Goal: Information Seeking & Learning: Learn about a topic

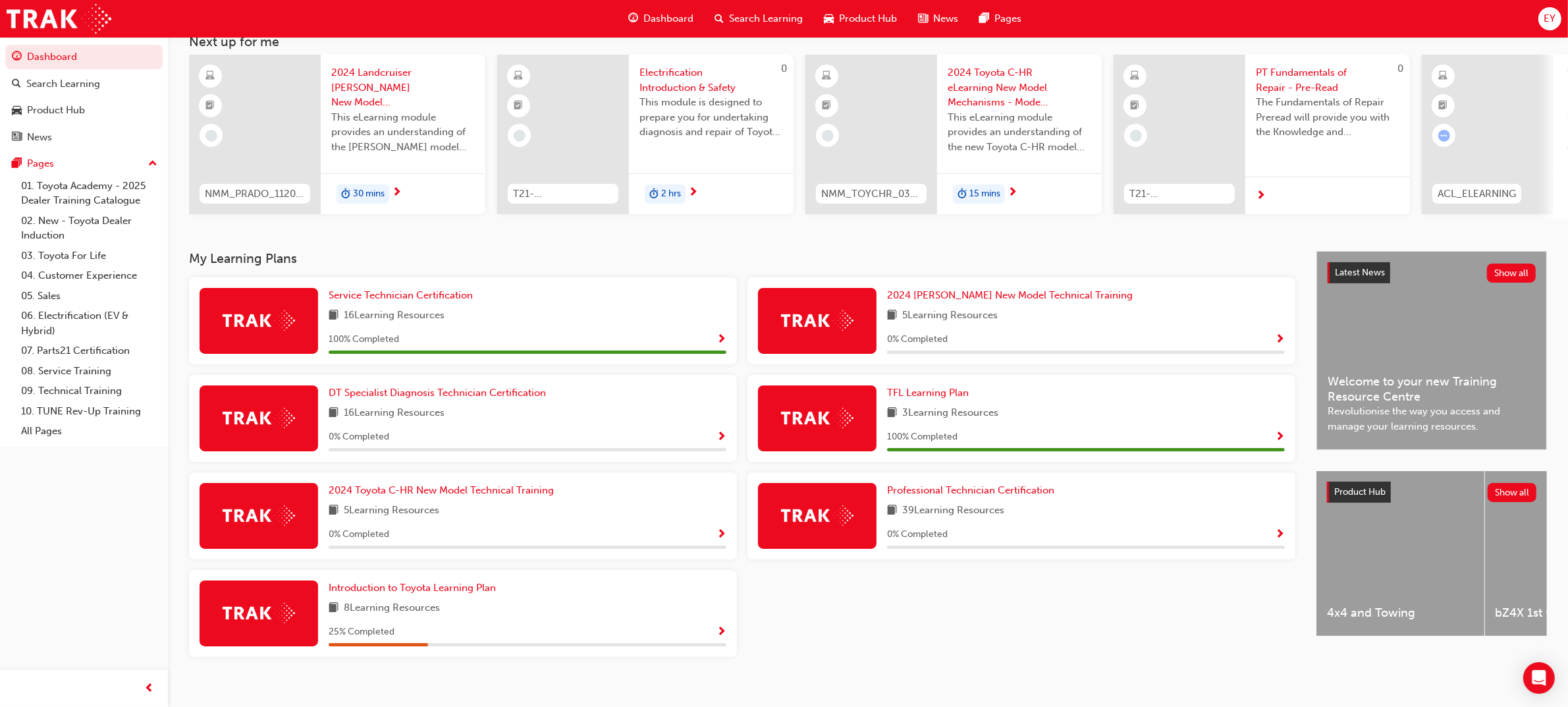
scroll to position [103, 0]
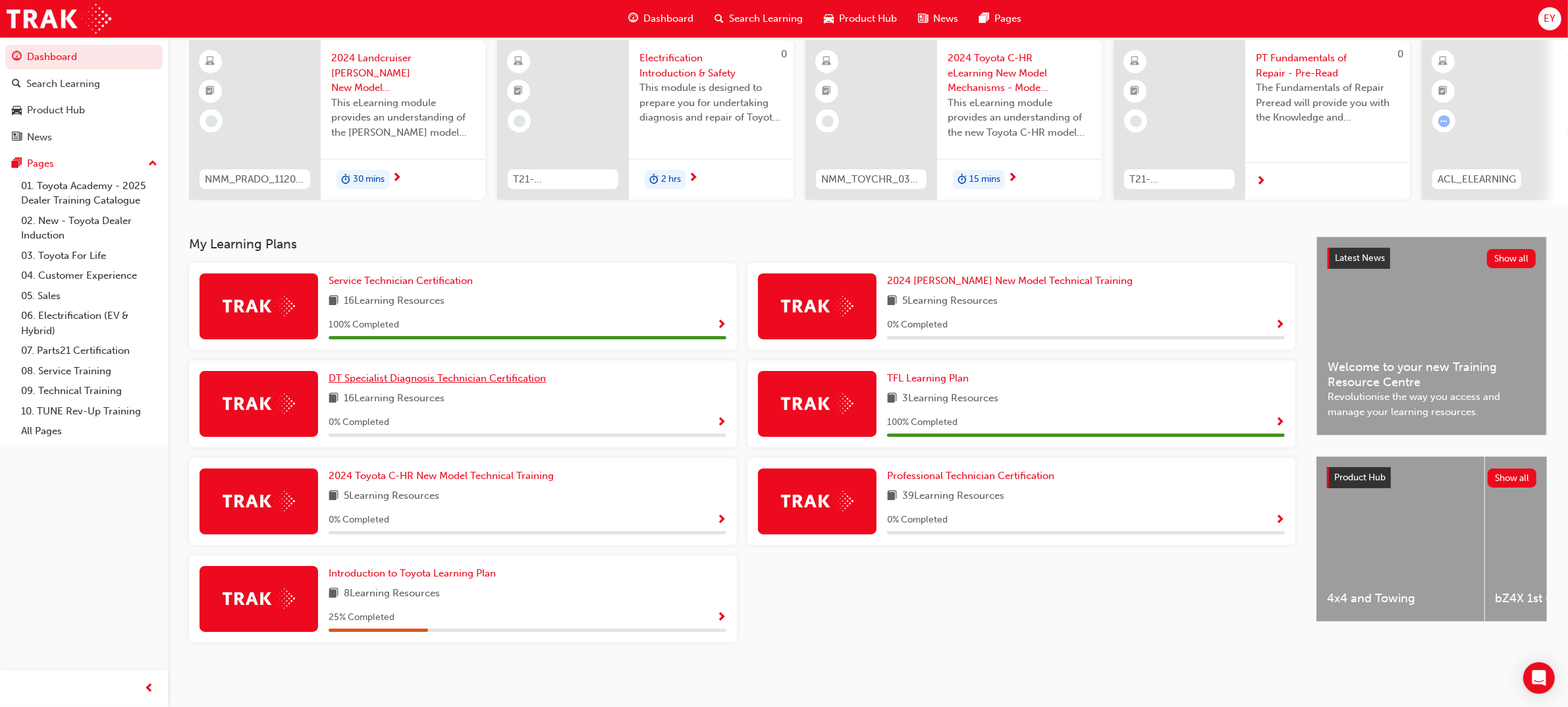
click at [506, 376] on span "DT Specialist Diagnosis Technician Certification" at bounding box center [436, 377] width 217 height 12
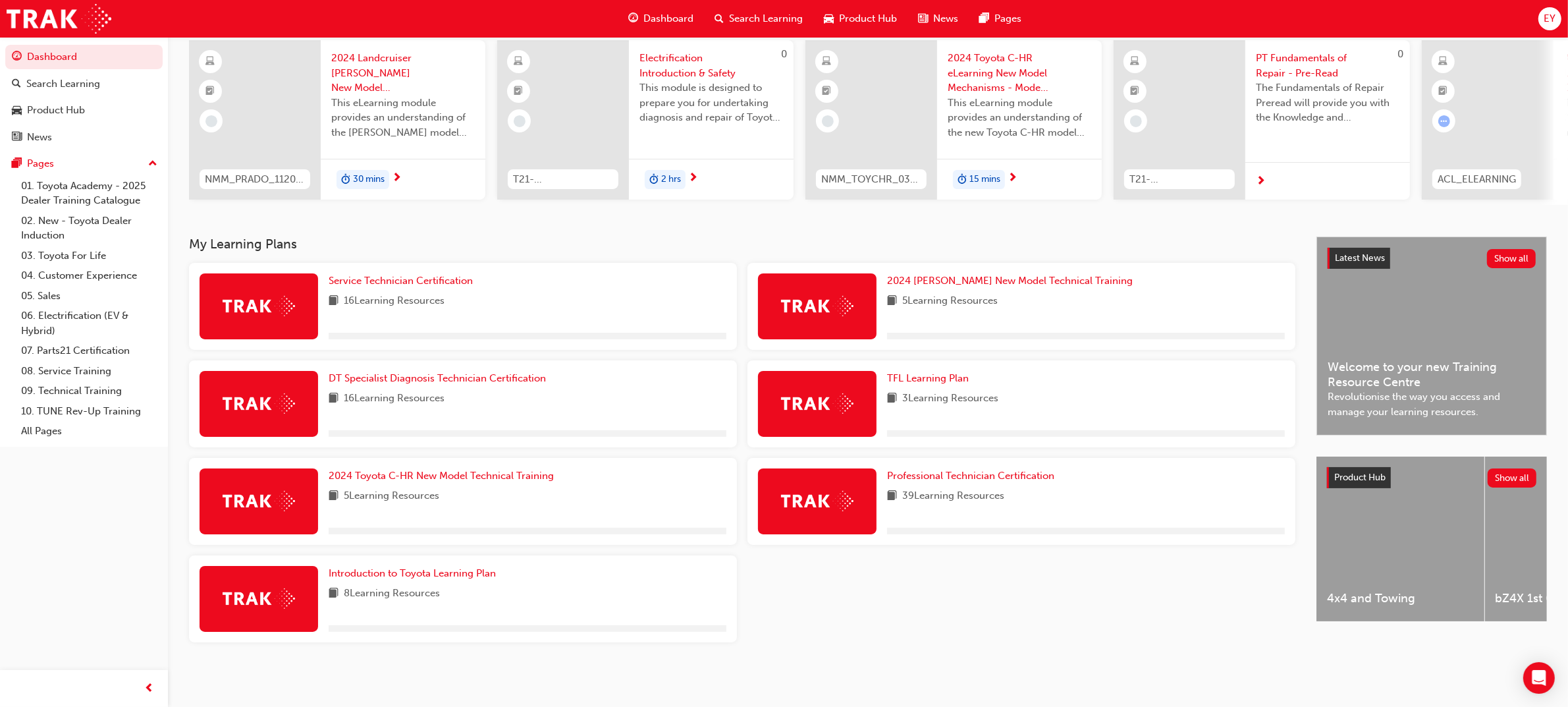
scroll to position [103, 0]
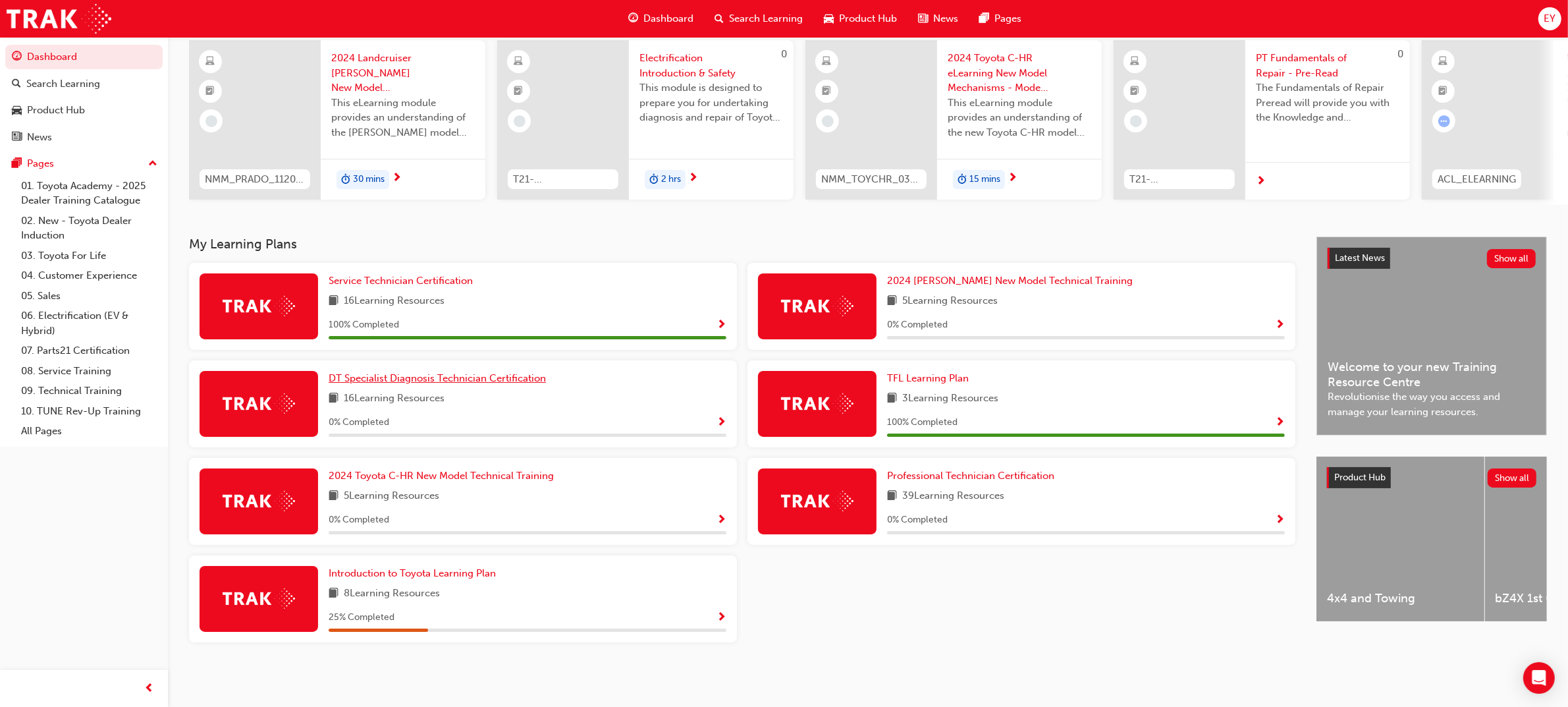
click at [441, 377] on span "DT Specialist Diagnosis Technician Certification" at bounding box center [436, 377] width 217 height 12
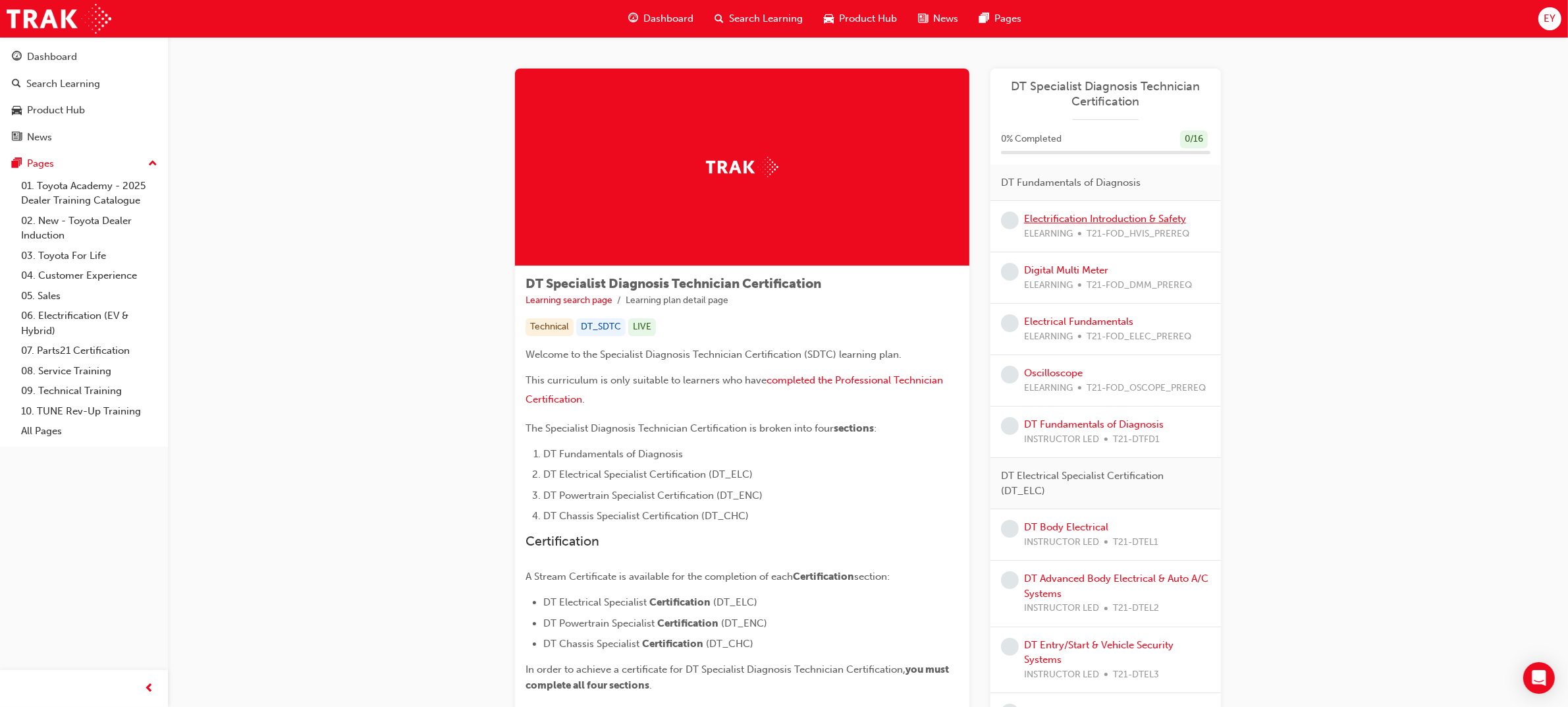
click at [1110, 221] on link "Electrification Introduction & Safety" at bounding box center [1104, 218] width 162 height 12
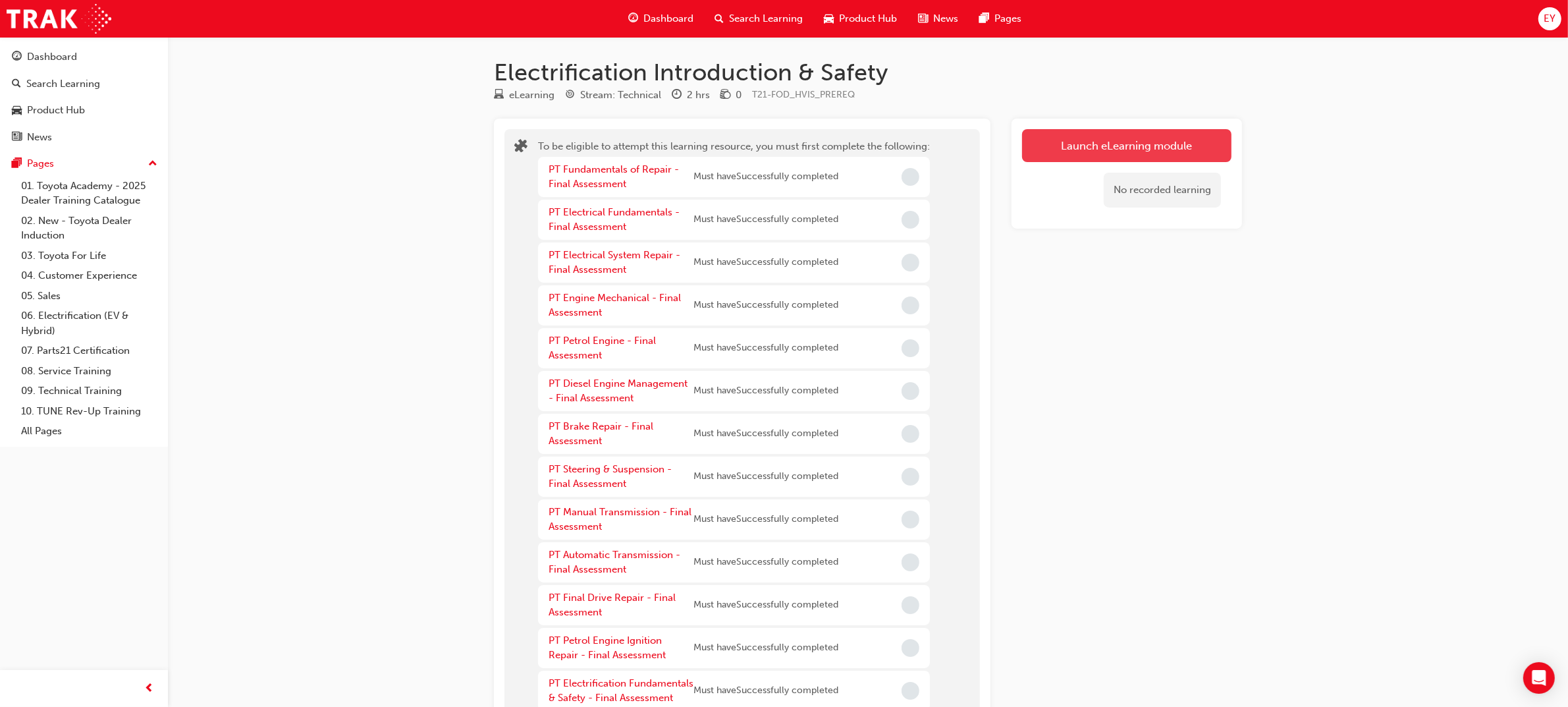
click at [1129, 145] on button "Launch eLearning module" at bounding box center [1126, 145] width 209 height 33
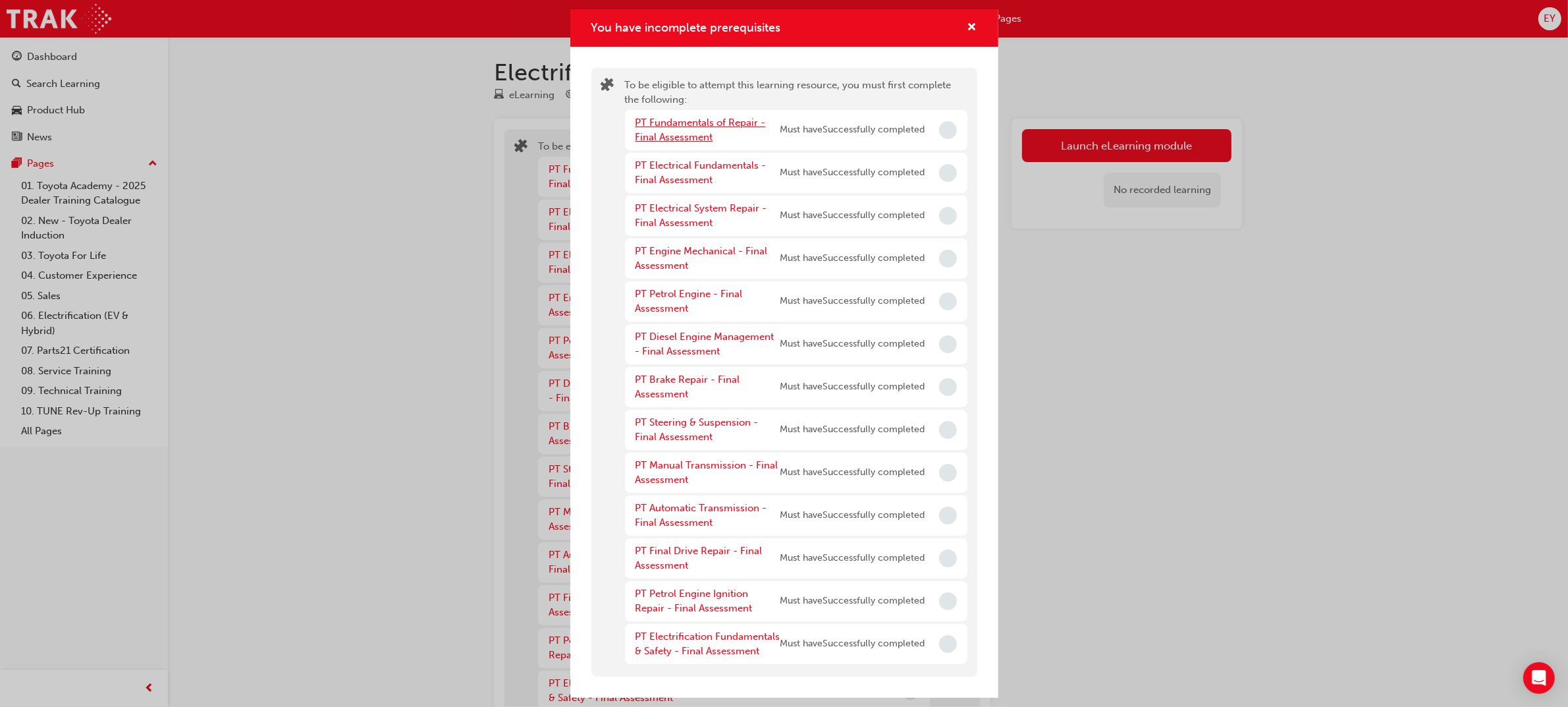
click at [673, 120] on link "PT Fundamentals of Repair - Final Assessment" at bounding box center [700, 130] width 130 height 27
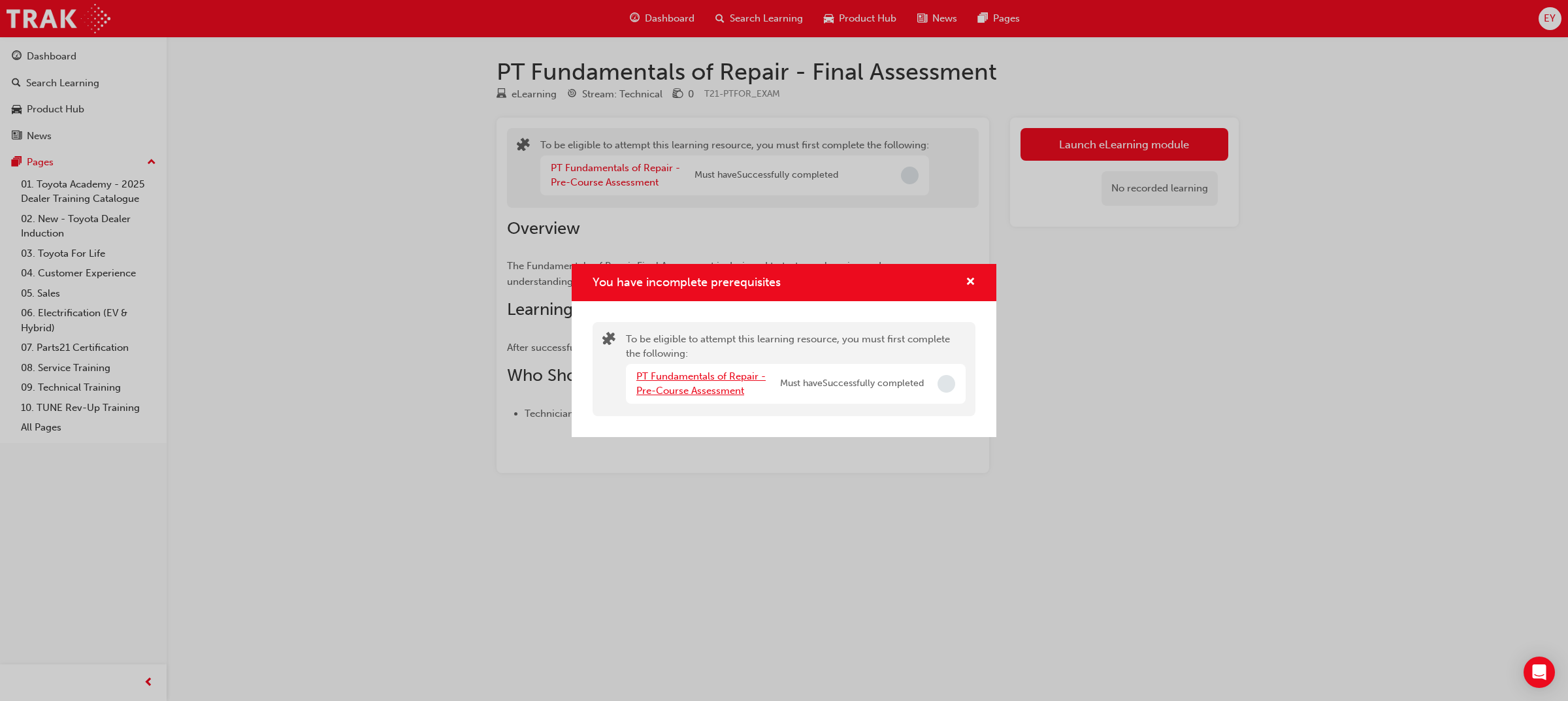
click at [699, 372] on link "PT Fundamentals of Repair - Pre-Course Assessment" at bounding box center [700, 383] width 129 height 26
click at [933, 379] on div "PT Fundamentals of Repair - Pre-Read Must have Successfully completed" at bounding box center [795, 383] width 340 height 40
click at [942, 385] on span "Incomplete" at bounding box center [946, 383] width 18 height 18
click at [942, 386] on span "Incomplete" at bounding box center [946, 383] width 18 height 18
click at [883, 389] on span "Must have Successfully completed" at bounding box center [851, 383] width 143 height 15
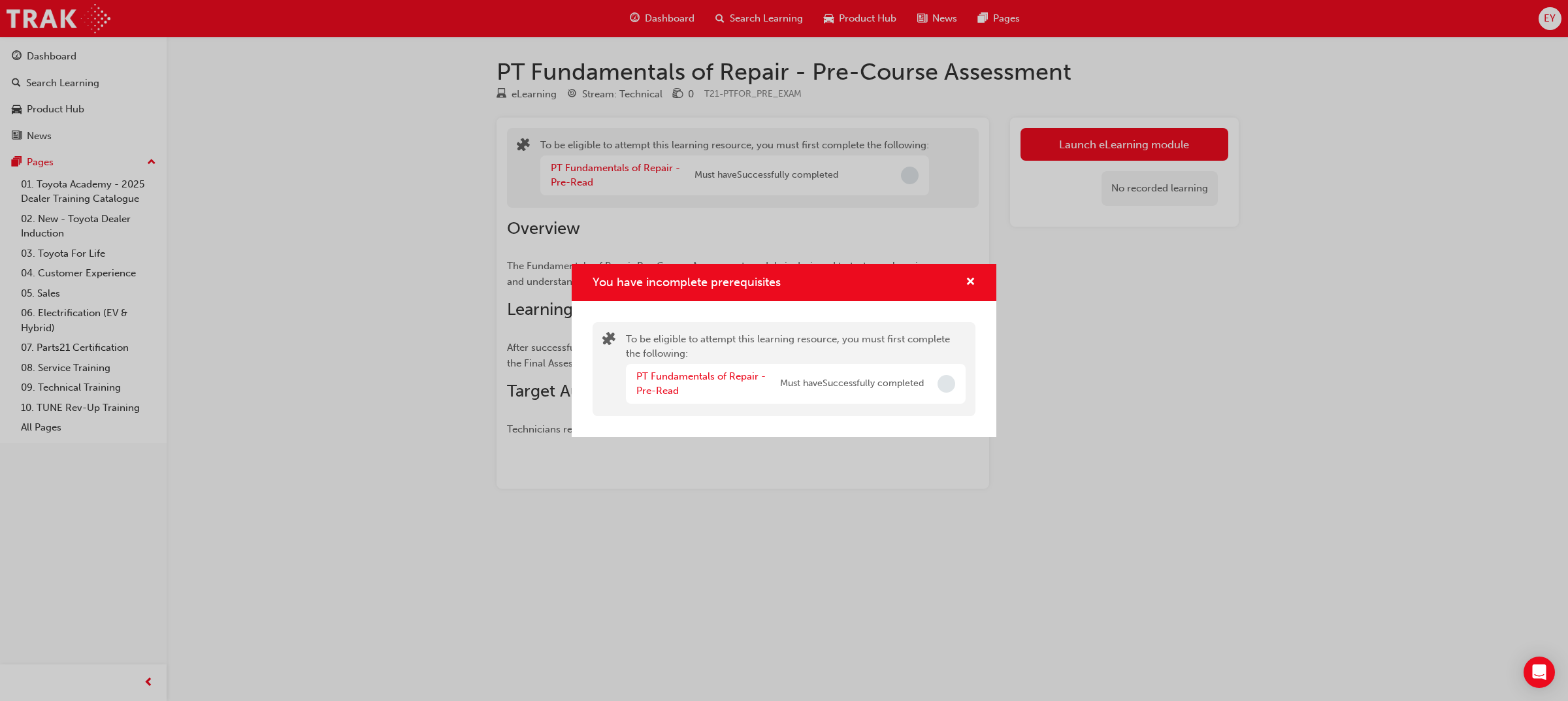
click at [964, 278] on div "You have incomplete prerequisites" at bounding box center [964, 282] width 20 height 17
click at [968, 285] on span "cross-icon" at bounding box center [970, 282] width 10 height 11
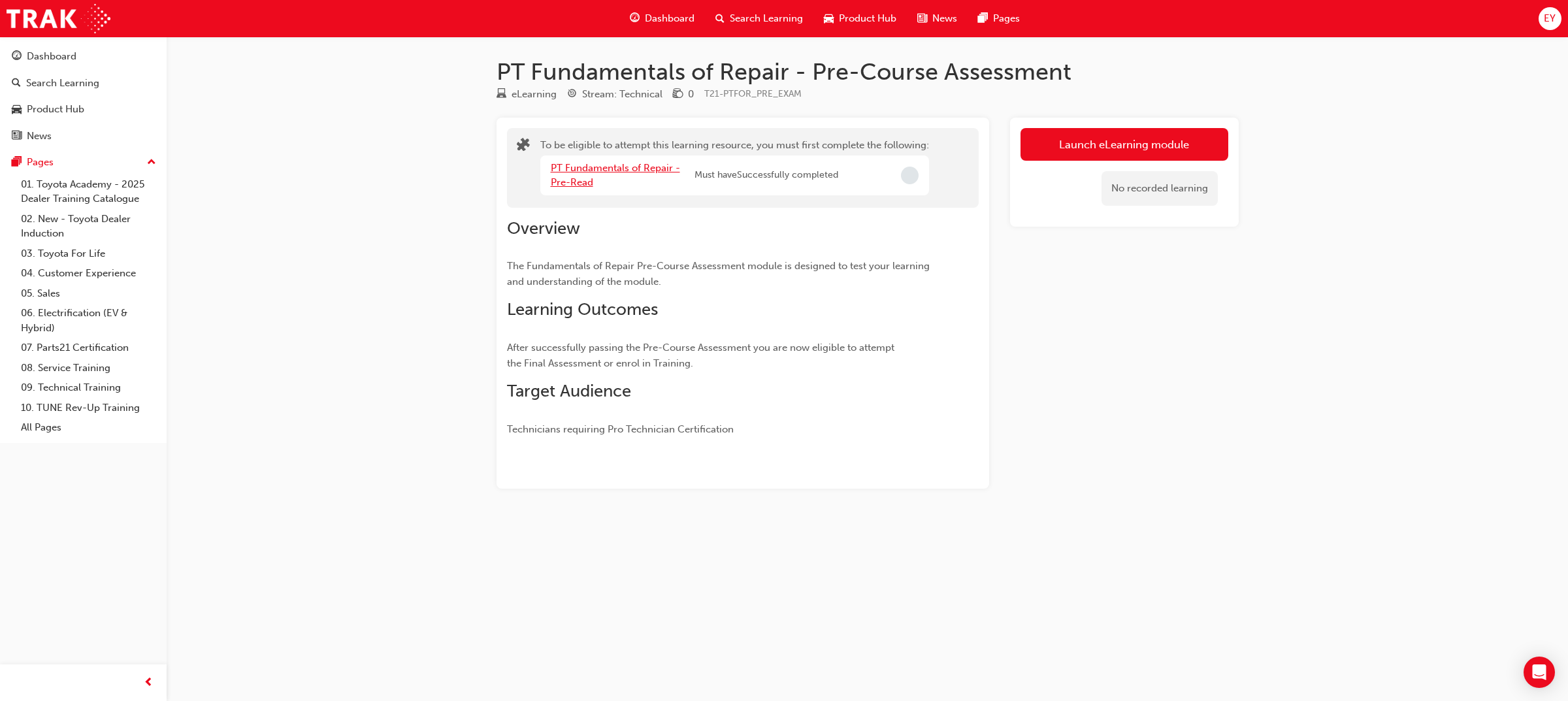
click at [584, 164] on link "PT Fundamentals of Repair - Pre-Read" at bounding box center [615, 175] width 129 height 26
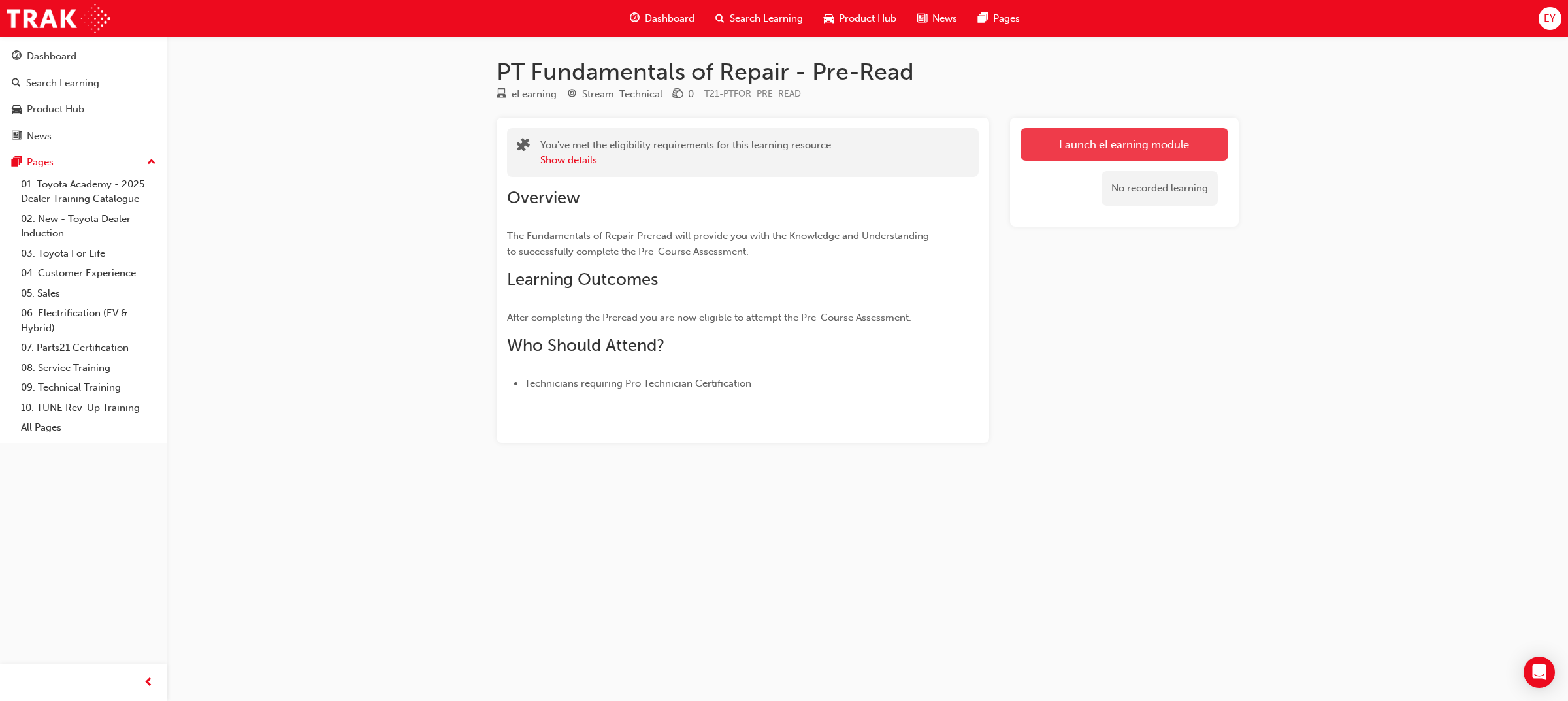
click at [1117, 138] on link "Launch eLearning module" at bounding box center [1125, 144] width 208 height 33
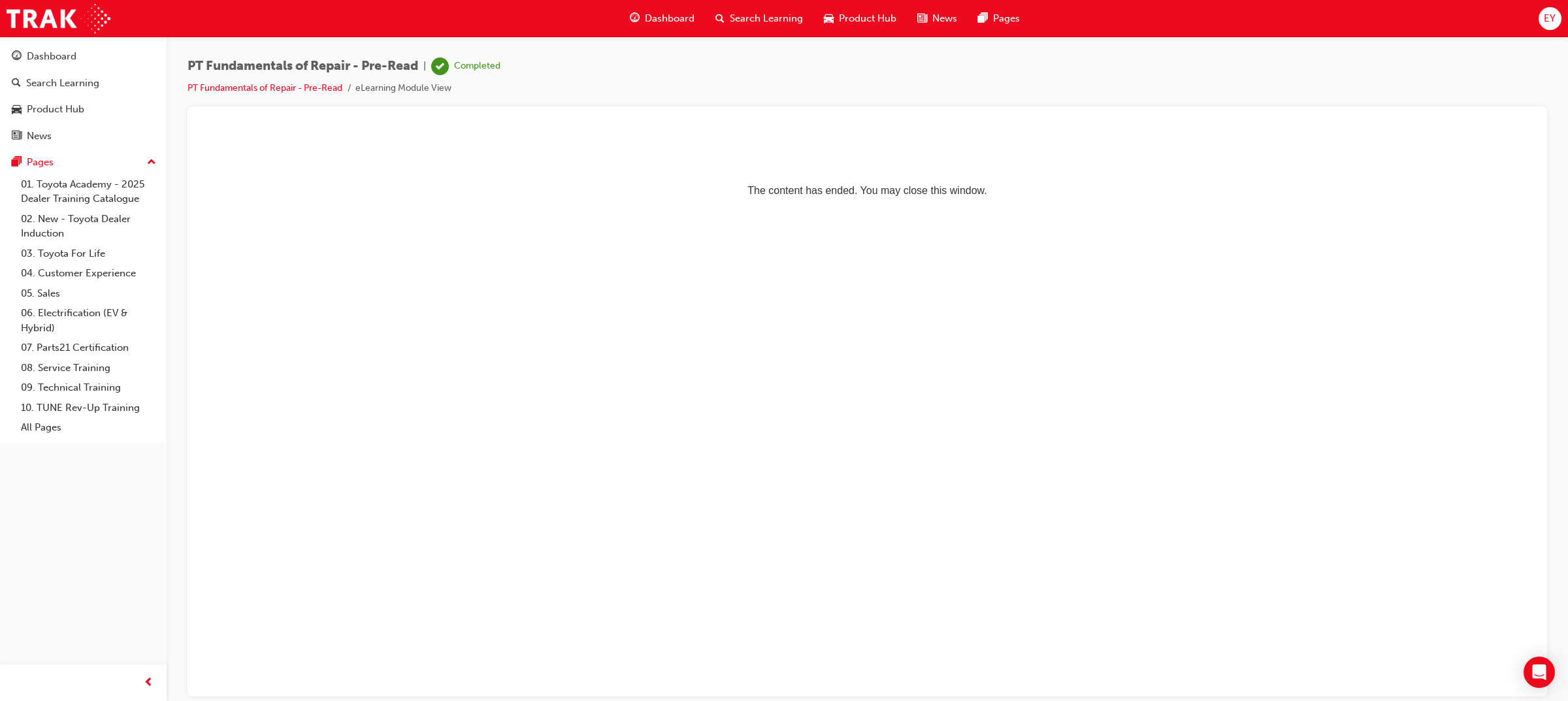
click at [660, 17] on span "Dashboard" at bounding box center [670, 18] width 49 height 15
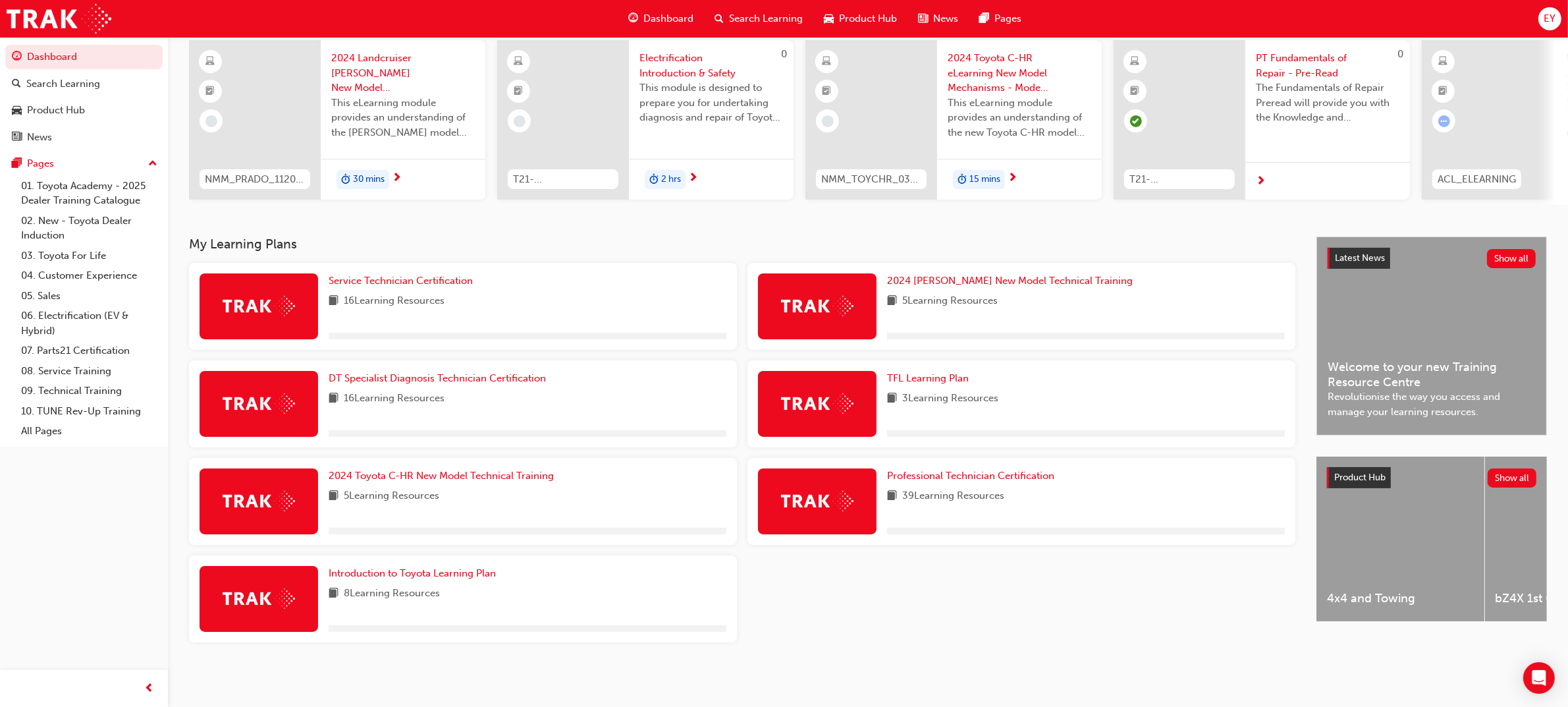
scroll to position [103, 0]
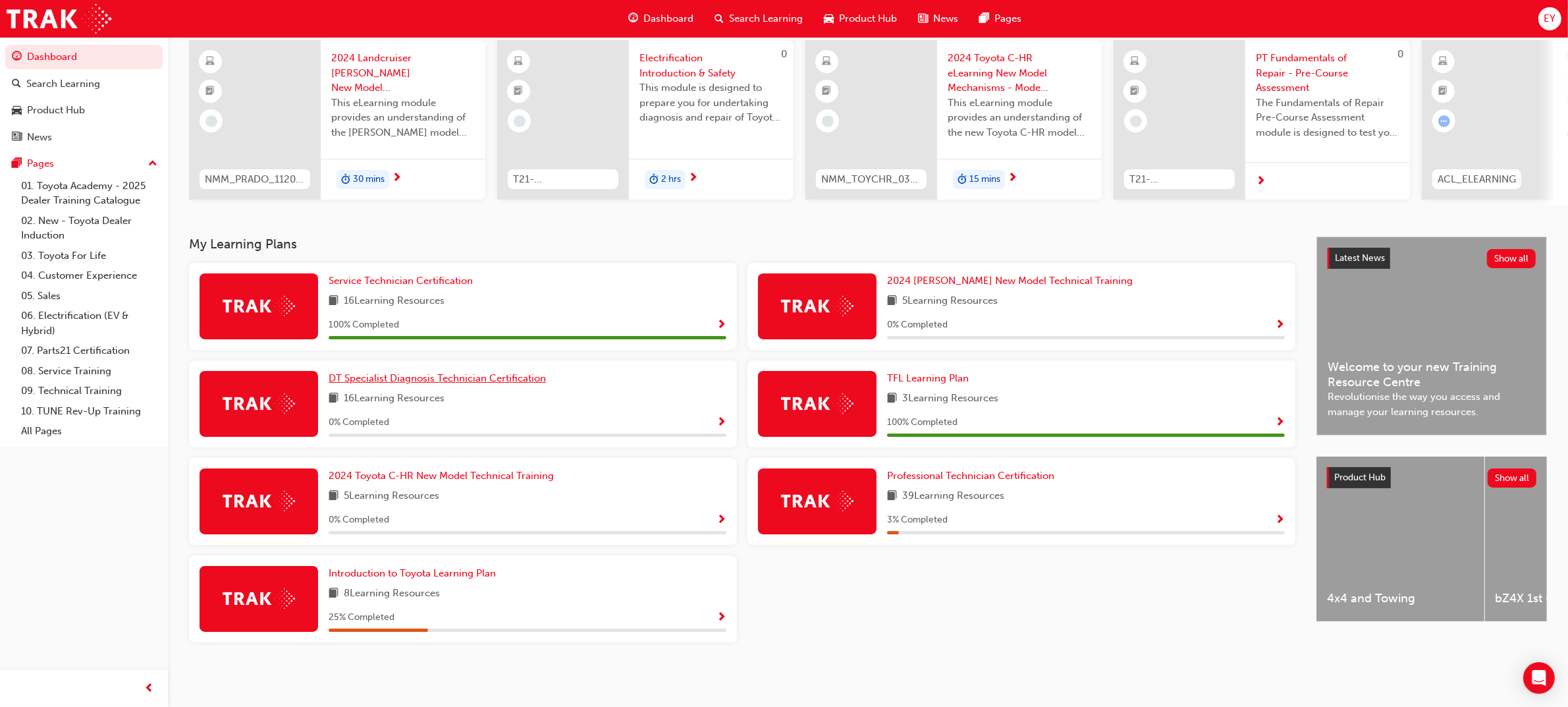
click at [469, 379] on span "DT Specialist Diagnosis Technician Certification" at bounding box center [436, 377] width 217 height 12
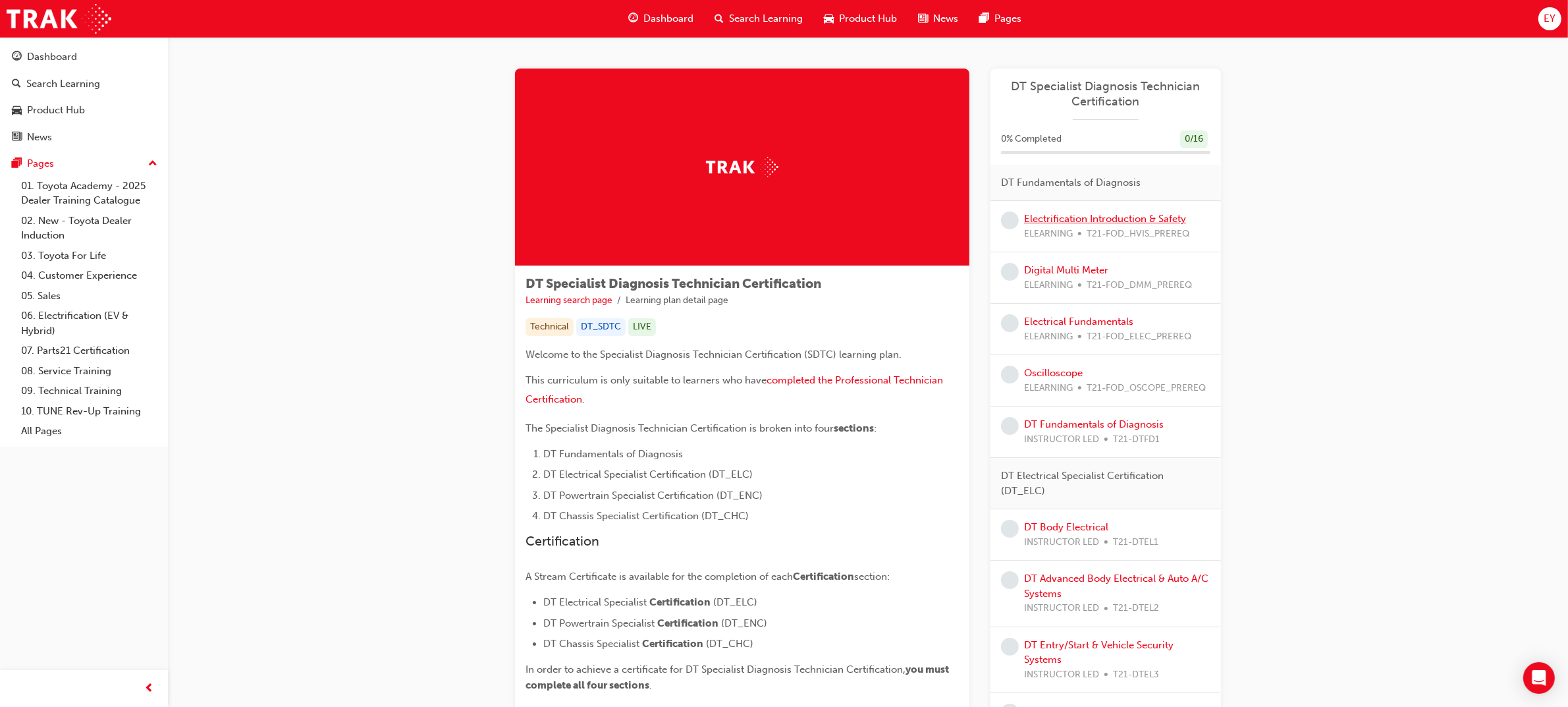
click at [1100, 221] on link "Electrification Introduction & Safety" at bounding box center [1104, 218] width 162 height 12
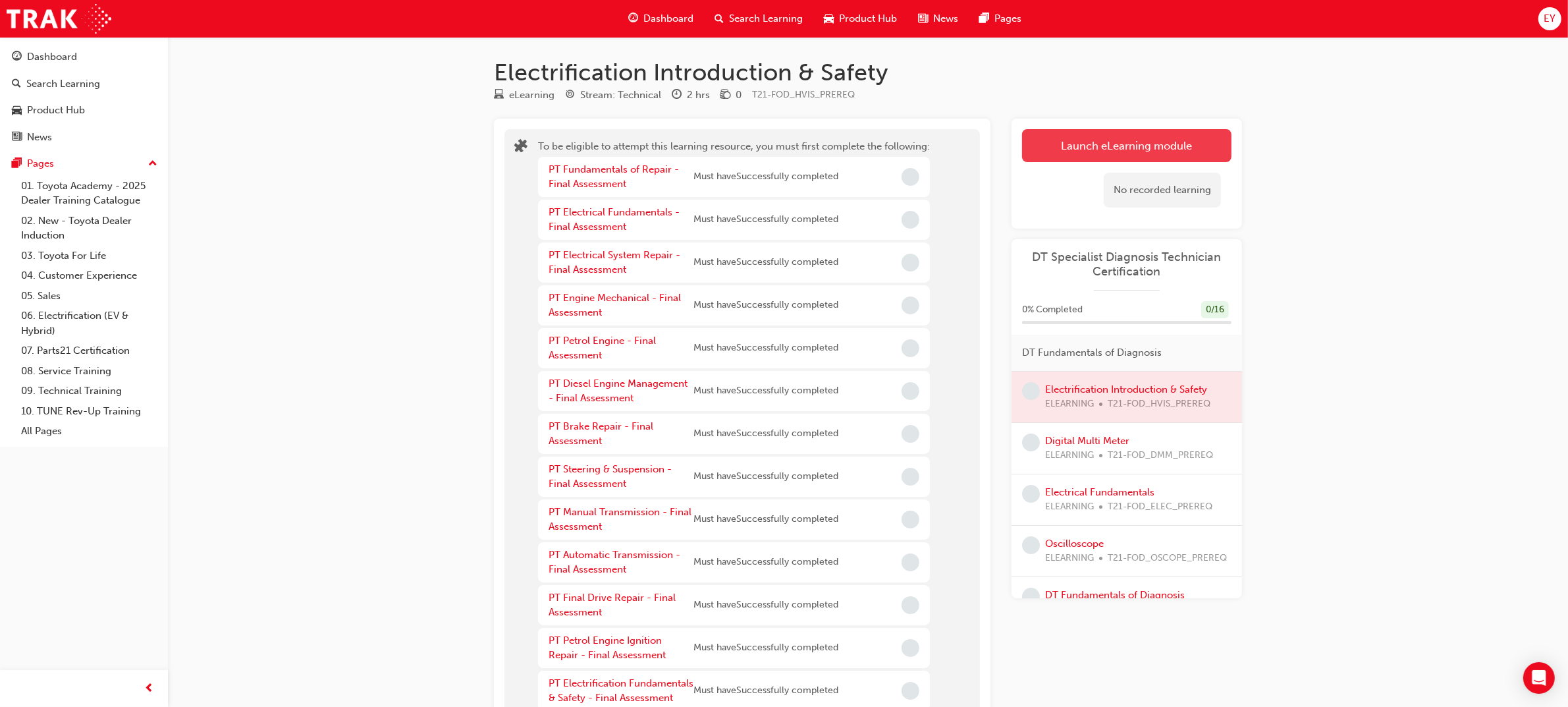
click at [1087, 150] on button "Launch eLearning module" at bounding box center [1126, 145] width 209 height 33
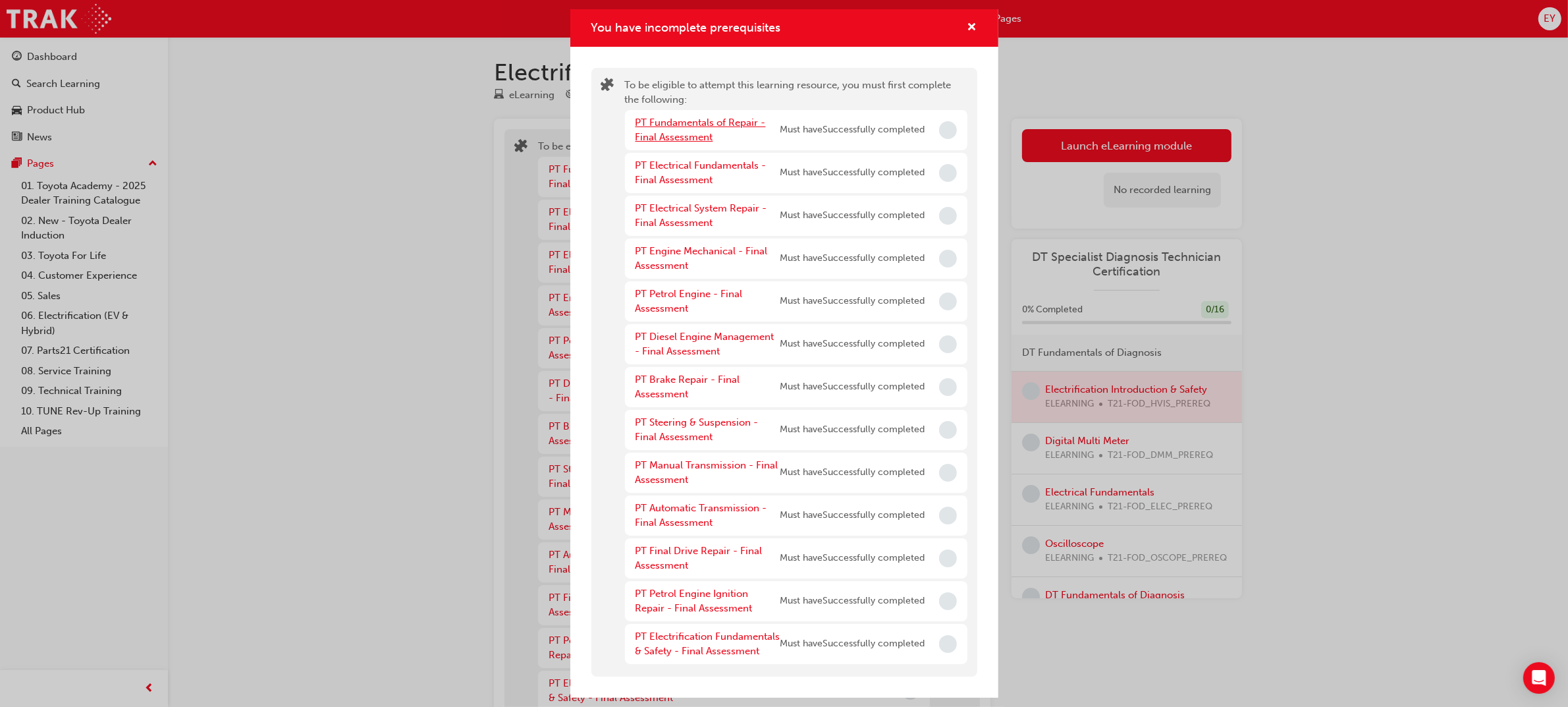
click at [679, 119] on link "PT Fundamentals of Repair - Final Assessment" at bounding box center [700, 130] width 130 height 27
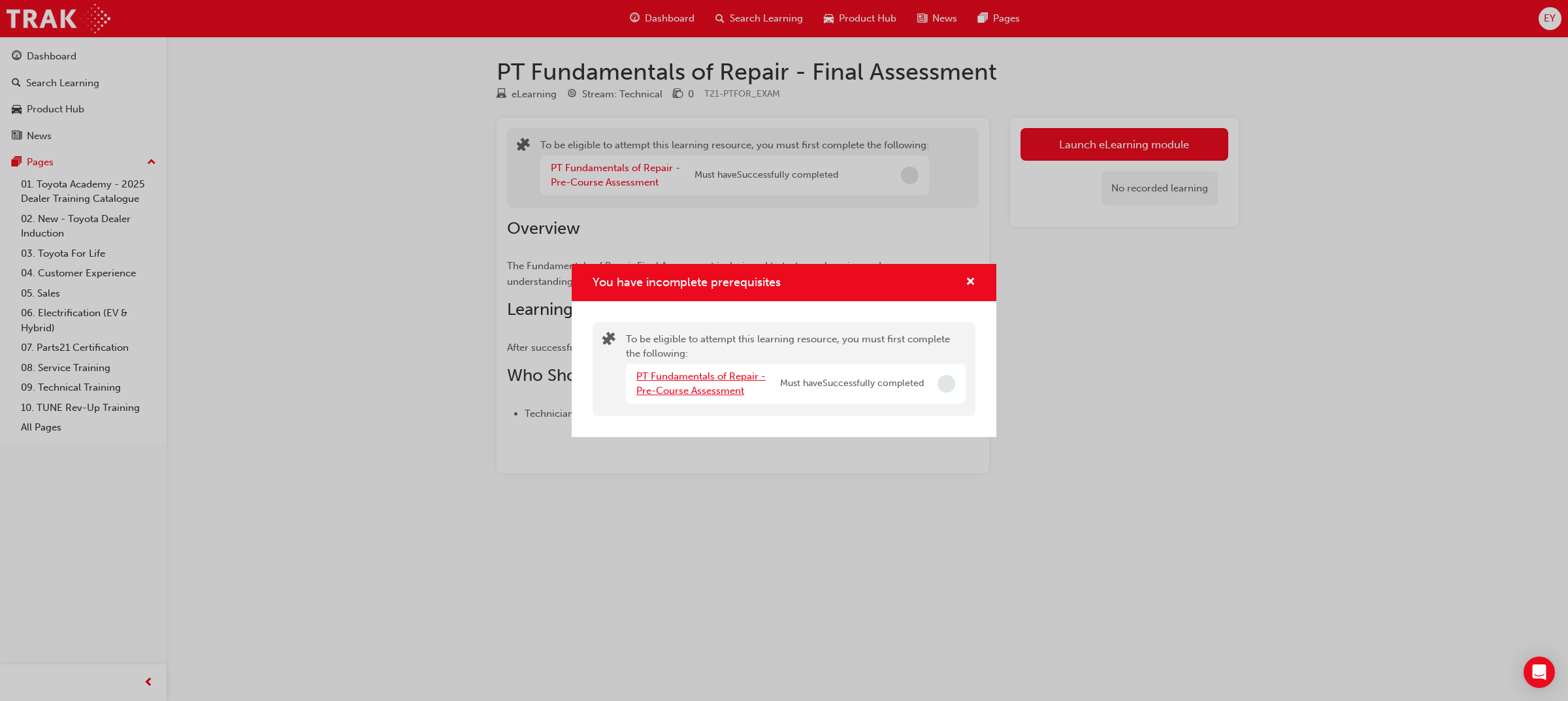
click at [671, 381] on link "PT Fundamentals of Repair - Pre-Course Assessment" at bounding box center [700, 383] width 129 height 26
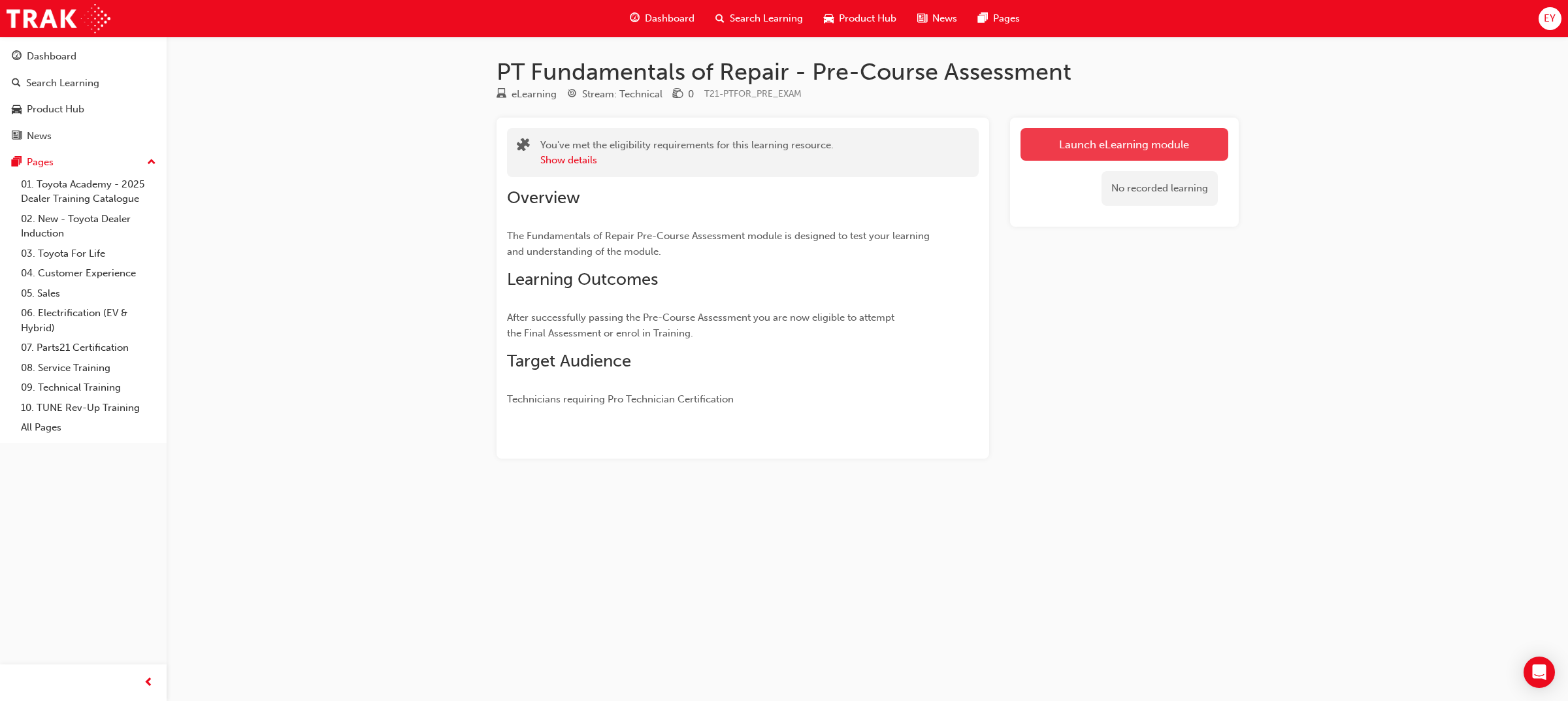
click at [1147, 133] on link "Launch eLearning module" at bounding box center [1125, 144] width 208 height 33
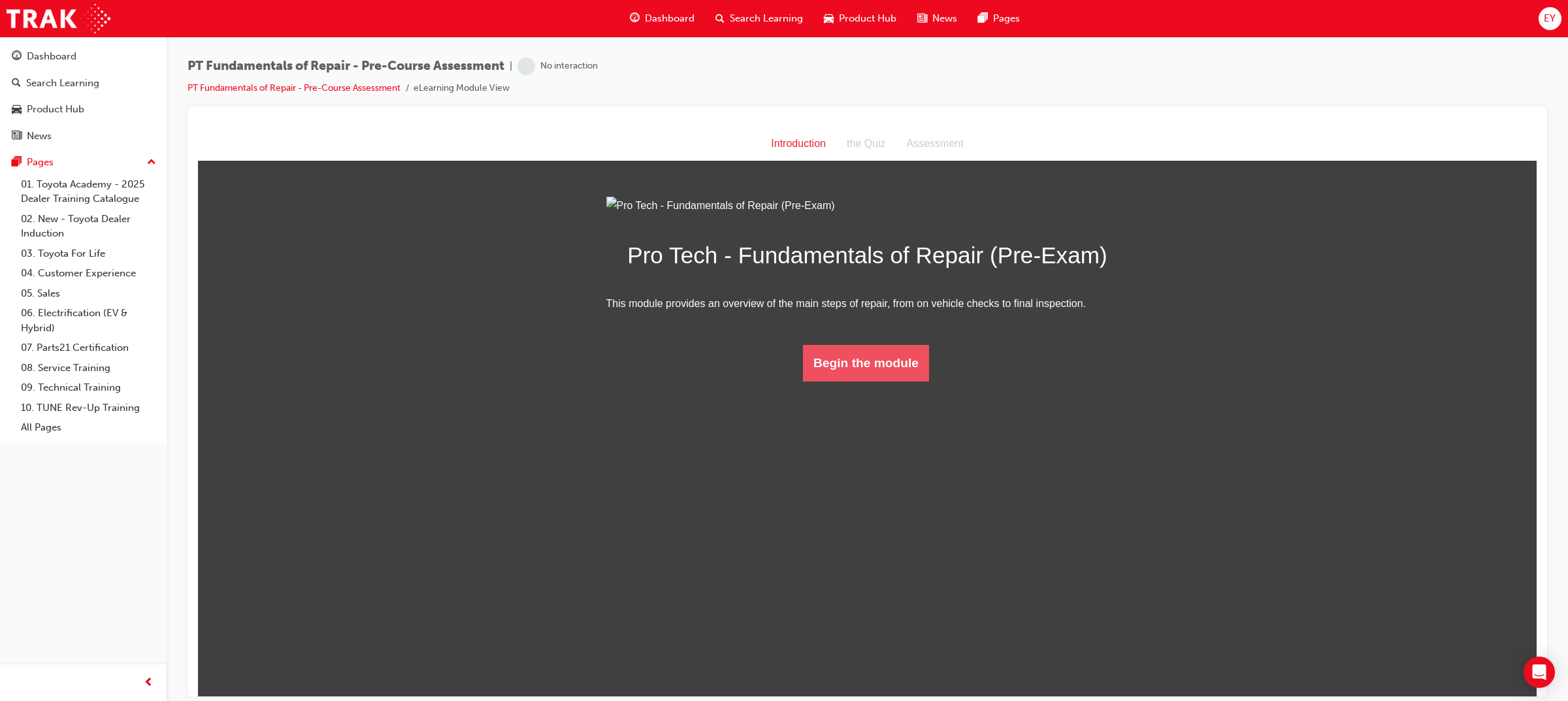
click at [867, 381] on button "Begin the module" at bounding box center [865, 362] width 126 height 37
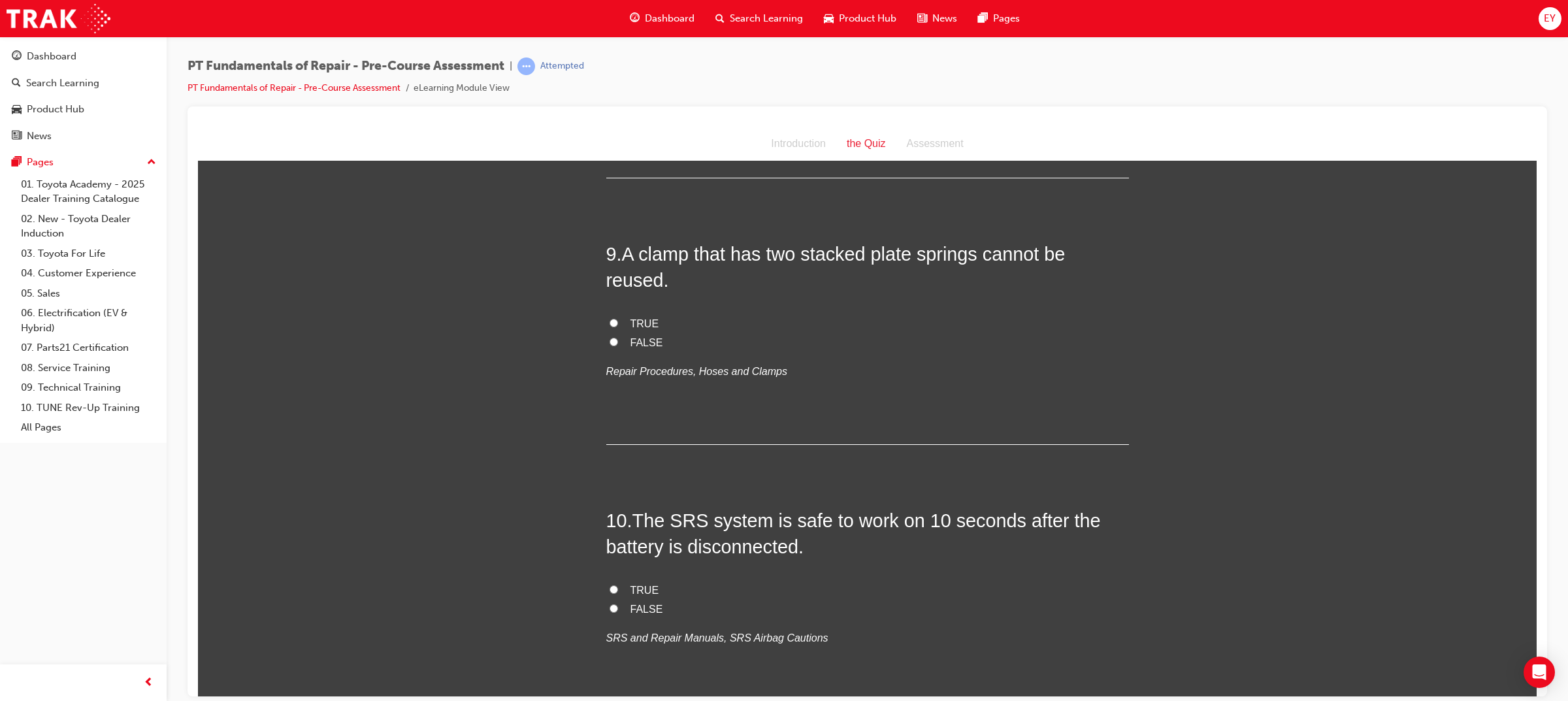
scroll to position [2292, 0]
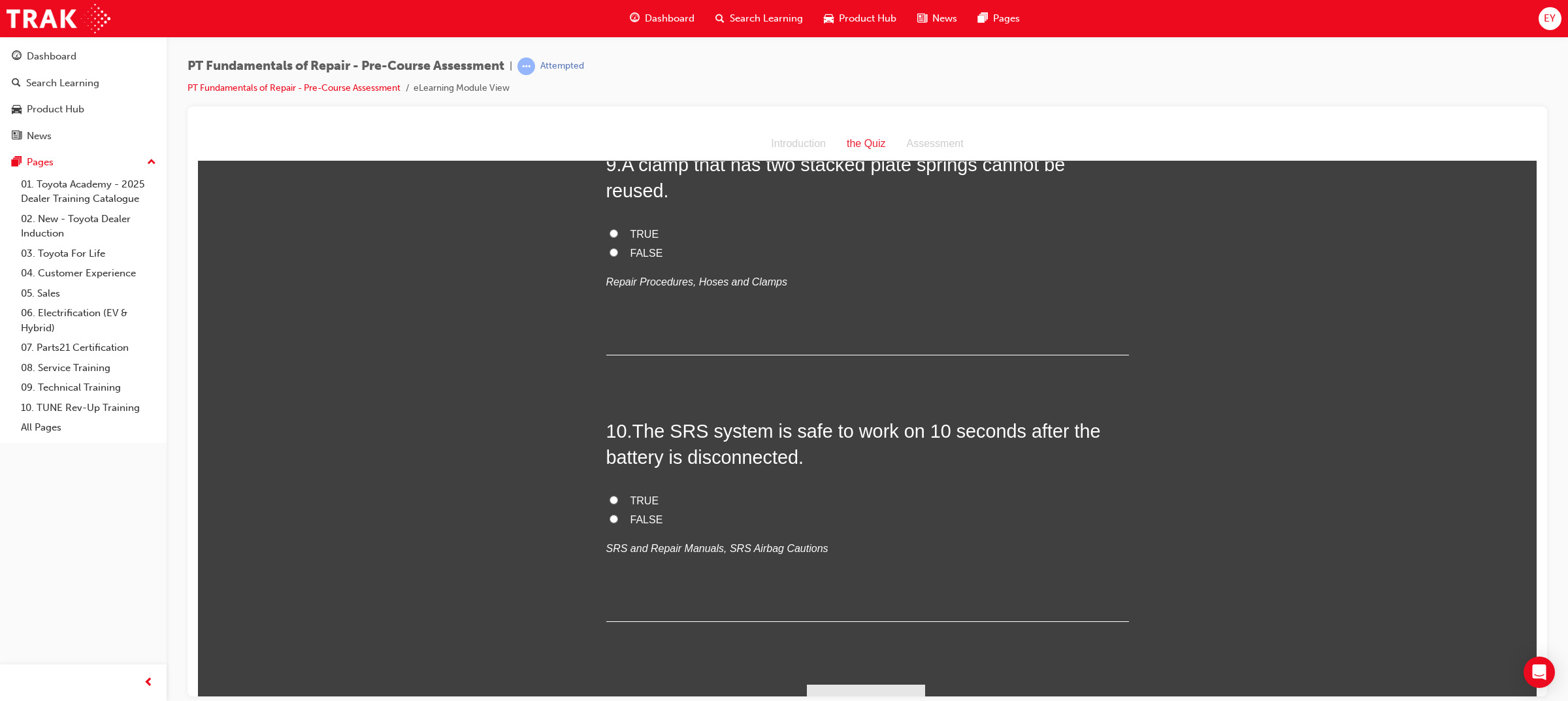
click at [635, 494] on span "TRUE" at bounding box center [644, 500] width 29 height 11
click at [618, 495] on input "TRUE" at bounding box center [614, 500] width 9 height 9
radio input "true"
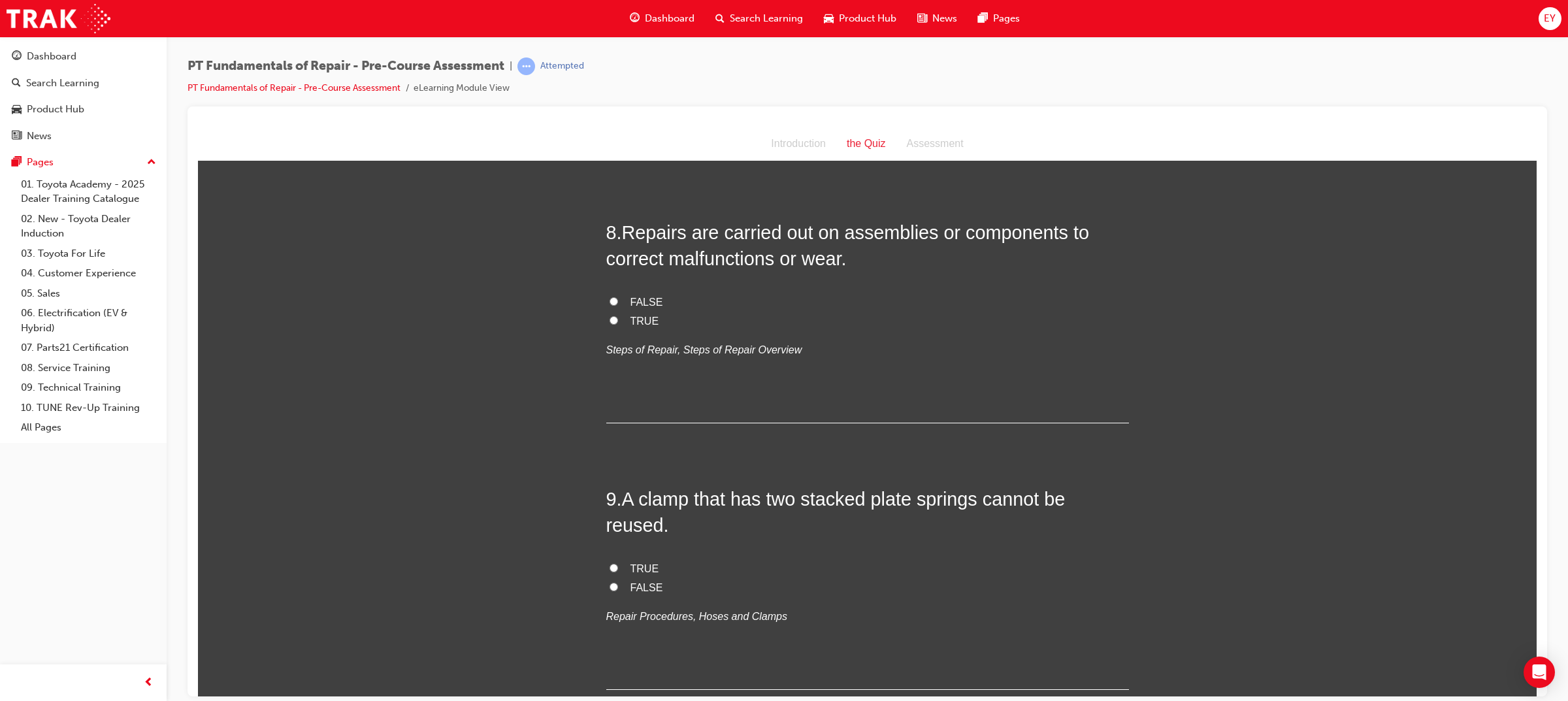
scroll to position [2047, 0]
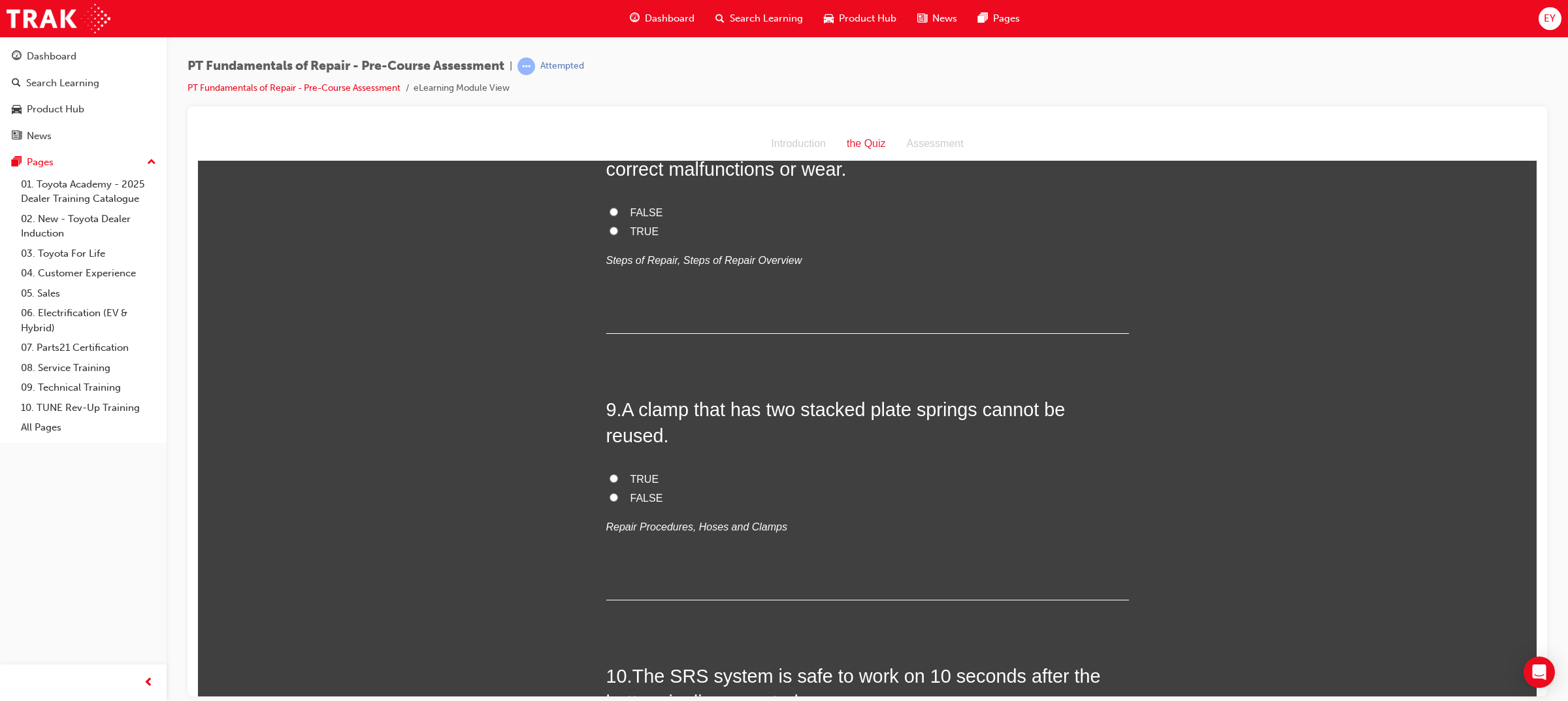
click at [641, 492] on span "FALSE" at bounding box center [646, 497] width 33 height 11
click at [618, 493] on input "FALSE" at bounding box center [614, 497] width 9 height 9
radio input "true"
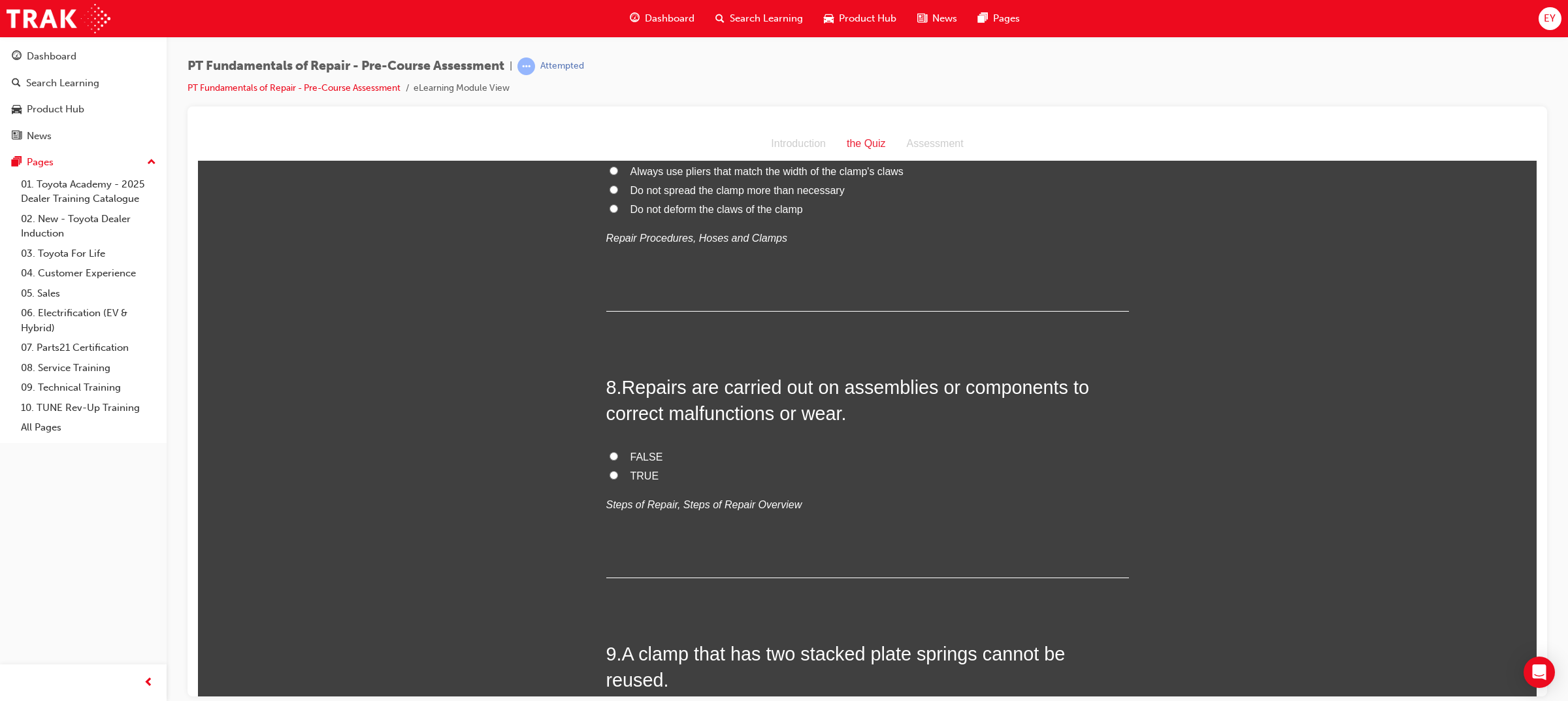
scroll to position [1802, 0]
click at [630, 474] on span "TRUE" at bounding box center [644, 476] width 29 height 11
click at [618, 474] on input "TRUE" at bounding box center [614, 475] width 9 height 9
radio input "true"
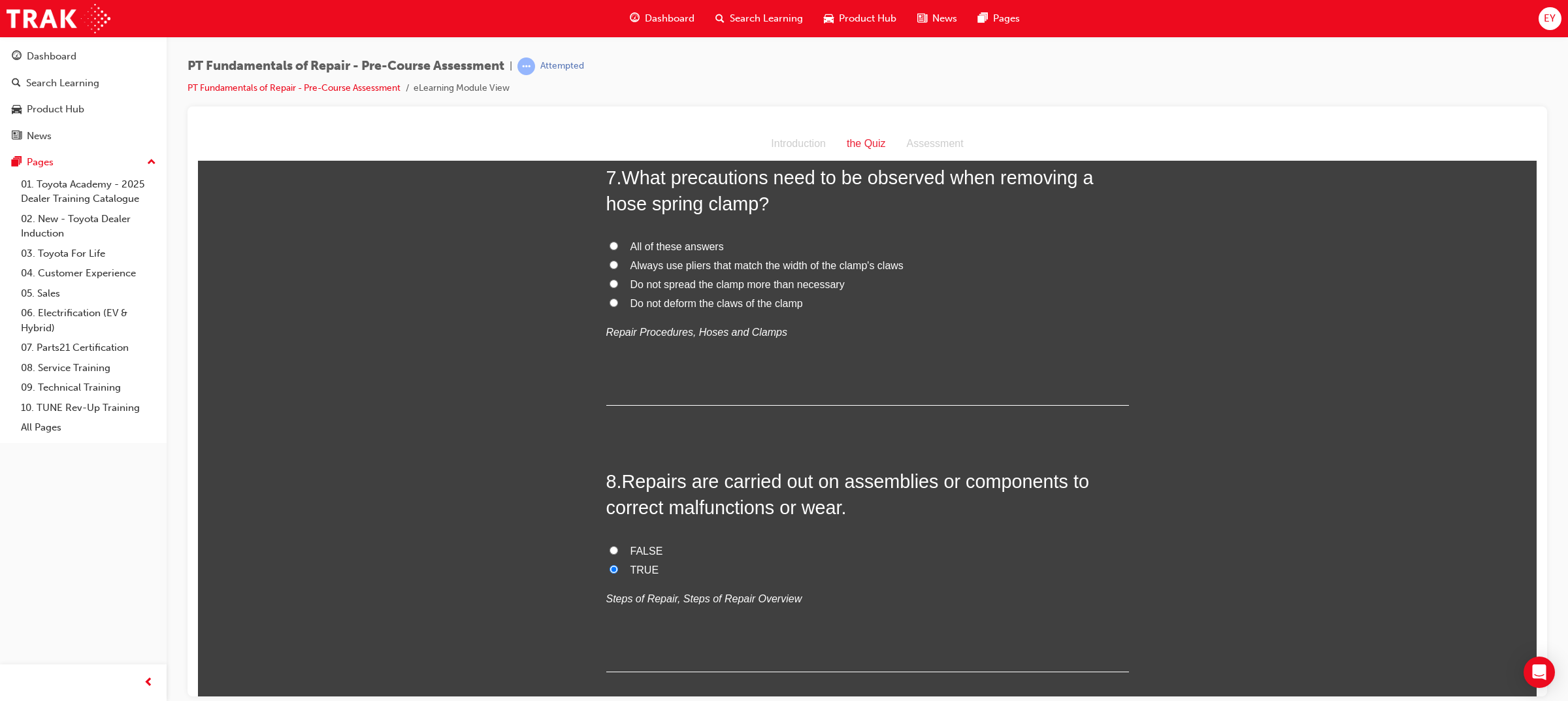
scroll to position [1476, 0]
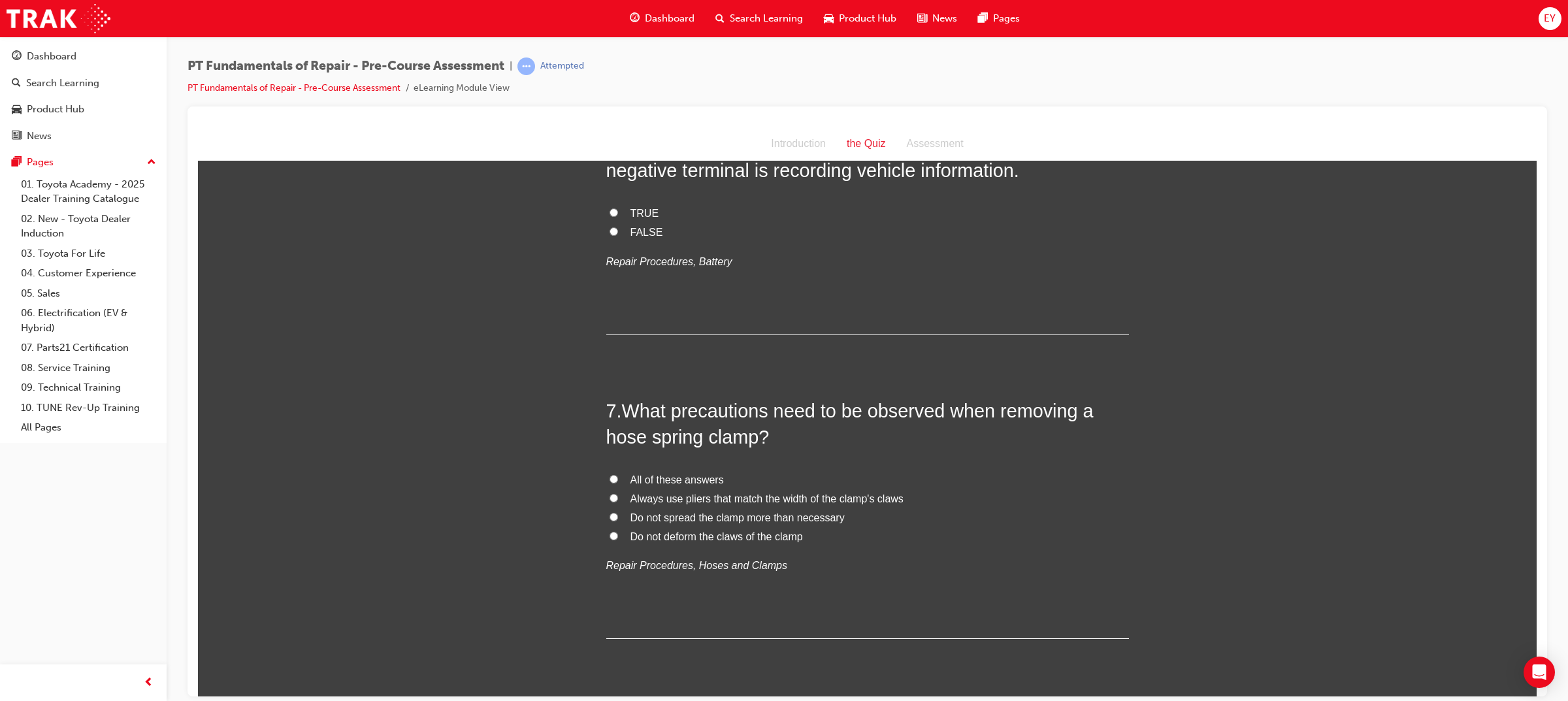
click at [687, 478] on span "All of these answers" at bounding box center [677, 478] width 93 height 11
click at [618, 478] on input "All of these answers" at bounding box center [614, 478] width 9 height 9
radio input "true"
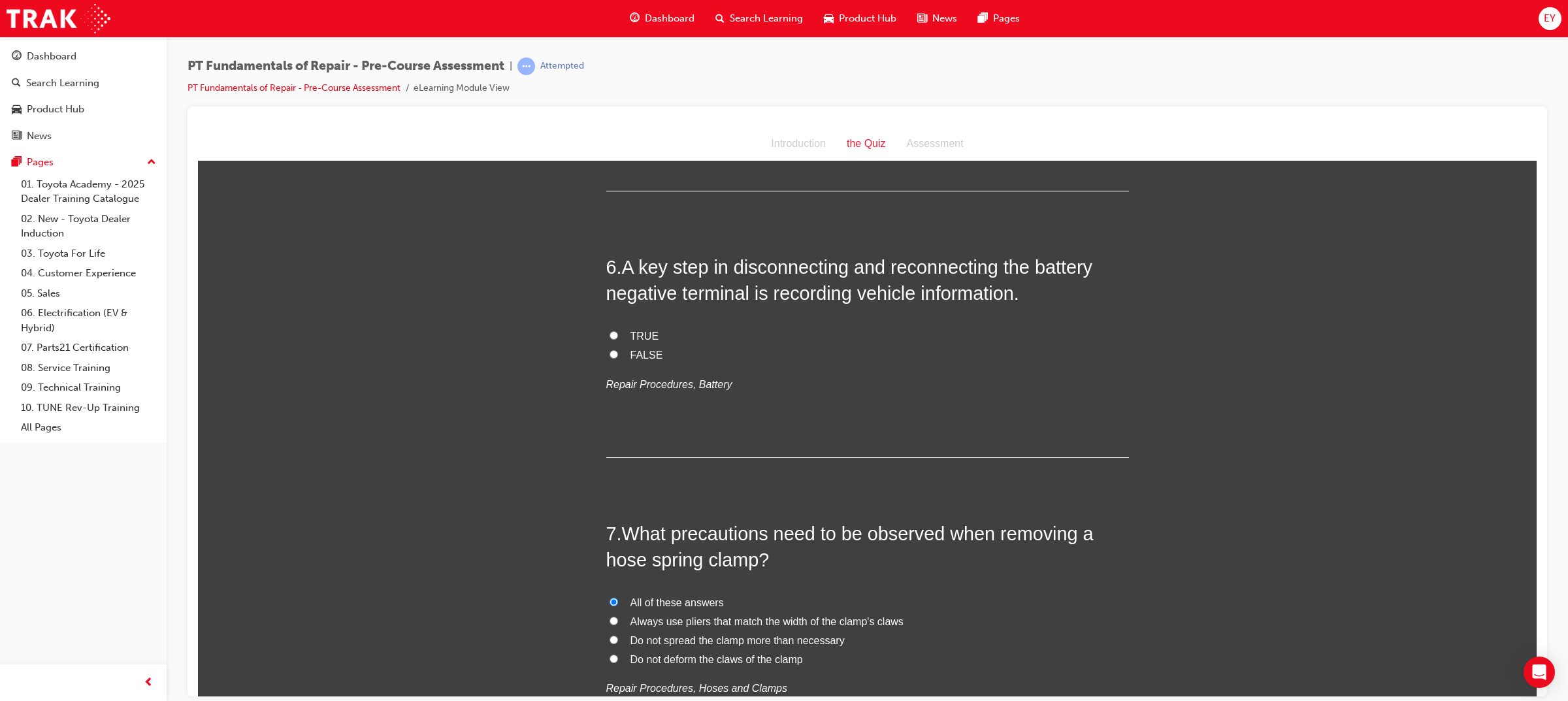
scroll to position [1150, 0]
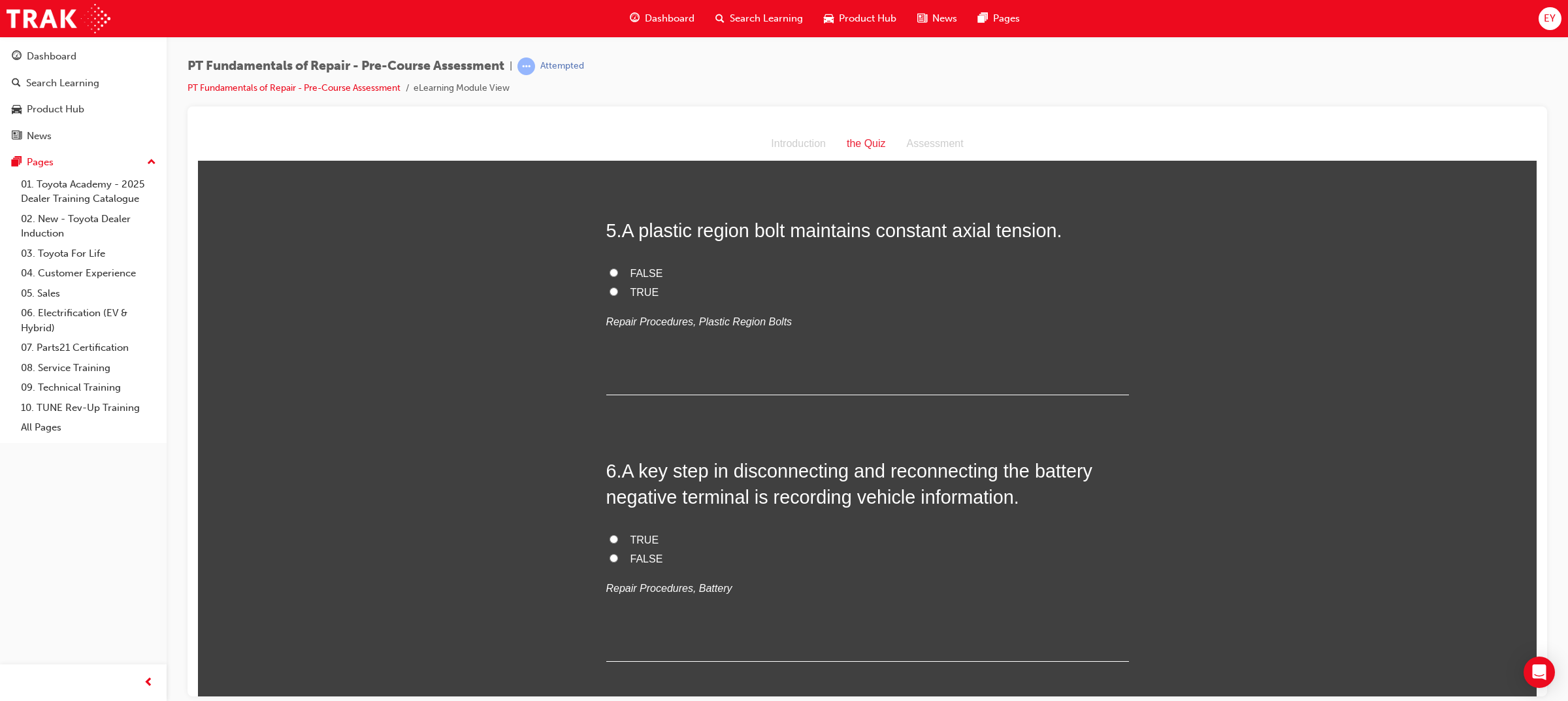
click at [642, 542] on span "TRUE" at bounding box center [644, 539] width 29 height 11
click at [618, 542] on input "TRUE" at bounding box center [614, 538] width 9 height 9
radio input "true"
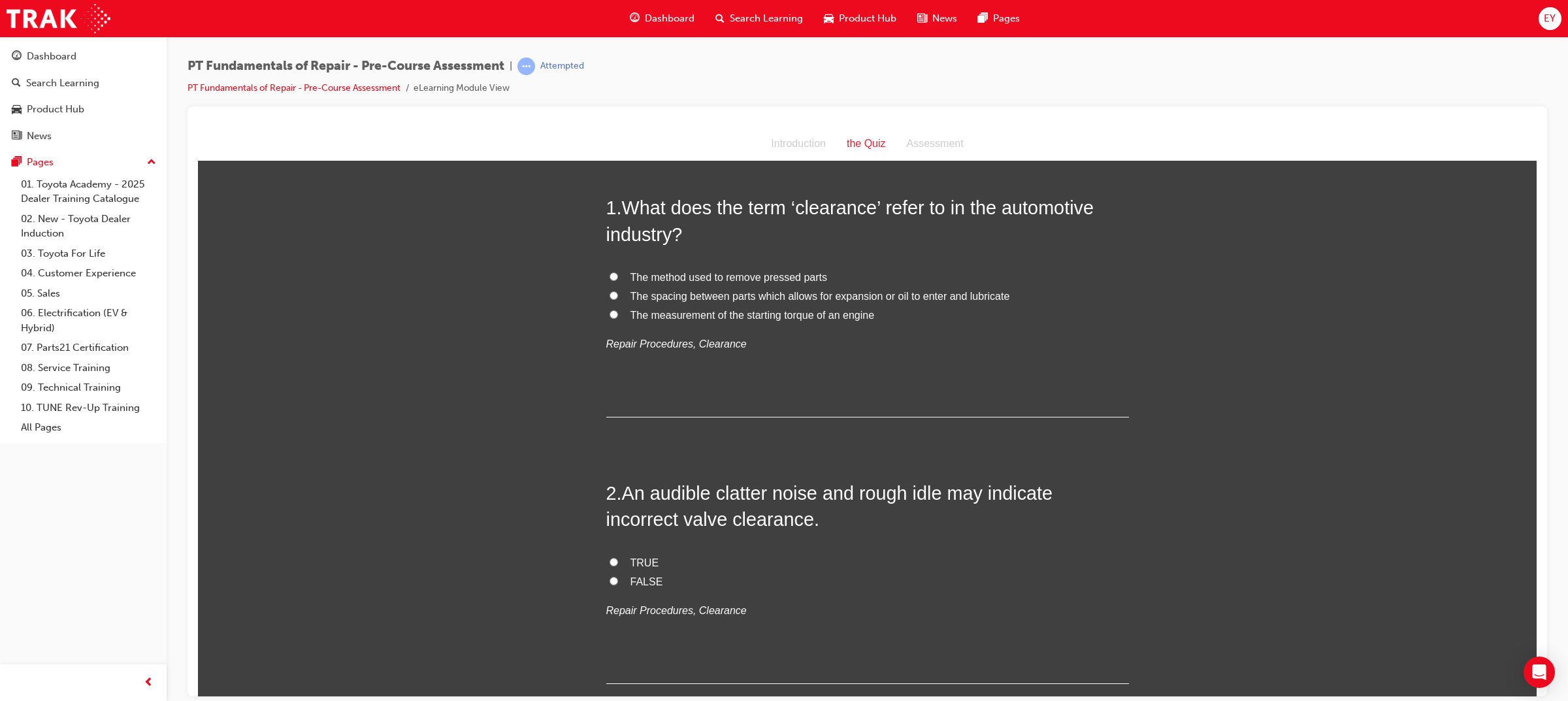
scroll to position [0, 0]
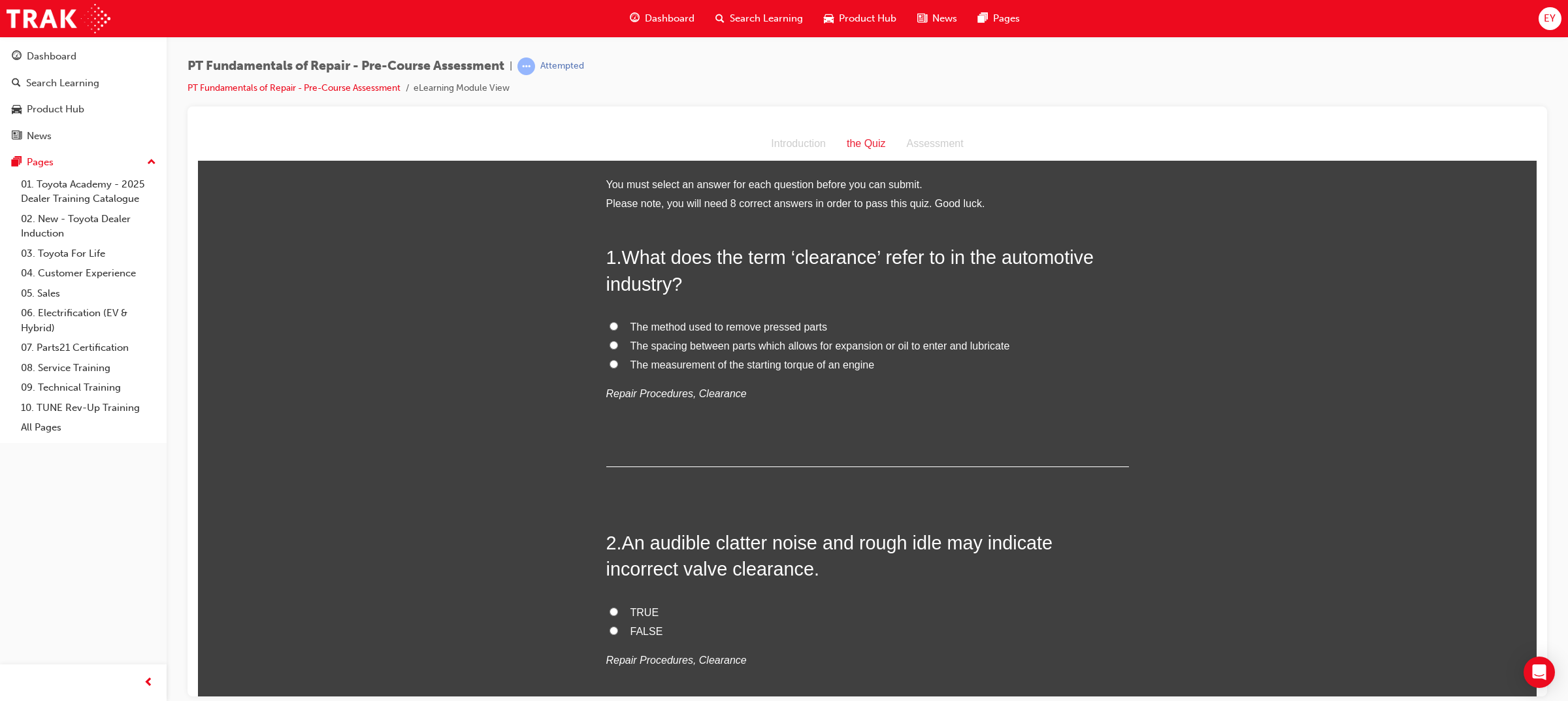
click at [724, 343] on span "The spacing between parts which allows for expansion or oil to enter and lubric…" at bounding box center [819, 345] width 379 height 11
click at [618, 343] on input "The spacing between parts which allows for expansion or oil to enter and lubric…" at bounding box center [614, 345] width 9 height 9
radio input "true"
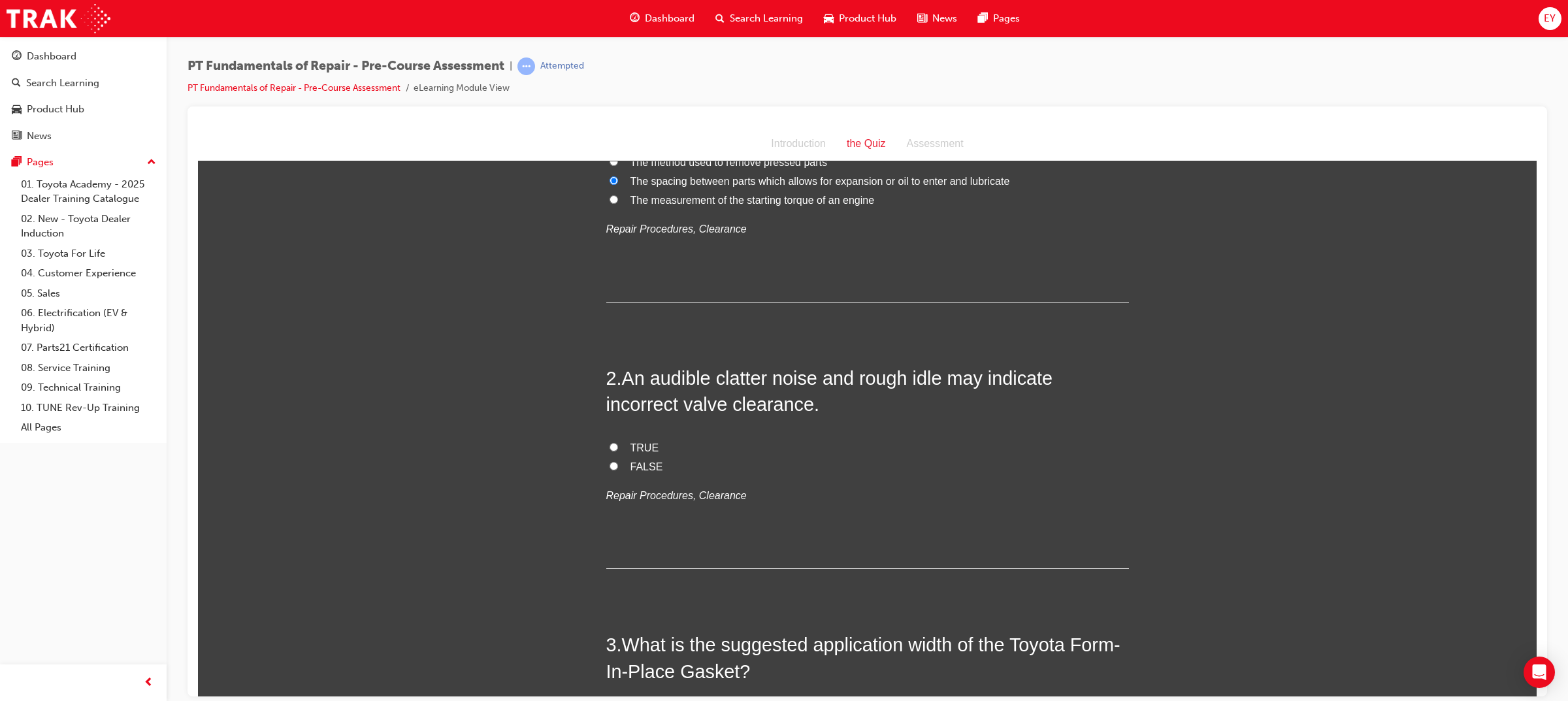
scroll to position [164, 0]
click at [644, 450] on span "TRUE" at bounding box center [644, 448] width 29 height 11
click at [618, 450] on input "TRUE" at bounding box center [614, 448] width 9 height 9
radio input "true"
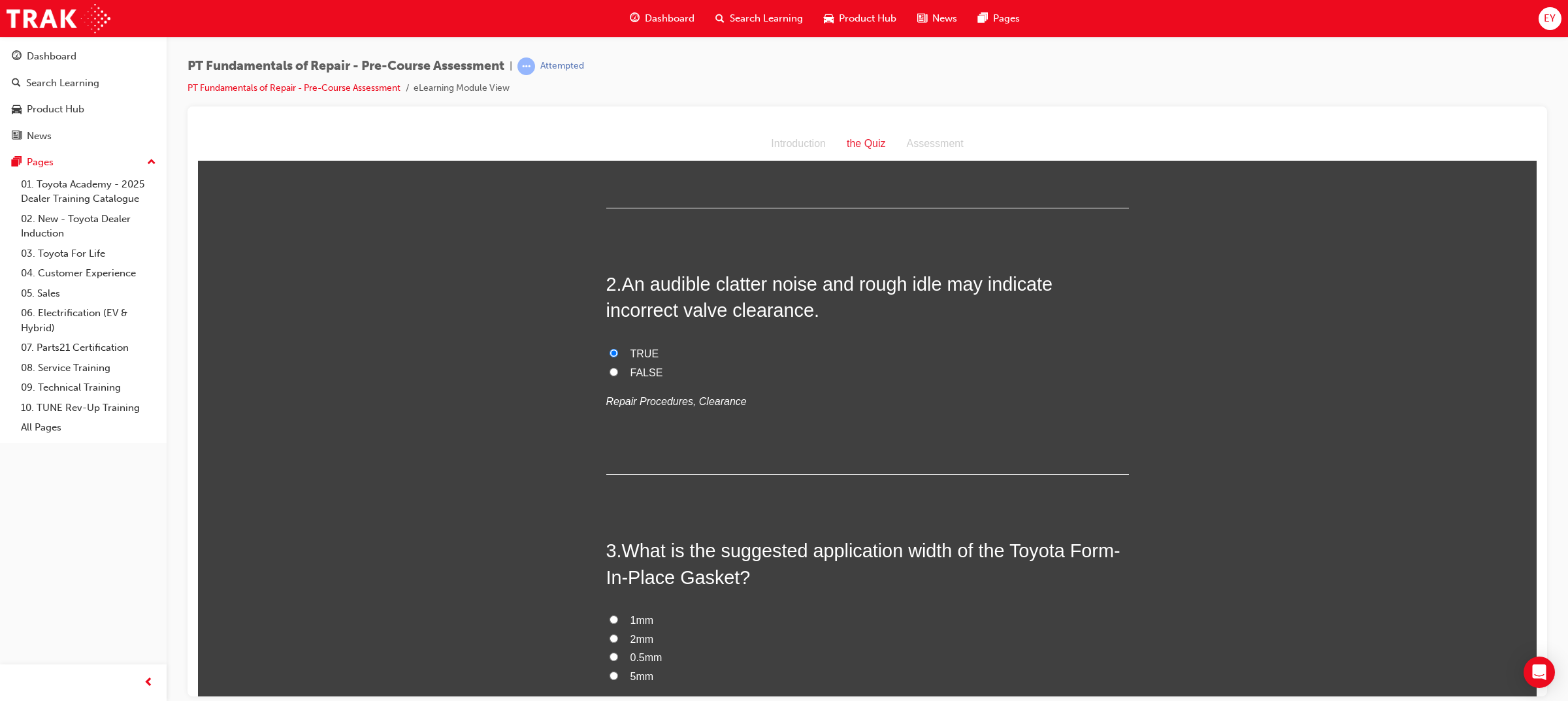
scroll to position [408, 0]
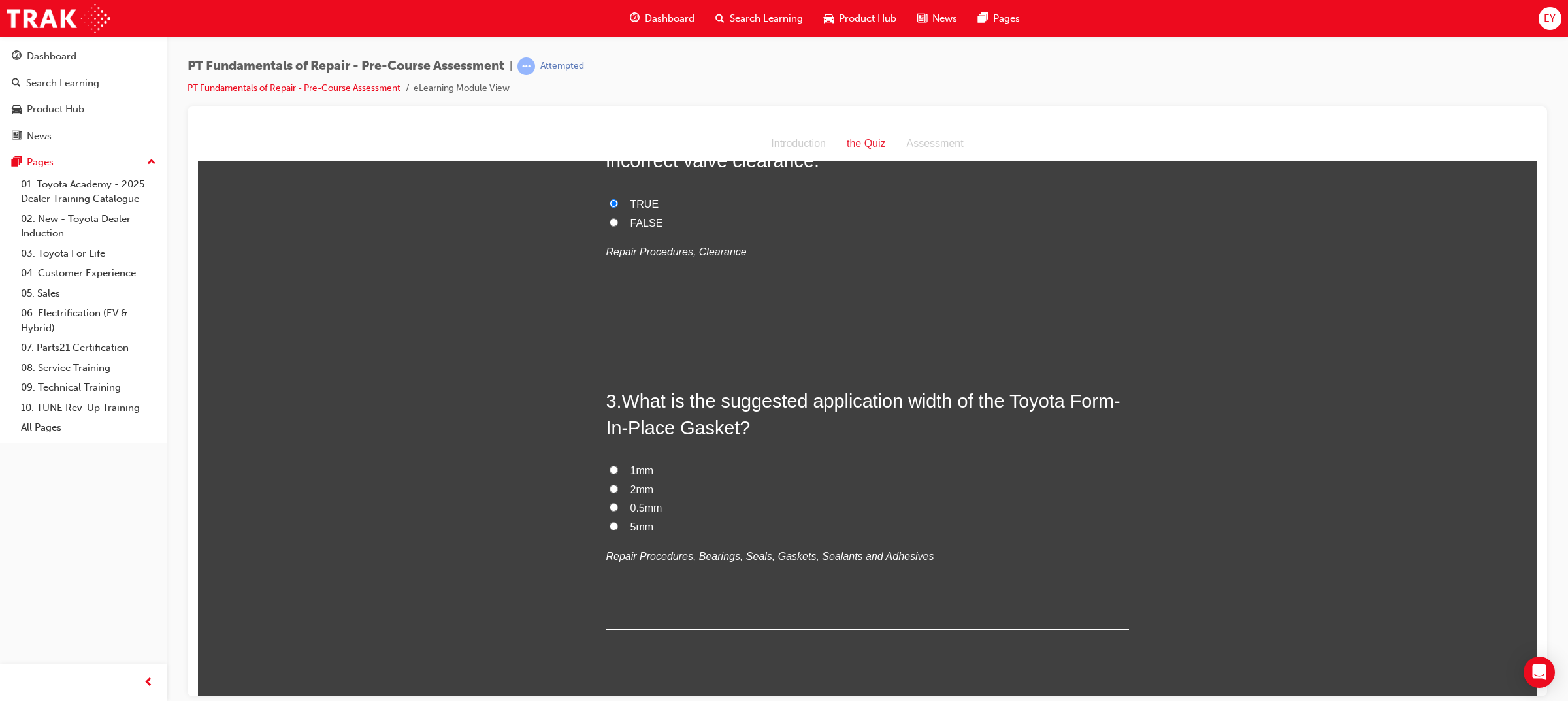
click at [635, 510] on span "0.5mm" at bounding box center [646, 507] width 32 height 11
click at [618, 510] on input "0.5mm" at bounding box center [614, 507] width 9 height 9
radio input "true"
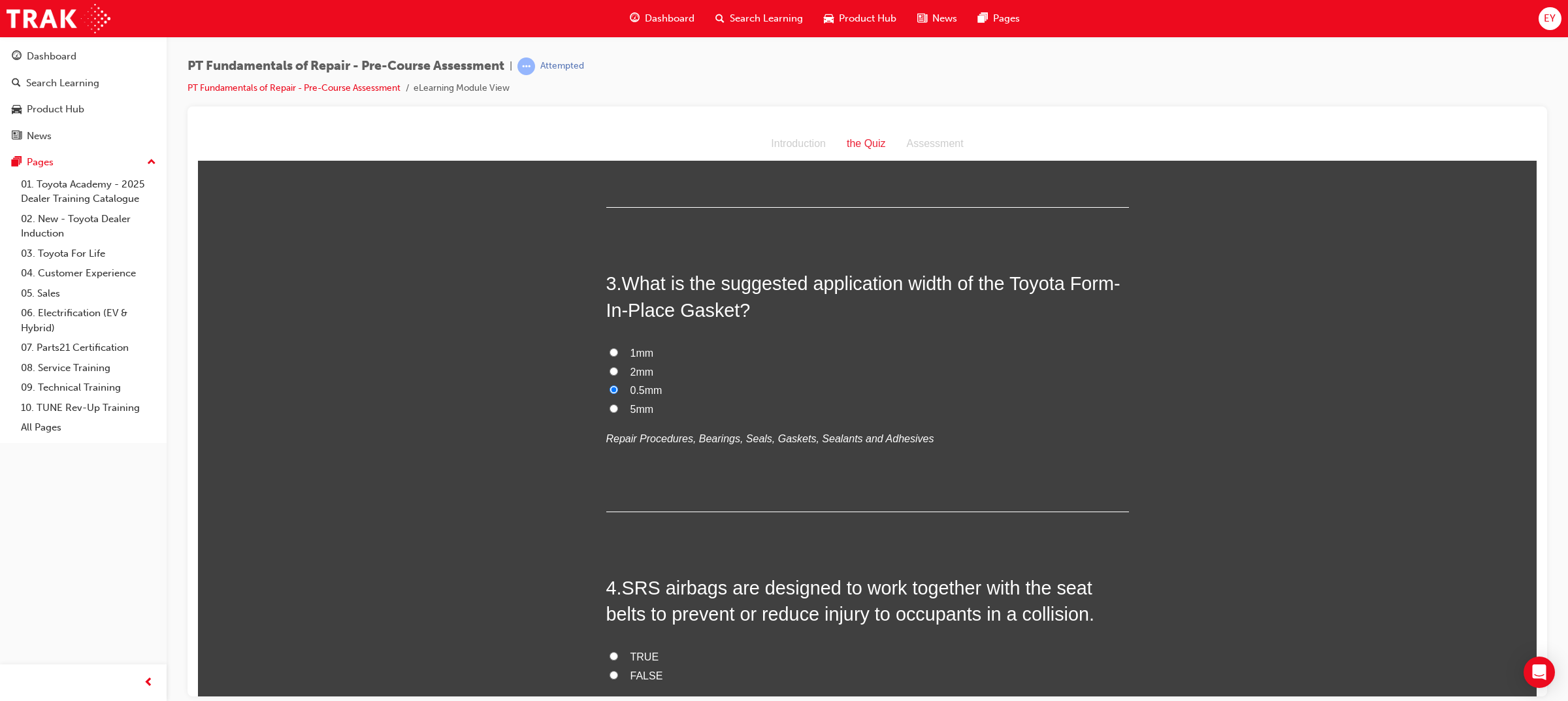
scroll to position [734, 0]
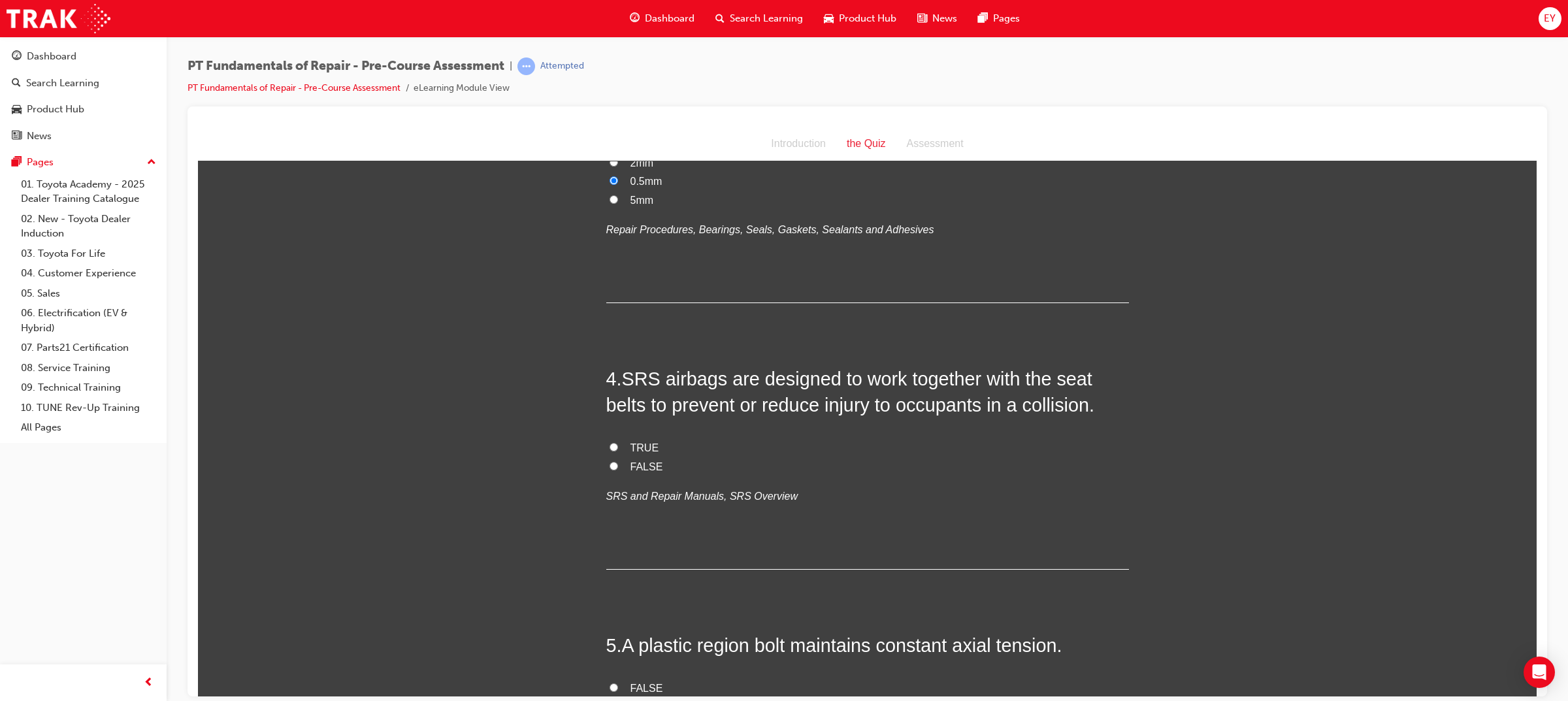
click at [633, 447] on span "TRUE" at bounding box center [644, 447] width 29 height 11
click at [618, 447] on input "TRUE" at bounding box center [614, 447] width 9 height 9
radio input "true"
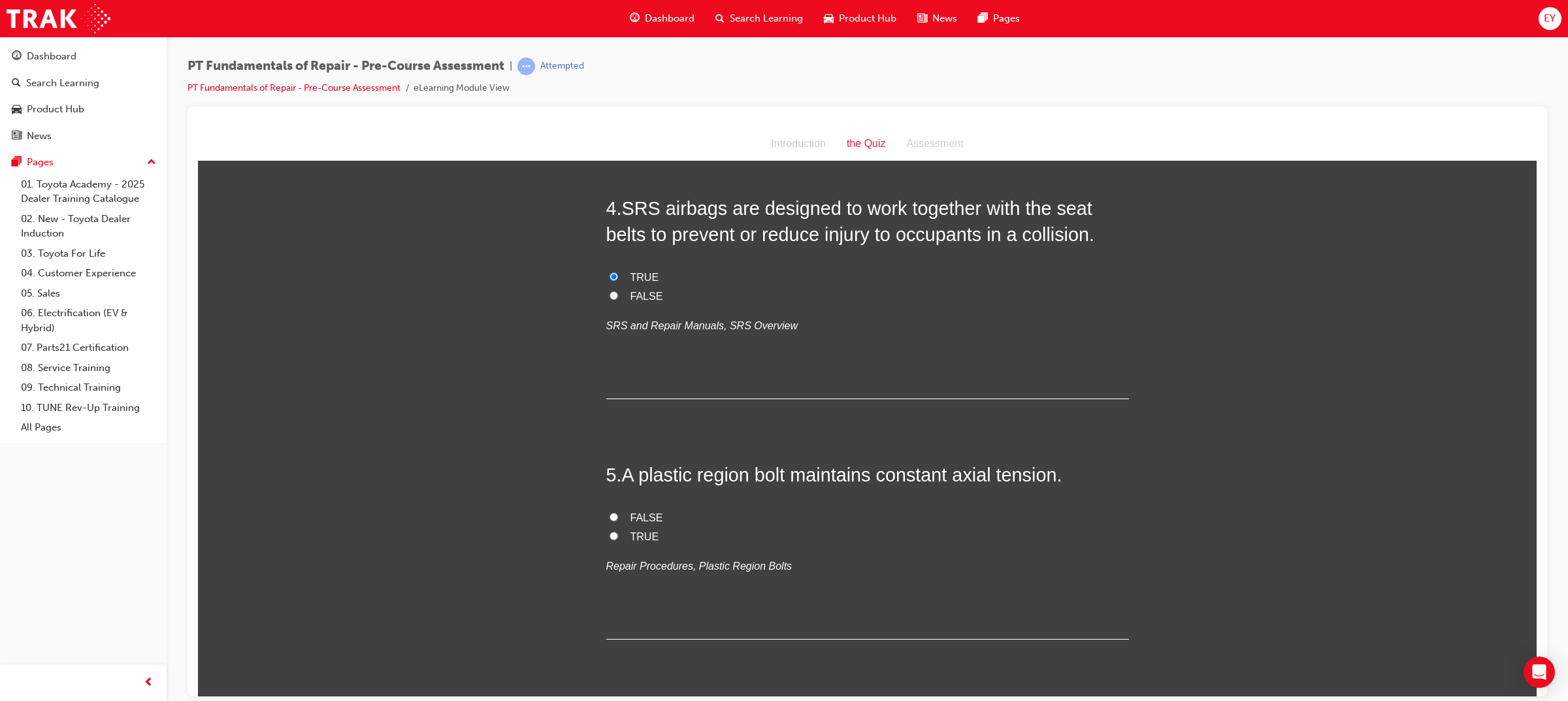
scroll to position [1061, 0]
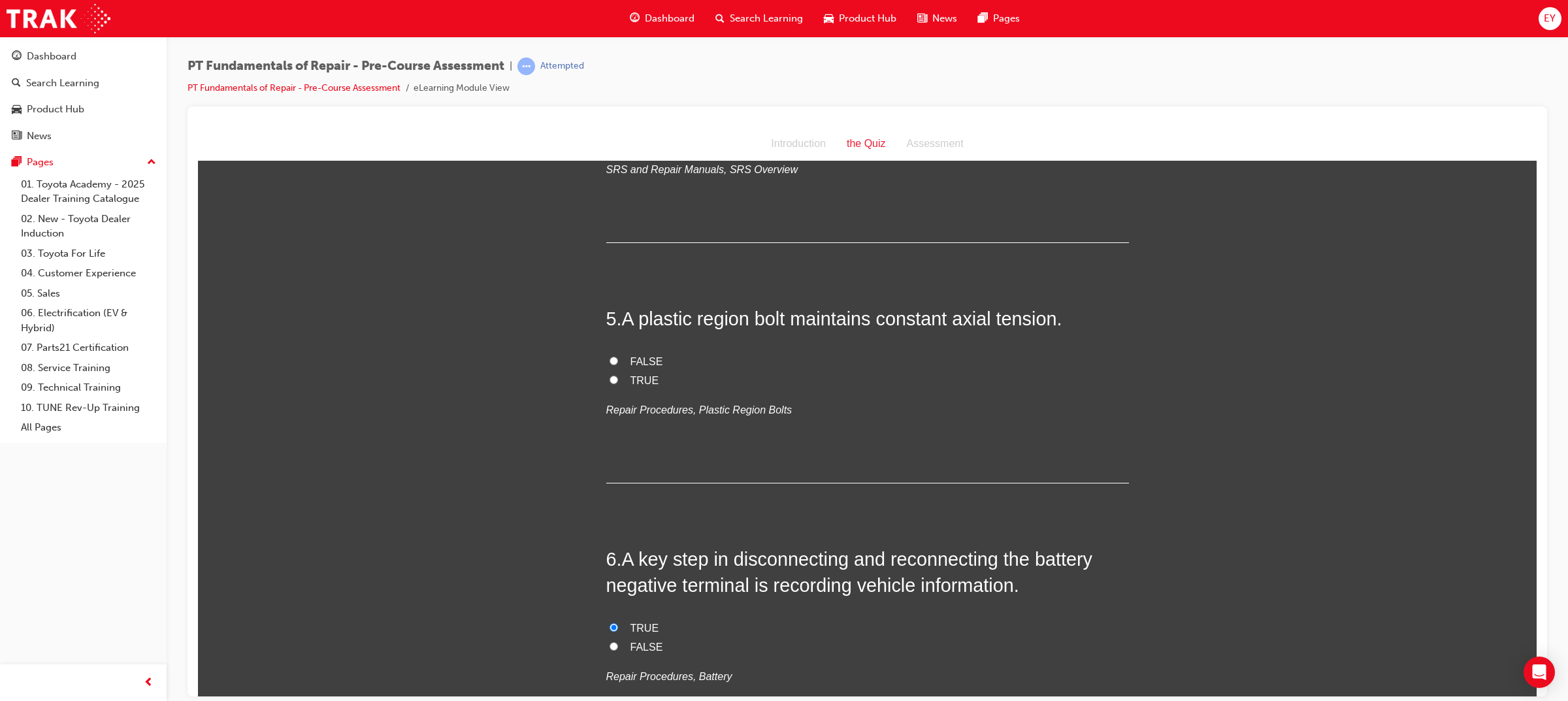
click at [641, 361] on span "FALSE" at bounding box center [646, 361] width 33 height 11
click at [618, 361] on input "FALSE" at bounding box center [614, 361] width 9 height 9
radio input "true"
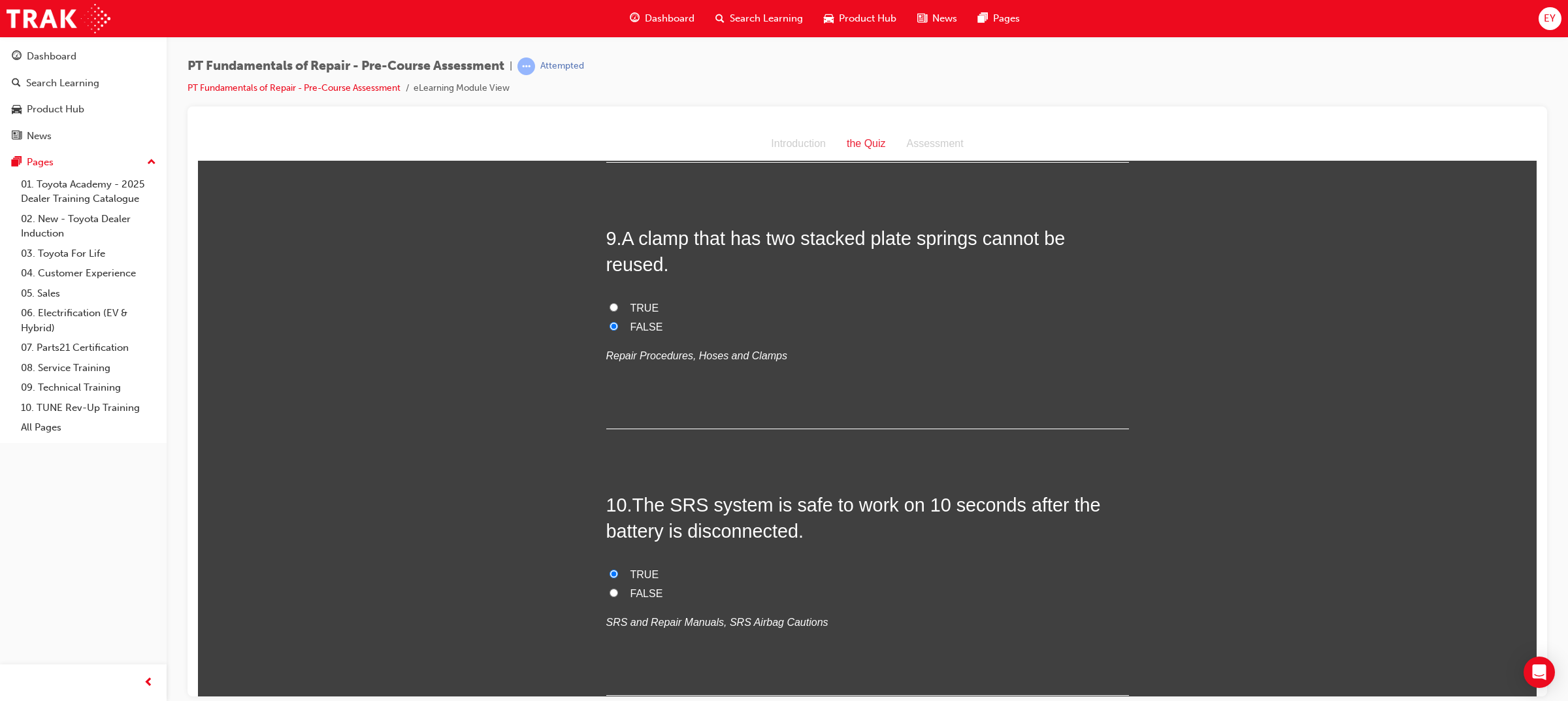
scroll to position [2292, 0]
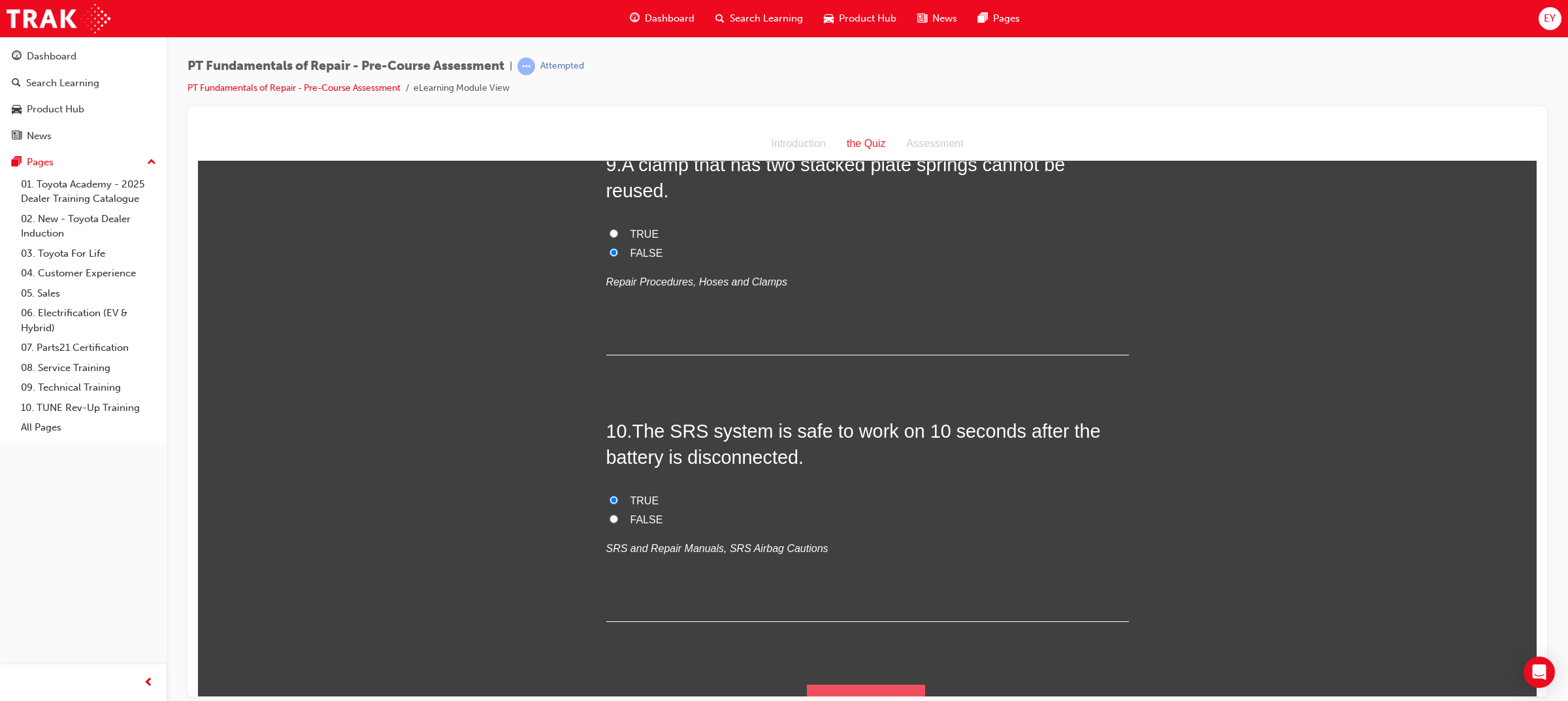
click at [830, 683] on button "Submit Answers" at bounding box center [866, 702] width 119 height 37
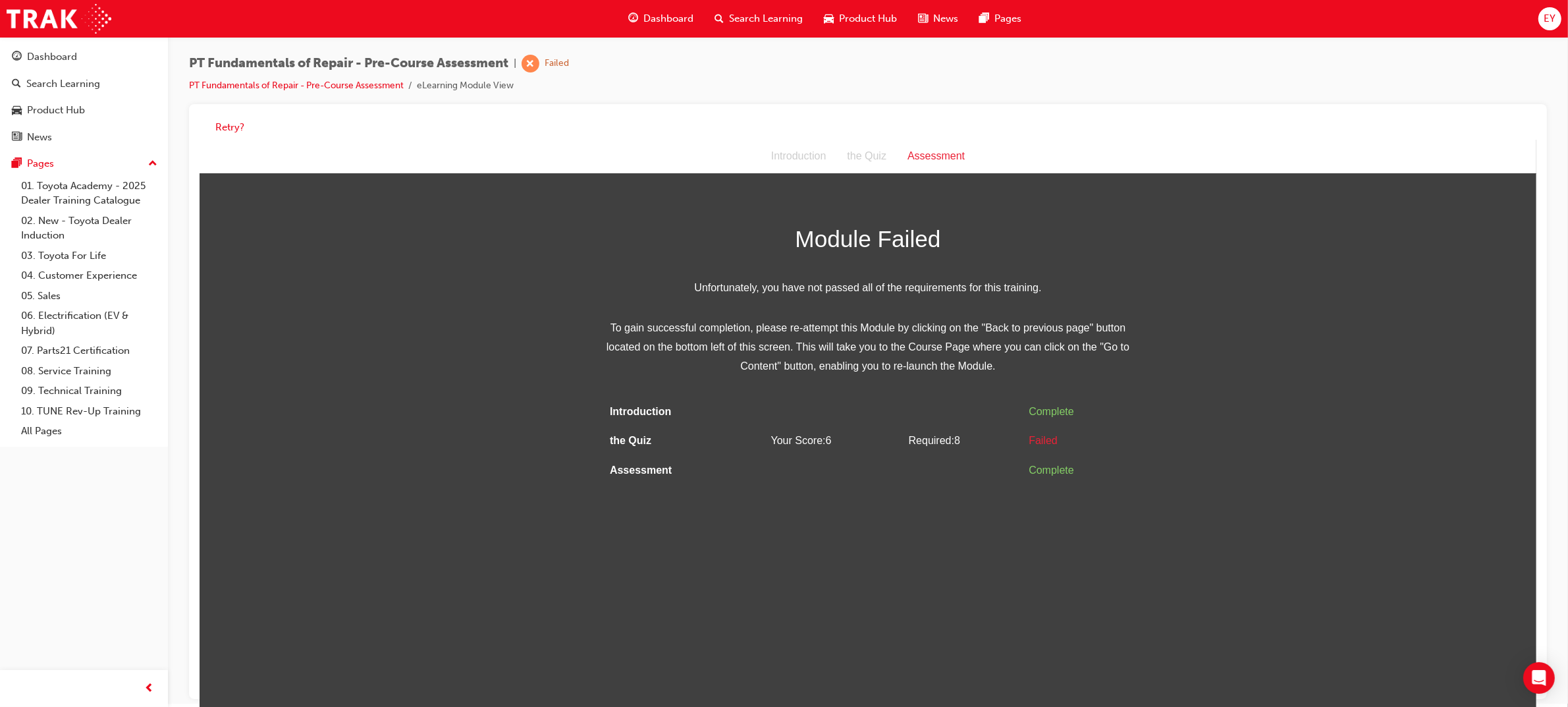
scroll to position [0, 0]
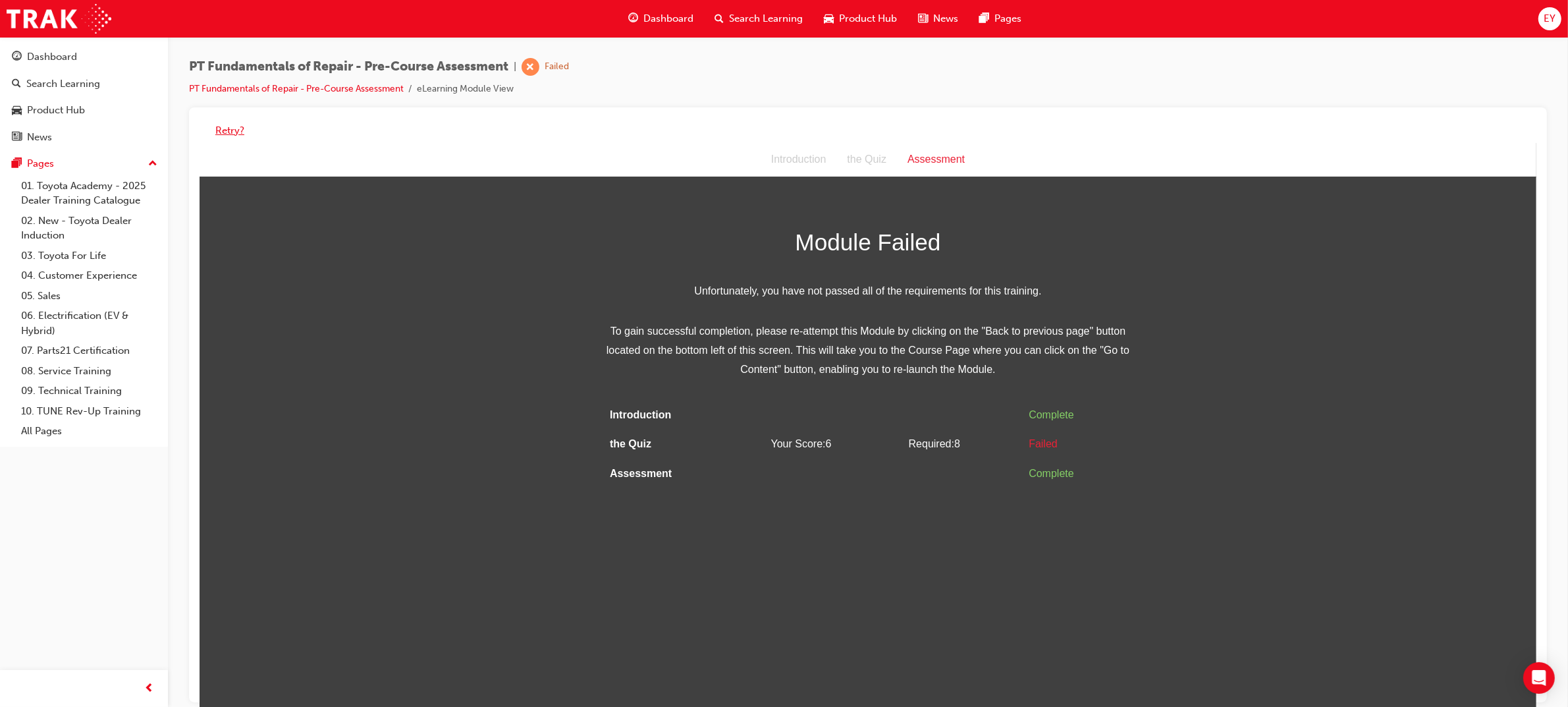
click at [218, 133] on button "Retry?" at bounding box center [230, 130] width 29 height 15
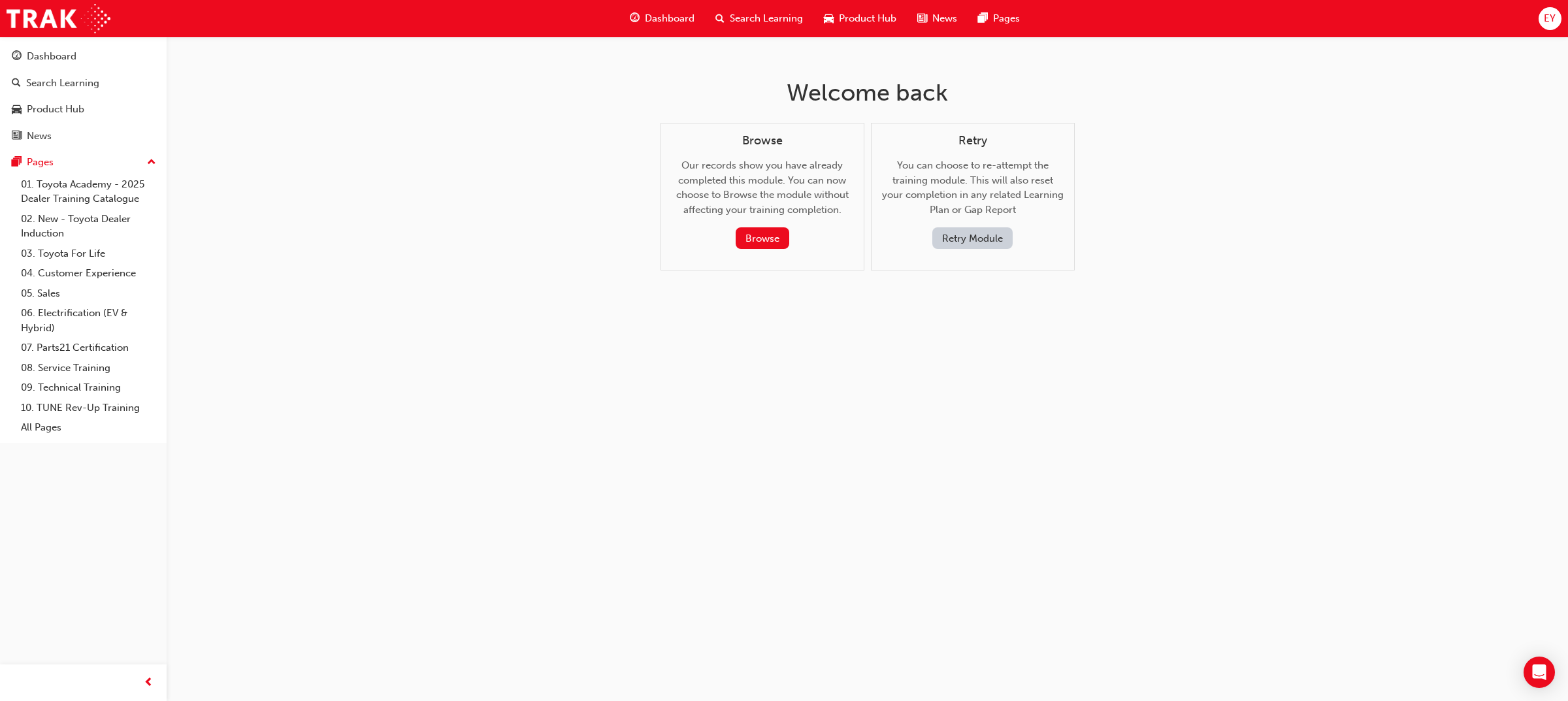
click at [971, 237] on button "Retry Module" at bounding box center [971, 237] width 80 height 21
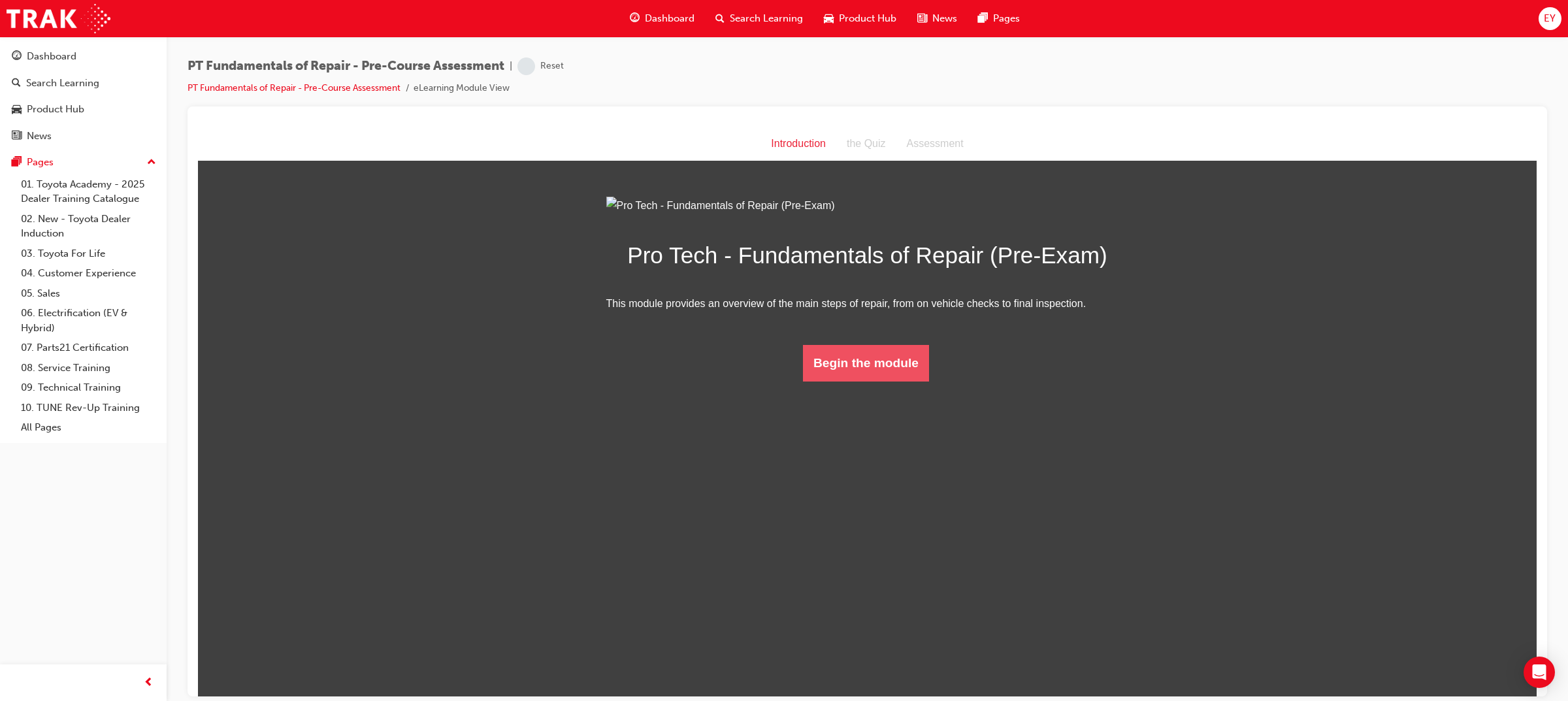
click at [861, 528] on html "Introduction Introduction the Quiz Assessment Pro Tech - Fundamentals of Repair…" at bounding box center [867, 411] width 1338 height 569
click at [868, 381] on button "Begin the module" at bounding box center [865, 362] width 126 height 37
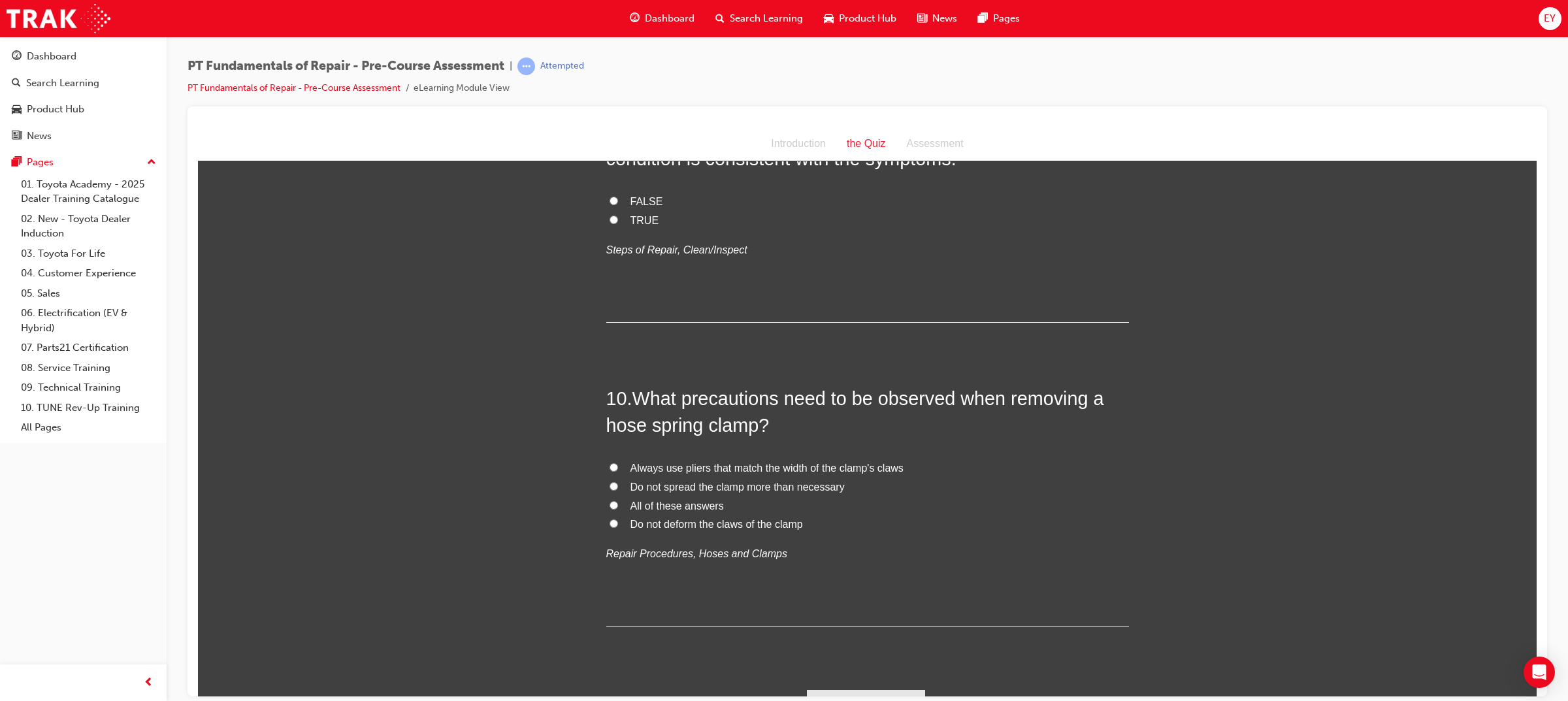
scroll to position [2390, 0]
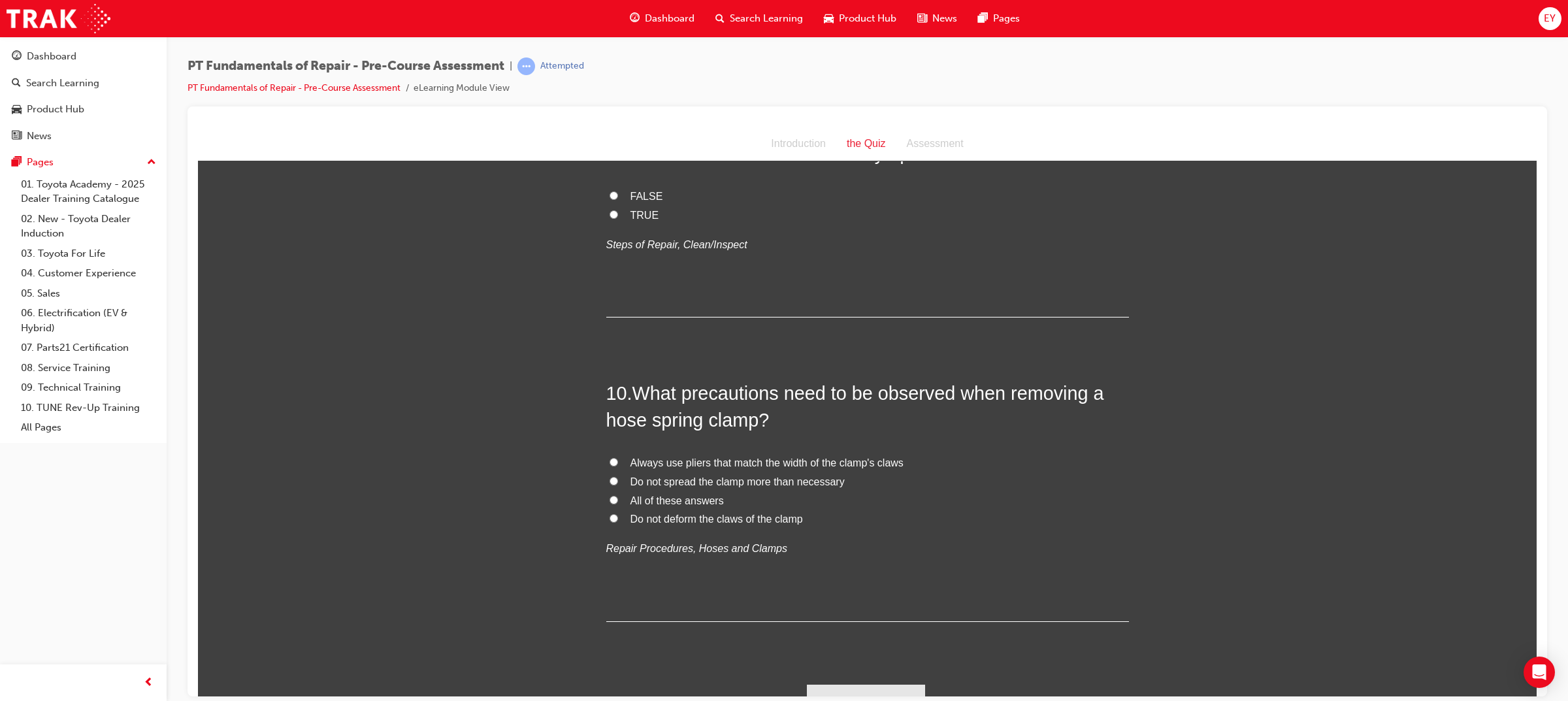
click at [666, 494] on span "All of these answers" at bounding box center [677, 500] width 93 height 11
click at [618, 495] on input "All of these answers" at bounding box center [614, 500] width 9 height 9
radio input "true"
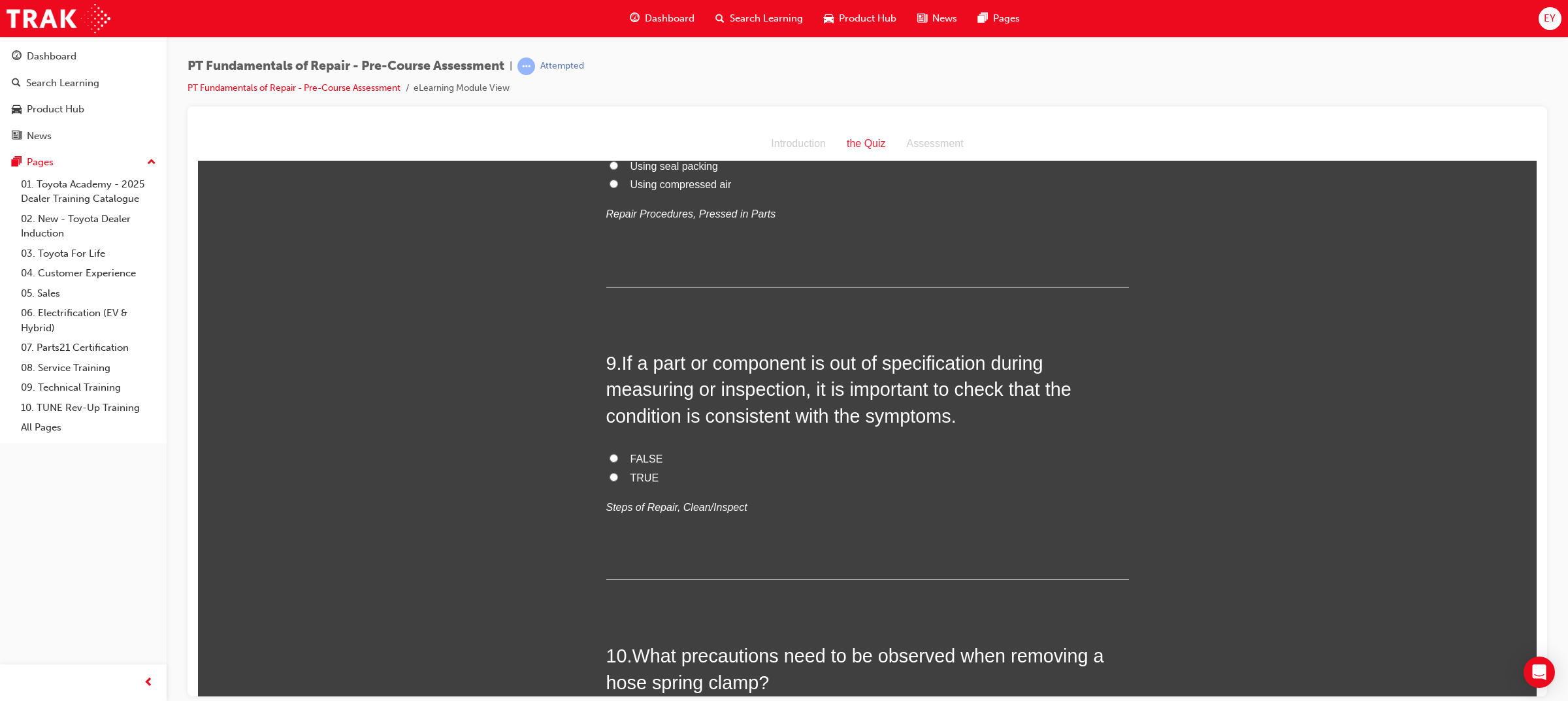
scroll to position [2063, 0]
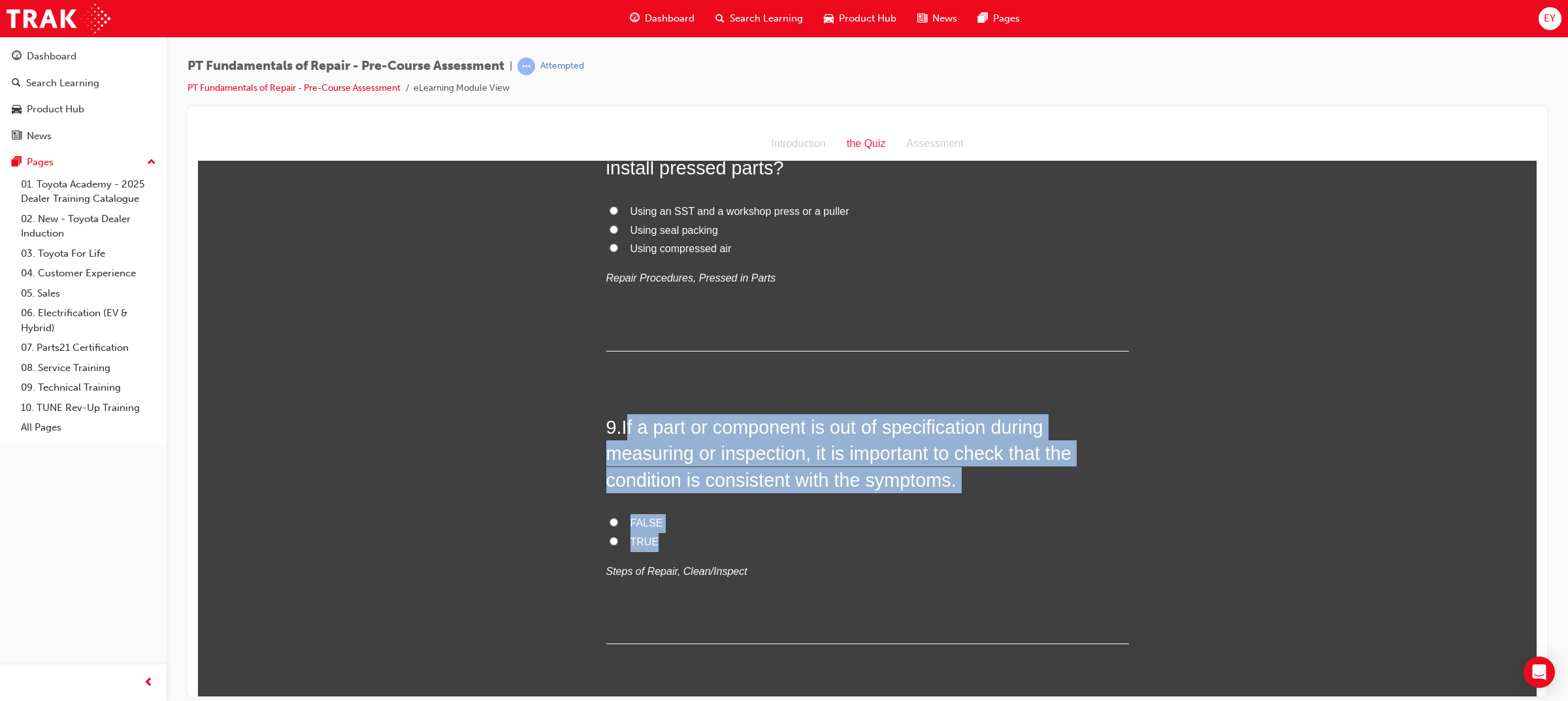
drag, startPoint x: 618, startPoint y: 512, endPoint x: 622, endPoint y: 410, distance: 102.1
click at [622, 413] on div "9 . If a part or component is out of specification during measuring or inspecti…" at bounding box center [868, 528] width 523 height 230
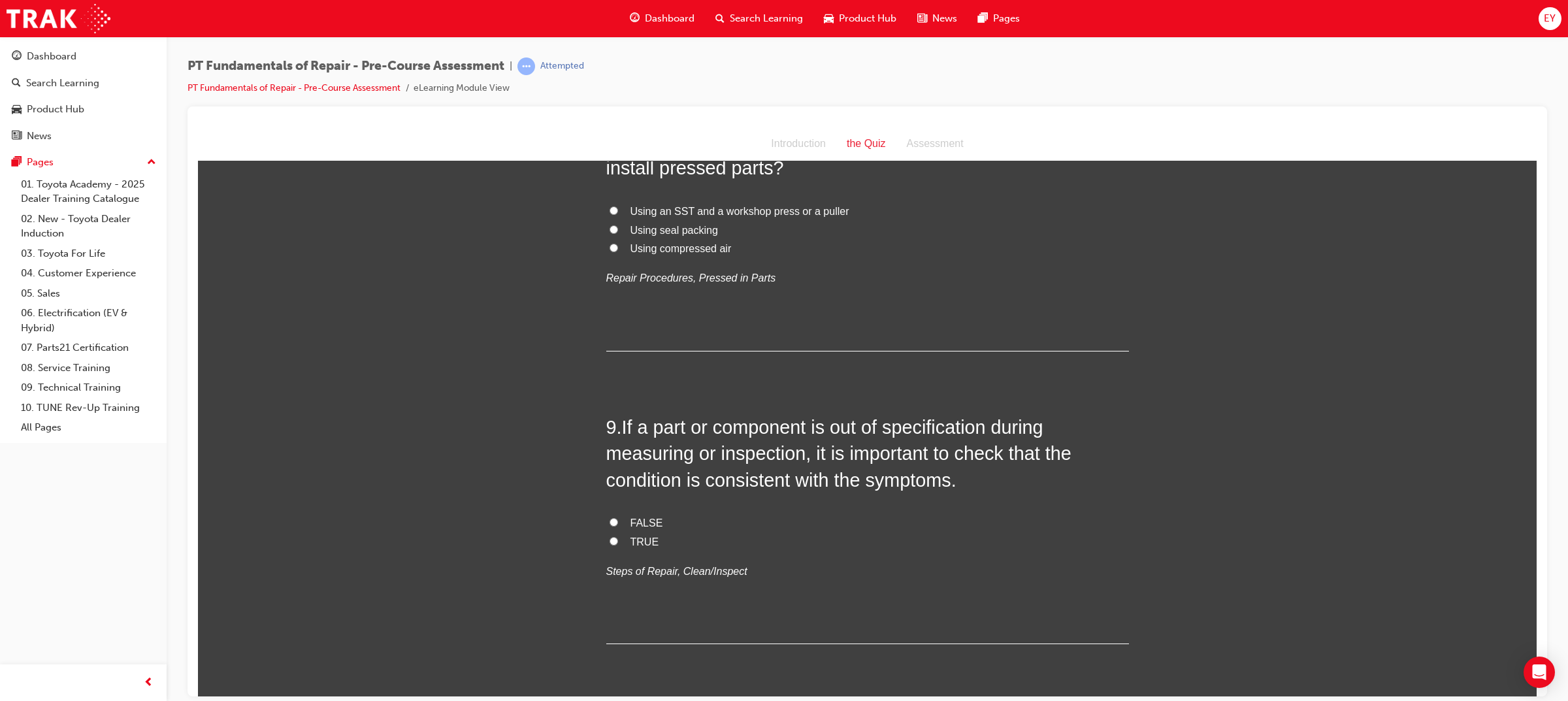
click at [621, 416] on span "If a part or component is out of specification during measuring or inspection, …" at bounding box center [839, 453] width 465 height 74
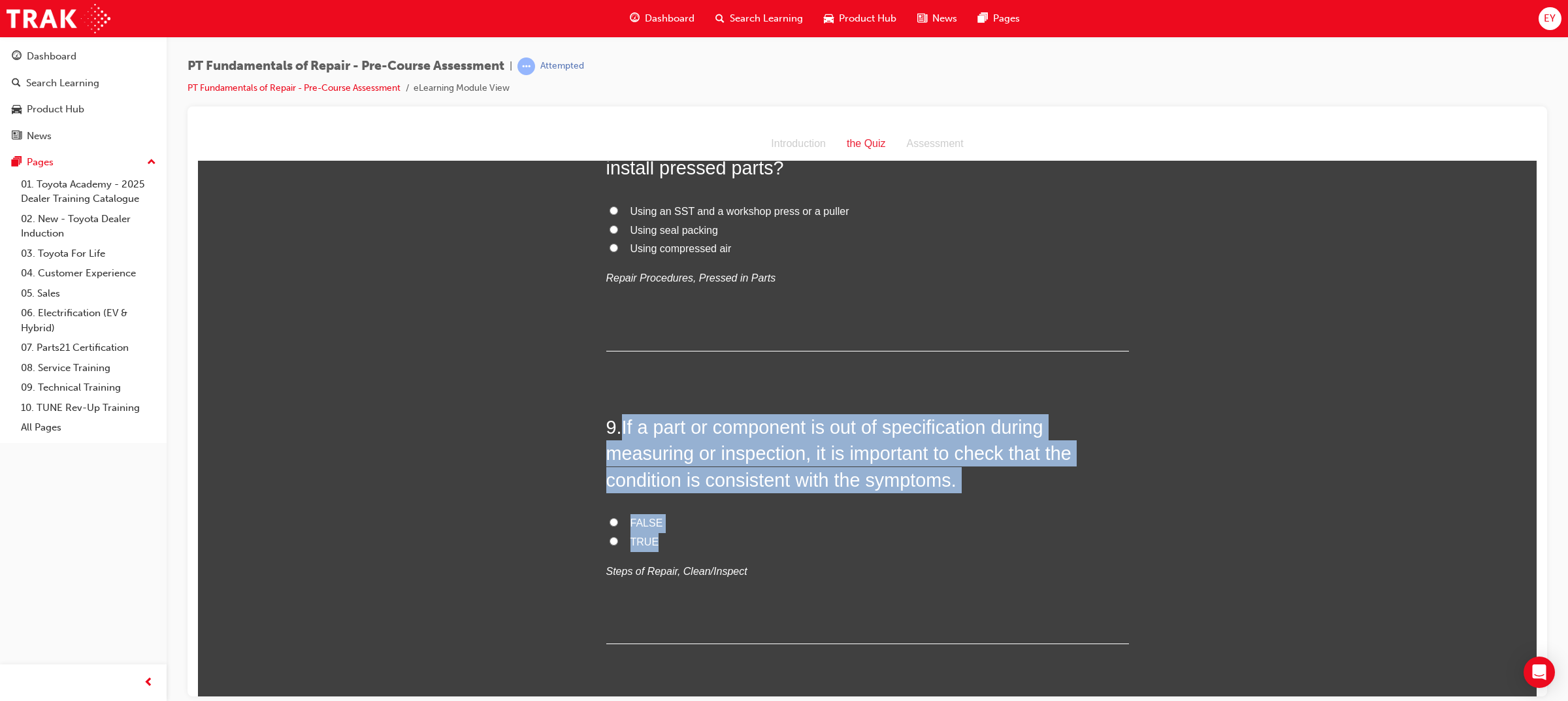
drag, startPoint x: 618, startPoint y: 397, endPoint x: 647, endPoint y: 512, distance: 118.6
click at [647, 512] on div "9 . If a part or component is out of specification during measuring or inspecti…" at bounding box center [868, 528] width 523 height 230
copy div "If a part or component is out of specification during measuring or inspection, …"
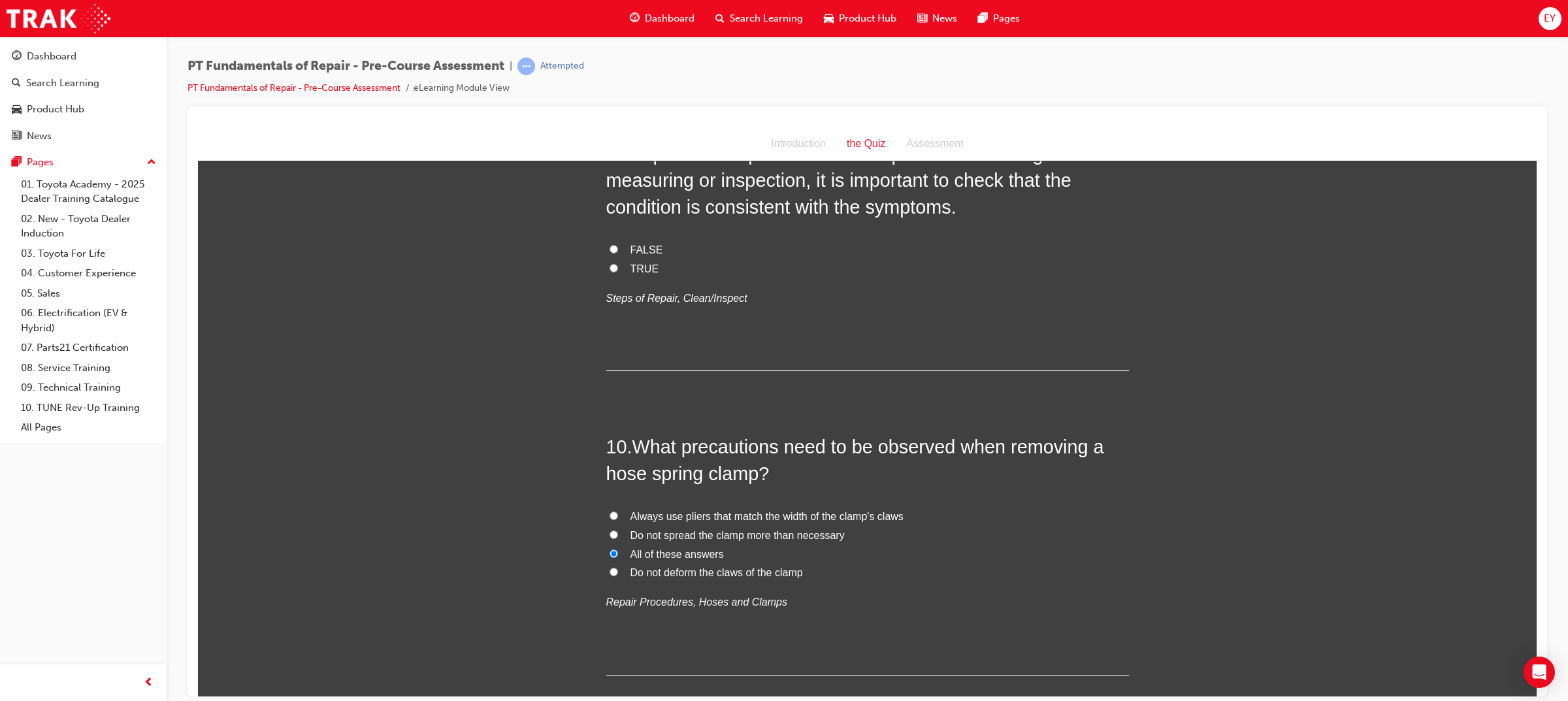
scroll to position [2308, 0]
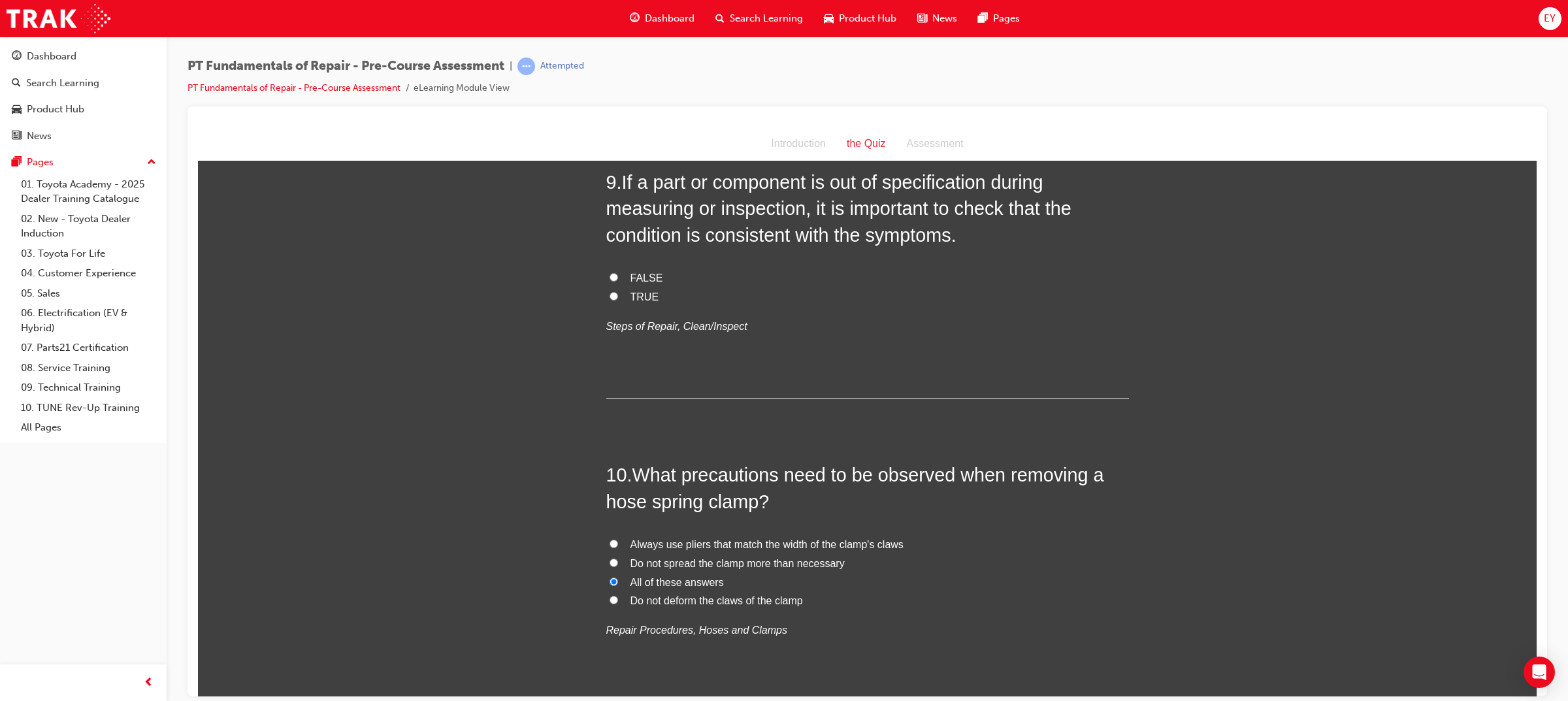
click at [641, 290] on span "TRUE" at bounding box center [644, 296] width 29 height 11
click at [618, 291] on input "TRUE" at bounding box center [614, 296] width 9 height 9
radio input "true"
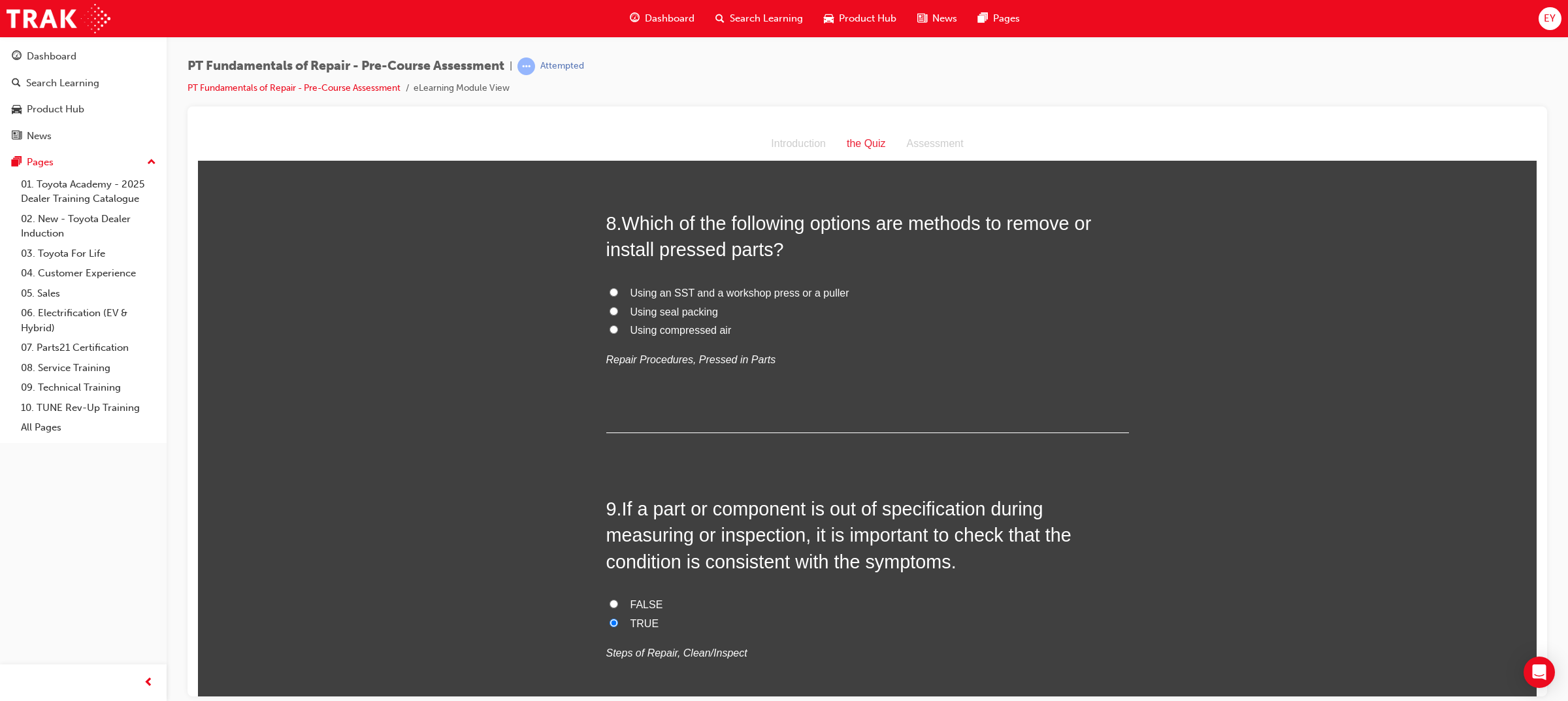
scroll to position [1900, 0]
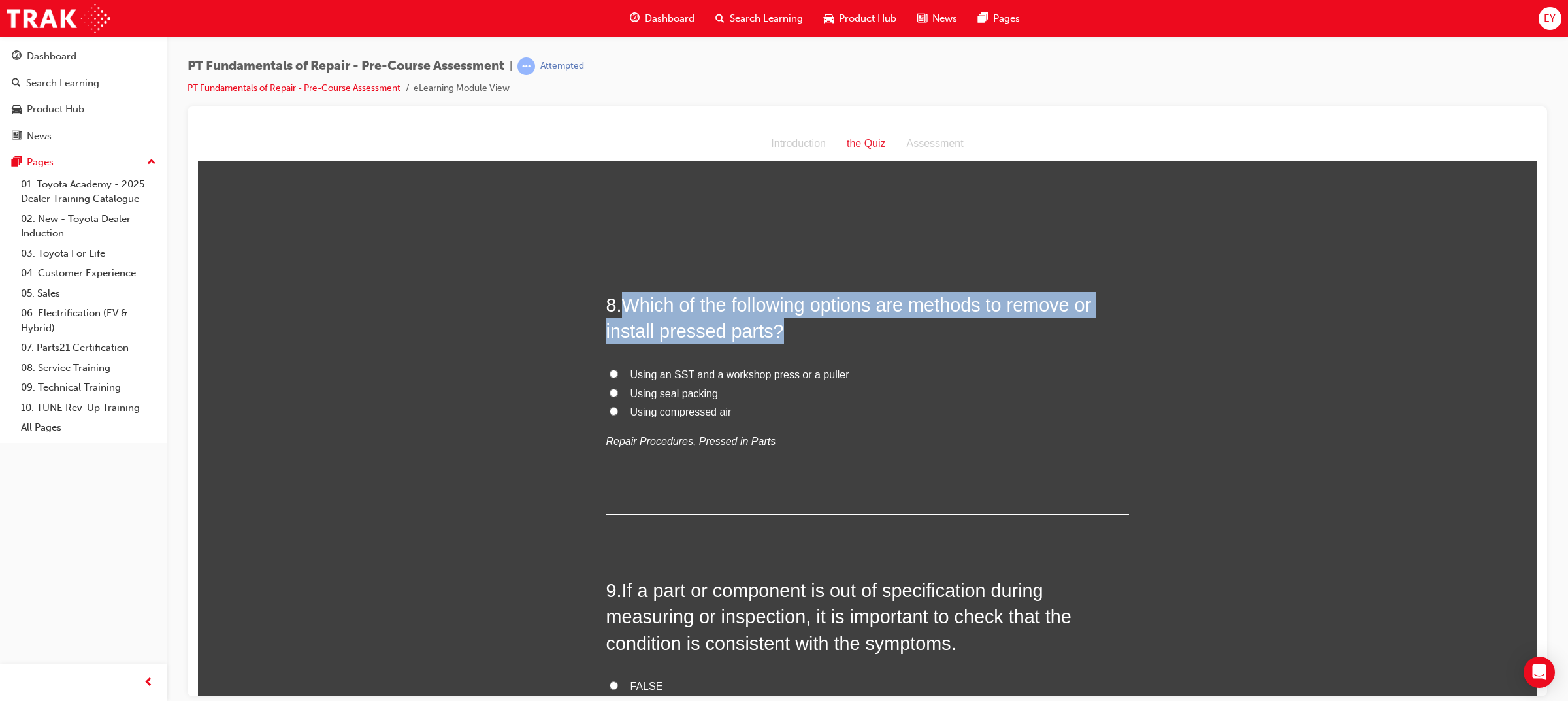
drag, startPoint x: 774, startPoint y: 300, endPoint x: 620, endPoint y: 277, distance: 155.7
click at [620, 294] on span "Which of the following options are methods to remove or install pressed parts?" at bounding box center [849, 317] width 486 height 47
copy span "Which of the following options are methods to remove or install pressed parts?"
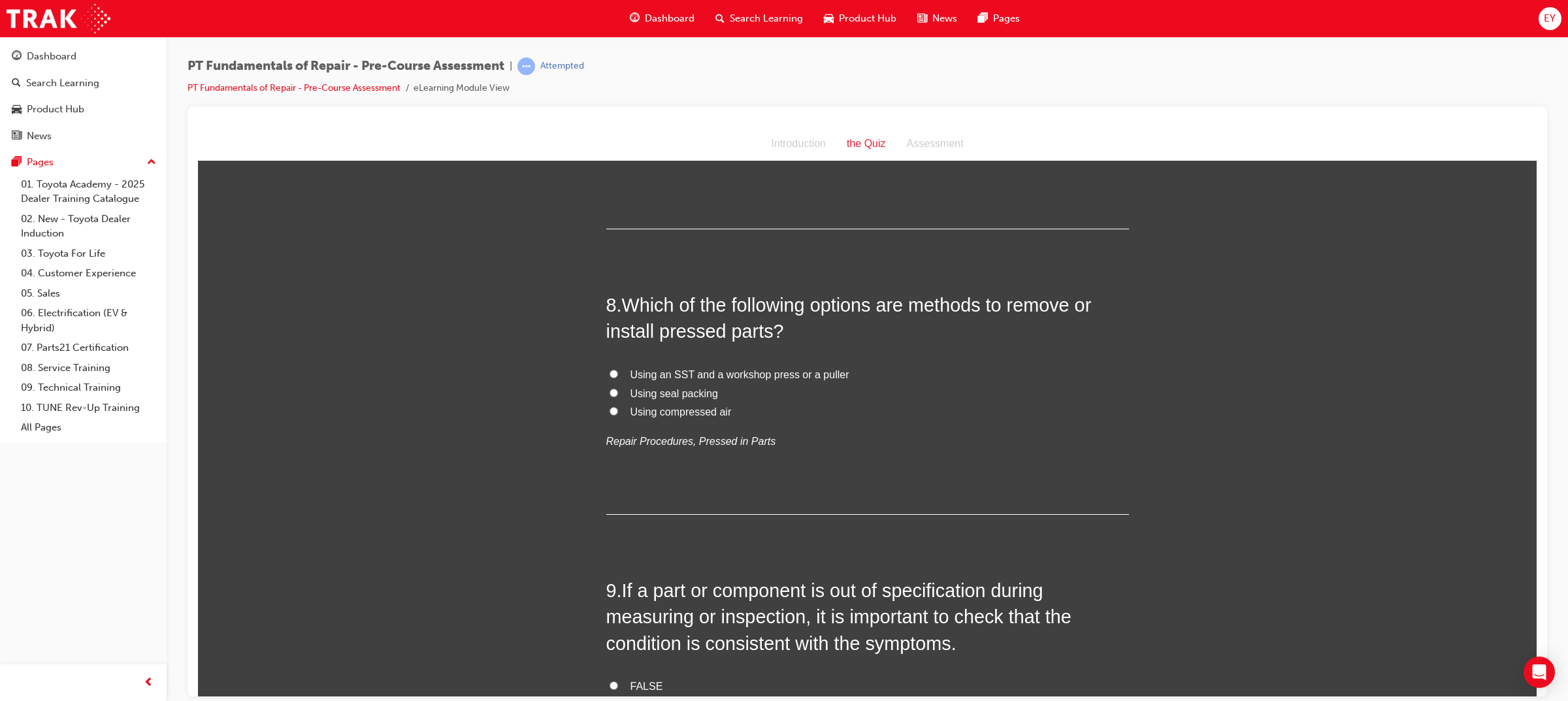
click at [933, 400] on div "Using an SST and a workshop press or a puller Using seal packing Using compress…" at bounding box center [868, 407] width 523 height 85
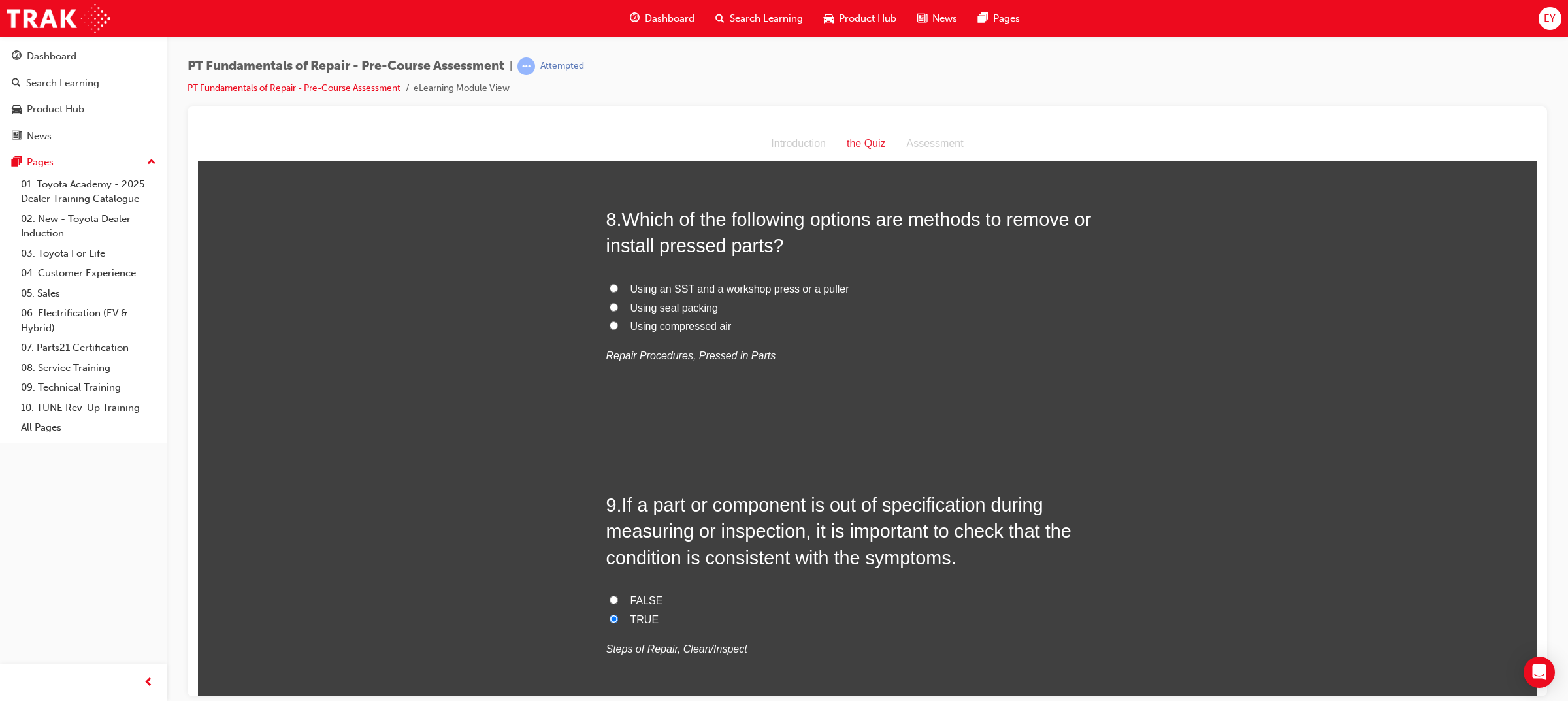
scroll to position [1982, 0]
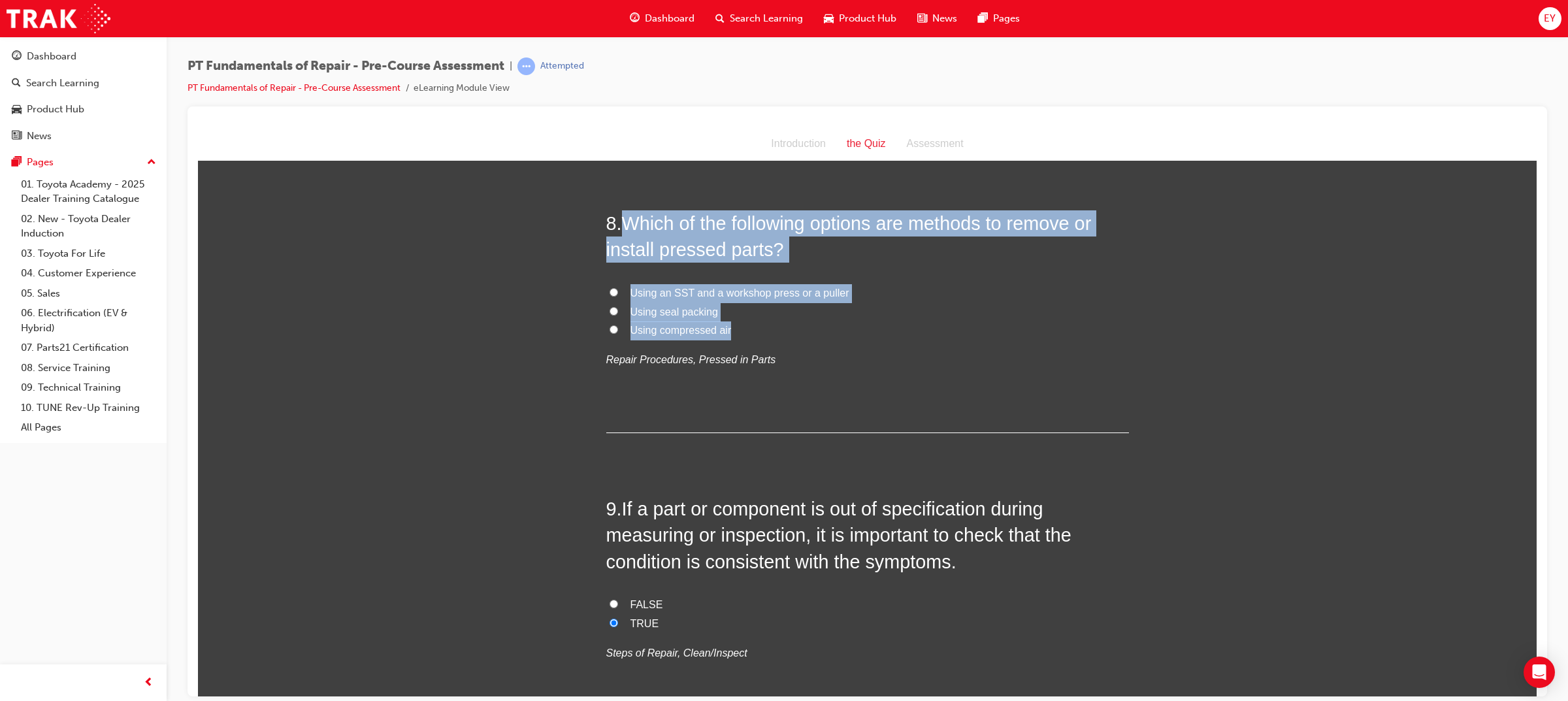
drag, startPoint x: 730, startPoint y: 305, endPoint x: 618, endPoint y: 186, distance: 163.4
click at [618, 209] on div "8 . Which of the following options are methods to remove or install pressed par…" at bounding box center [868, 320] width 523 height 223
copy div "Which of the following options are methods to remove or install pressed parts? …"
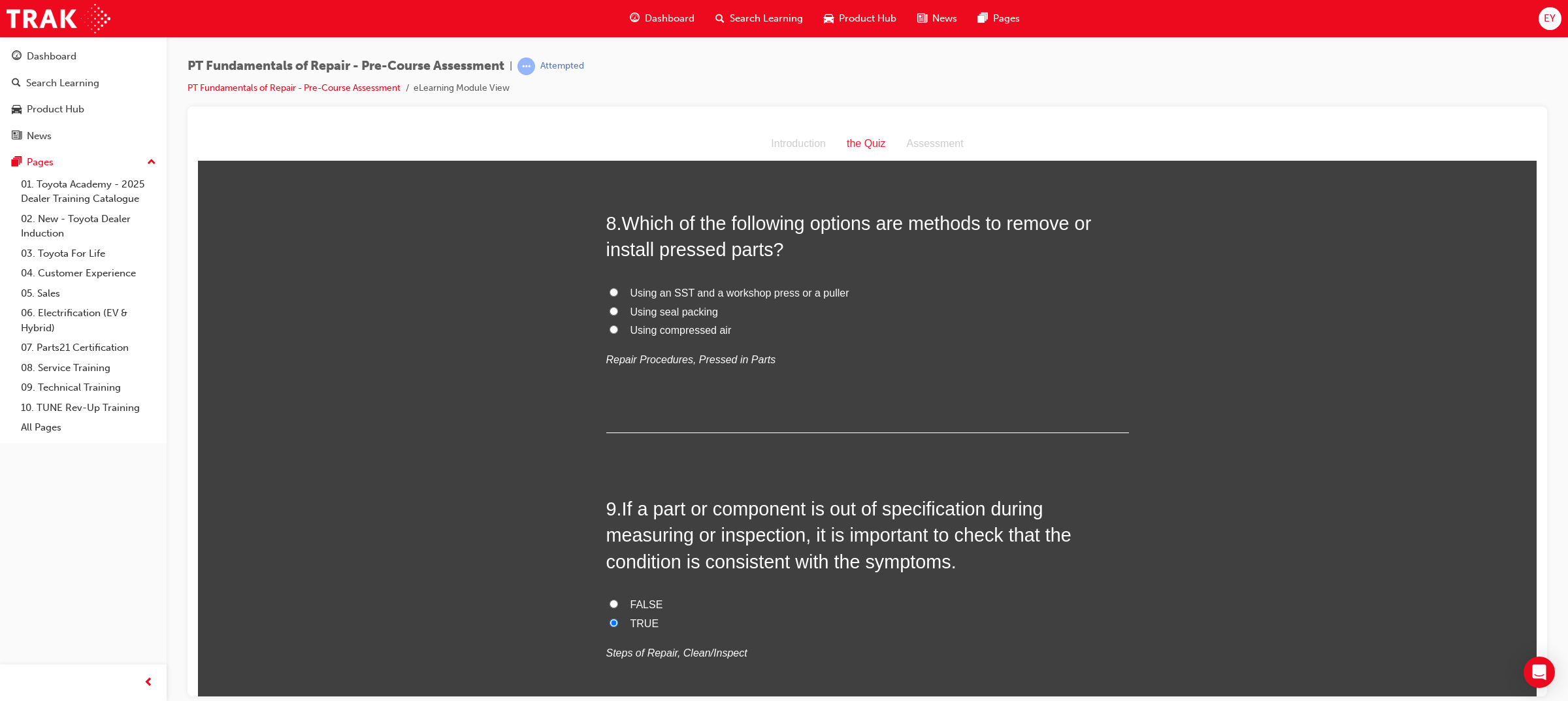
click at [694, 287] on span "Using an SST and a workshop press or a puller" at bounding box center [739, 292] width 219 height 11
click at [618, 288] on input "Using an SST and a workshop press or a puller" at bounding box center [614, 292] width 9 height 9
radio input "true"
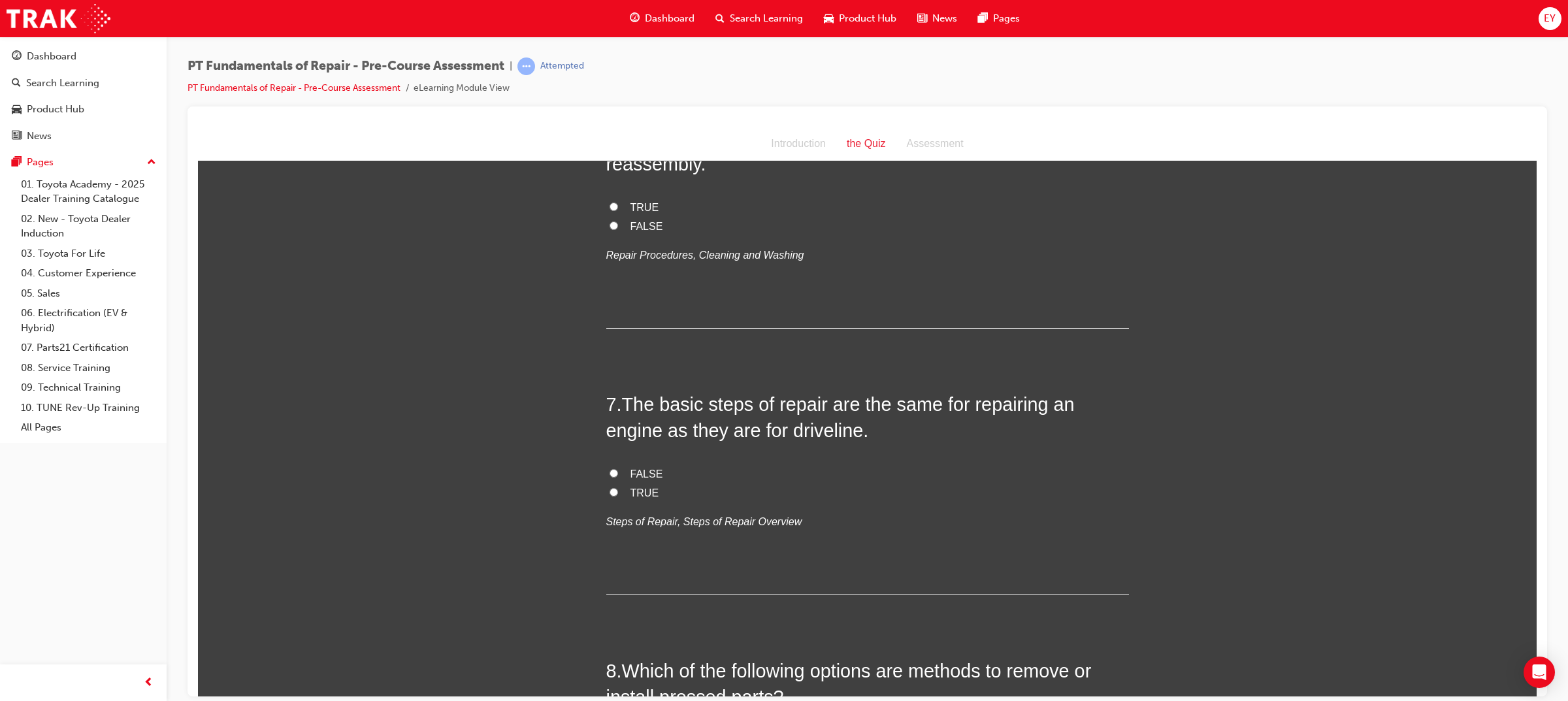
scroll to position [1492, 0]
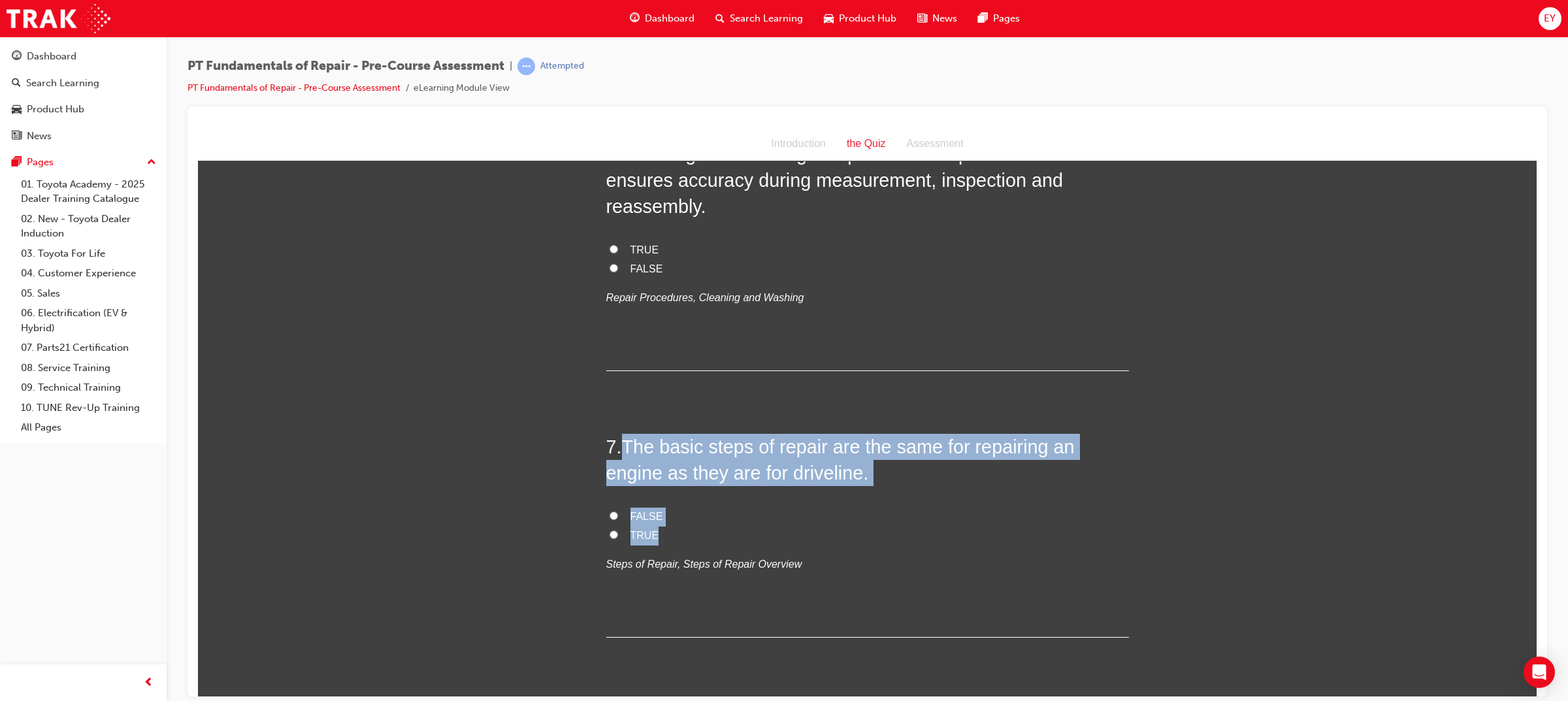
drag, startPoint x: 658, startPoint y: 512, endPoint x: 624, endPoint y: 417, distance: 100.9
click at [624, 433] on div "7 . The basic steps of repair are the same for repairing an engine as they are …" at bounding box center [868, 535] width 523 height 204
copy div "The basic steps of repair are the same for repairing an engine as they are for …"
click at [1413, 502] on div "You must select an answer for each question before you can submit. Please note,…" at bounding box center [867, 150] width 1338 height 2935
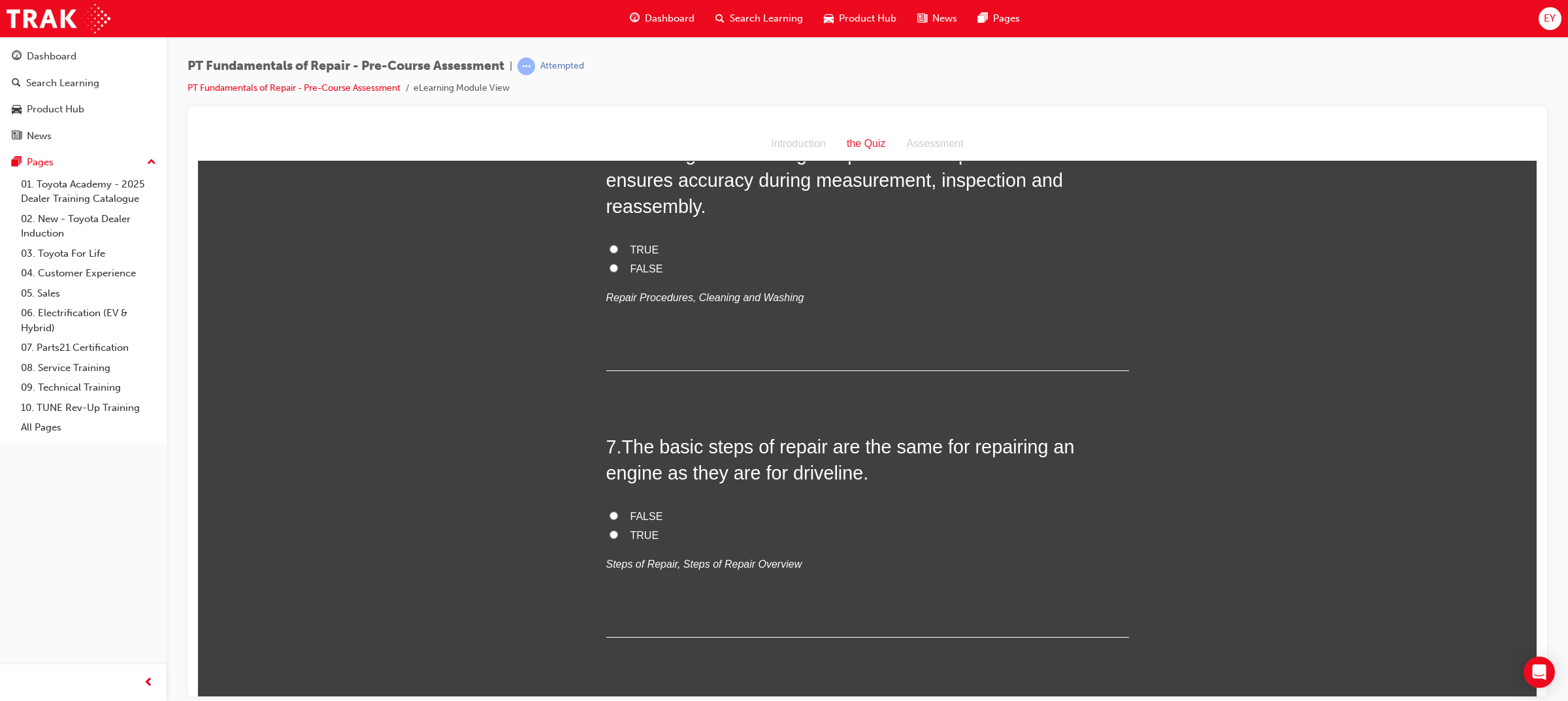
click at [612, 526] on label "TRUE" at bounding box center [868, 536] width 523 height 19
click at [612, 529] on input "TRUE" at bounding box center [614, 534] width 9 height 9
radio input "true"
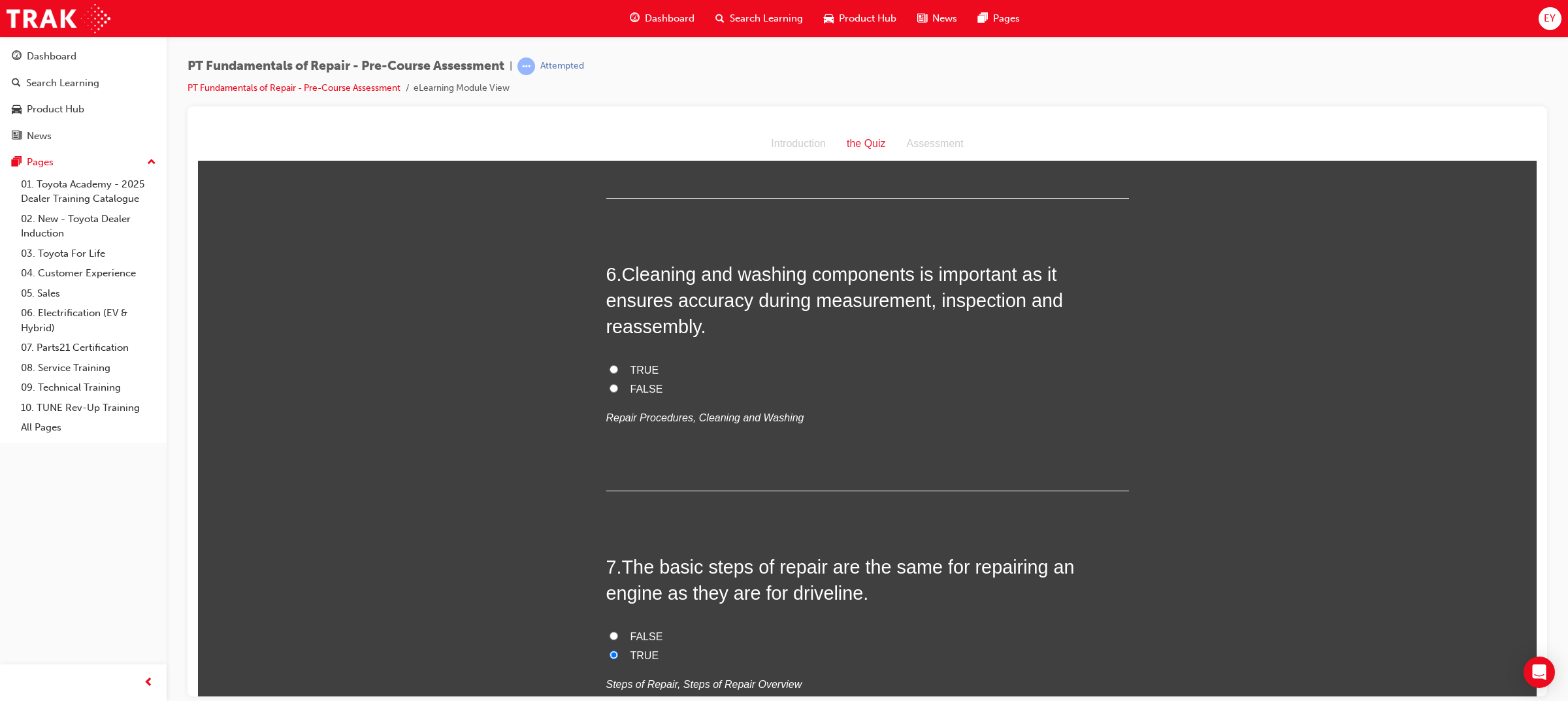
scroll to position [1329, 0]
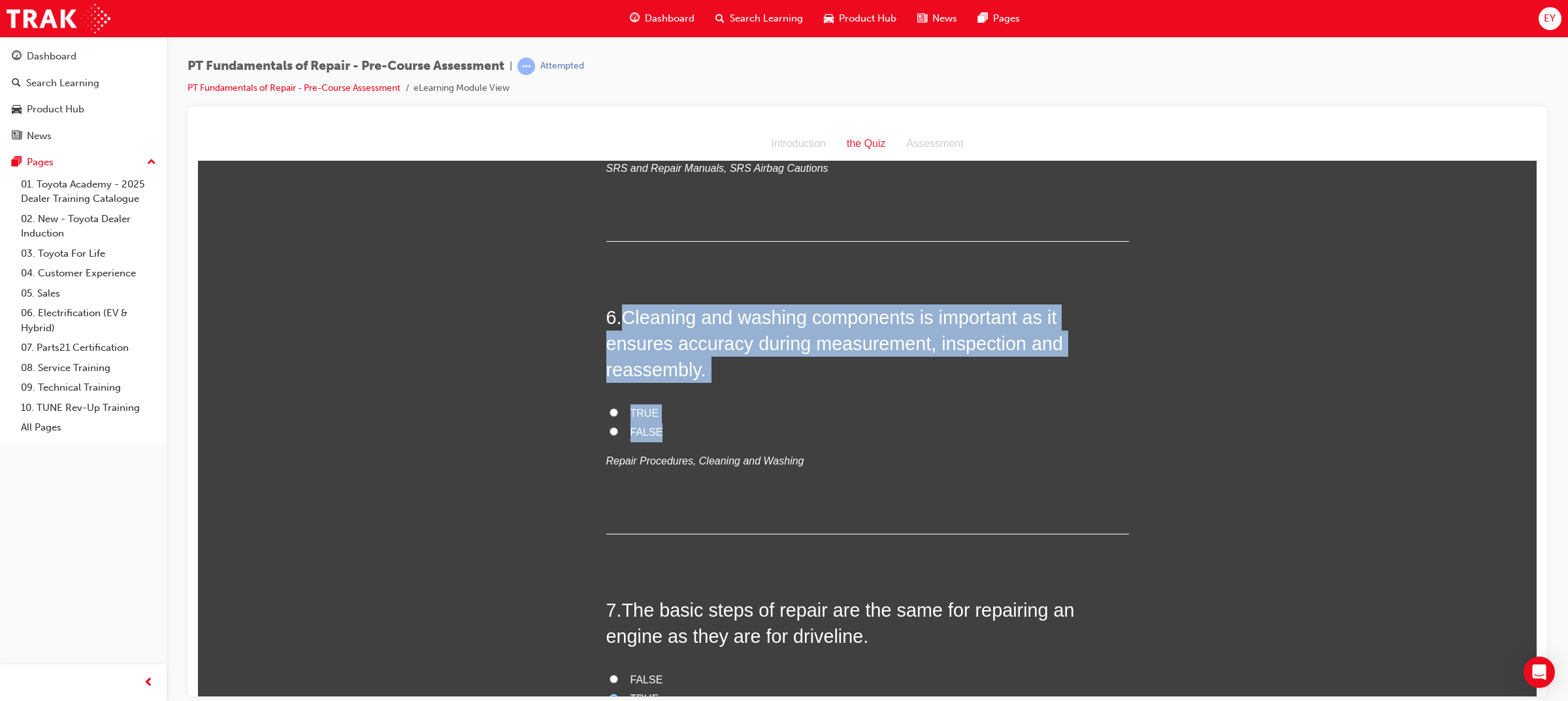
drag, startPoint x: 653, startPoint y: 398, endPoint x: 625, endPoint y: 314, distance: 88.5
click at [625, 314] on div "6 . Cleaning and washing components is important as it ensures accuracy during …" at bounding box center [868, 418] width 523 height 230
copy div "Cleaning and washing components is important as it ensures accuracy during meas…"
click at [1340, 340] on div "You must select an answer for each question before you can submit. Please note,…" at bounding box center [867, 313] width 1338 height 2935
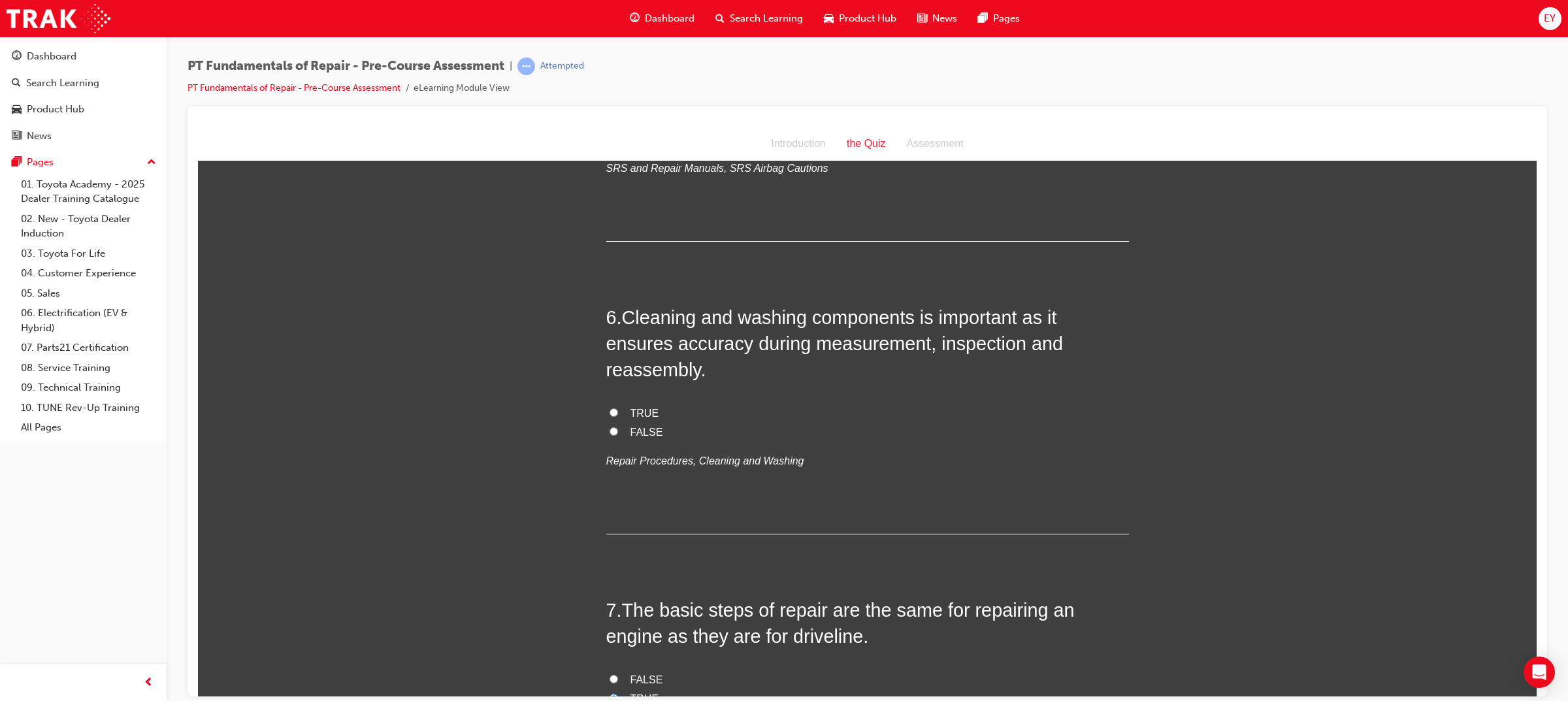
click at [634, 406] on span "TRUE" at bounding box center [644, 412] width 29 height 11
click at [618, 407] on input "TRUE" at bounding box center [614, 412] width 9 height 9
radio input "true"
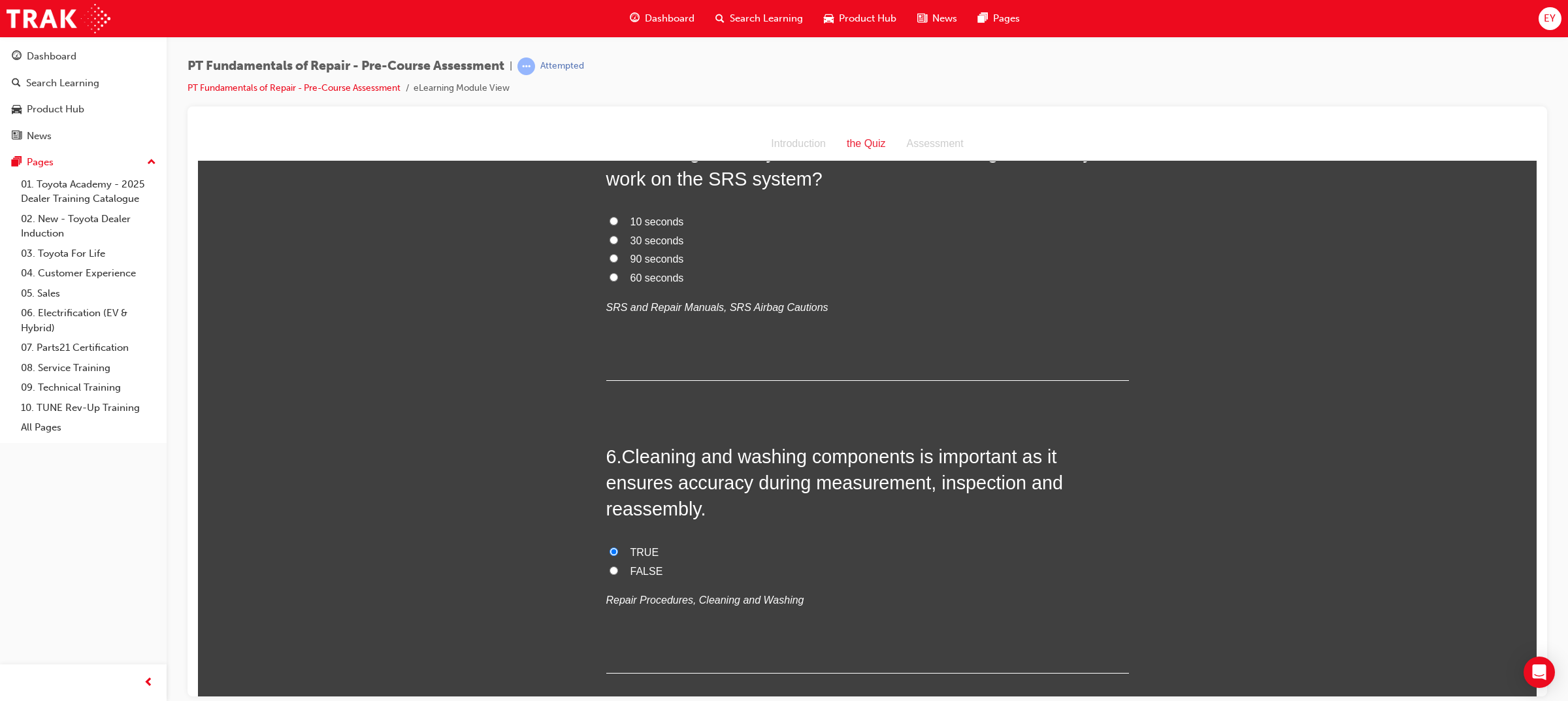
scroll to position [921, 0]
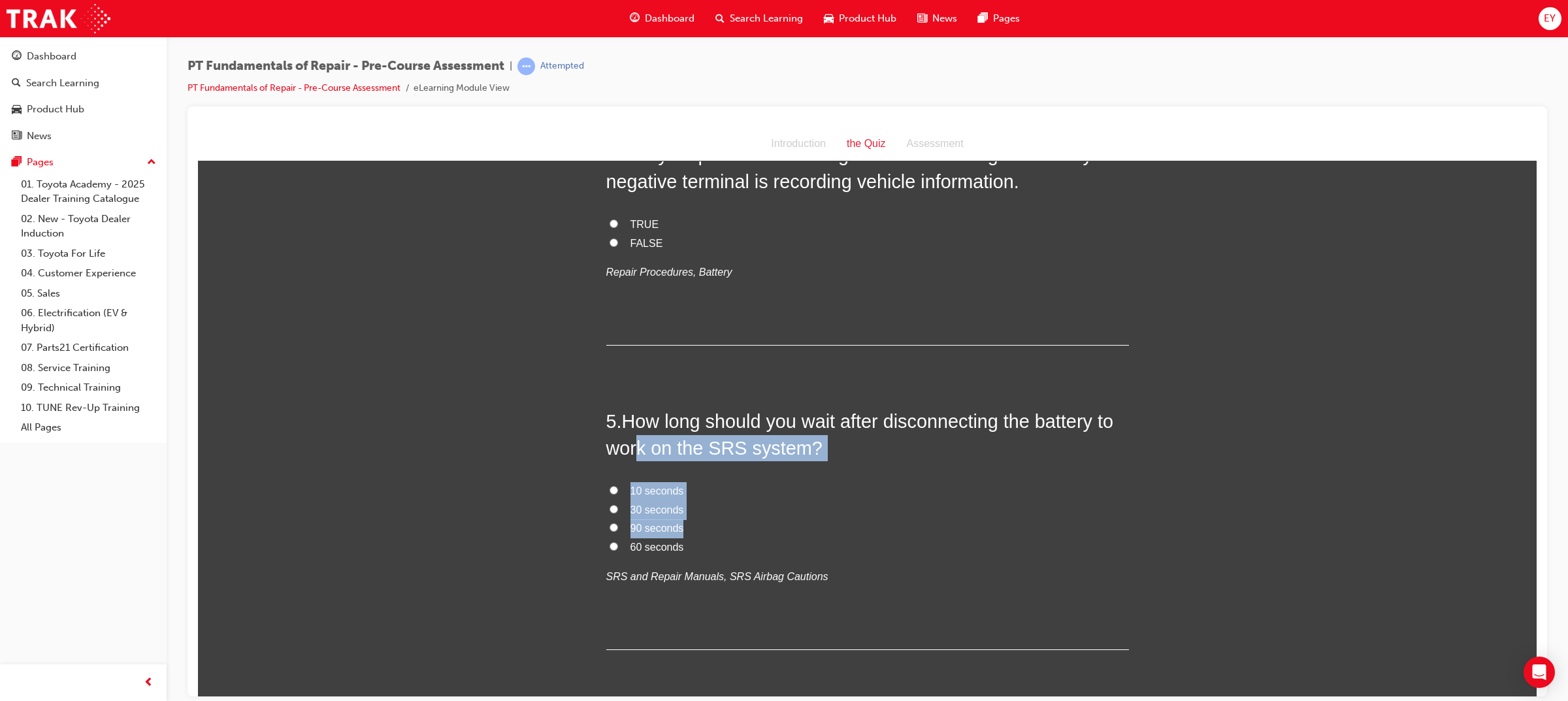
drag, startPoint x: 696, startPoint y: 534, endPoint x: 630, endPoint y: 434, distance: 119.8
click at [630, 434] on div "5 . How long should you wait after disconnecting the battery to work on the SRS…" at bounding box center [868, 528] width 523 height 242
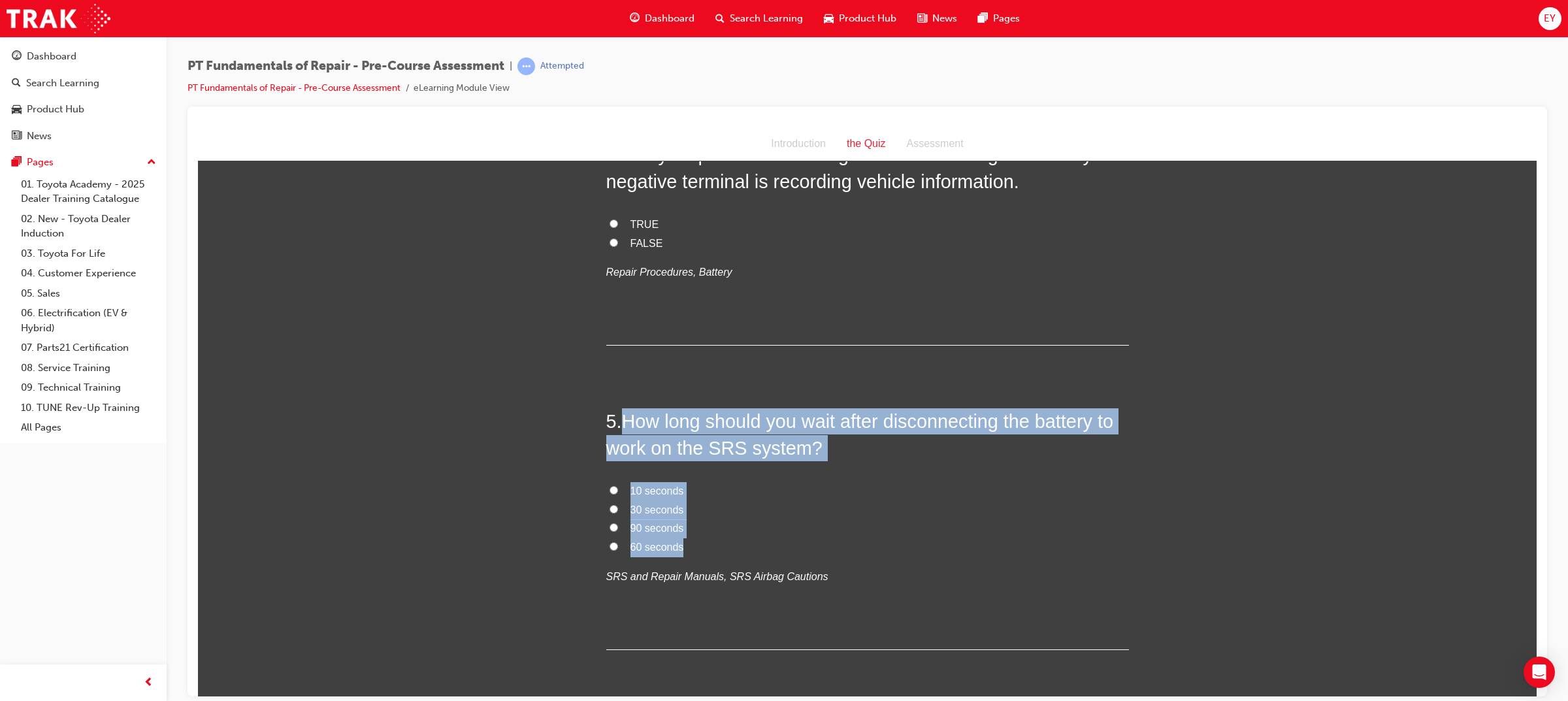
drag, startPoint x: 619, startPoint y: 420, endPoint x: 689, endPoint y: 548, distance: 145.9
click at [689, 548] on div "5 . How long should you wait after disconnecting the battery to work on the SRS…" at bounding box center [868, 528] width 523 height 242
copy div "How long should you wait after disconnecting the battery to work on the SRS sys…"
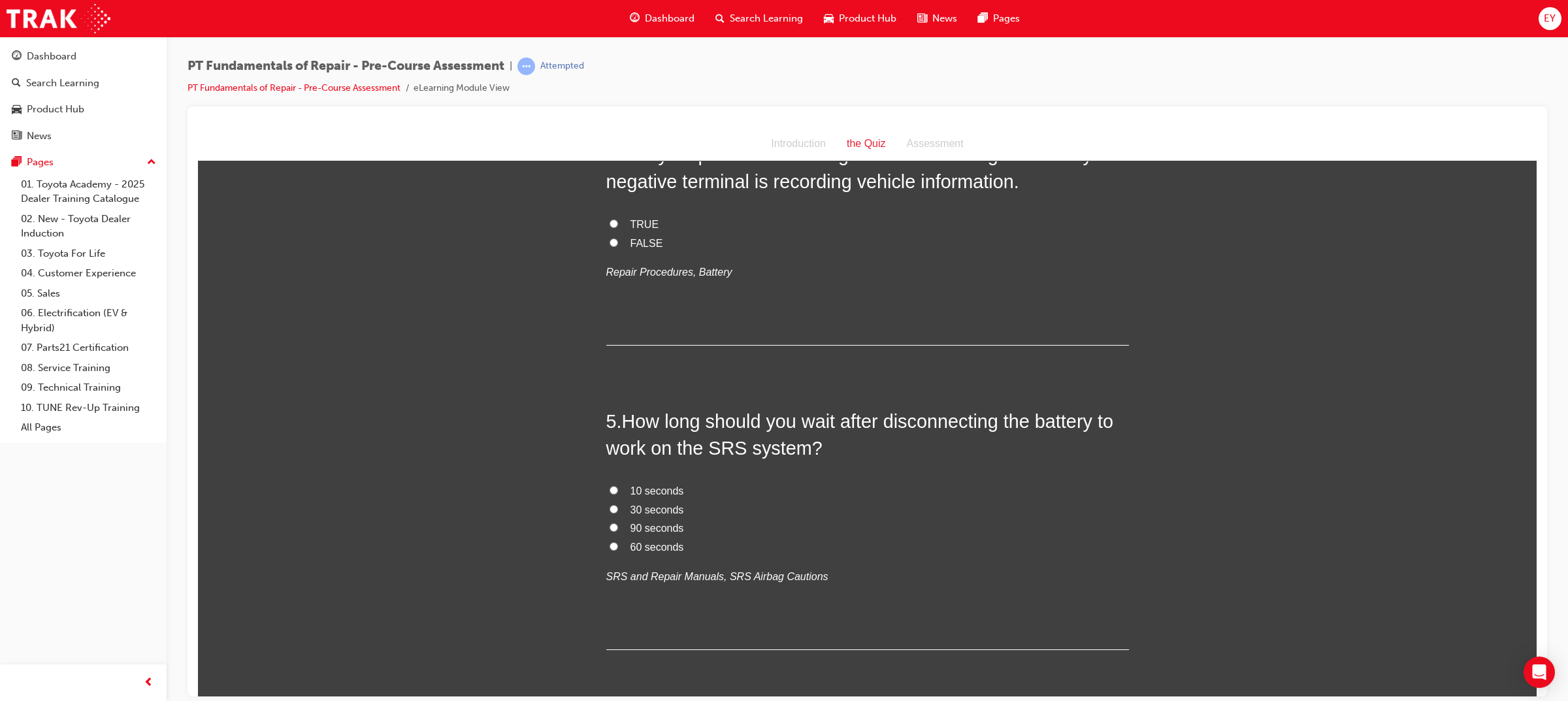
click at [642, 533] on span "90 seconds" at bounding box center [656, 527] width 54 height 11
click at [618, 531] on input "90 seconds" at bounding box center [614, 527] width 9 height 9
radio input "true"
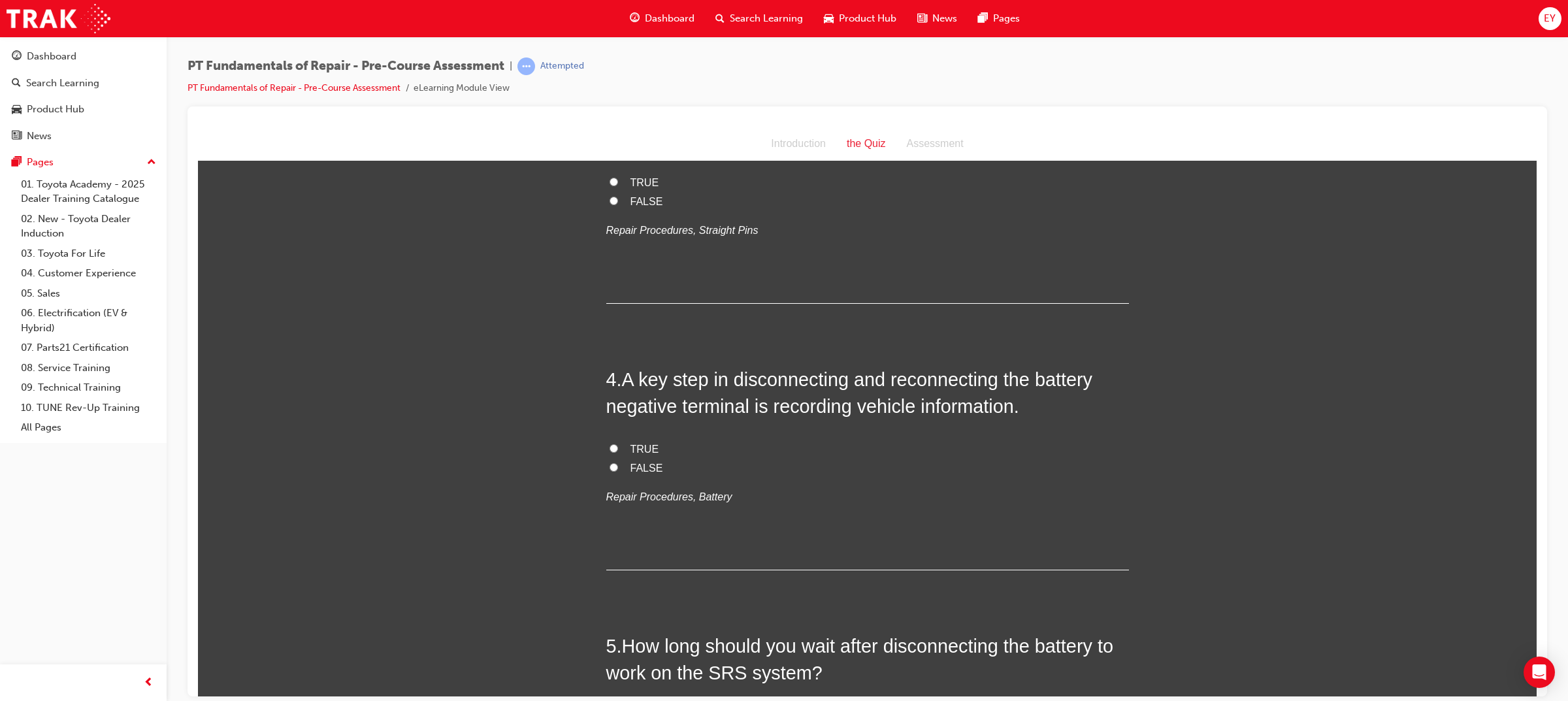
scroll to position [675, 0]
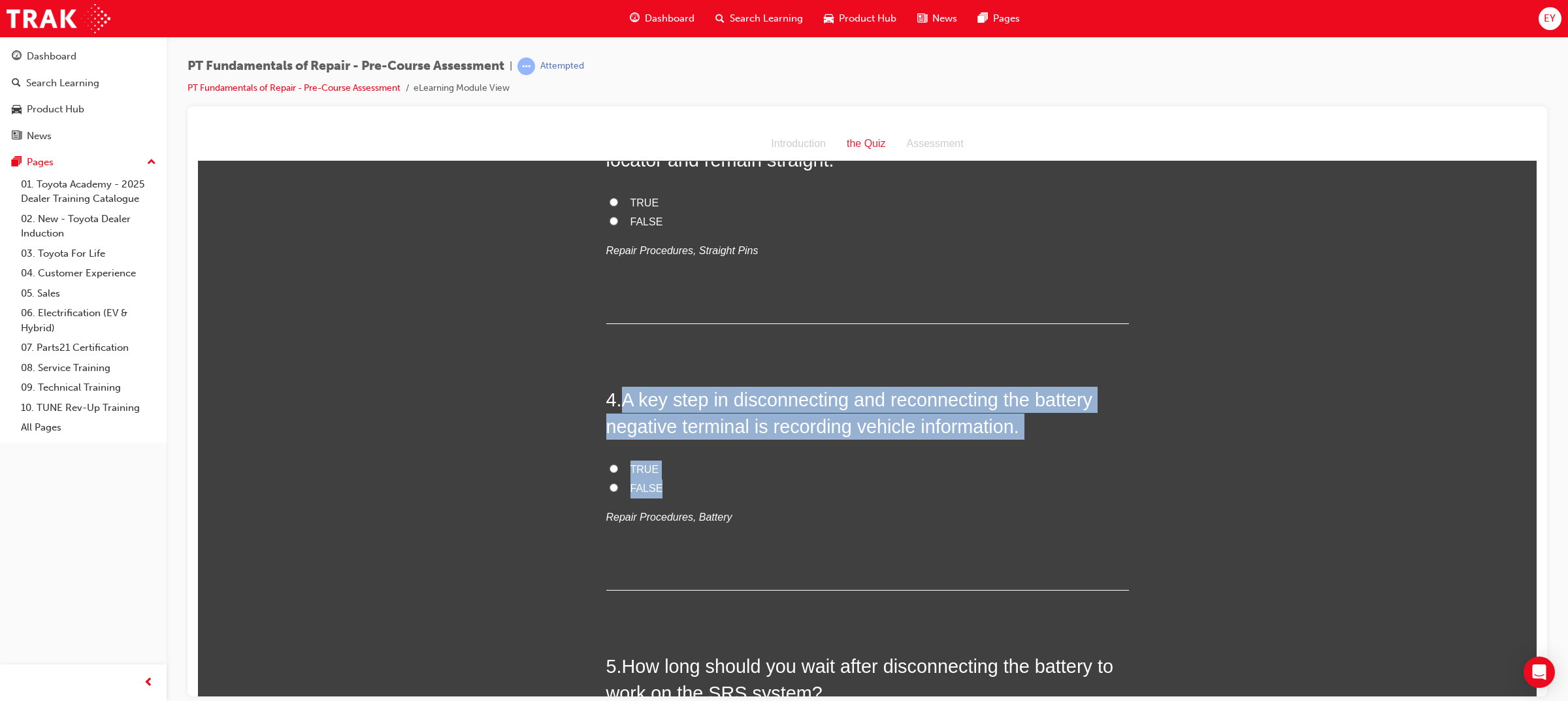
drag, startPoint x: 663, startPoint y: 486, endPoint x: 614, endPoint y: 394, distance: 104.2
click at [614, 394] on div "4 . A key step in disconnecting and reconnecting the battery negative terminal …" at bounding box center [868, 488] width 523 height 204
copy div "A key step in disconnecting and reconnecting the battery negative terminal is r…"
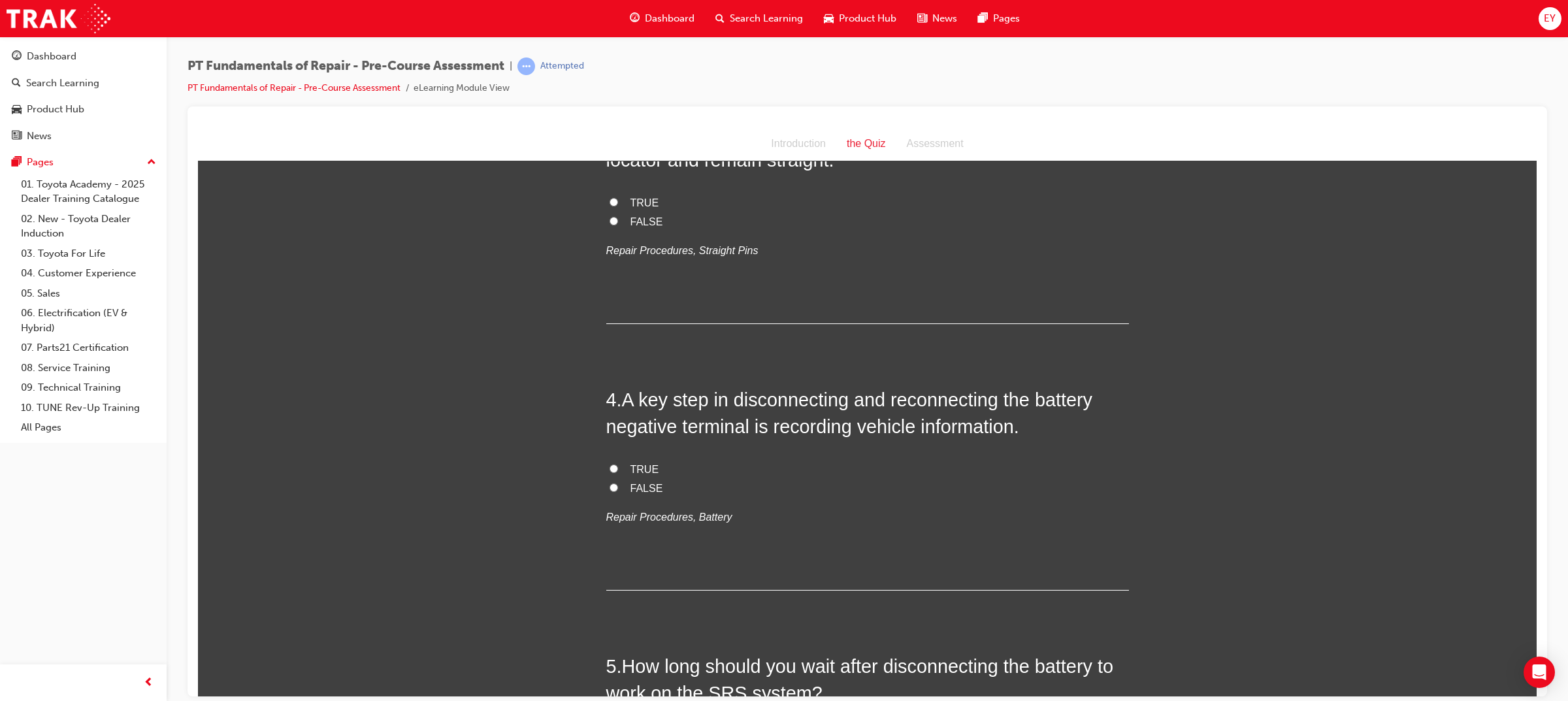
click at [630, 463] on span "TRUE" at bounding box center [644, 468] width 29 height 11
click at [618, 464] on input "TRUE" at bounding box center [614, 468] width 9 height 9
radio input "true"
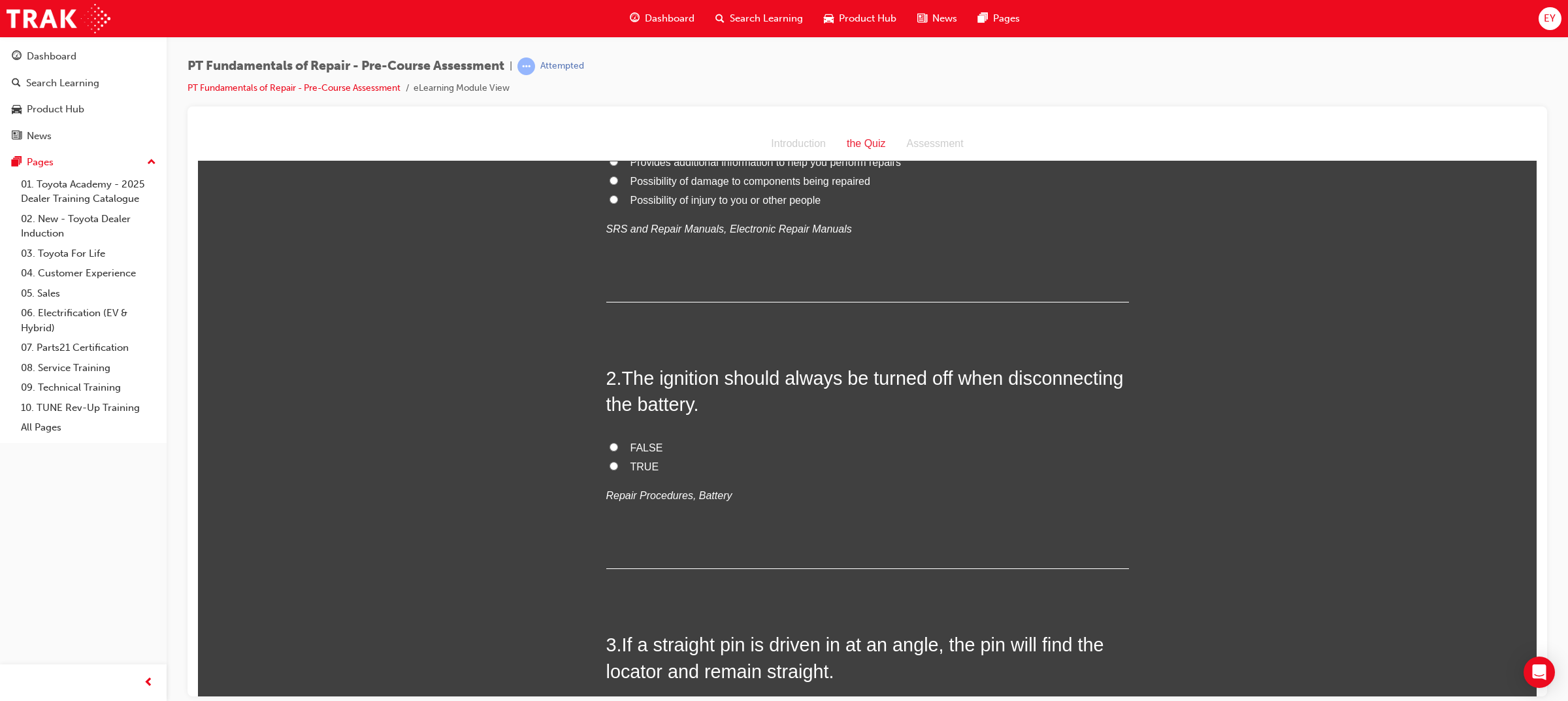
scroll to position [408, 0]
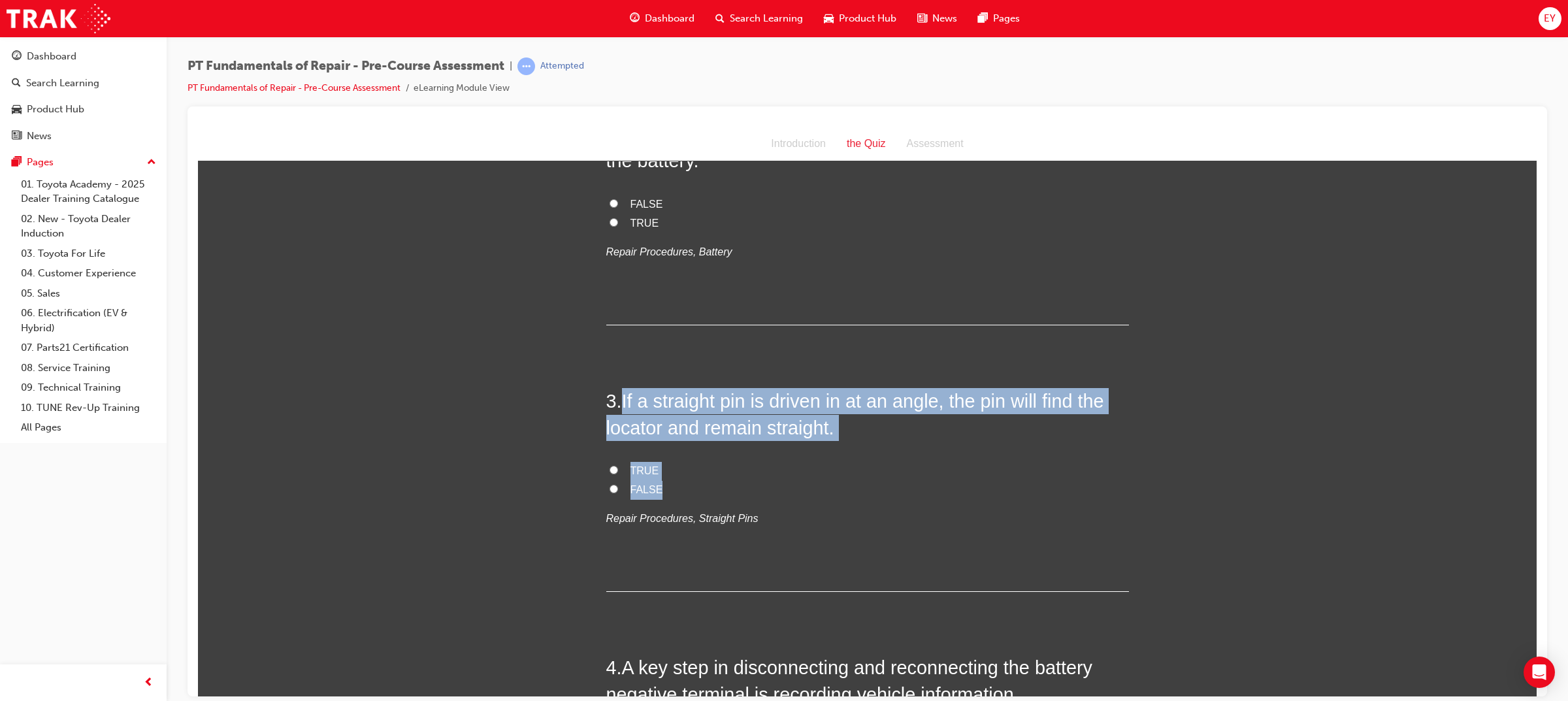
drag, startPoint x: 663, startPoint y: 488, endPoint x: 620, endPoint y: 398, distance: 99.7
click at [620, 398] on div "3 . If a straight pin is driven in at an angle, the pin will find the locator a…" at bounding box center [868, 489] width 523 height 204
copy div "If a straight pin is driven in at an angle, the pin will find the locator and r…"
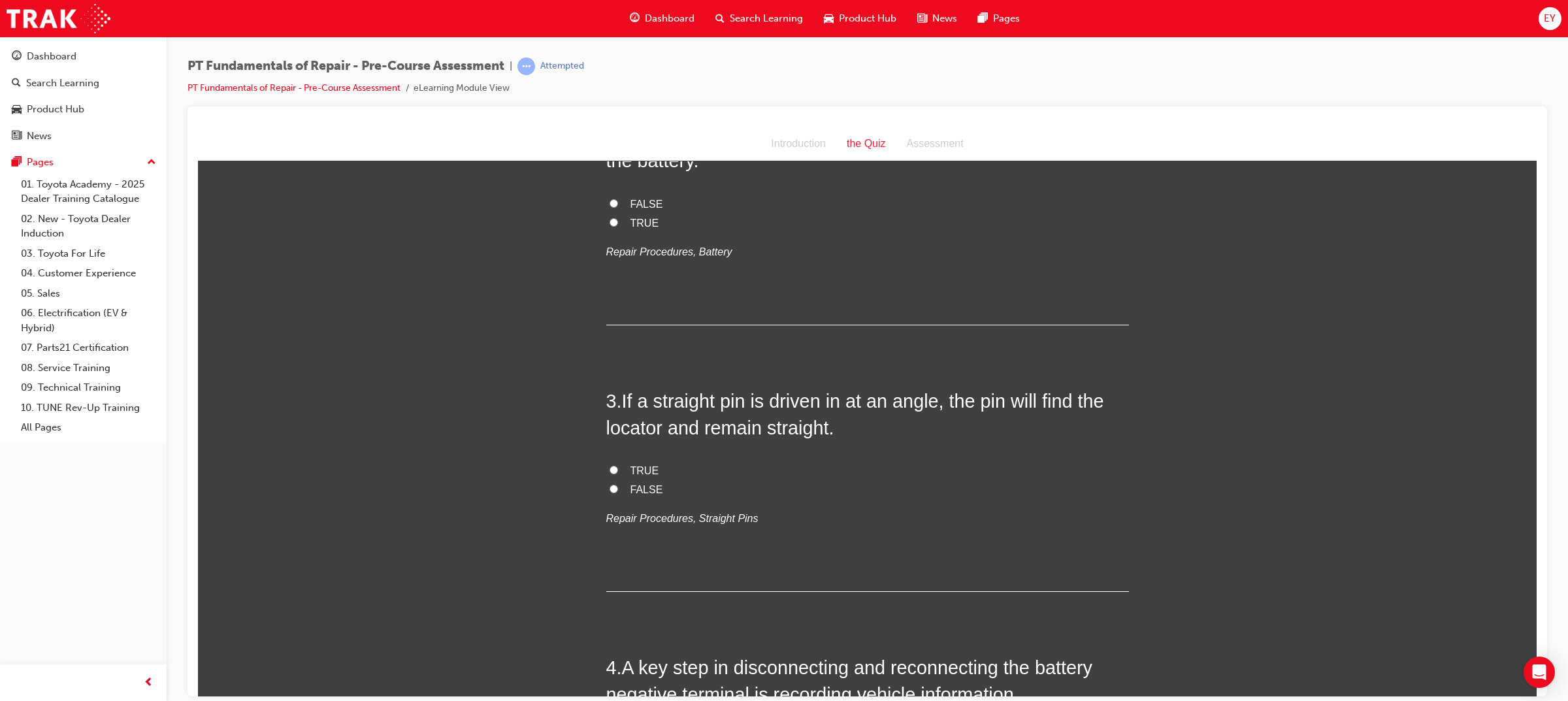
click at [630, 490] on span "FALSE" at bounding box center [646, 488] width 33 height 11
click at [618, 490] on input "FALSE" at bounding box center [614, 488] width 9 height 9
radio input "true"
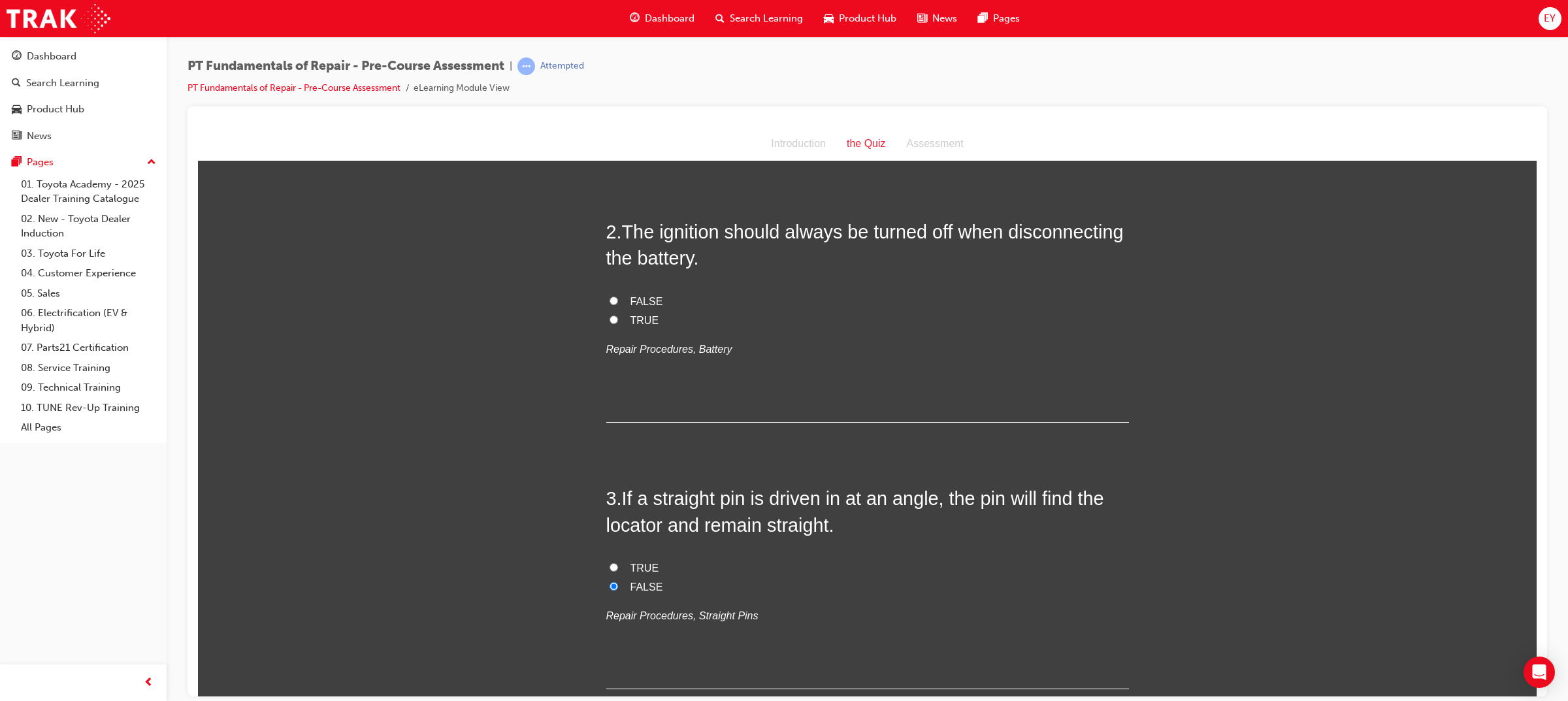
scroll to position [164, 0]
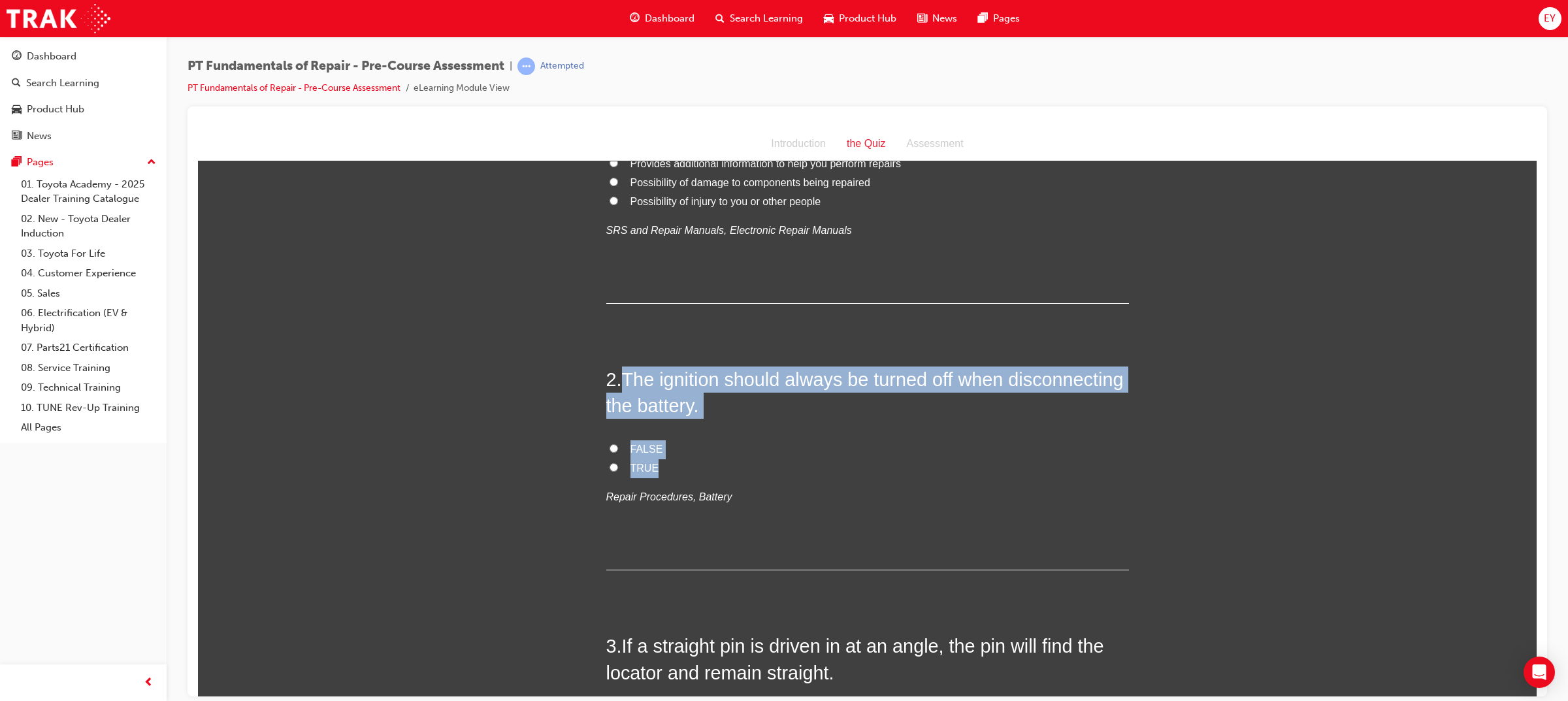
drag, startPoint x: 655, startPoint y: 466, endPoint x: 619, endPoint y: 383, distance: 90.5
click at [619, 383] on div "2 . The ignition should always be turned off when disconnecting the battery. FA…" at bounding box center [868, 468] width 523 height 204
copy div "The ignition should always be turned off when disconnecting the battery. FALSE …"
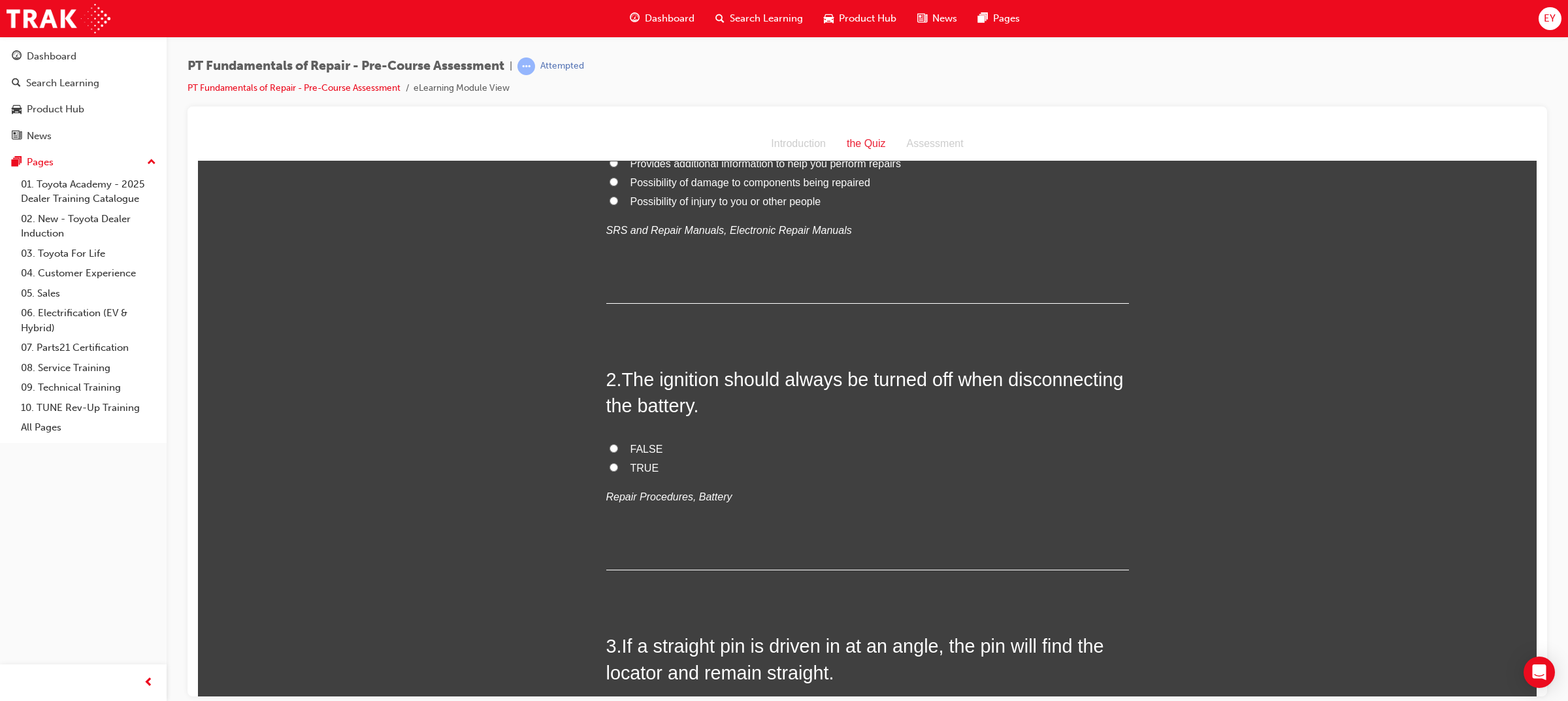
click at [1115, 264] on div "1 . What does the term ‘Notice’ mean if used in a Toyota Repair Manual? Provide…" at bounding box center [868, 191] width 523 height 223
click at [635, 465] on span "TRUE" at bounding box center [644, 467] width 29 height 11
click at [618, 465] on input "TRUE" at bounding box center [614, 467] width 9 height 9
radio input "true"
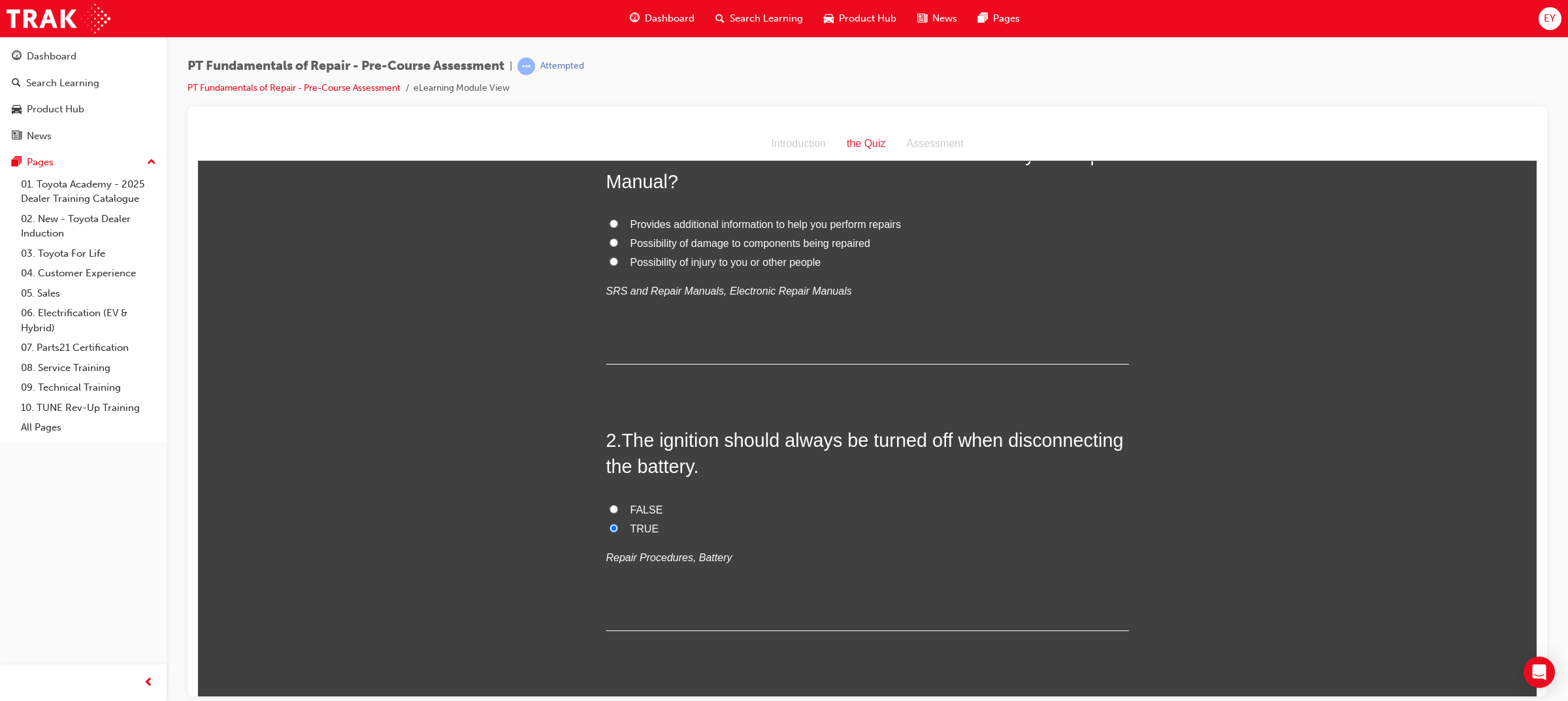
scroll to position [0, 0]
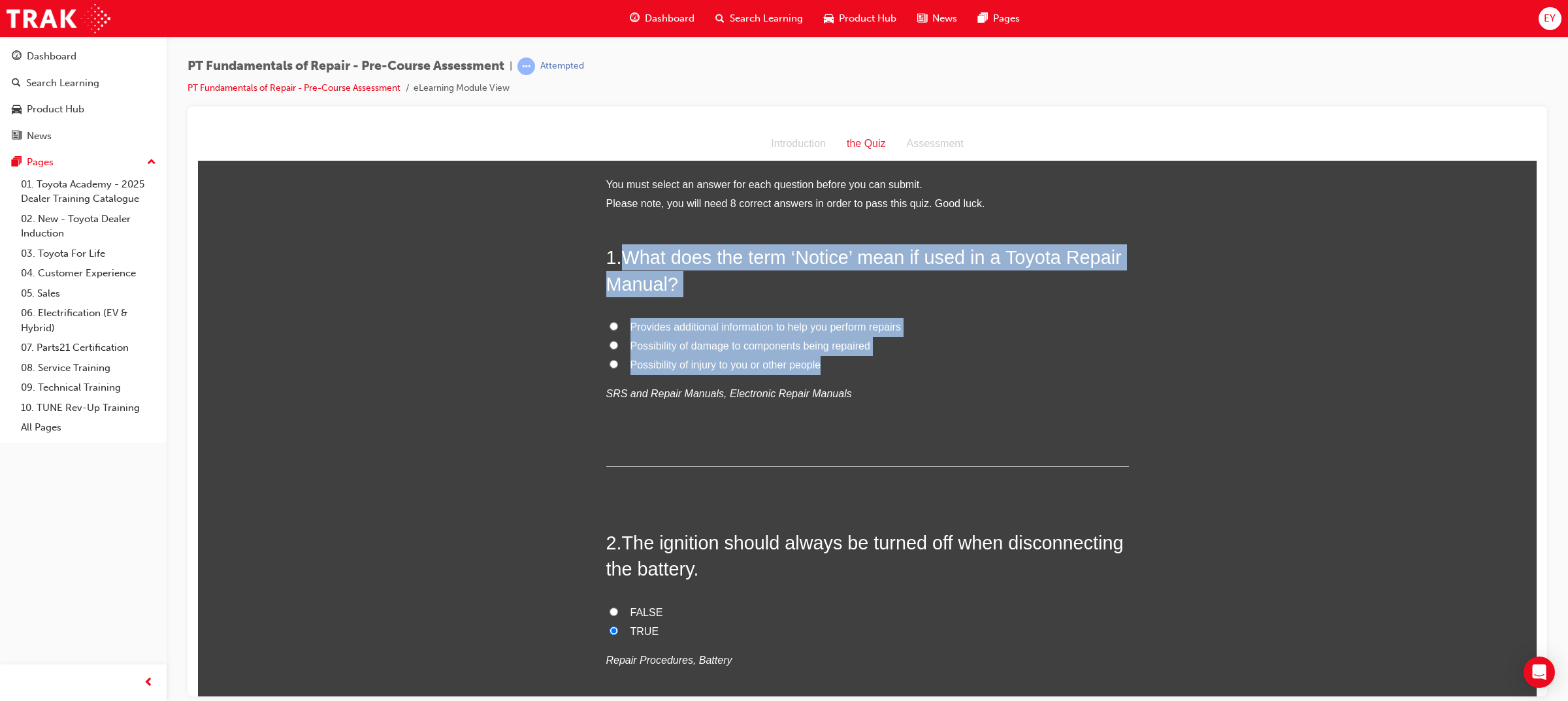
drag, startPoint x: 820, startPoint y: 369, endPoint x: 621, endPoint y: 245, distance: 234.5
click at [621, 245] on div "1 . What does the term ‘Notice’ mean if used in a Toyota Repair Manual? Provide…" at bounding box center [868, 354] width 523 height 223
copy div "What does the term ‘Notice’ mean if used in a Toyota Repair Manual? Provides ad…"
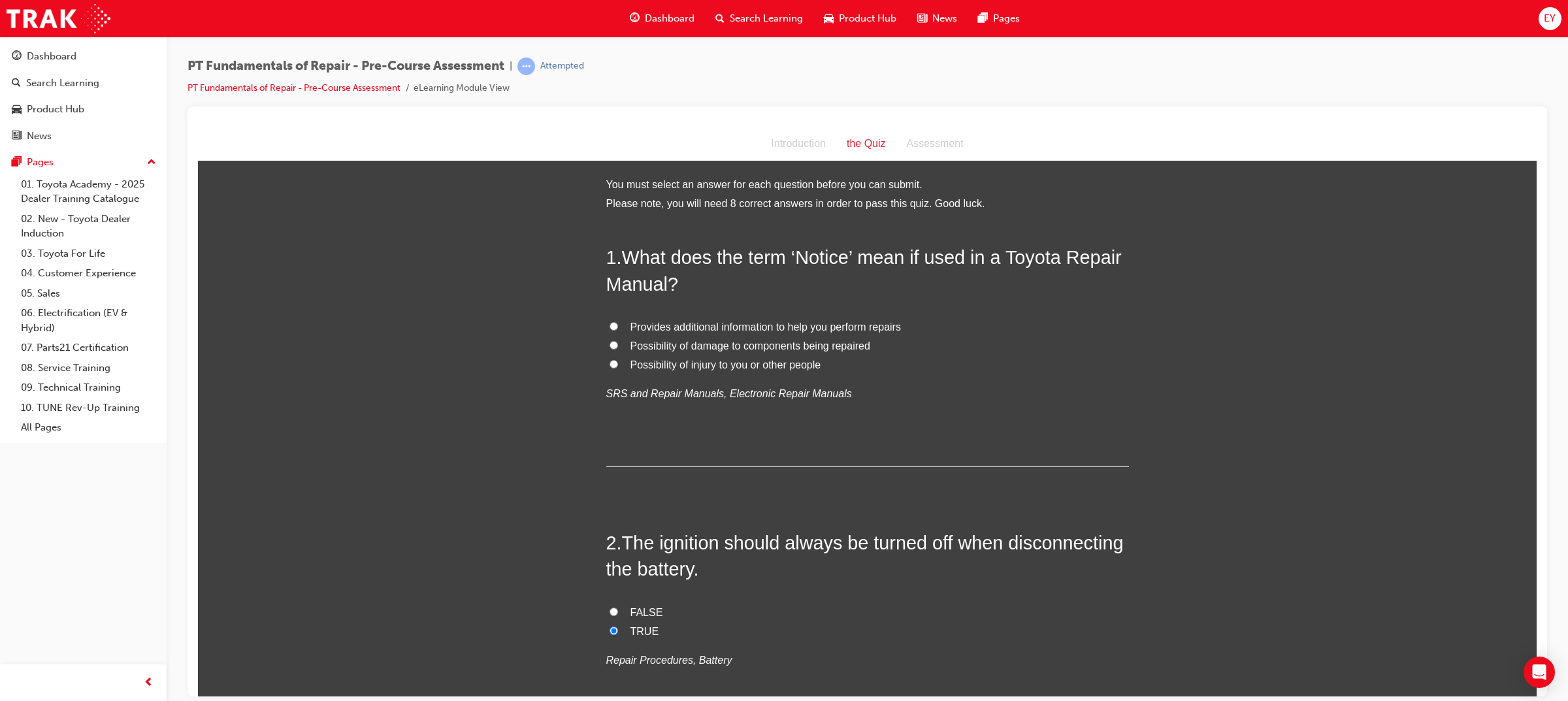
click at [697, 343] on span "Possibility of damage to components being repaired" at bounding box center [750, 345] width 239 height 11
click at [618, 343] on input "Possibility of damage to components being repaired" at bounding box center [614, 345] width 9 height 9
radio input "true"
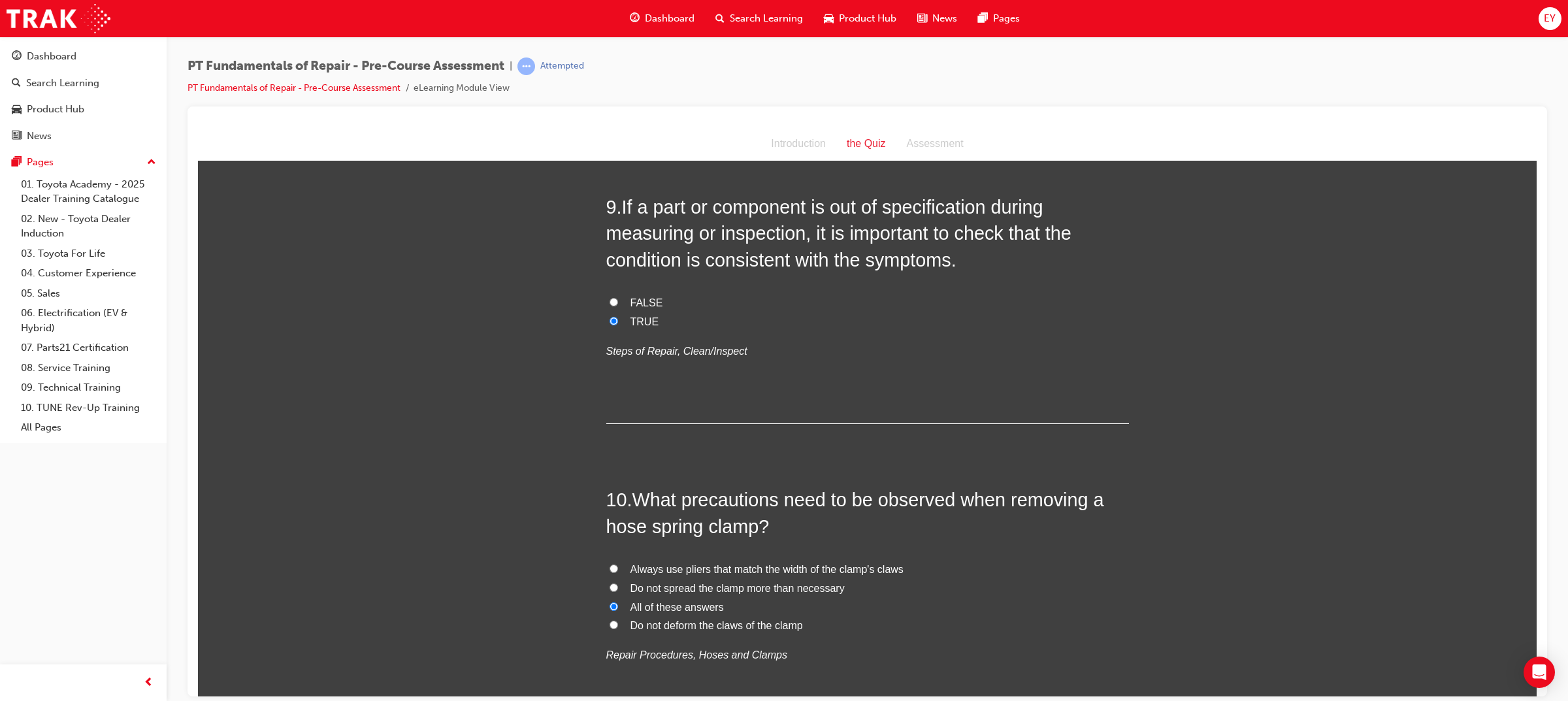
scroll to position [2390, 0]
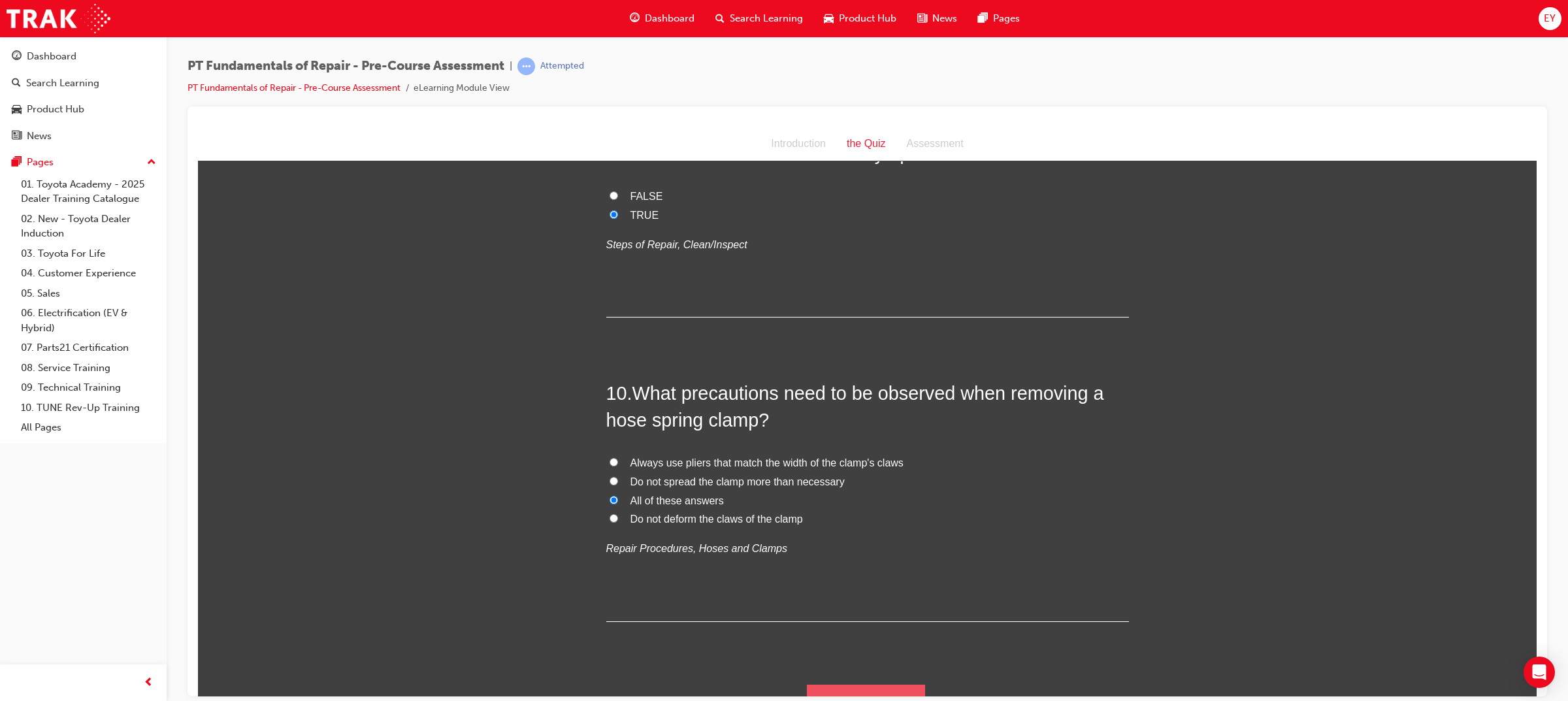
click at [807, 683] on button "Submit Answers" at bounding box center [866, 702] width 119 height 37
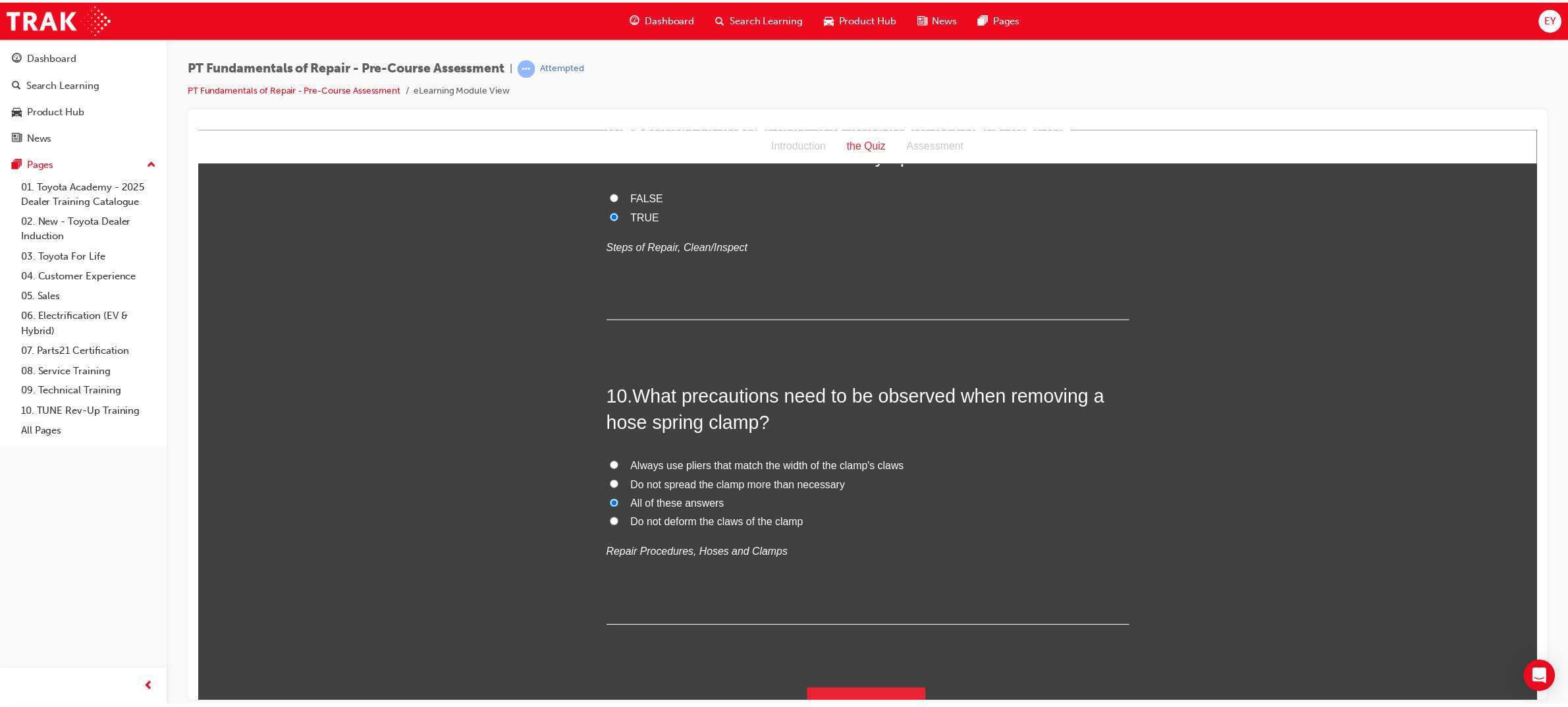
scroll to position [0, 0]
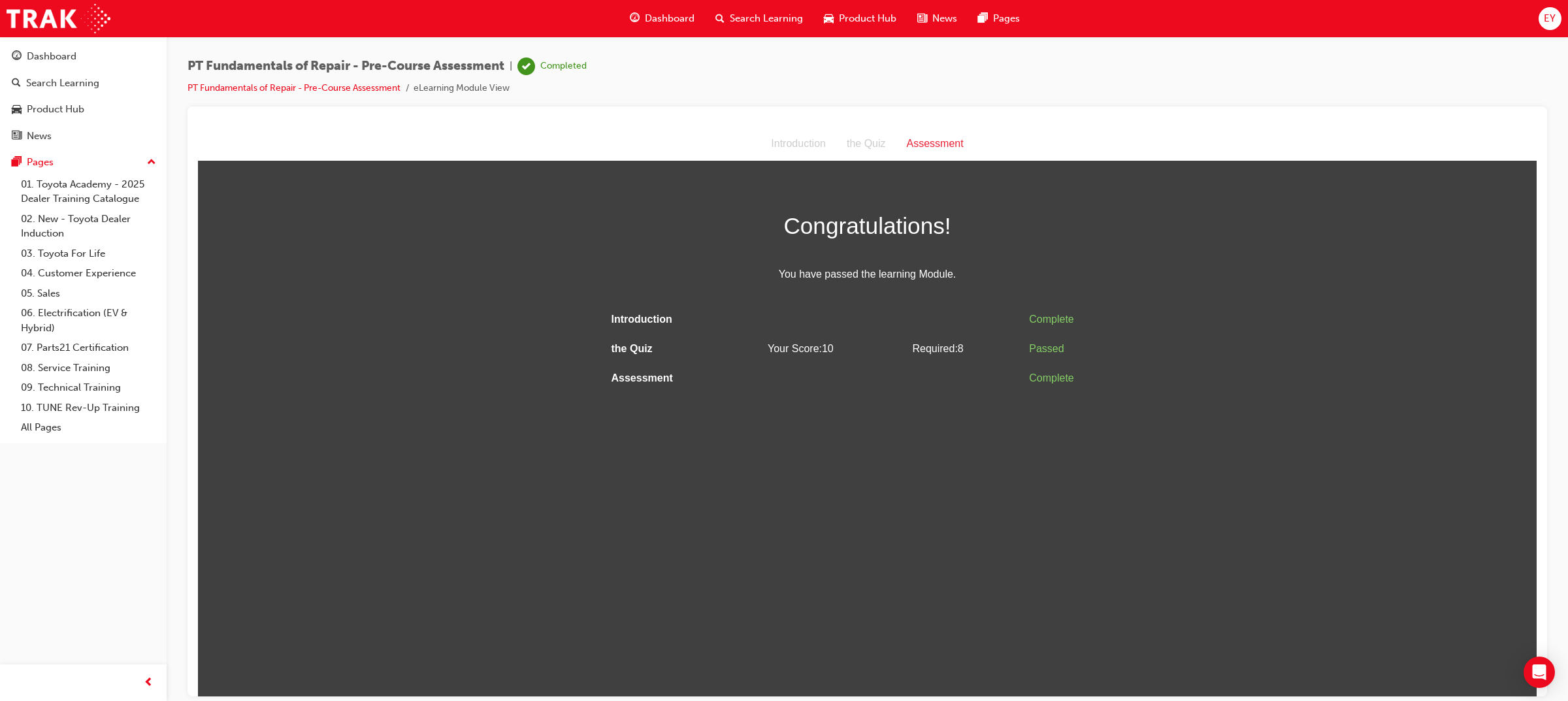
click at [670, 20] on span "Dashboard" at bounding box center [670, 18] width 49 height 15
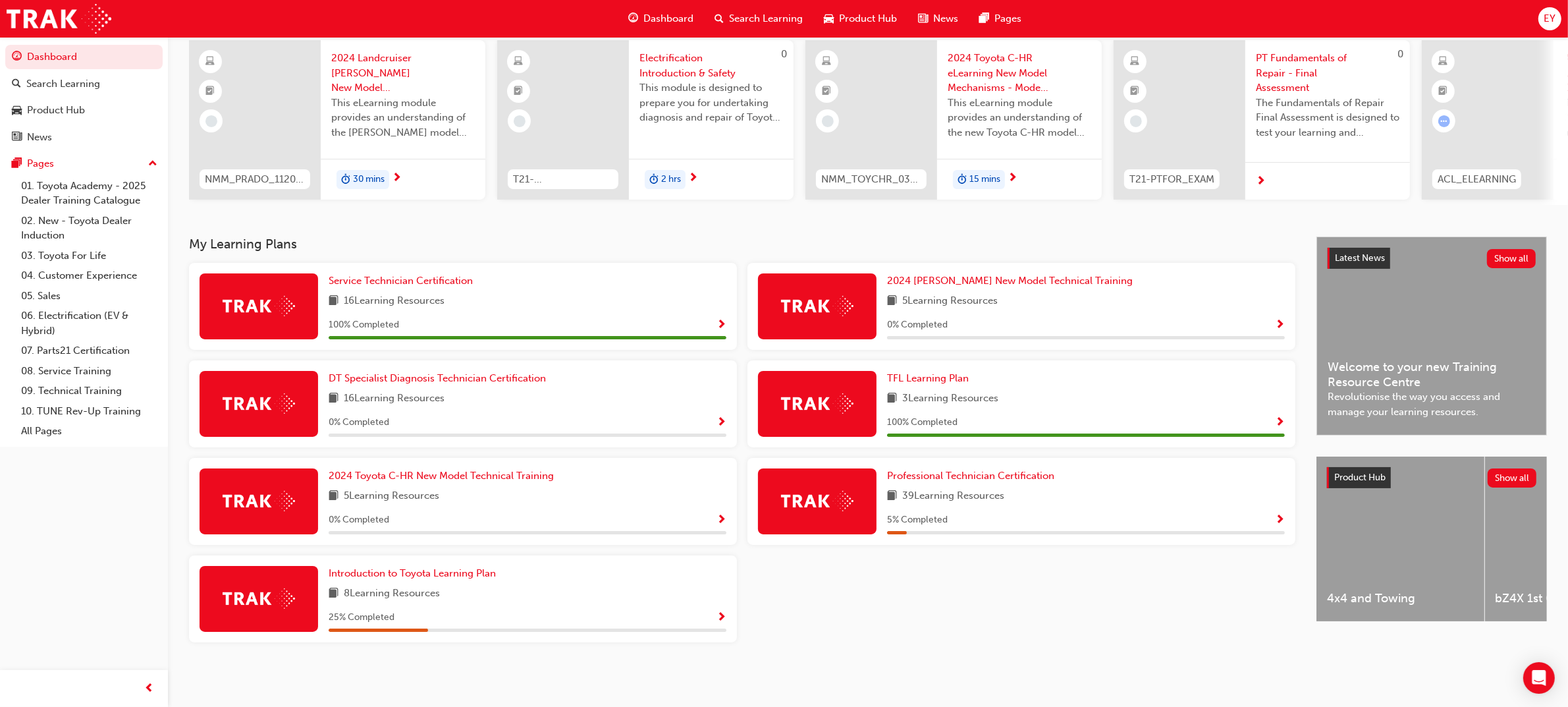
scroll to position [103, 0]
click at [443, 374] on span "DT Specialist Diagnosis Technician Certification" at bounding box center [436, 377] width 217 height 12
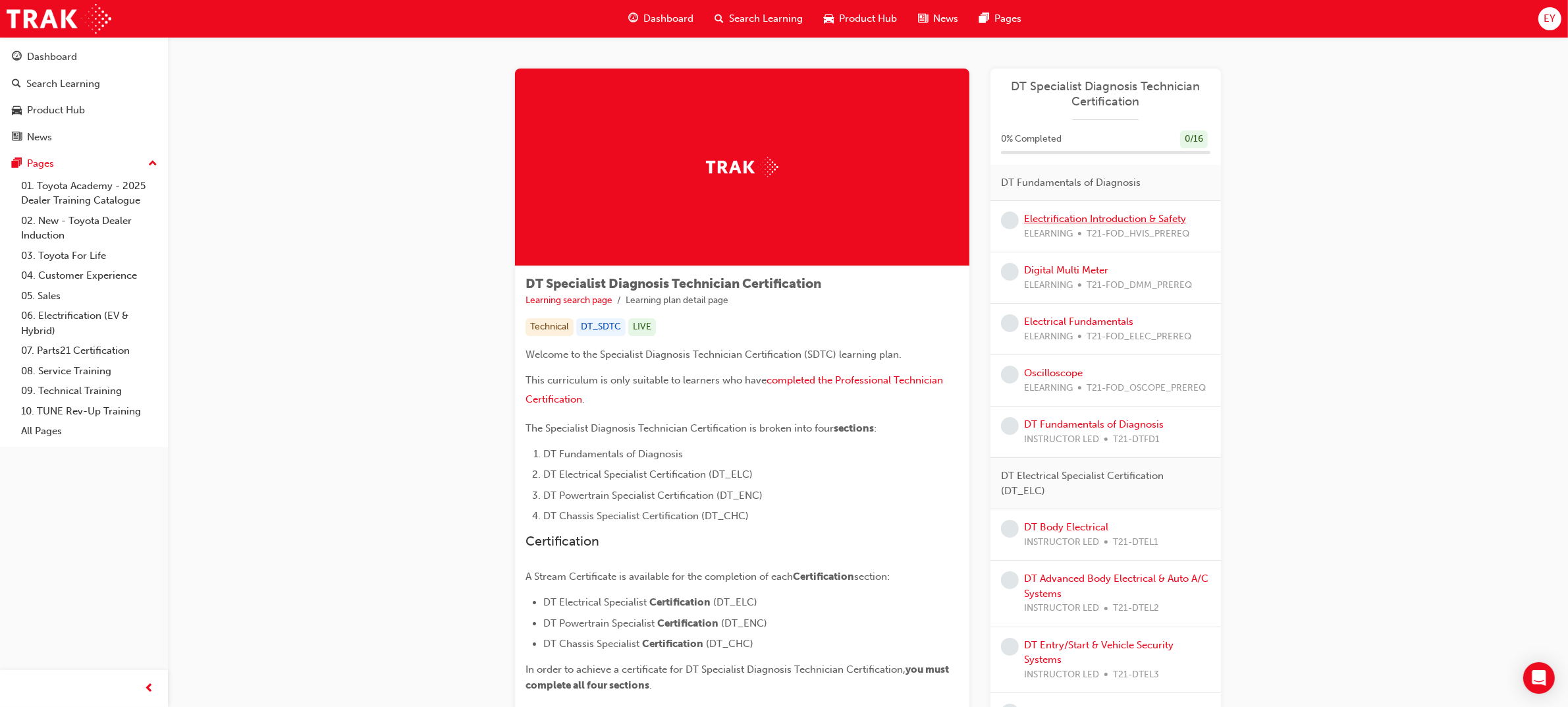
click at [1057, 221] on link "Electrification Introduction & Safety" at bounding box center [1104, 218] width 162 height 12
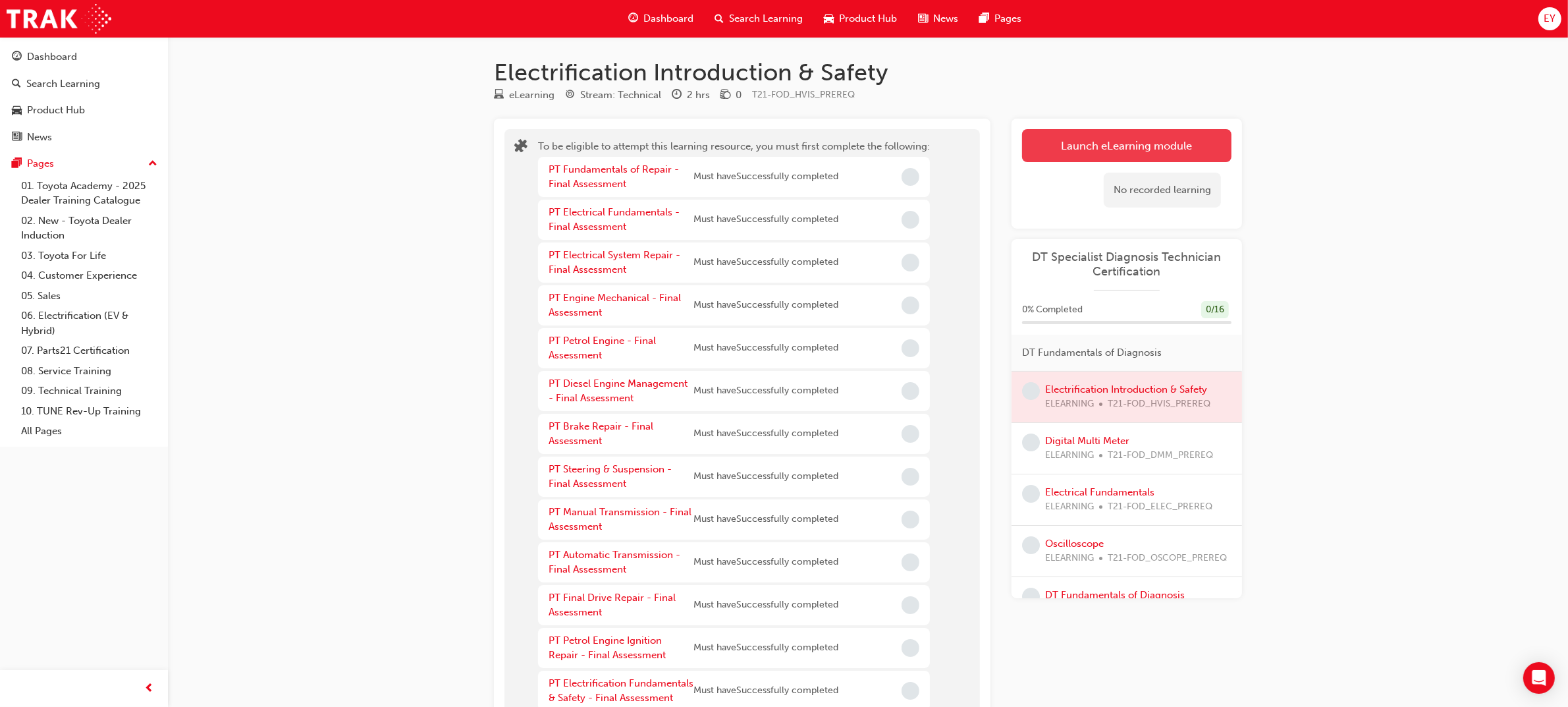
click at [1101, 146] on button "Launch eLearning module" at bounding box center [1126, 145] width 209 height 33
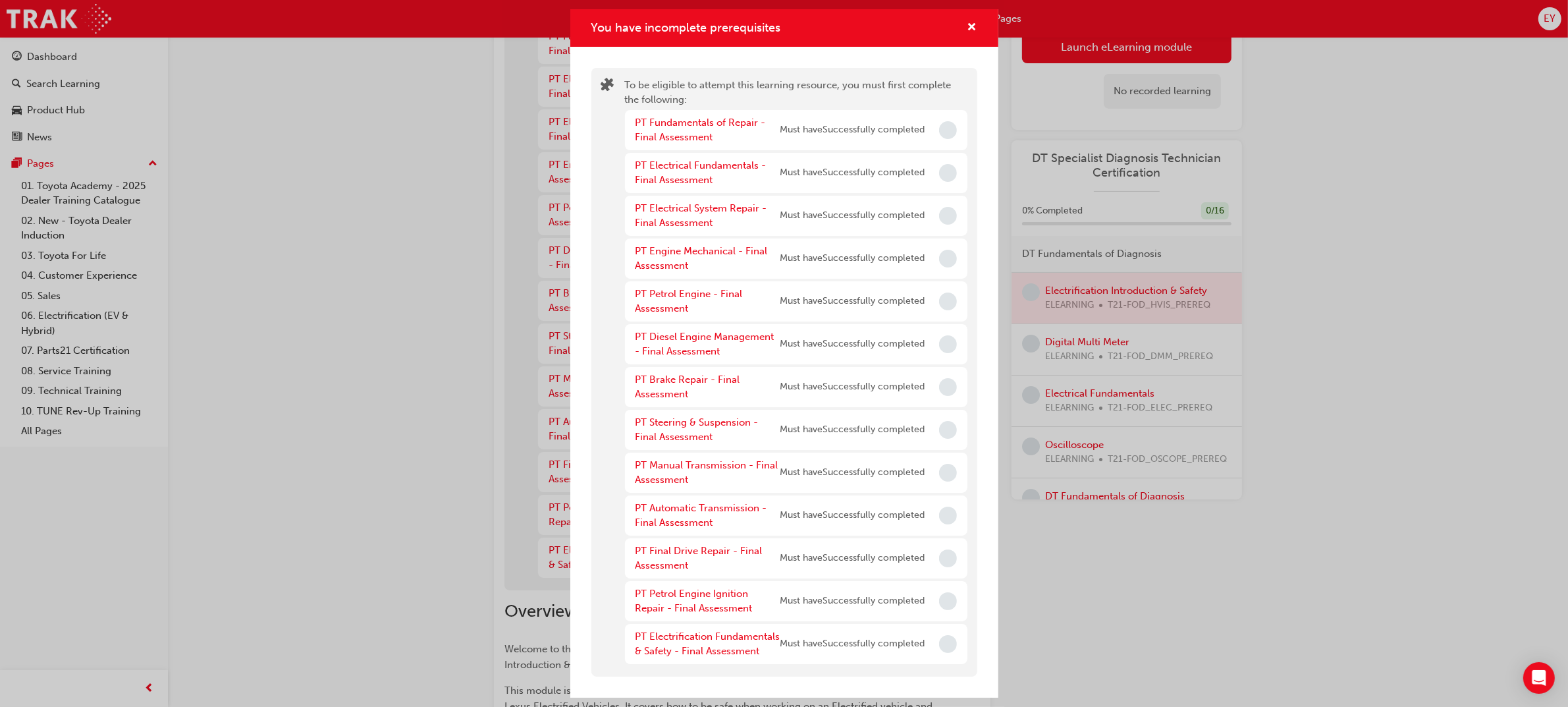
scroll to position [165, 0]
click at [686, 116] on link "PT Fundamentals of Repair - Final Assessment" at bounding box center [700, 130] width 130 height 27
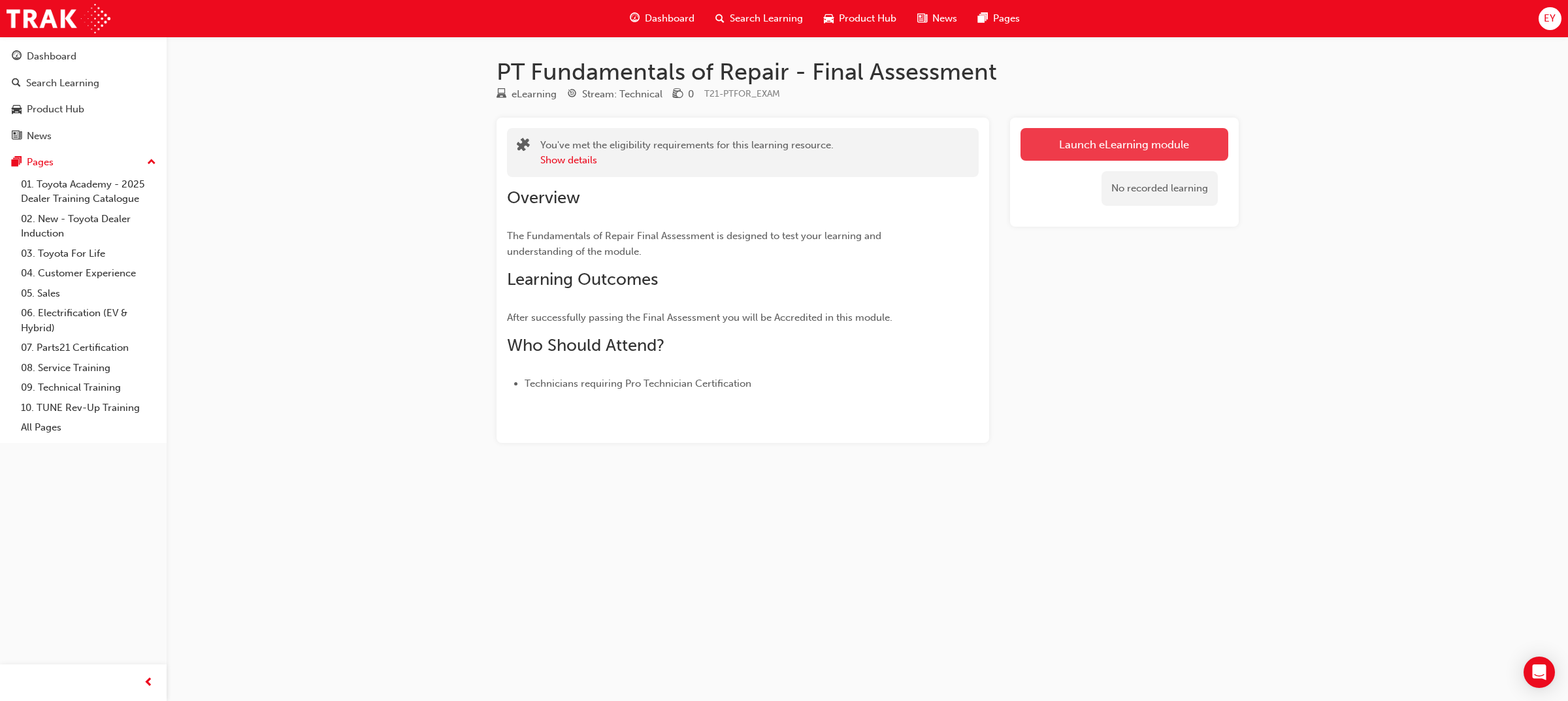
click at [1045, 138] on link "Launch eLearning module" at bounding box center [1125, 144] width 208 height 33
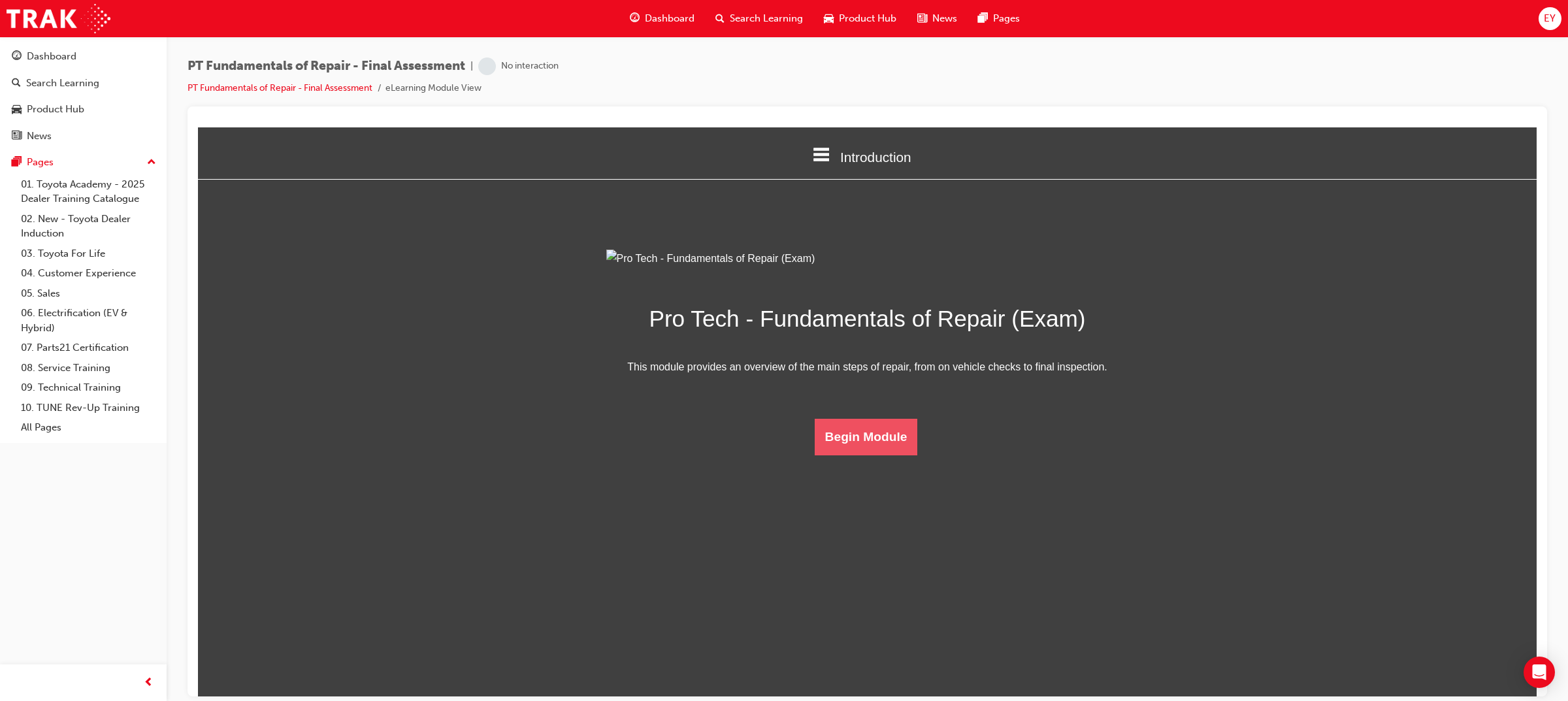
click at [846, 455] on button "Begin Module" at bounding box center [866, 436] width 103 height 37
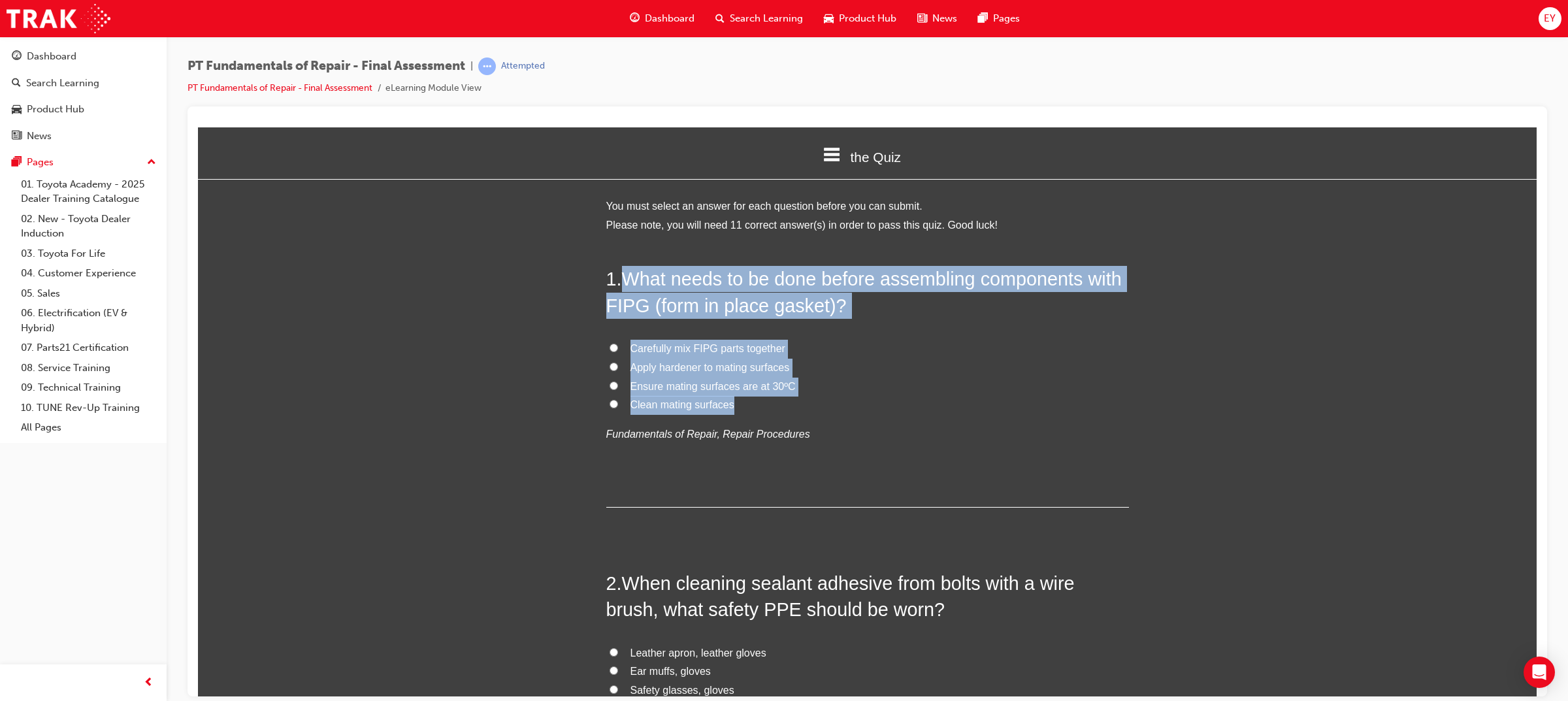
drag, startPoint x: 727, startPoint y: 406, endPoint x: 627, endPoint y: 274, distance: 165.6
click at [627, 274] on div "1 . What needs to be done before assembling components with FIPG (form in place…" at bounding box center [868, 385] width 523 height 242
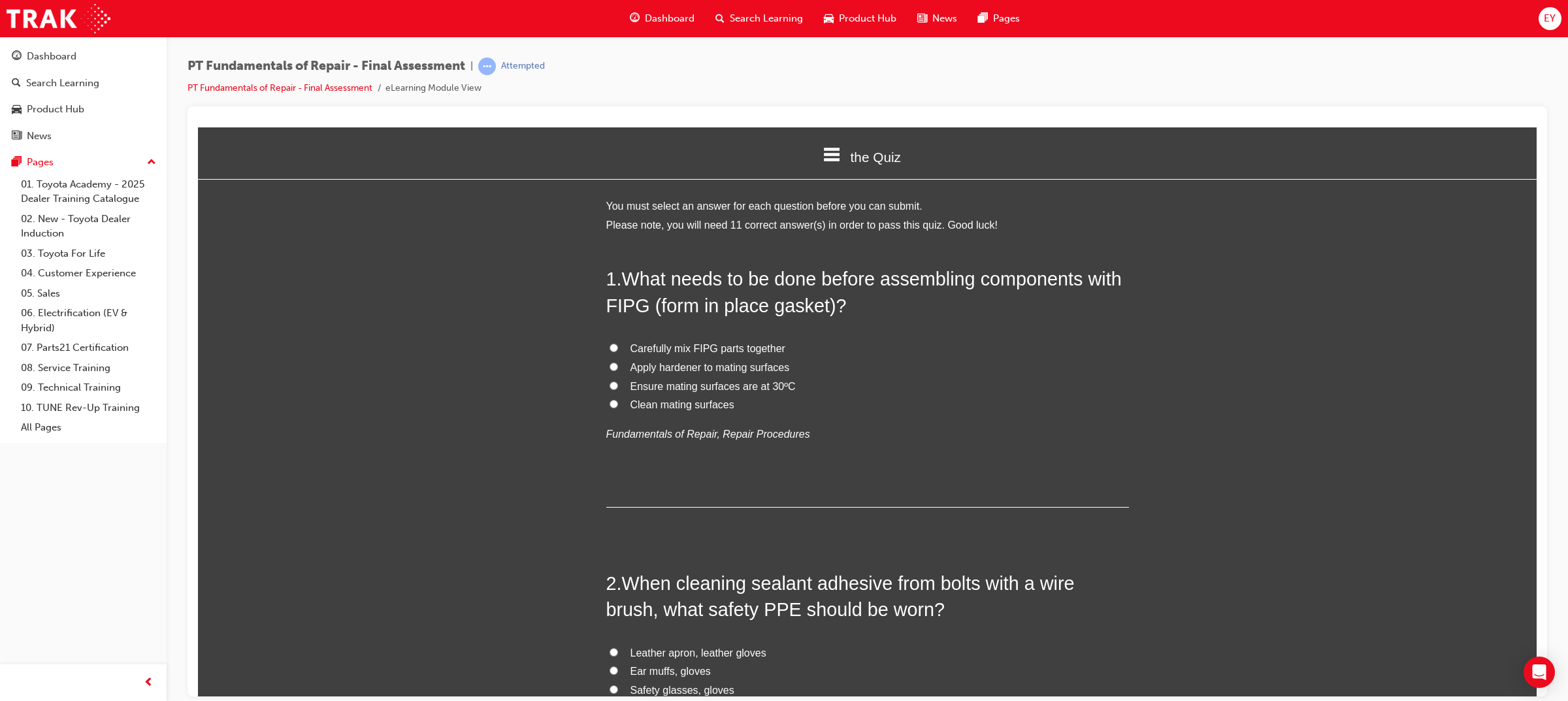
click at [854, 384] on label "Ensure mating surfaces are at 30ºC" at bounding box center [868, 386] width 523 height 19
click at [618, 384] on input "Ensure mating surfaces are at 30ºC" at bounding box center [614, 385] width 9 height 9
radio input "true"
click at [736, 402] on label "Clean mating surfaces" at bounding box center [868, 405] width 523 height 19
click at [618, 402] on input "Clean mating surfaces" at bounding box center [614, 404] width 9 height 9
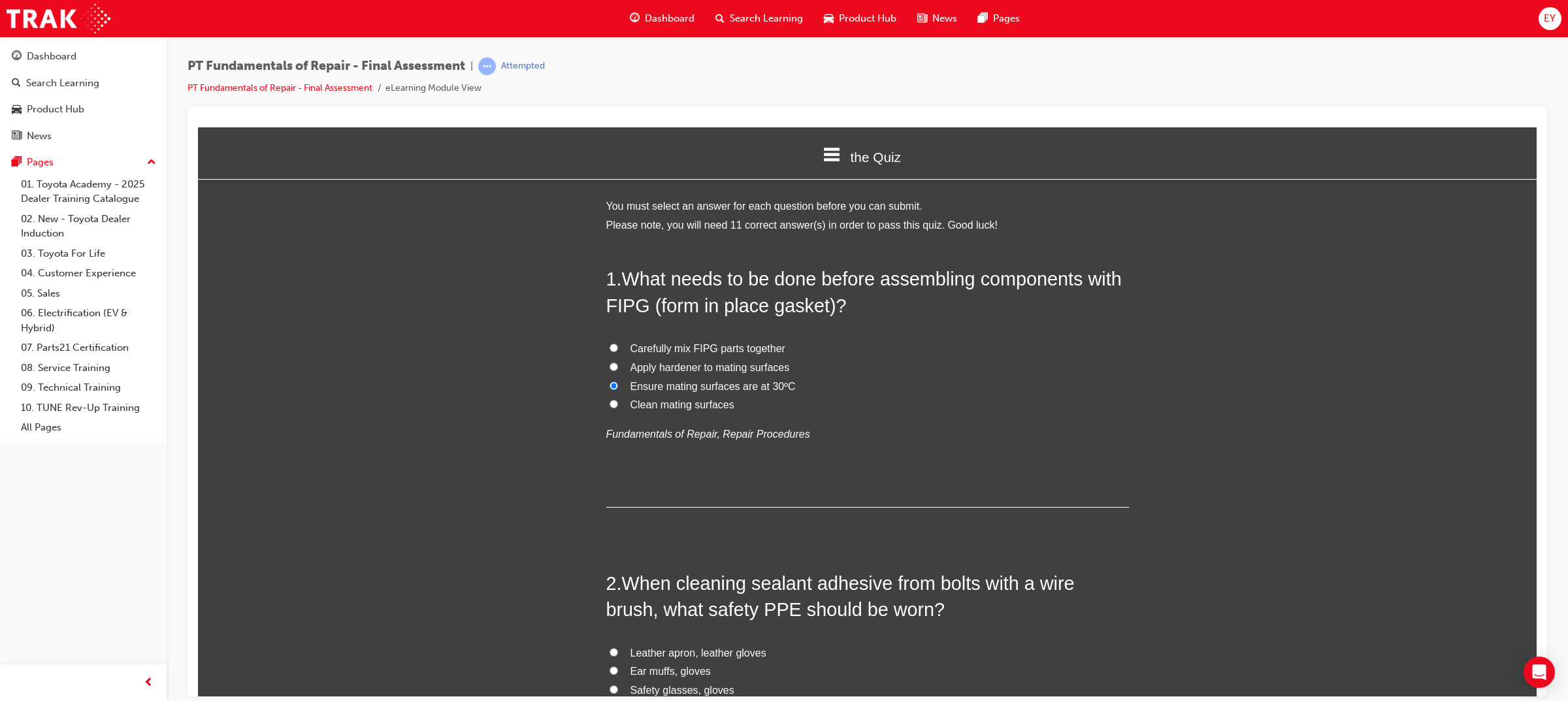
radio input "true"
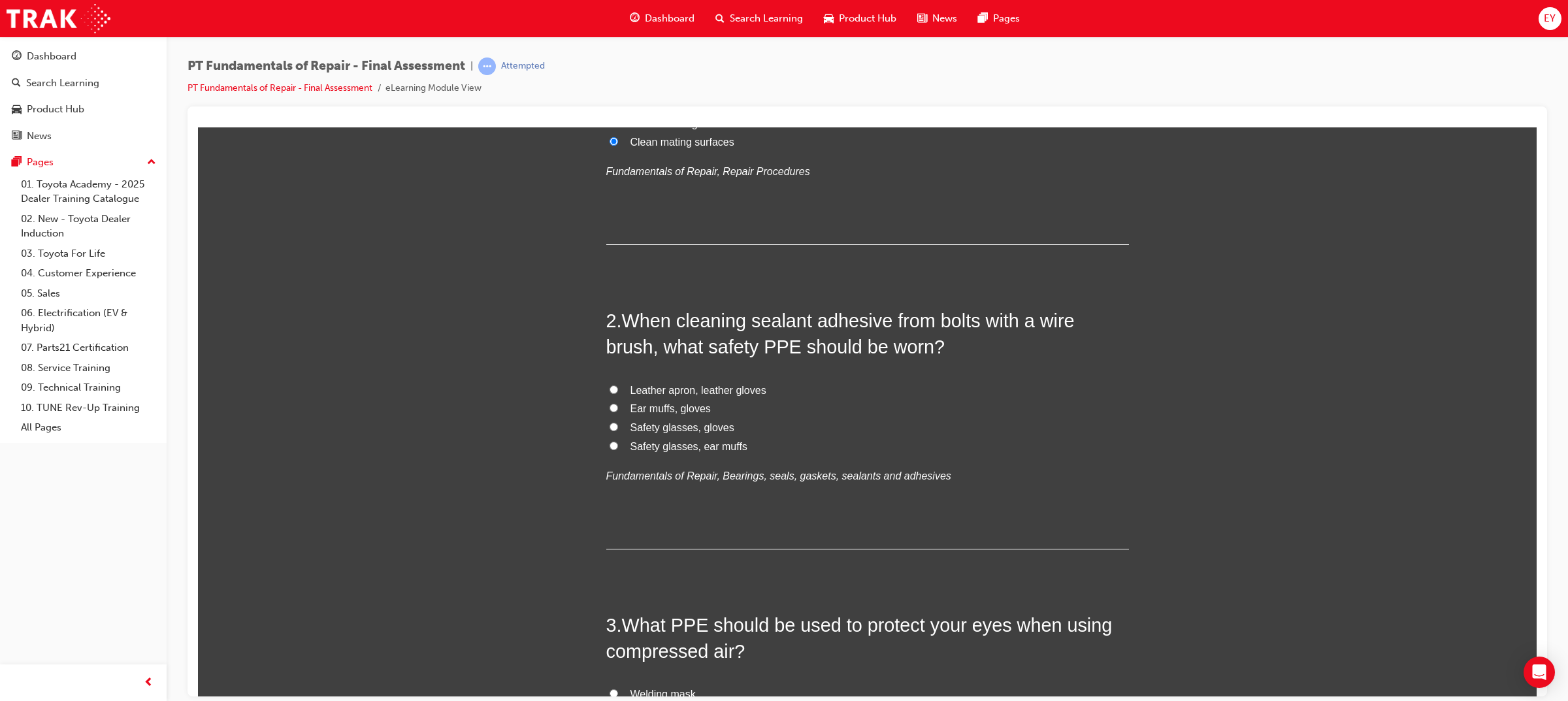
scroll to position [326, 0]
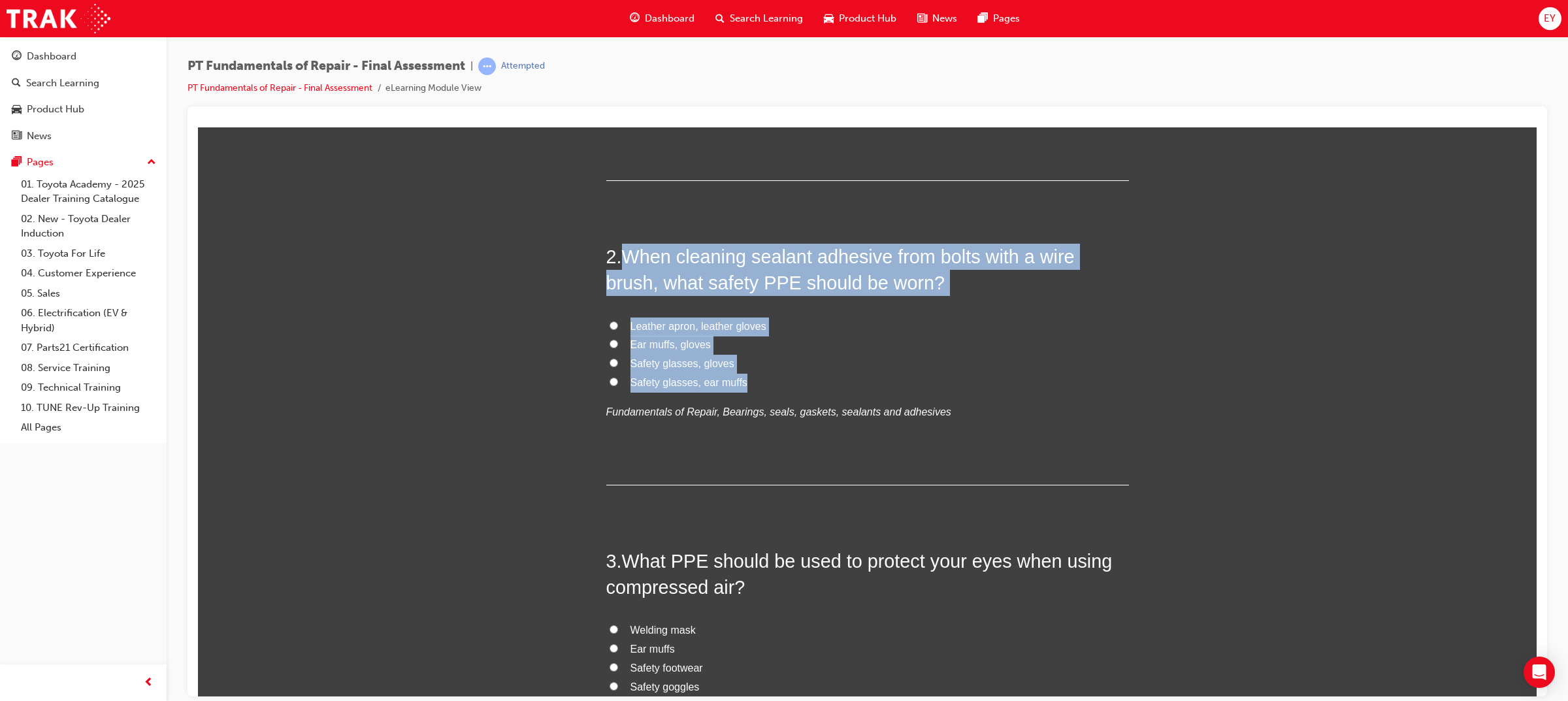
drag, startPoint x: 714, startPoint y: 386, endPoint x: 622, endPoint y: 237, distance: 175.1
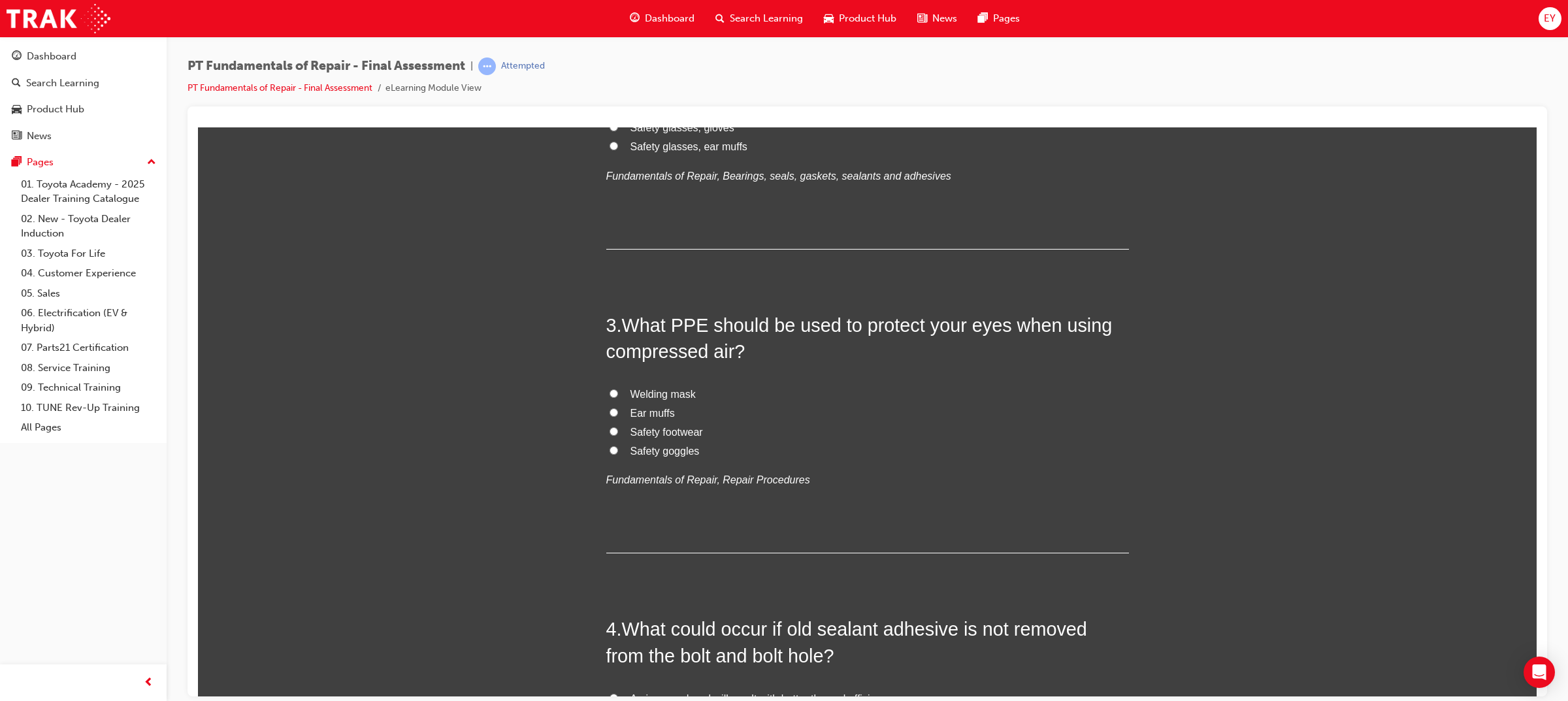
scroll to position [572, 0]
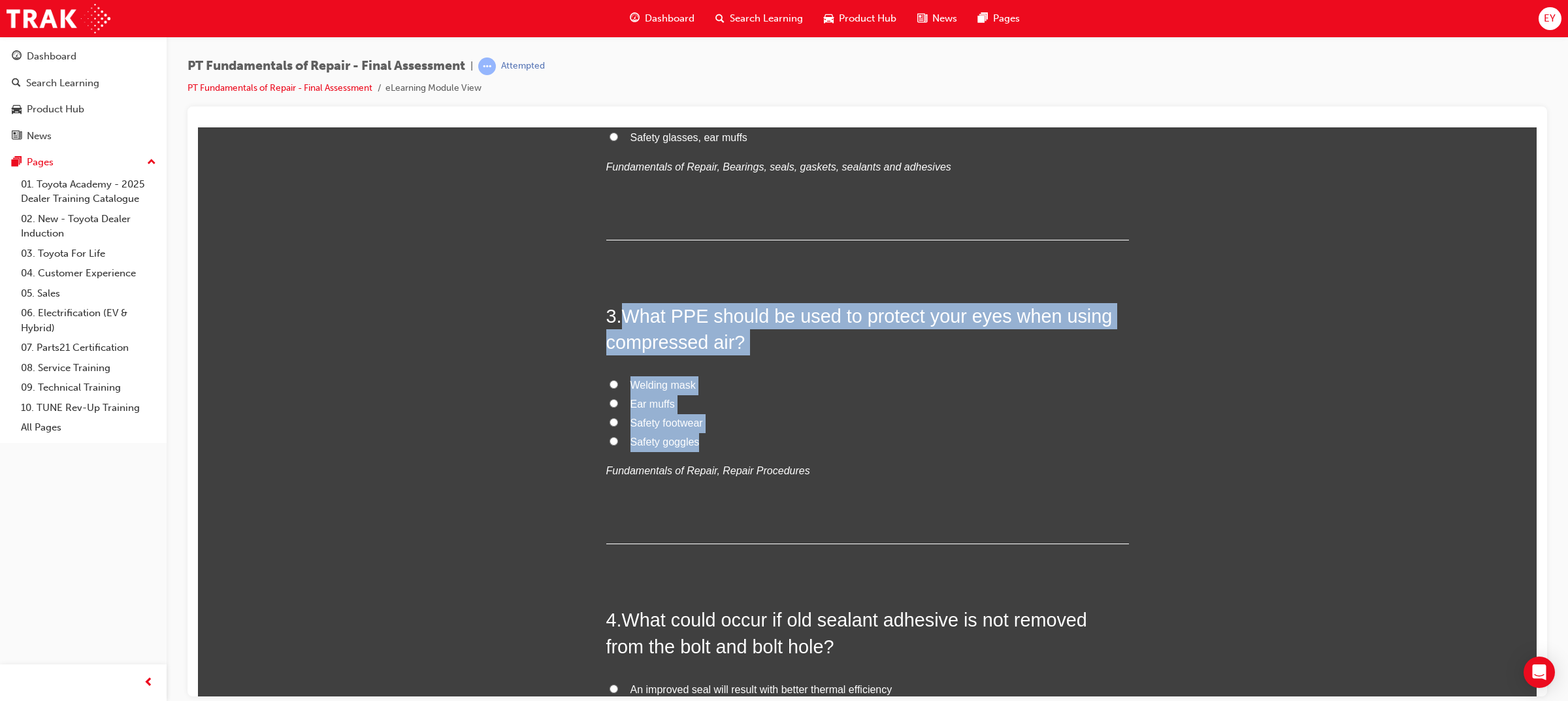
drag, startPoint x: 691, startPoint y: 444, endPoint x: 616, endPoint y: 318, distance: 146.6
click at [616, 318] on div "3 . What PPE should be used to protect your eyes when using compressed air? Wel…" at bounding box center [868, 423] width 523 height 242
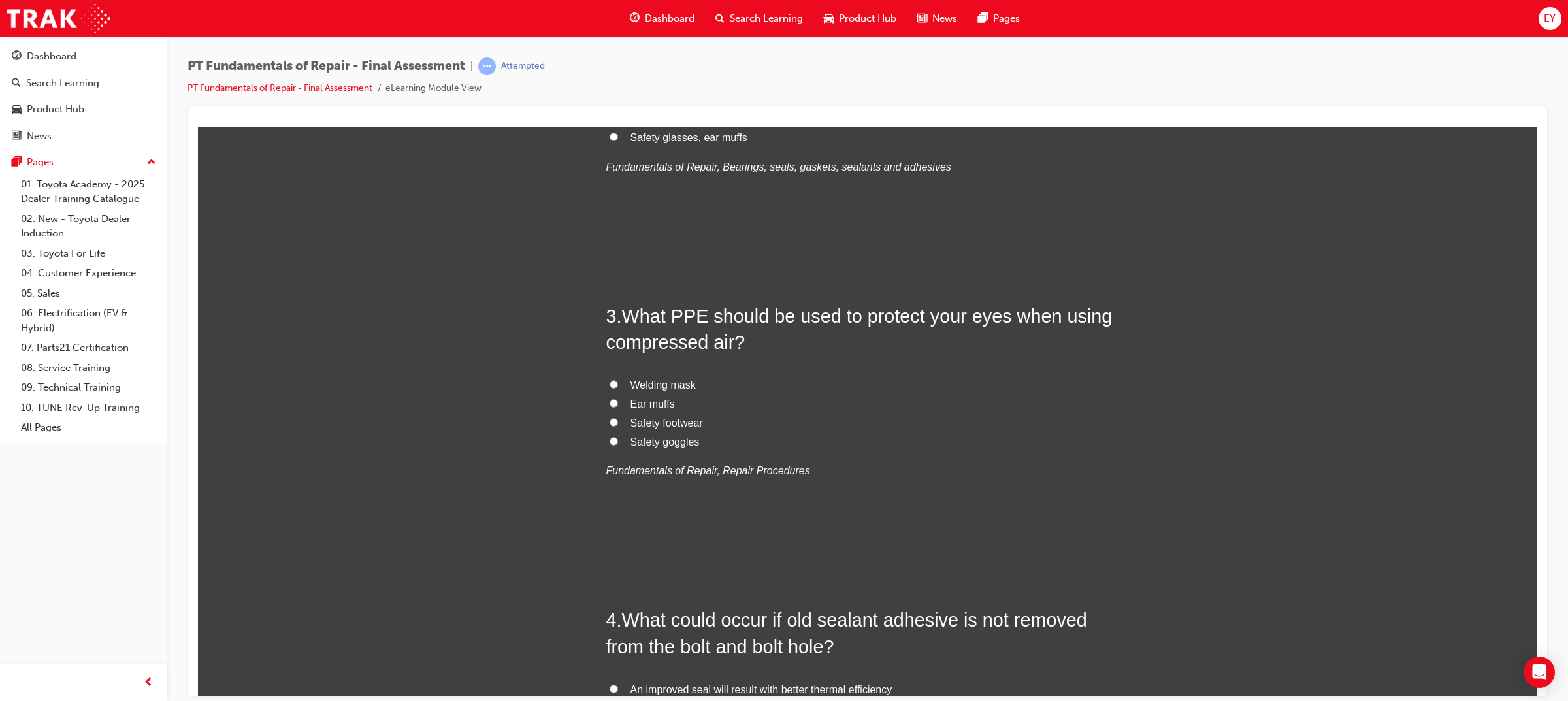
scroll to position [245, 0]
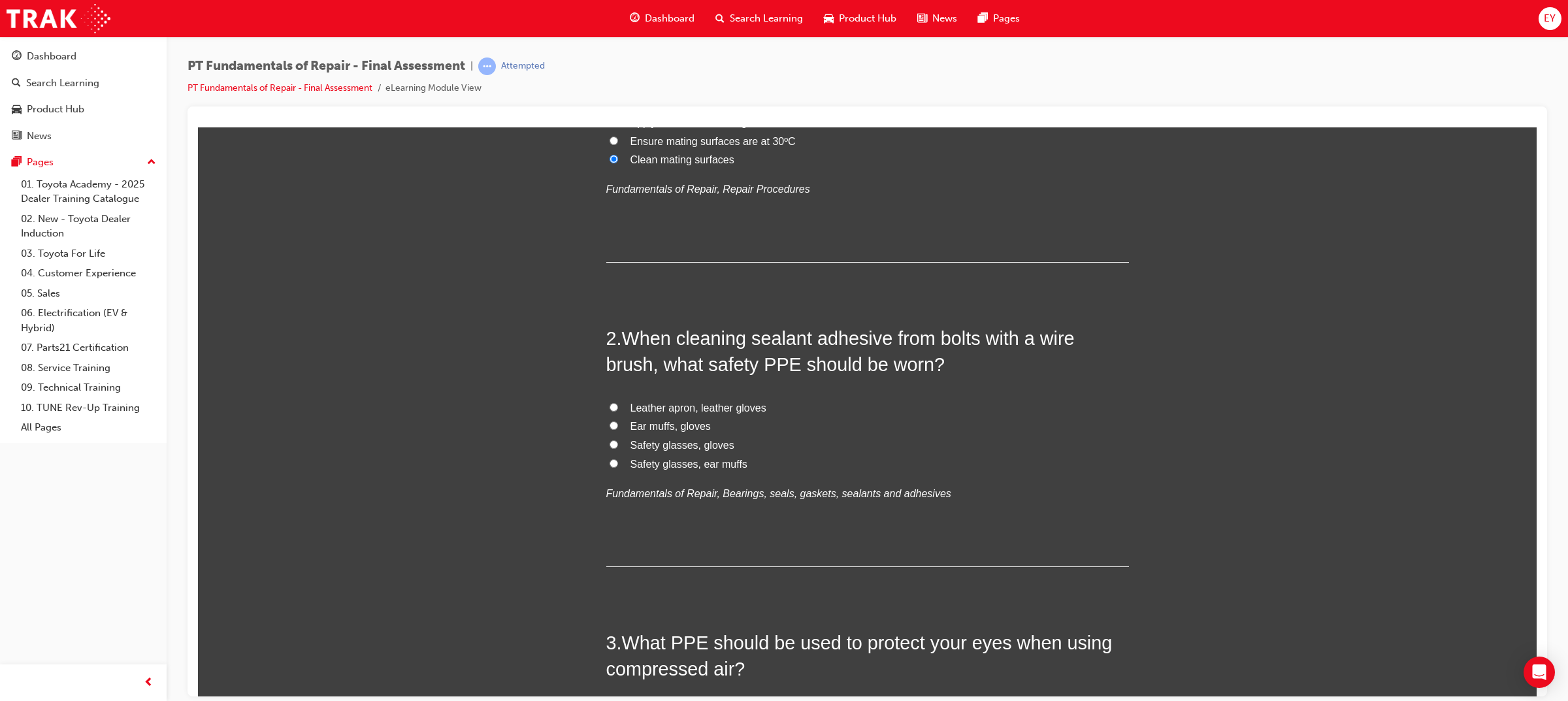
click at [684, 442] on span "Safety glasses, gloves" at bounding box center [682, 444] width 104 height 11
click at [618, 442] on input "Safety glasses, gloves" at bounding box center [614, 444] width 9 height 9
radio input "true"
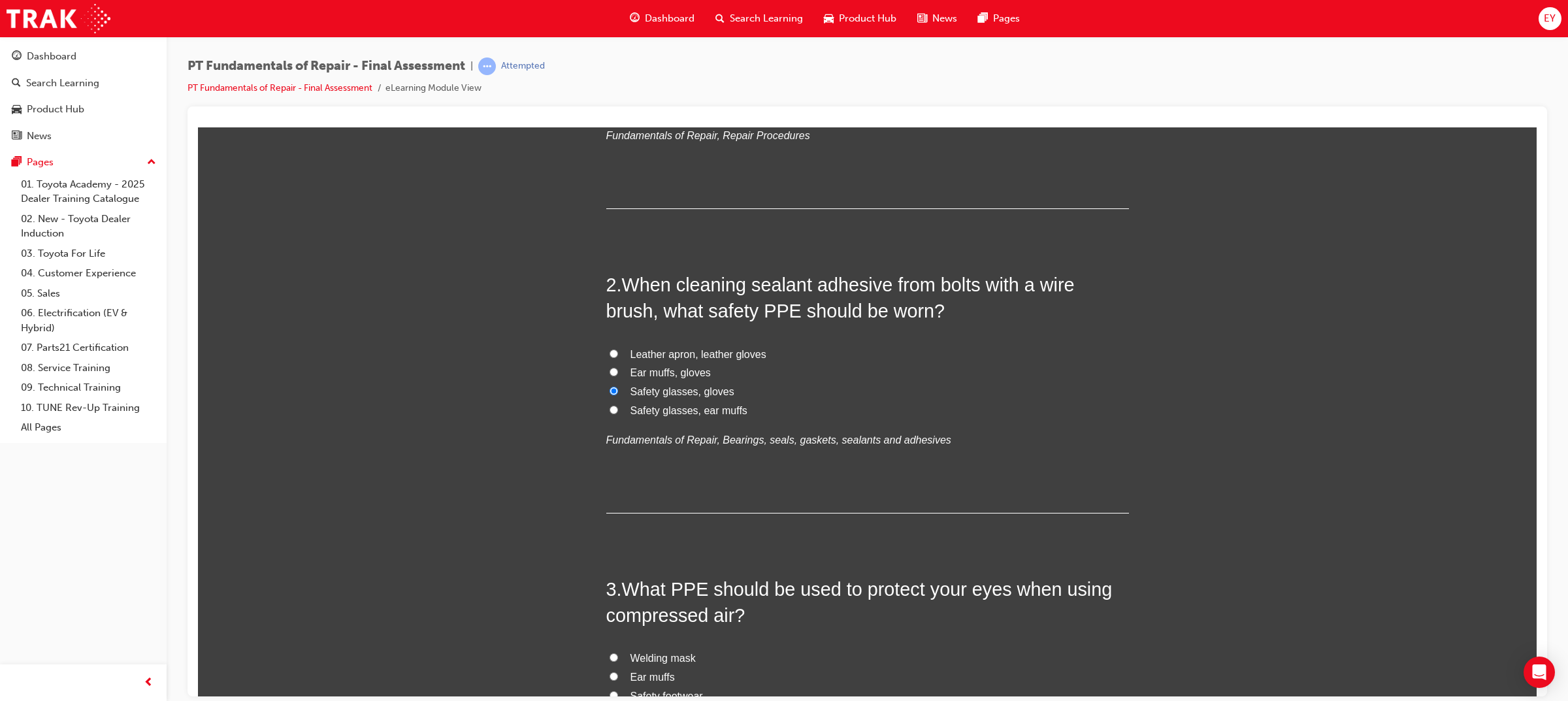
scroll to position [490, 0]
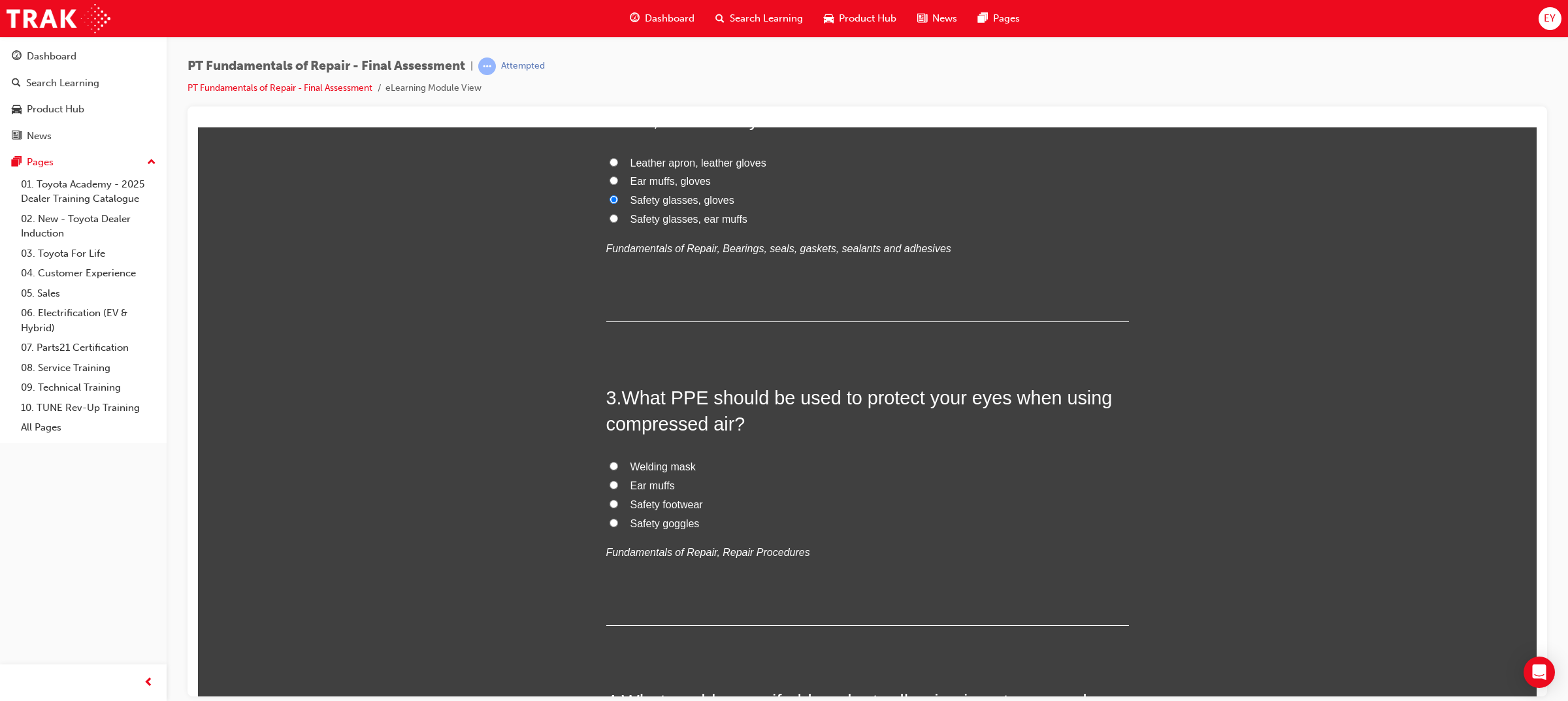
click at [681, 524] on span "Safety goggles" at bounding box center [664, 522] width 70 height 11
click at [618, 524] on input "Safety goggles" at bounding box center [614, 522] width 9 height 9
radio input "true"
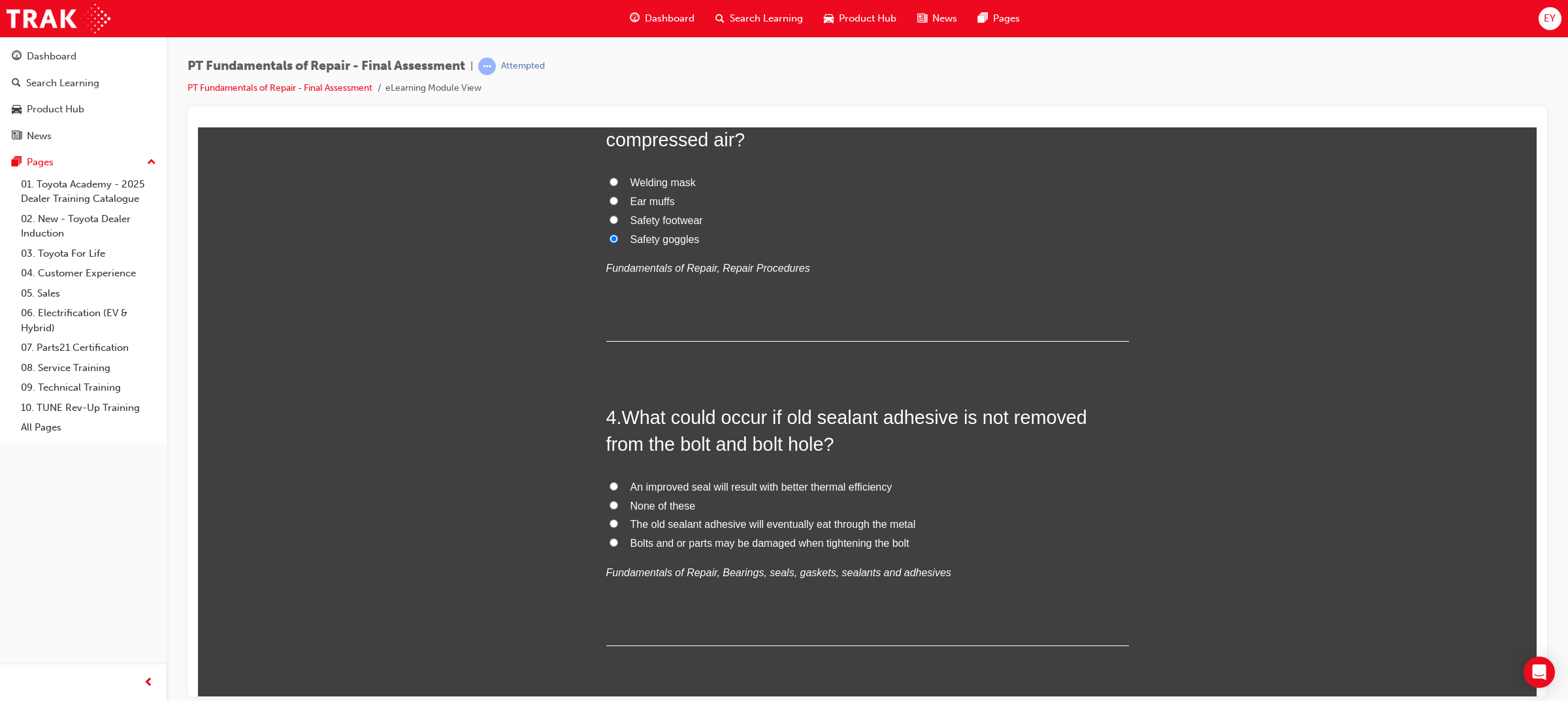
scroll to position [898, 0]
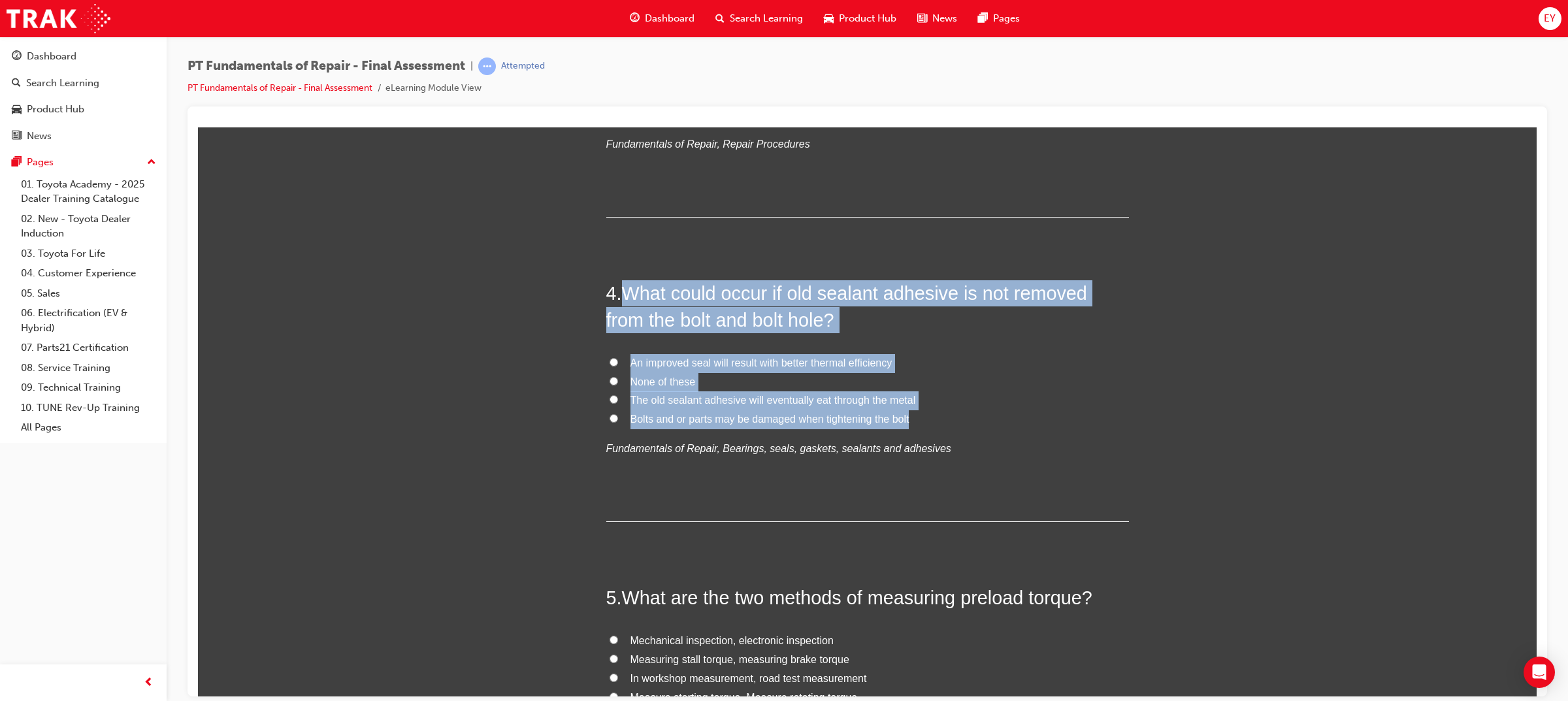
drag, startPoint x: 797, startPoint y: 413, endPoint x: 620, endPoint y: 293, distance: 213.8
click at [620, 293] on div "4 . What could occur if old sealant adhesive is not removed from the bolt and b…" at bounding box center [868, 400] width 523 height 242
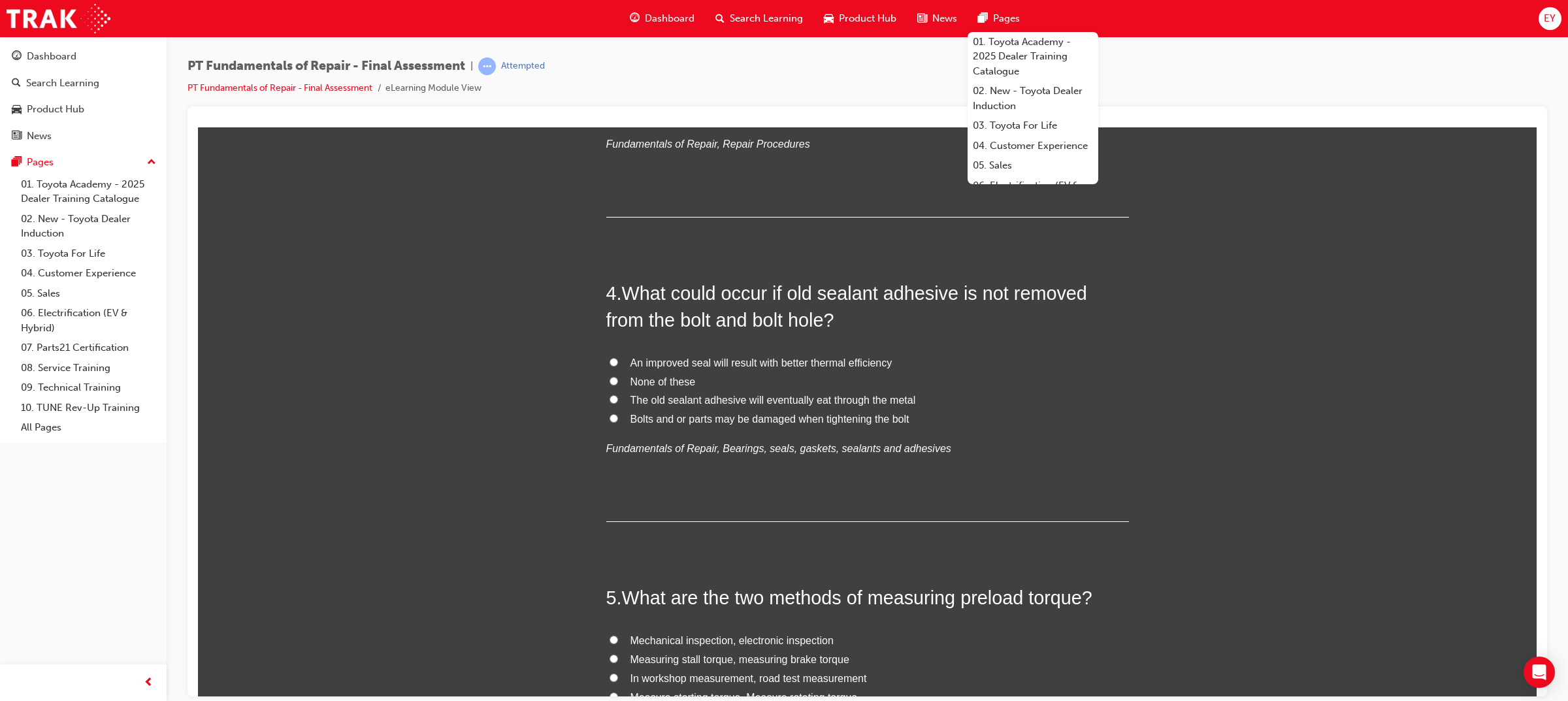
click at [647, 420] on span "Bolts and or parts may be damaged when tightening the bolt" at bounding box center [769, 418] width 279 height 11
click at [618, 420] on input "Bolts and or parts may be damaged when tightening the bolt" at bounding box center [614, 418] width 9 height 9
radio input "true"
click at [1037, 354] on label "An improved seal will result with better thermal efficiency" at bounding box center [868, 363] width 523 height 19
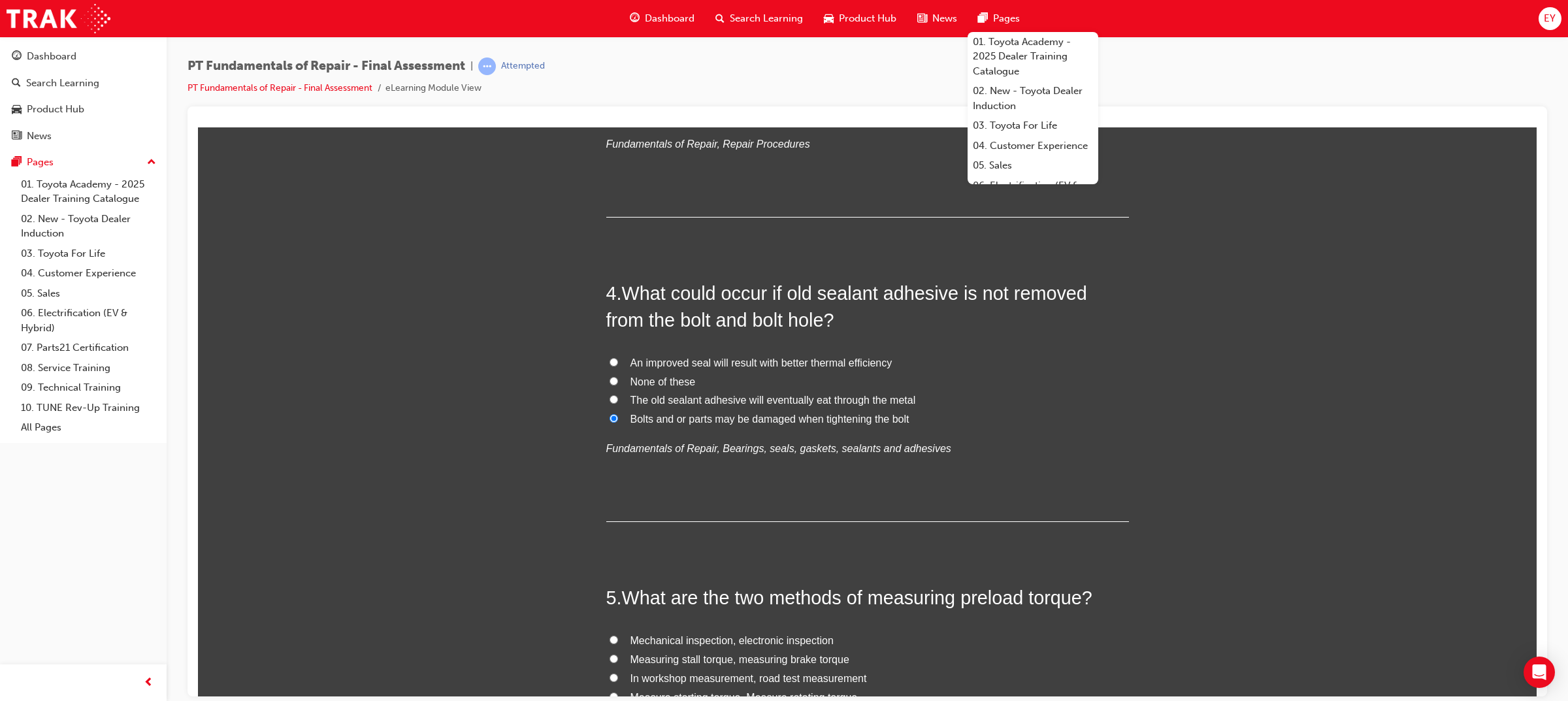
click at [618, 357] on input "An improved seal will result with better thermal efficiency" at bounding box center [614, 361] width 9 height 9
radio input "true"
click at [661, 420] on span "Bolts and or parts may be damaged when tightening the bolt" at bounding box center [769, 418] width 279 height 11
click at [618, 420] on input "Bolts and or parts may be damaged when tightening the bolt" at bounding box center [614, 418] width 9 height 9
radio input "true"
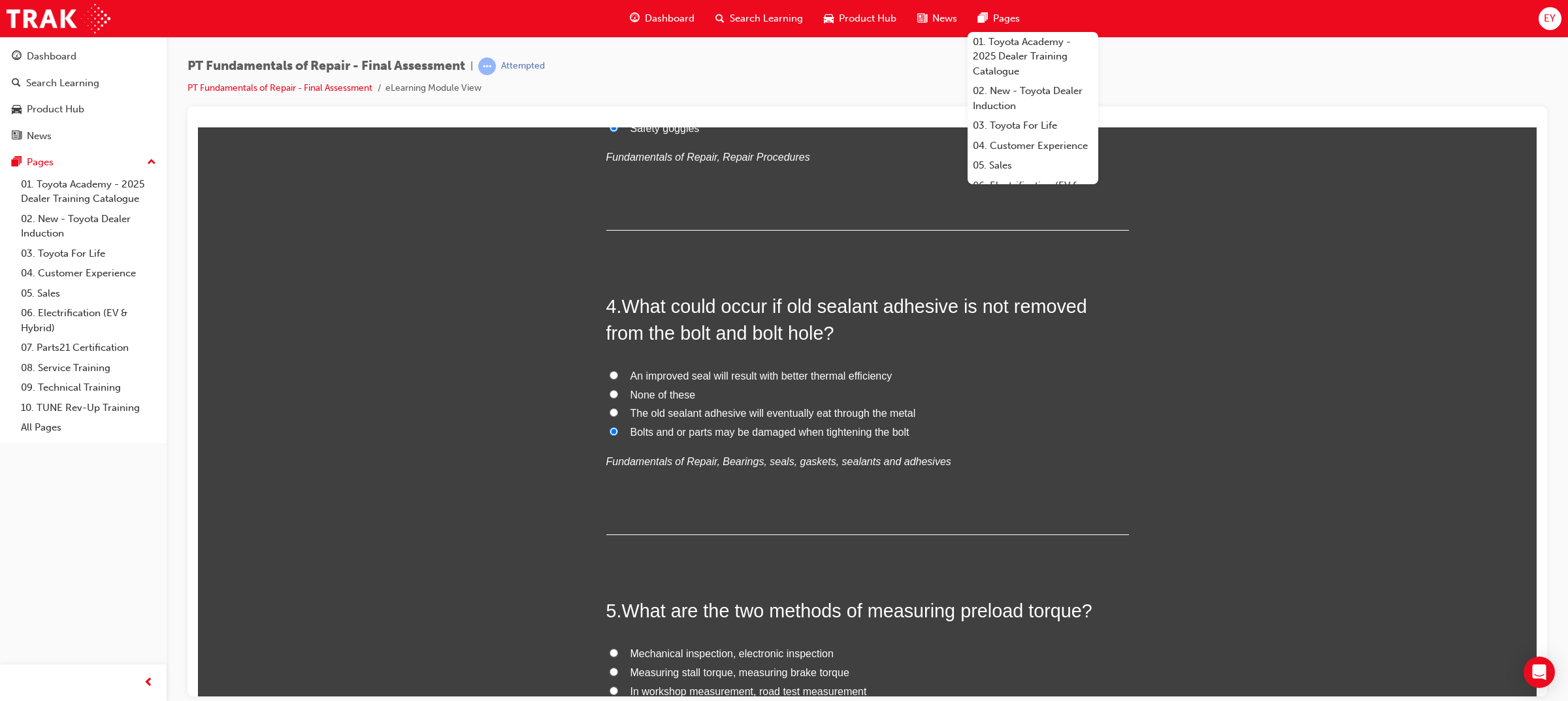
scroll to position [1159, 0]
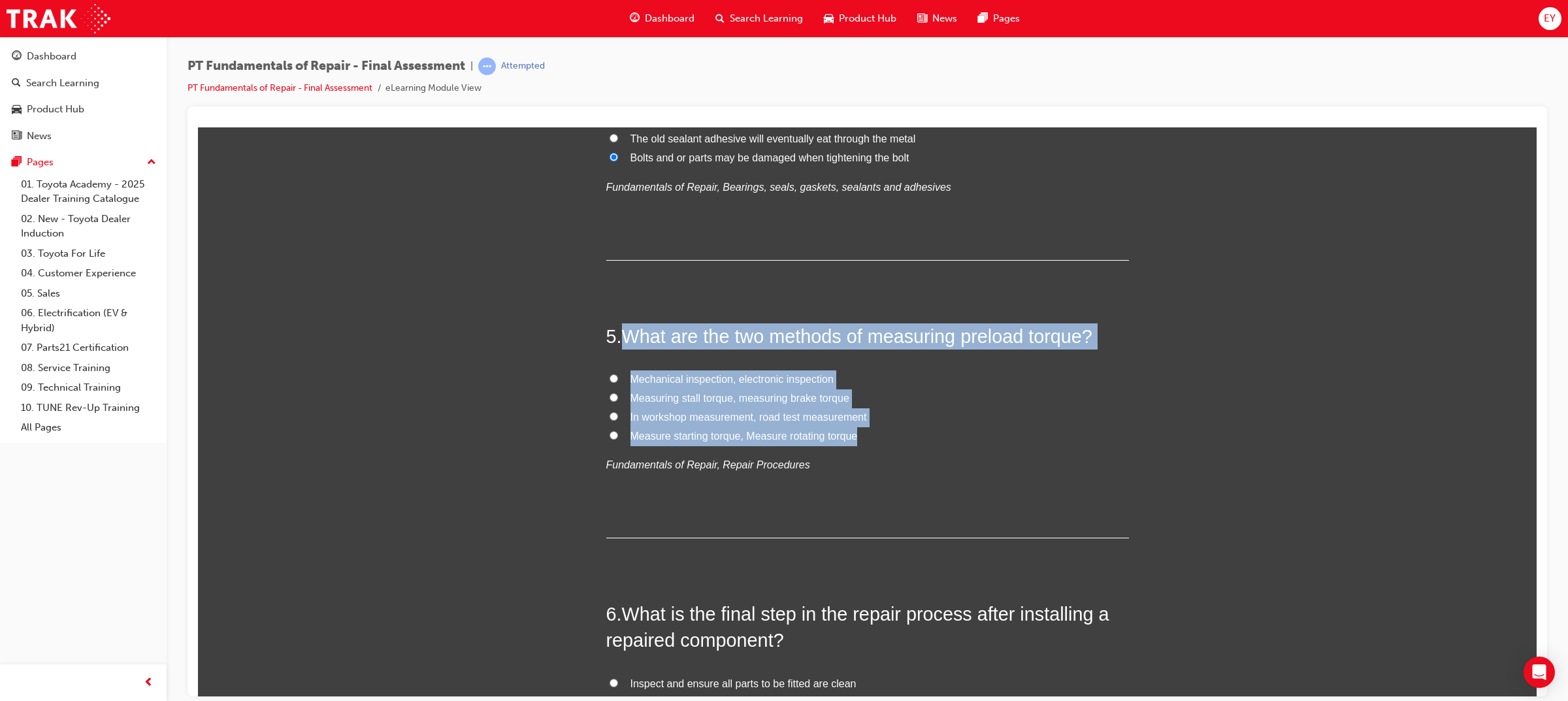
drag, startPoint x: 861, startPoint y: 442, endPoint x: 619, endPoint y: 332, distance: 265.8
click at [619, 332] on div "5 . What are the two methods of measuring preload torque? Mechanical inspection…" at bounding box center [868, 430] width 523 height 215
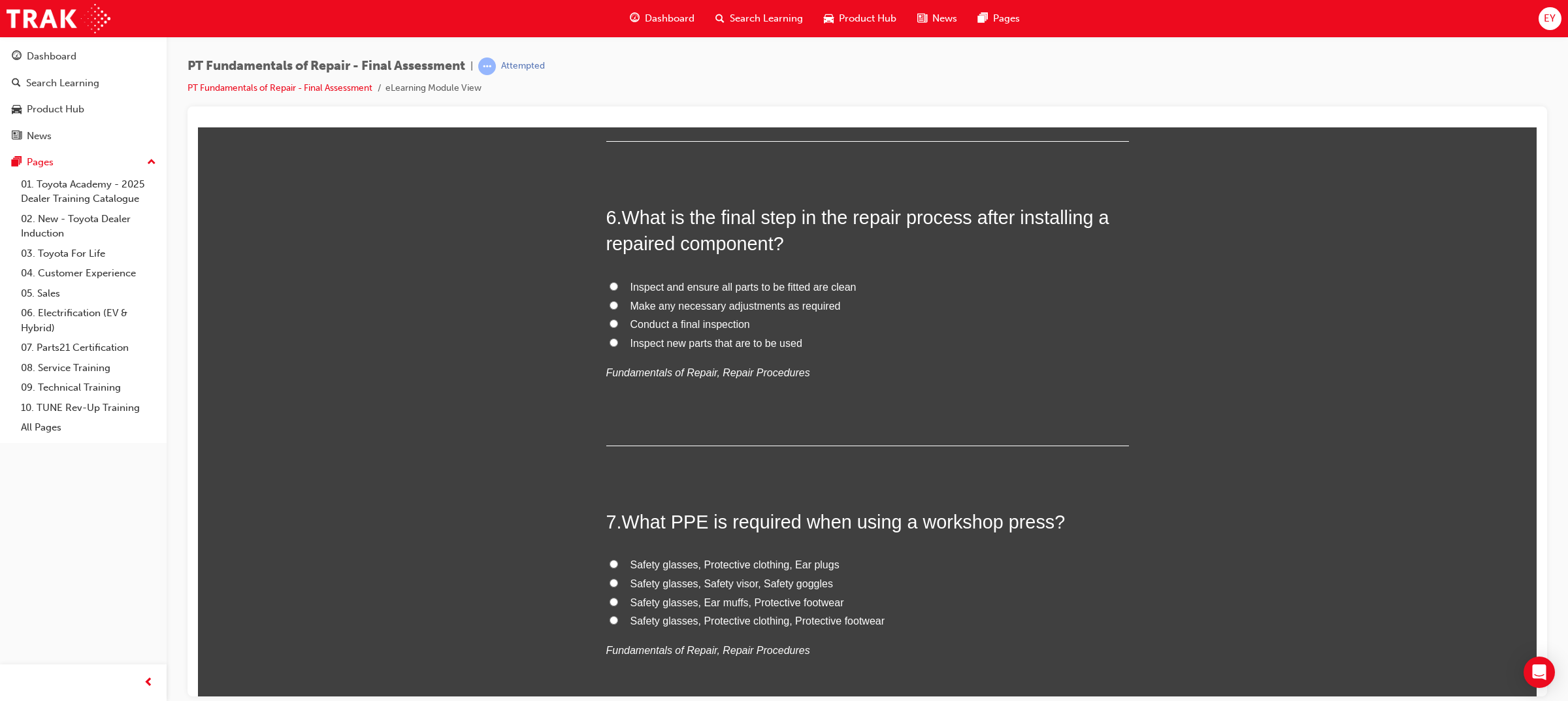
scroll to position [1567, 0]
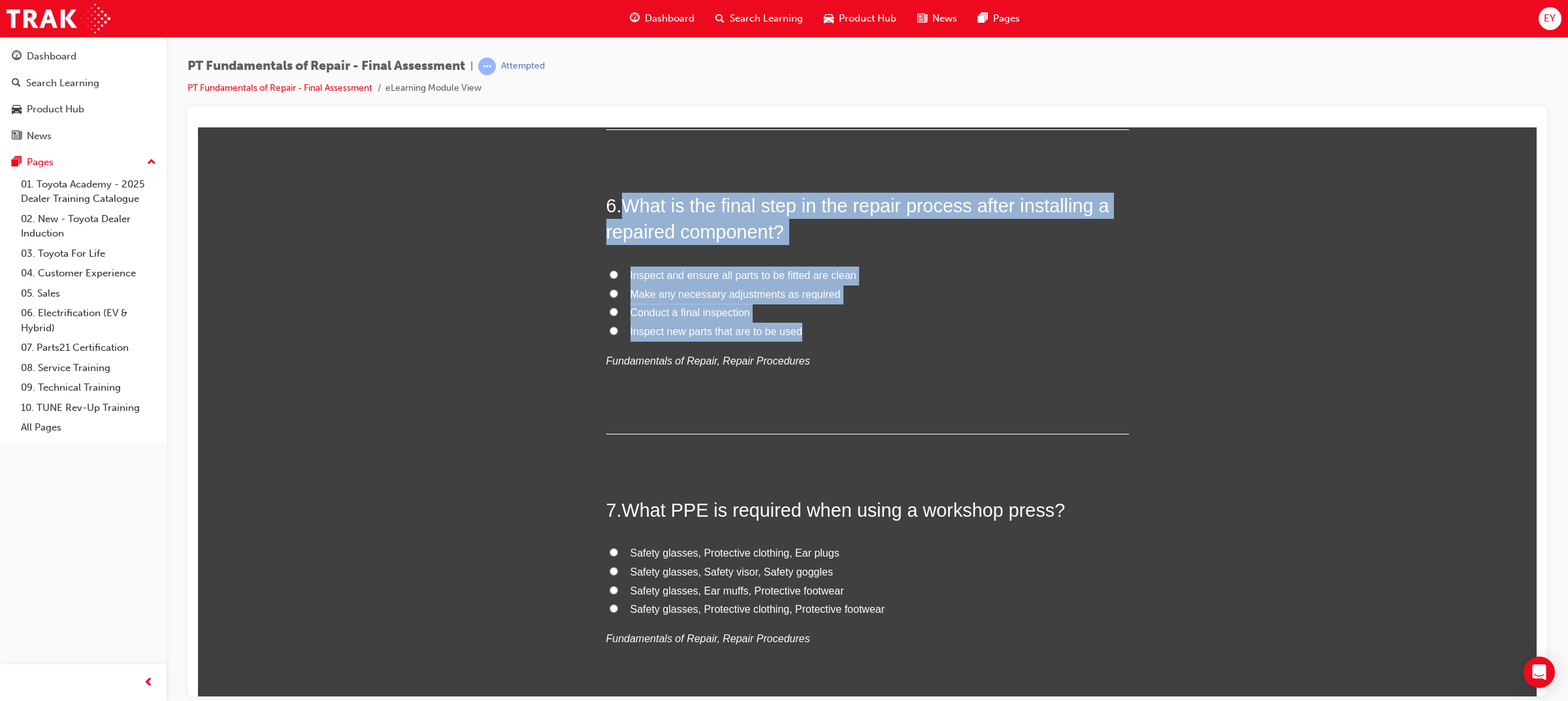
drag, startPoint x: 805, startPoint y: 330, endPoint x: 618, endPoint y: 213, distance: 220.6
click at [618, 213] on div "6 . What is the final step in the repair process after installing a repaired co…" at bounding box center [868, 312] width 523 height 242
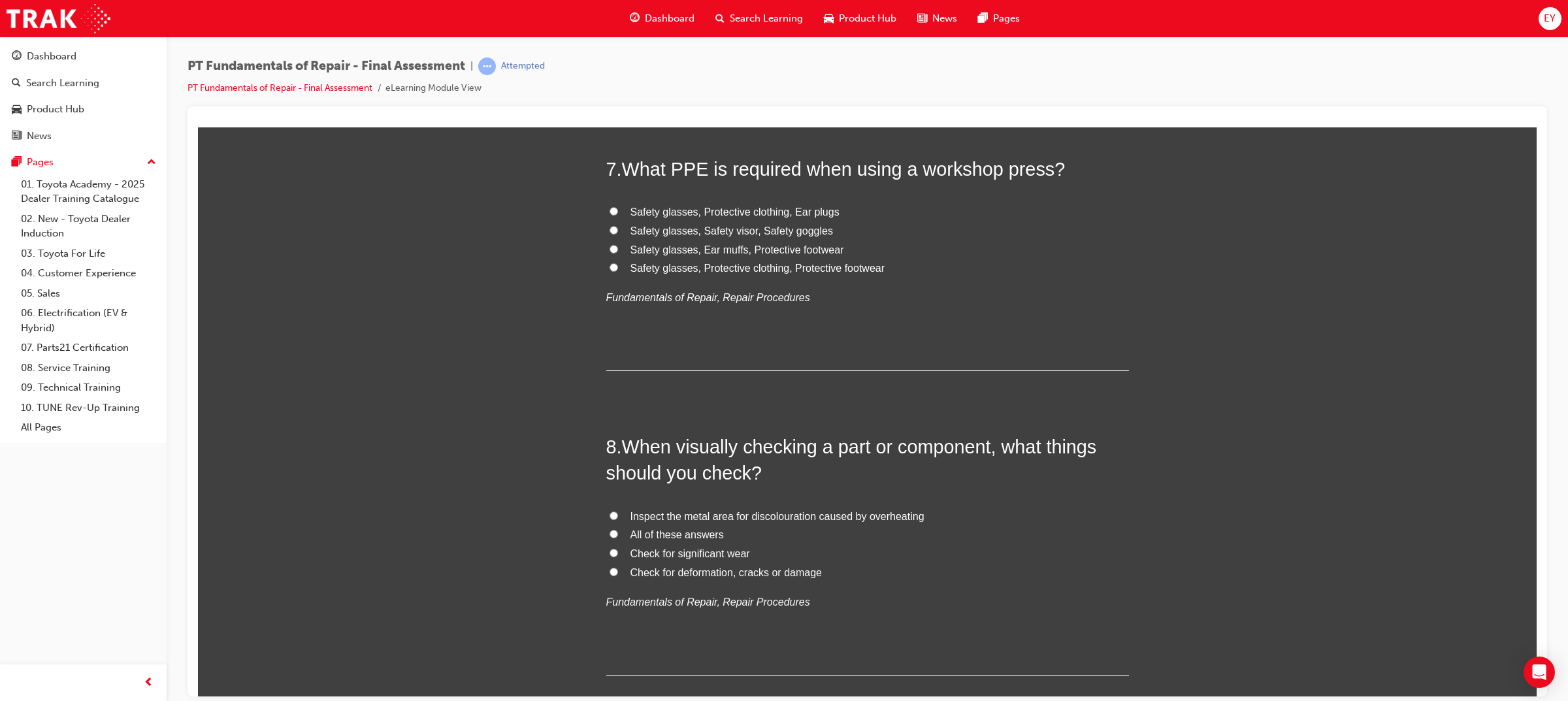
scroll to position [2138, 0]
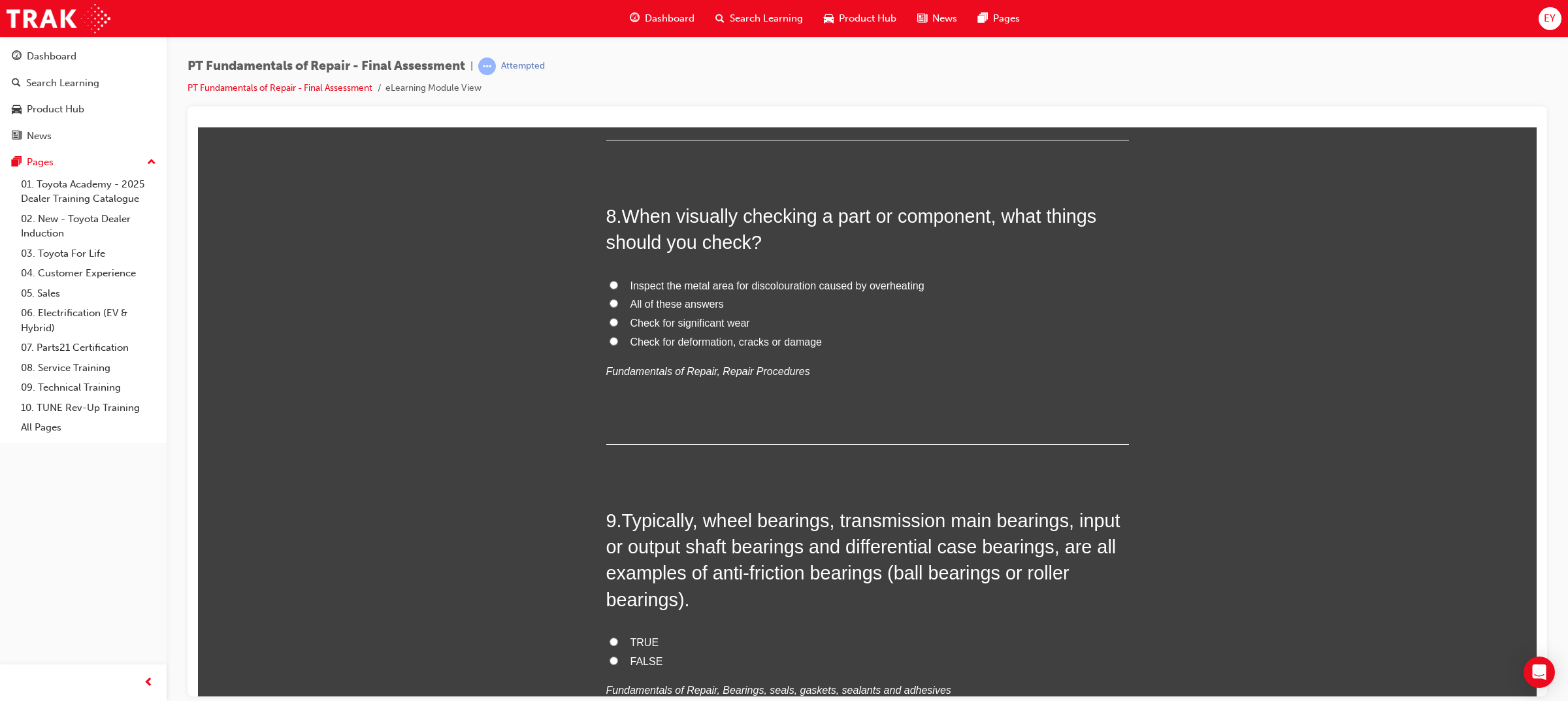
click at [638, 306] on span "All of these answers" at bounding box center [677, 303] width 93 height 11
click at [618, 306] on input "All of these answers" at bounding box center [614, 303] width 9 height 9
radio input "true"
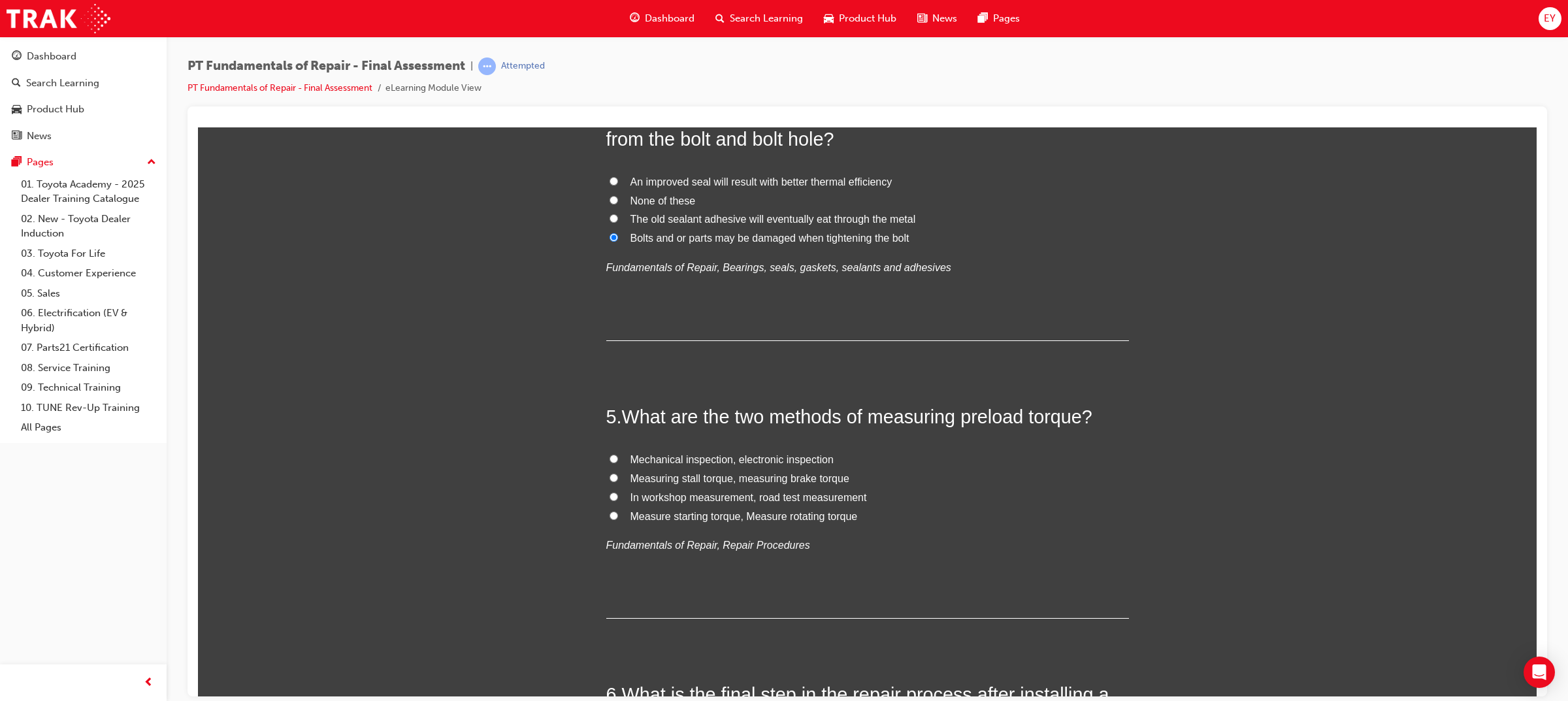
scroll to position [1077, 0]
click at [663, 521] on span "Measure starting torque, Measure rotating torque" at bounding box center [744, 516] width 227 height 11
click at [618, 521] on input "Measure starting torque, Measure rotating torque" at bounding box center [614, 516] width 9 height 9
radio input "true"
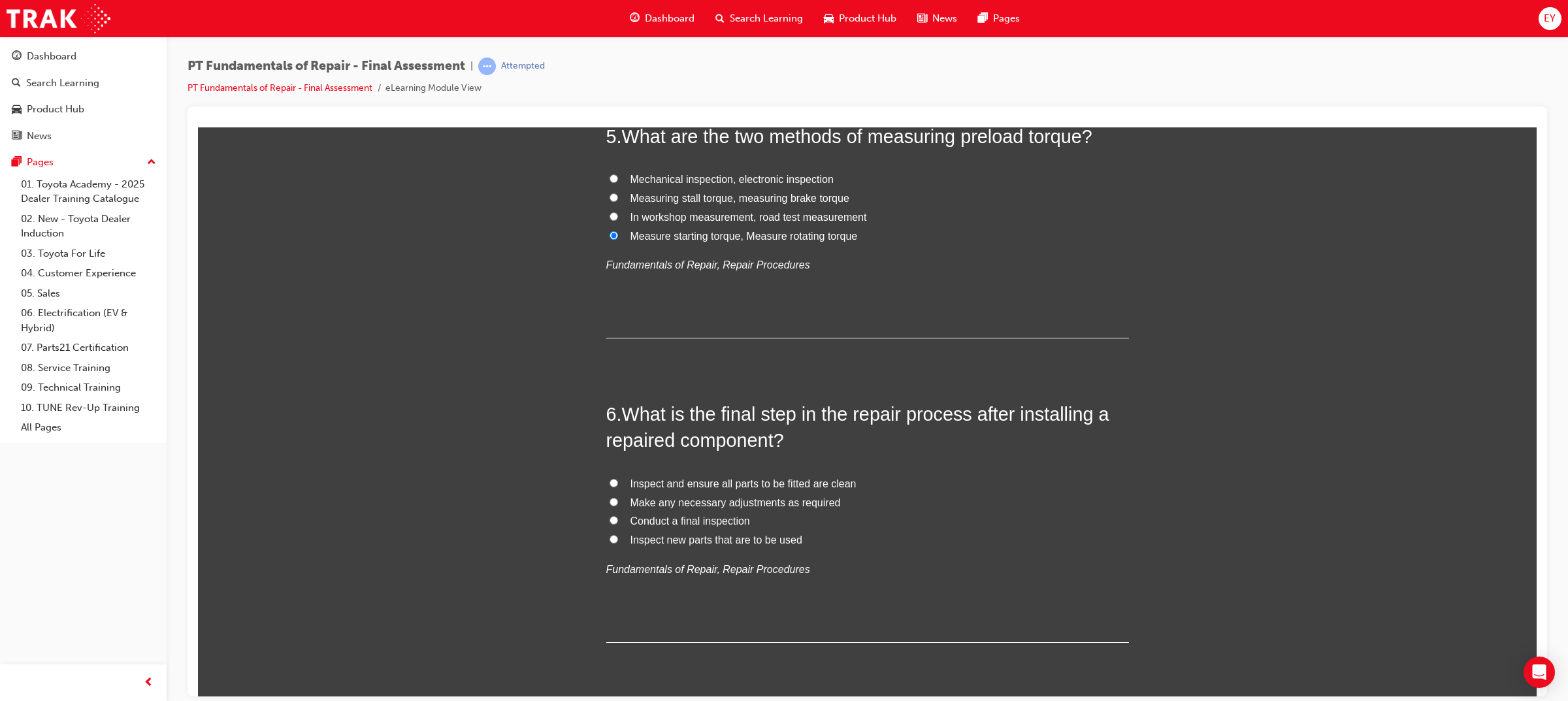
scroll to position [1322, 0]
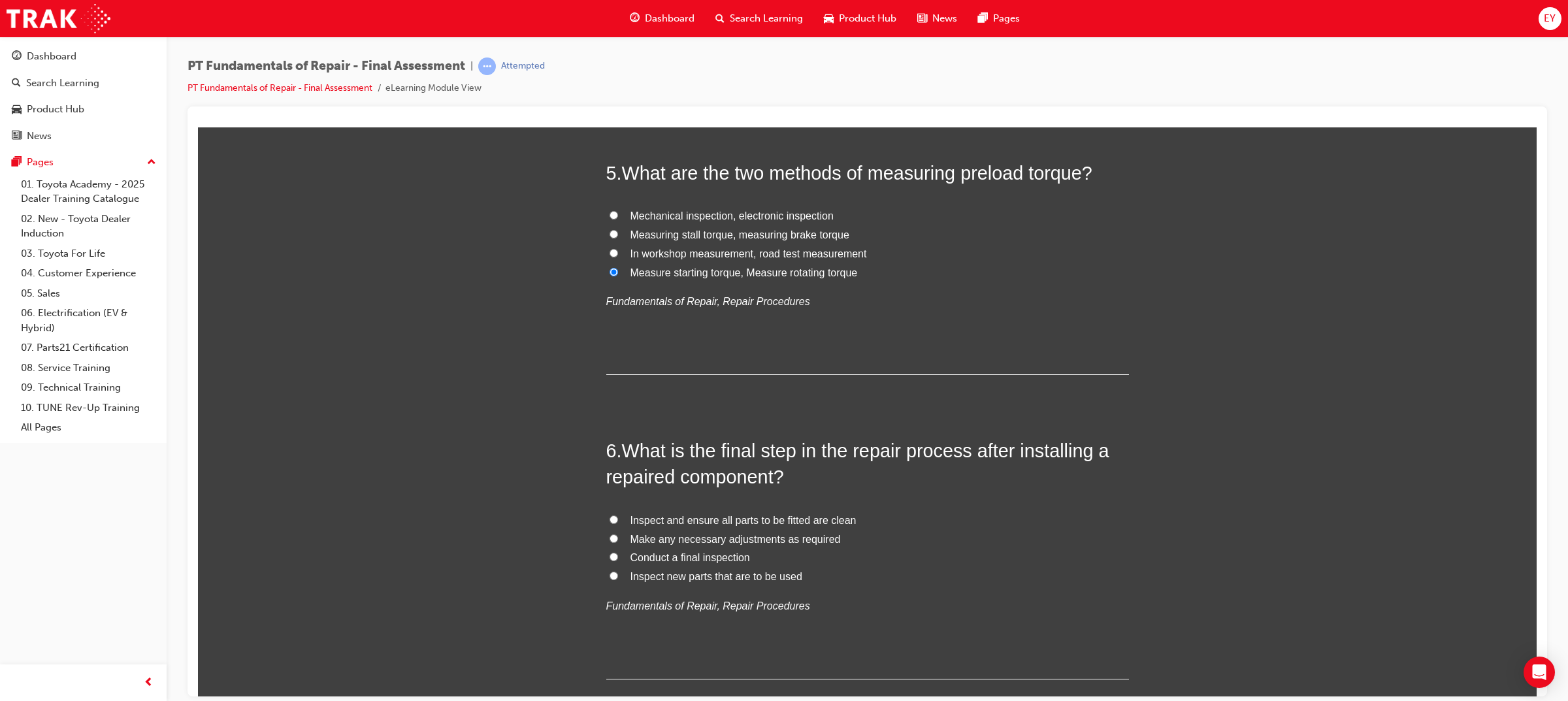
click at [670, 561] on span "Conduct a final inspection" at bounding box center [690, 557] width 120 height 11
click at [618, 560] on input "Conduct a final inspection" at bounding box center [614, 556] width 9 height 9
radio input "true"
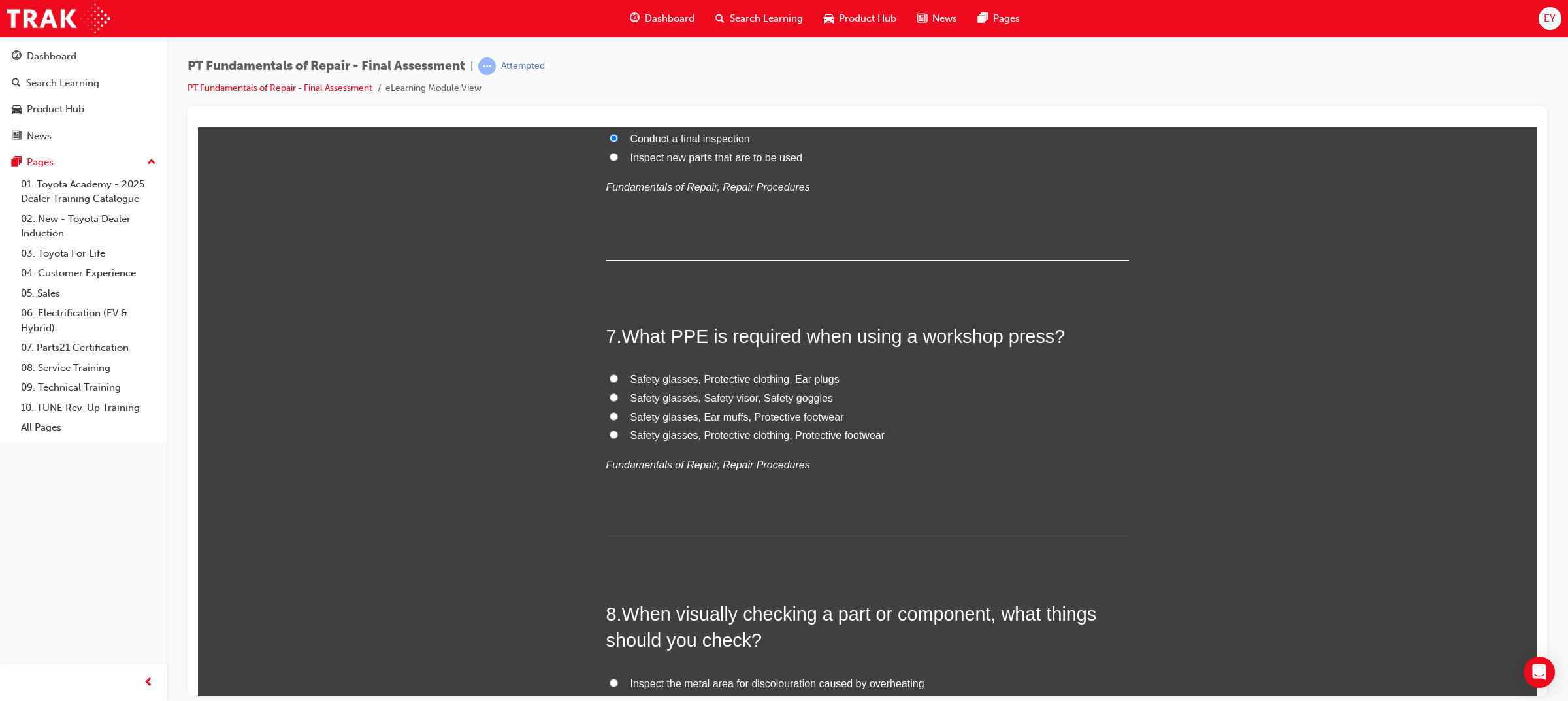
scroll to position [1730, 0]
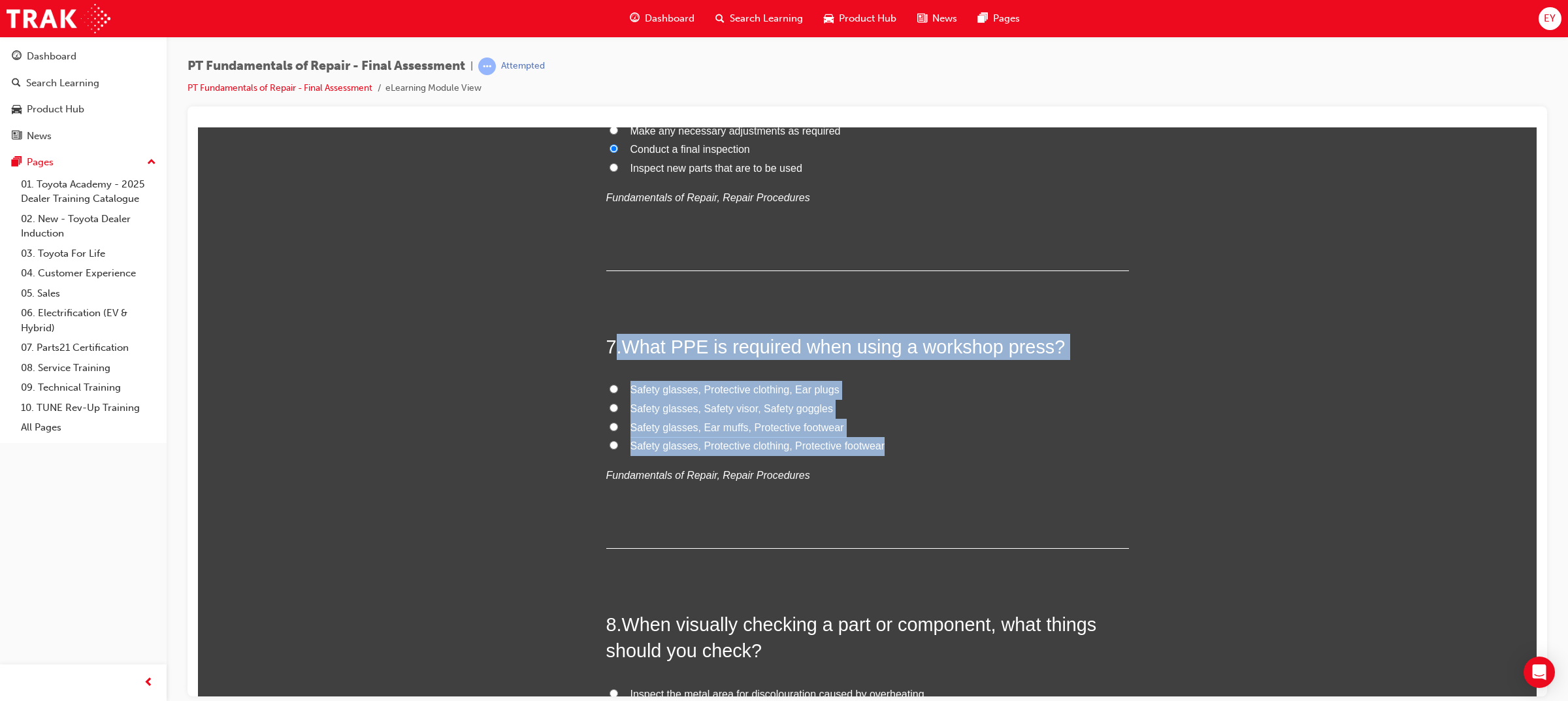
drag, startPoint x: 912, startPoint y: 437, endPoint x: 612, endPoint y: 348, distance: 312.9
click at [612, 348] on div "7 . What PPE is required when using a workshop press? Safety glasses, Protectiv…" at bounding box center [868, 441] width 523 height 215
click at [573, 377] on div "You must select an answer for each question before you can submit. Please note,…" at bounding box center [867, 600] width 1338 height 4268
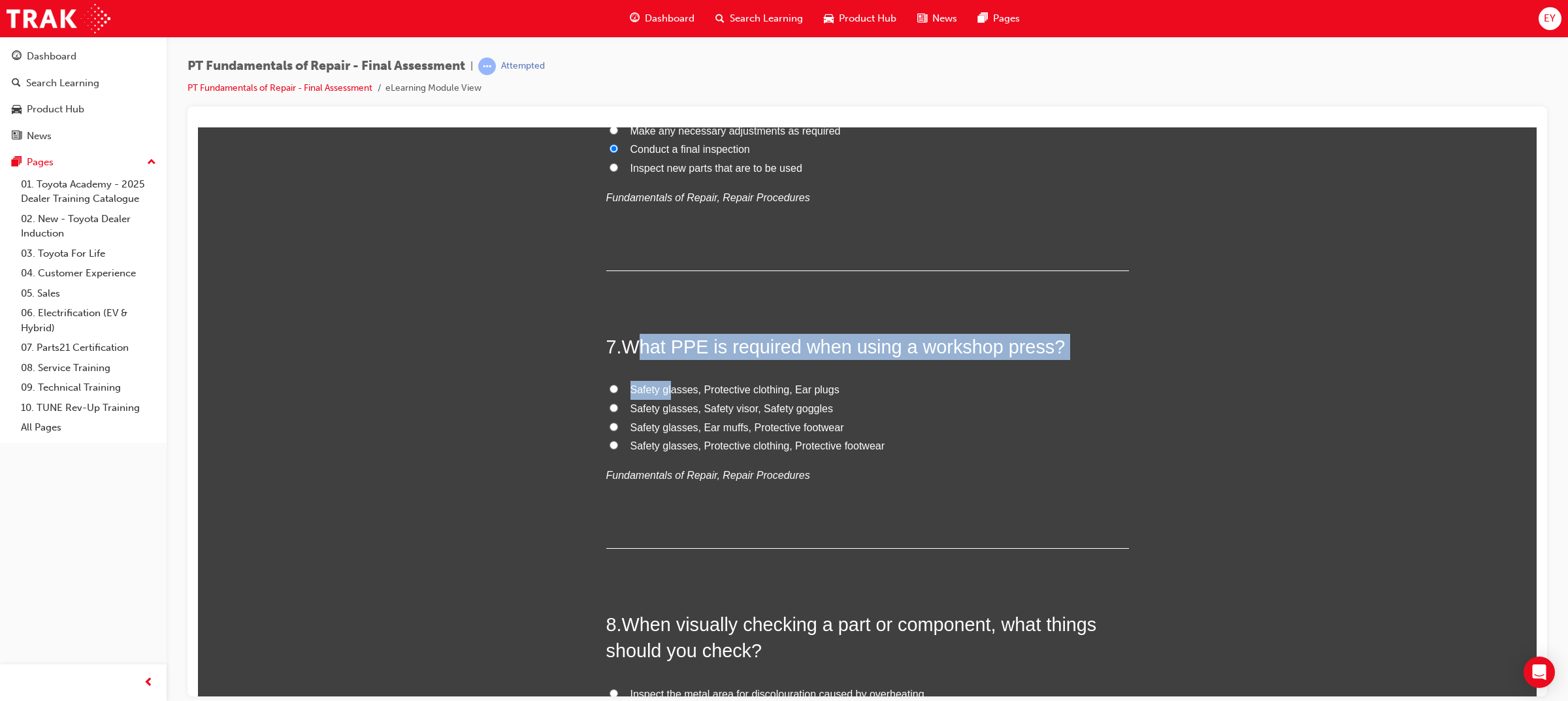
drag, startPoint x: 630, startPoint y: 339, endPoint x: 666, endPoint y: 384, distance: 57.6
click at [666, 384] on div "7 . What PPE is required when using a workshop press? Safety glasses, Protectiv…" at bounding box center [868, 441] width 523 height 215
click at [638, 363] on div "7 . What PPE is required when using a workshop press? Safety glasses, Protectiv…" at bounding box center [868, 441] width 523 height 215
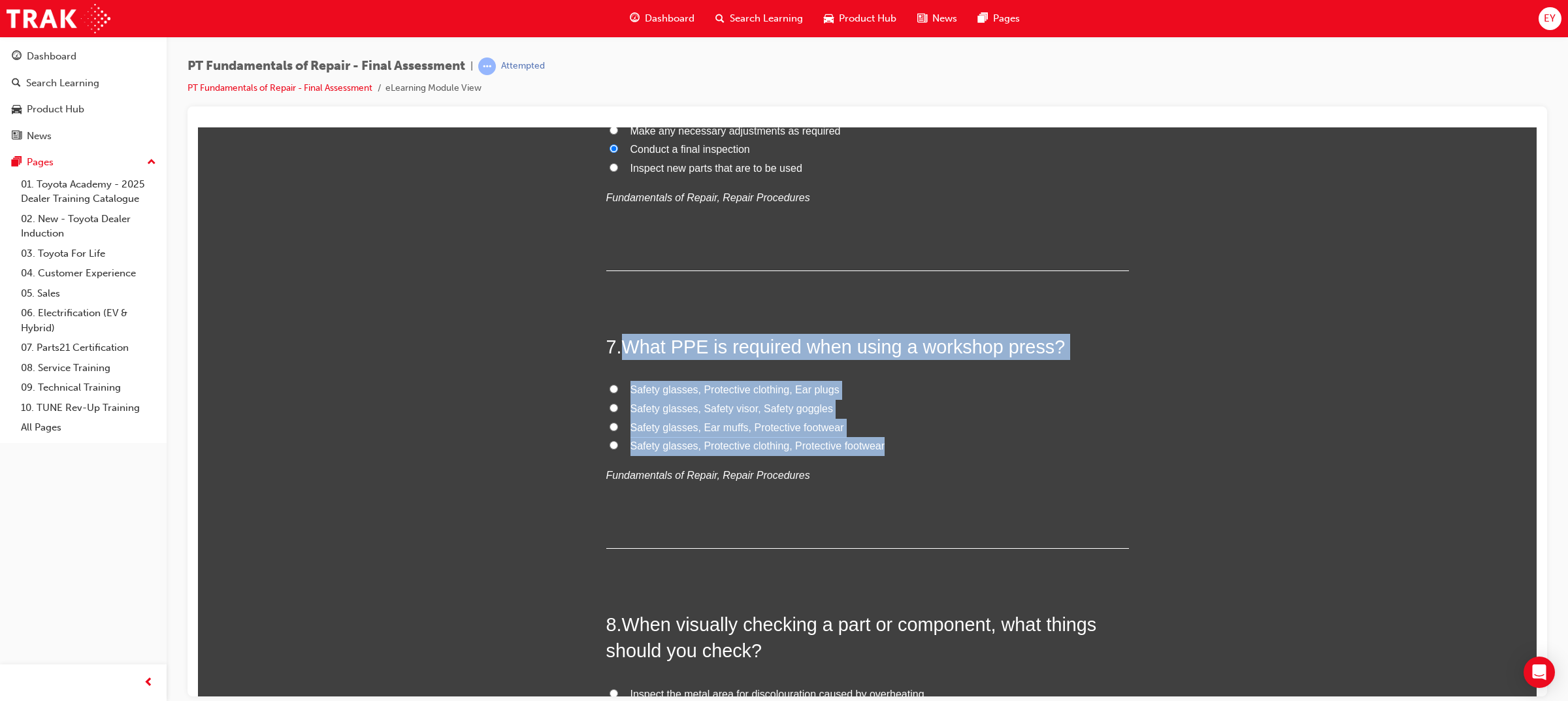
drag, startPoint x: 622, startPoint y: 350, endPoint x: 883, endPoint y: 447, distance: 278.4
click at [883, 447] on div "7 . What PPE is required when using a workshop press? Safety glasses, Protectiv…" at bounding box center [868, 441] width 523 height 215
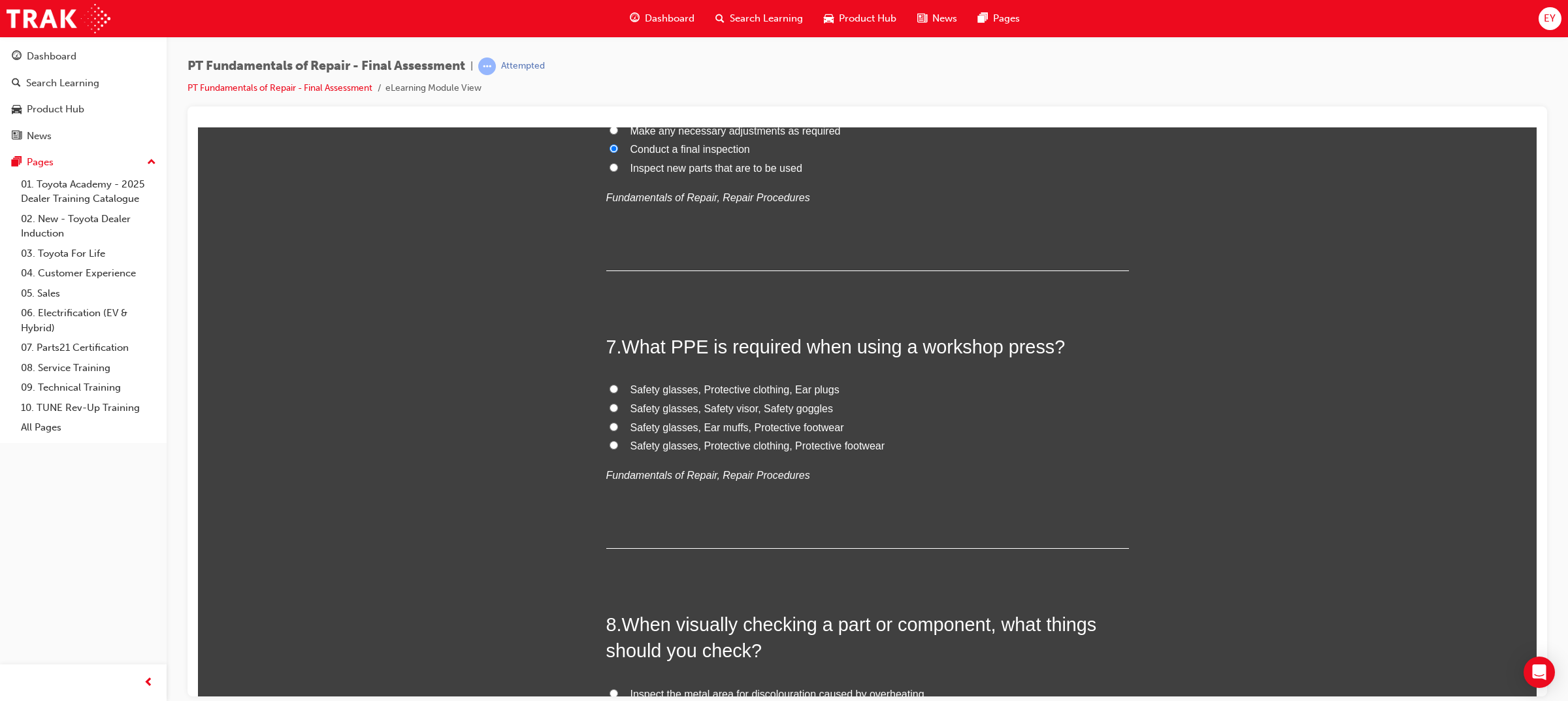
click at [597, 463] on div "You must select an answer for each question before you can submit. Please note,…" at bounding box center [867, 600] width 1338 height 4268
click at [739, 448] on span "Safety glasses, Protective clothing, Protective footwear" at bounding box center [758, 445] width 255 height 11
click at [618, 448] on input "Safety glasses, Protective clothing, Protective footwear" at bounding box center [614, 444] width 9 height 9
radio input "true"
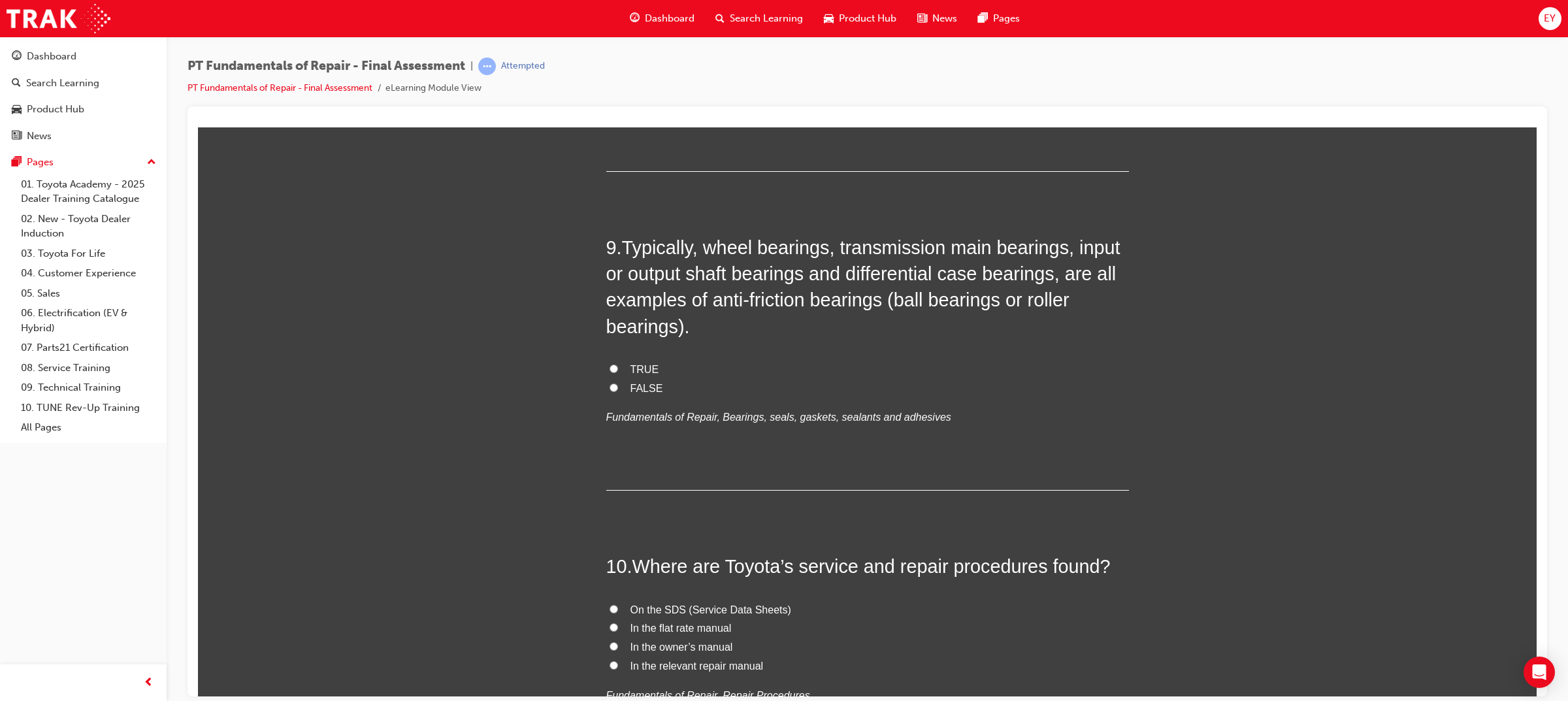
scroll to position [2384, 0]
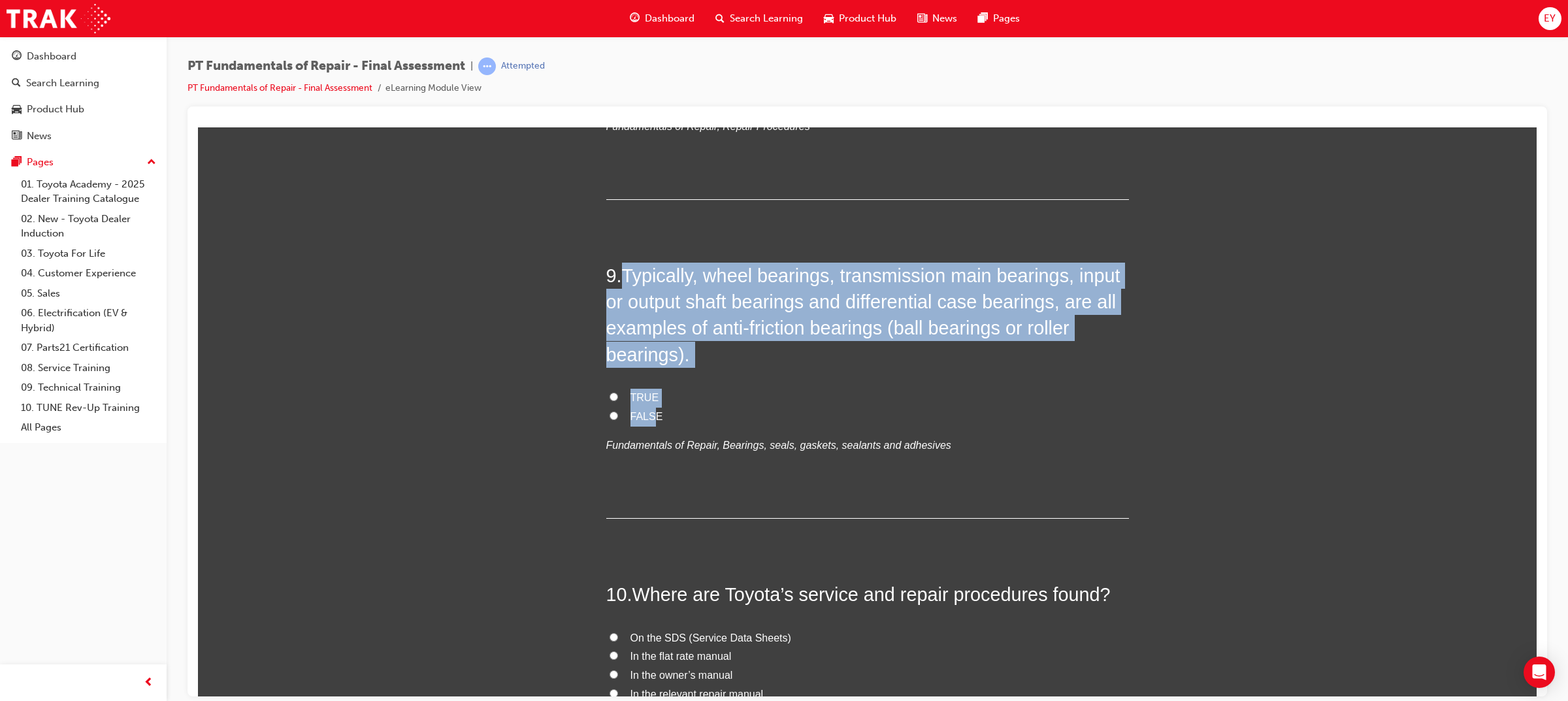
drag, startPoint x: 648, startPoint y: 418, endPoint x: 622, endPoint y: 273, distance: 147.3
click at [622, 273] on div "9 . Typically, wheel bearings, transmission main bearings, input or output shaf…" at bounding box center [868, 391] width 523 height 257
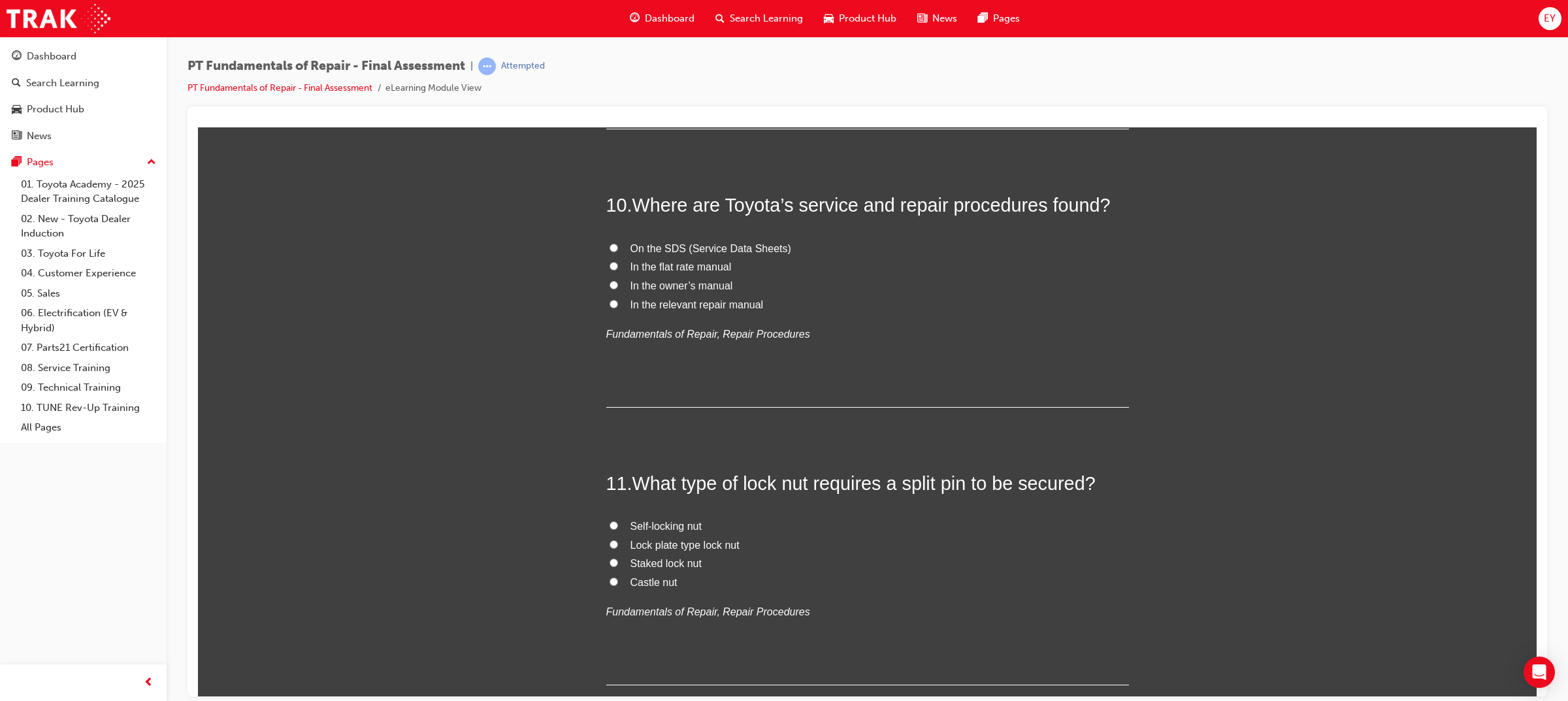
scroll to position [2792, 0]
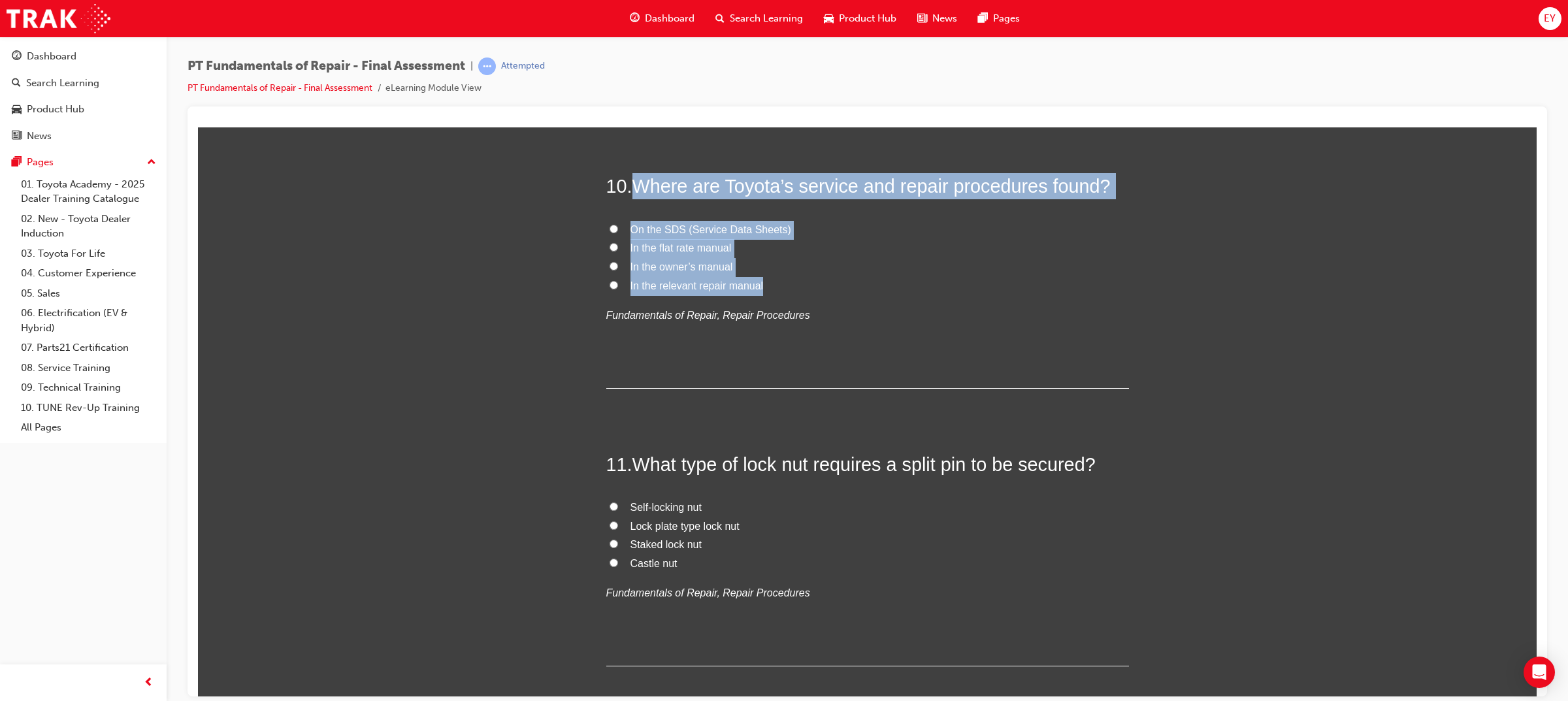
drag, startPoint x: 758, startPoint y: 288, endPoint x: 637, endPoint y: 183, distance: 160.2
click at [637, 183] on div "10 . Where are Toyota’s service and repair procedures found? On the SDS (Servic…" at bounding box center [868, 280] width 523 height 215
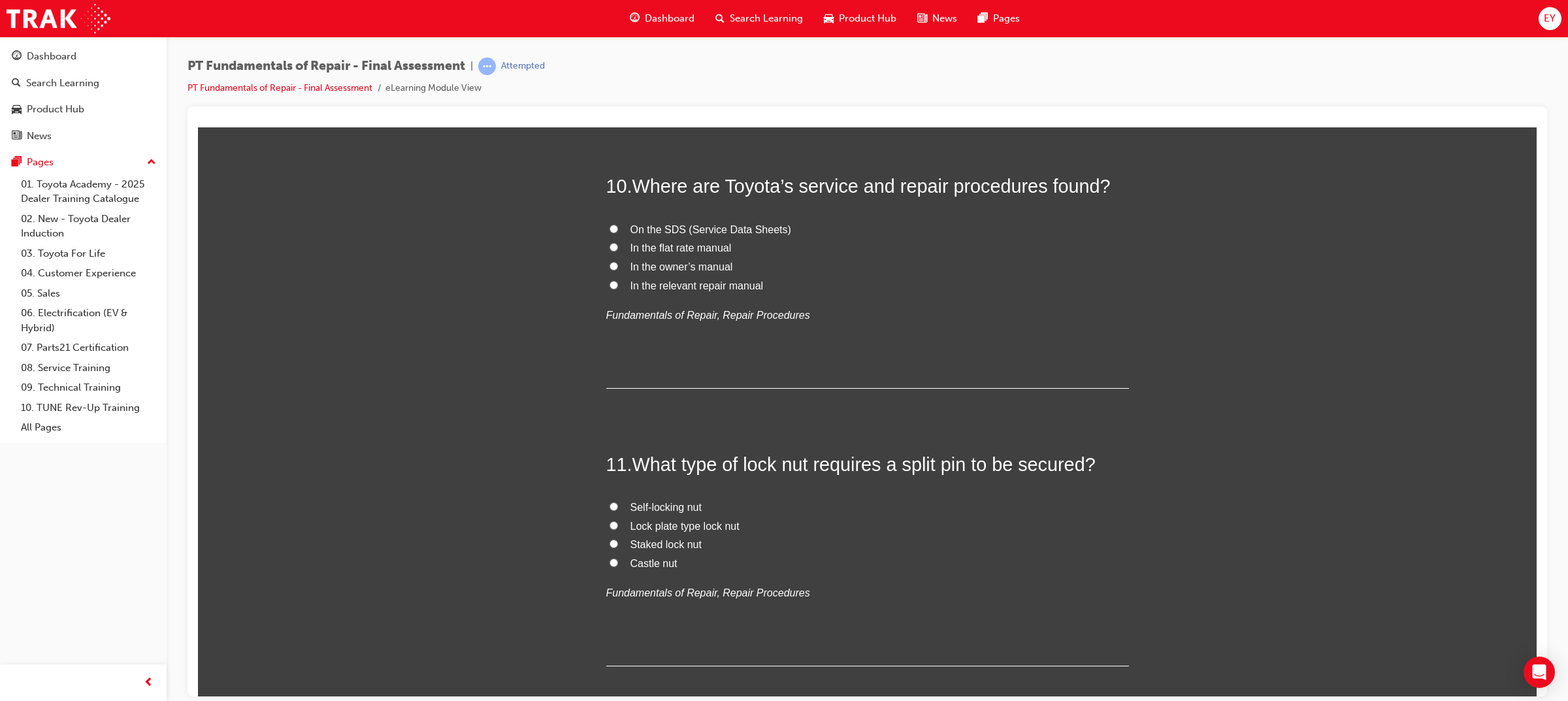
click at [648, 288] on span "In the relevant repair manual" at bounding box center [696, 285] width 133 height 11
click at [618, 288] on input "In the relevant repair manual" at bounding box center [614, 284] width 9 height 9
radio input "true"
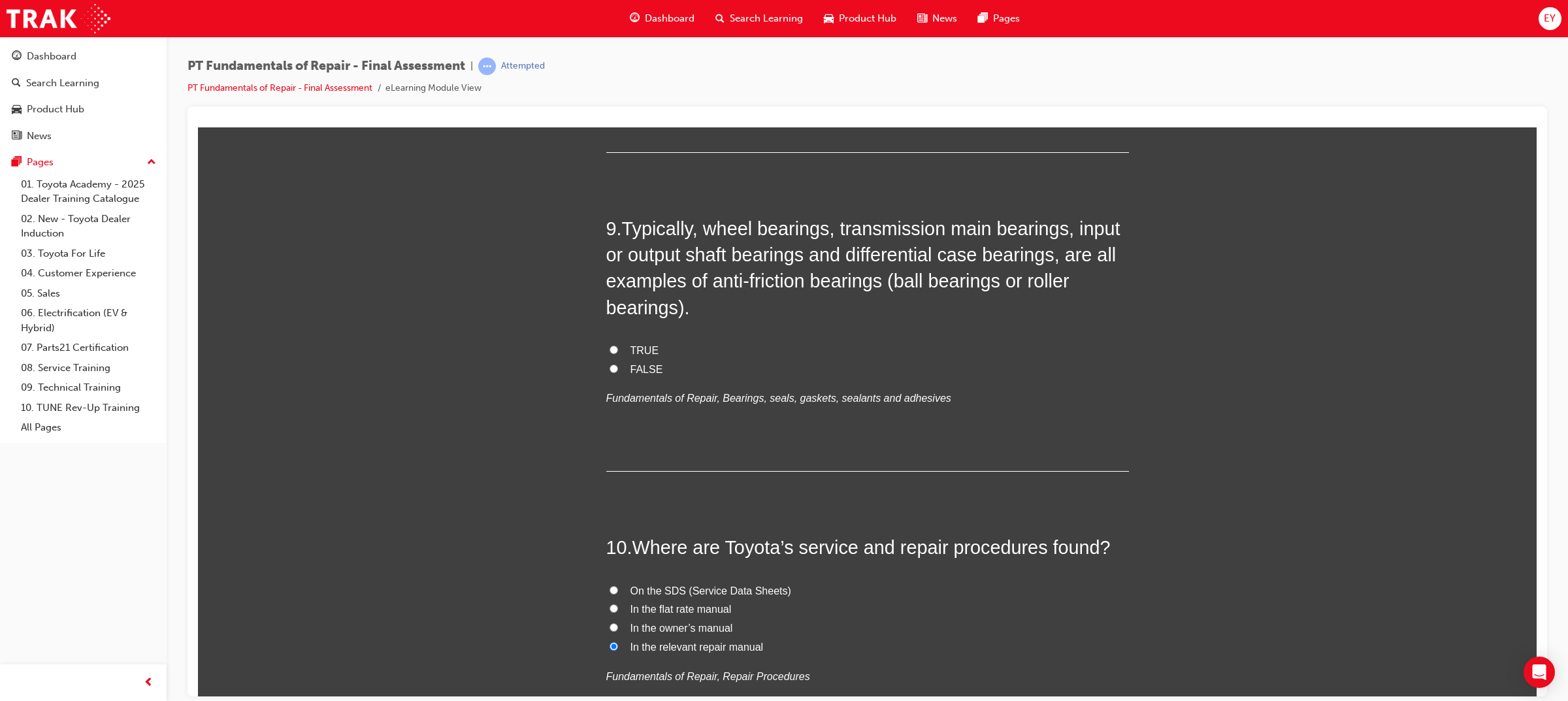
scroll to position [2384, 0]
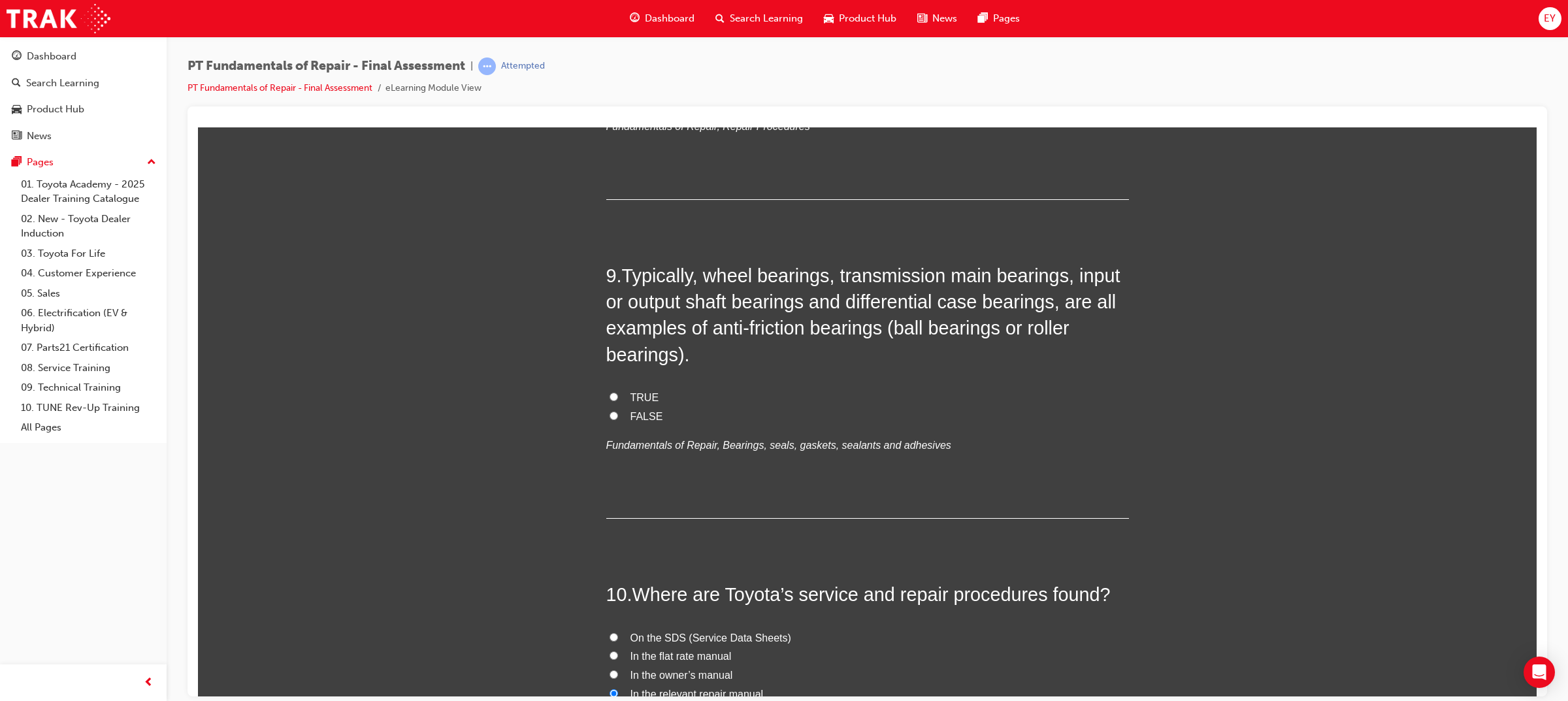
click at [633, 395] on span "TRUE" at bounding box center [644, 397] width 29 height 11
click at [618, 395] on input "TRUE" at bounding box center [614, 396] width 9 height 9
radio input "true"
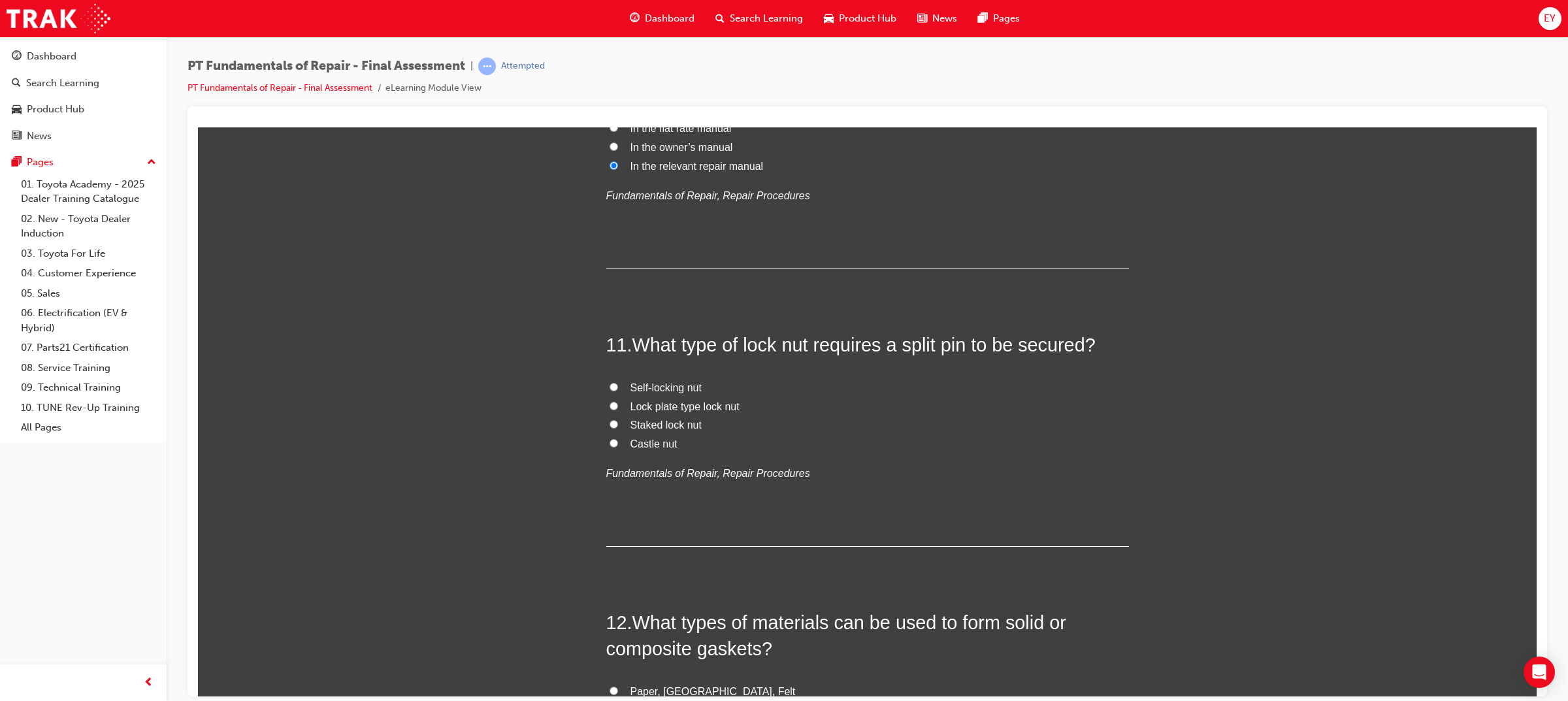
scroll to position [2954, 0]
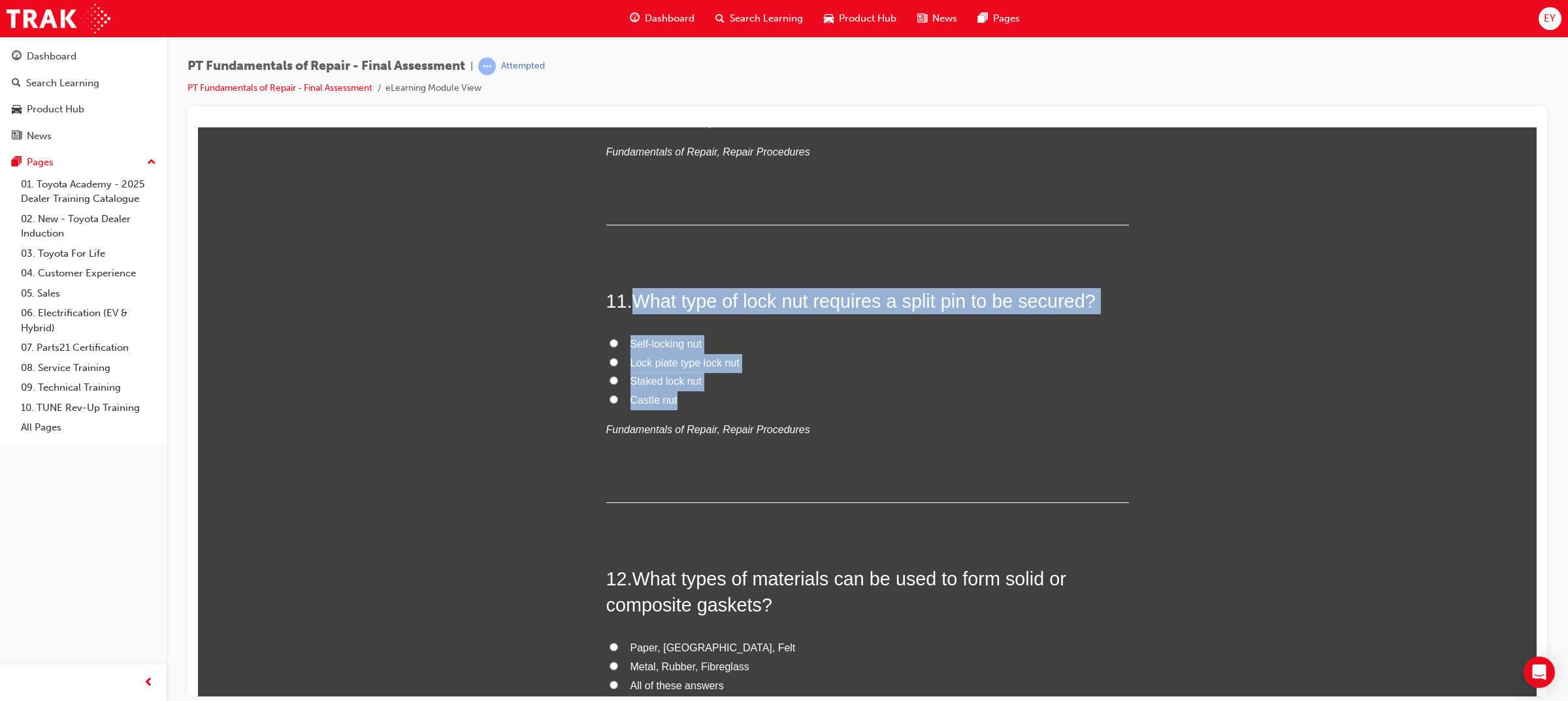
drag, startPoint x: 673, startPoint y: 395, endPoint x: 633, endPoint y: 296, distance: 106.8
click at [633, 296] on div "11 . What type of lock nut requires a split pin to be secured? Self-locking nut…" at bounding box center [868, 395] width 523 height 215
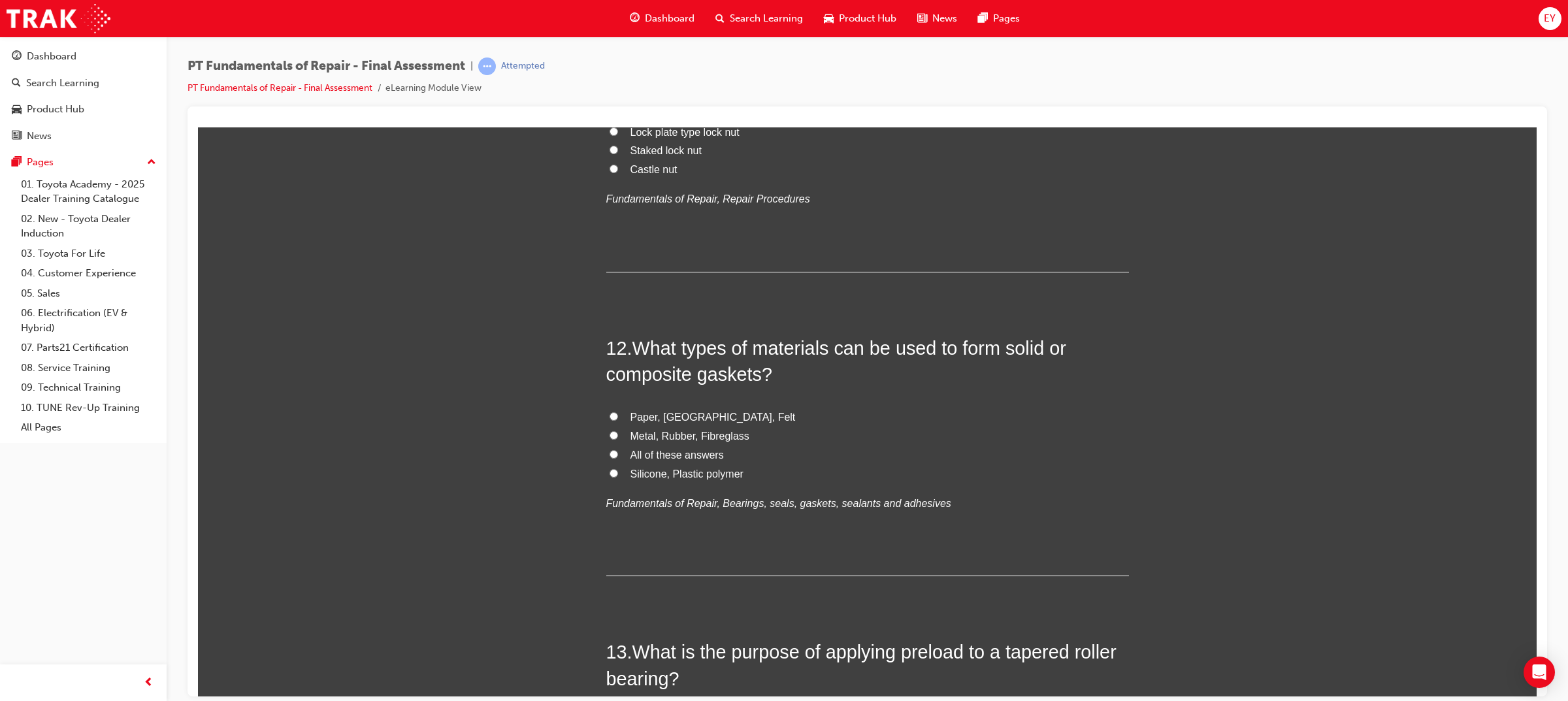
scroll to position [3200, 0]
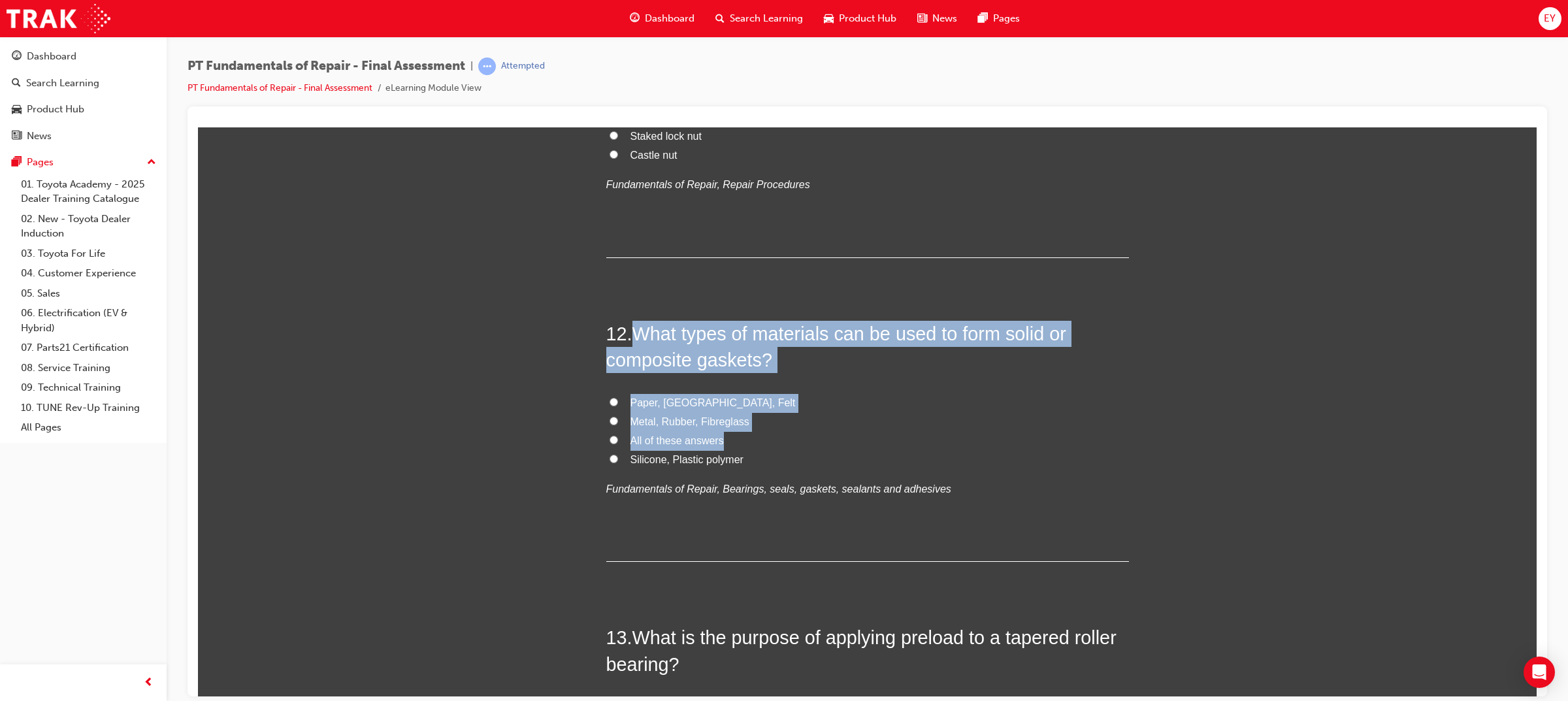
drag, startPoint x: 685, startPoint y: 457, endPoint x: 629, endPoint y: 335, distance: 134.2
click at [629, 335] on div "12 . What types of materials can be used to form solid or composite gaskets? Pa…" at bounding box center [868, 441] width 523 height 242
click at [629, 333] on span "What types of materials can be used to form solid or composite gaskets?" at bounding box center [836, 346] width 460 height 47
drag, startPoint x: 629, startPoint y: 332, endPoint x: 719, endPoint y: 464, distance: 159.8
click at [719, 464] on div "12 . What types of materials can be used to form solid or composite gaskets? Pa…" at bounding box center [868, 441] width 523 height 242
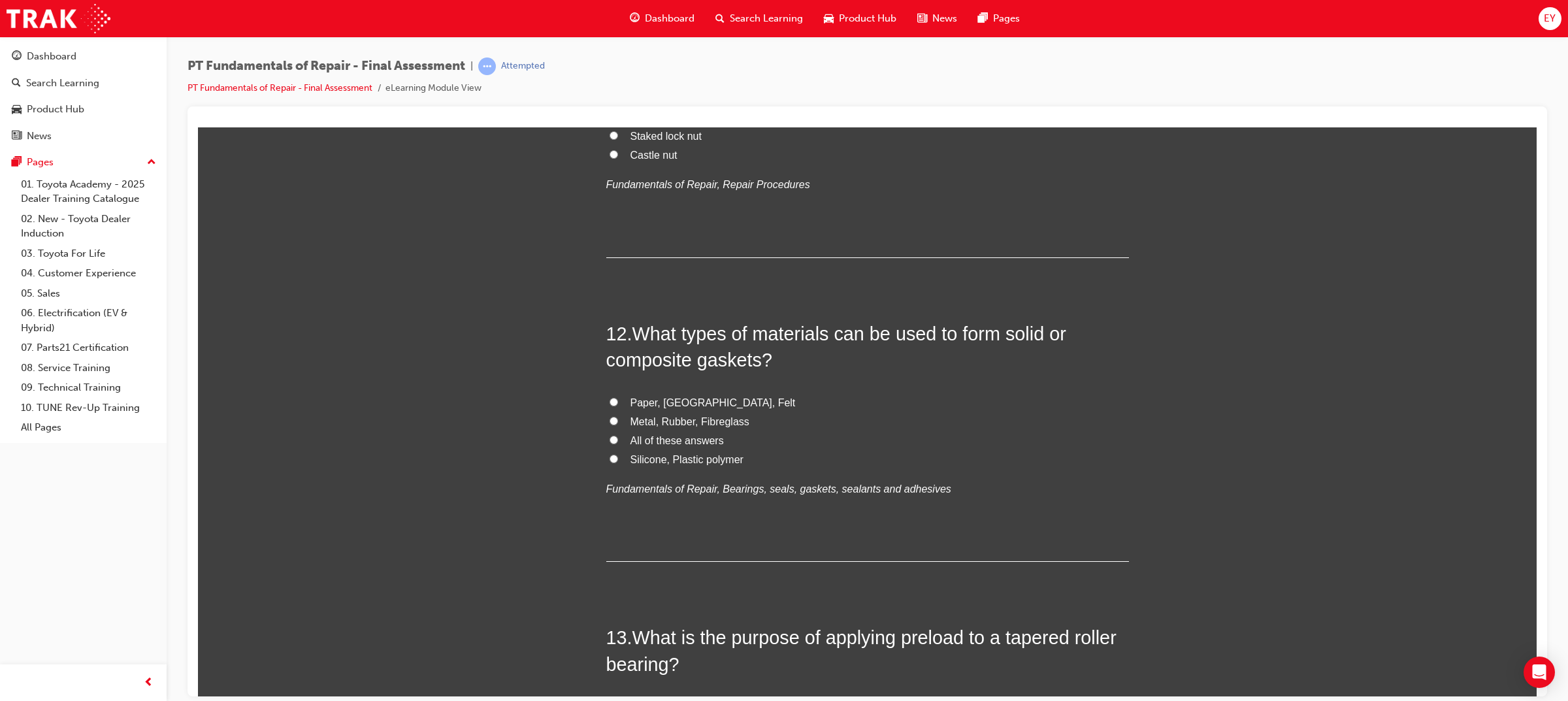
click at [650, 159] on span "Castle nut" at bounding box center [653, 154] width 47 height 11
click at [618, 158] on input "Castle nut" at bounding box center [614, 154] width 9 height 9
radio input "true"
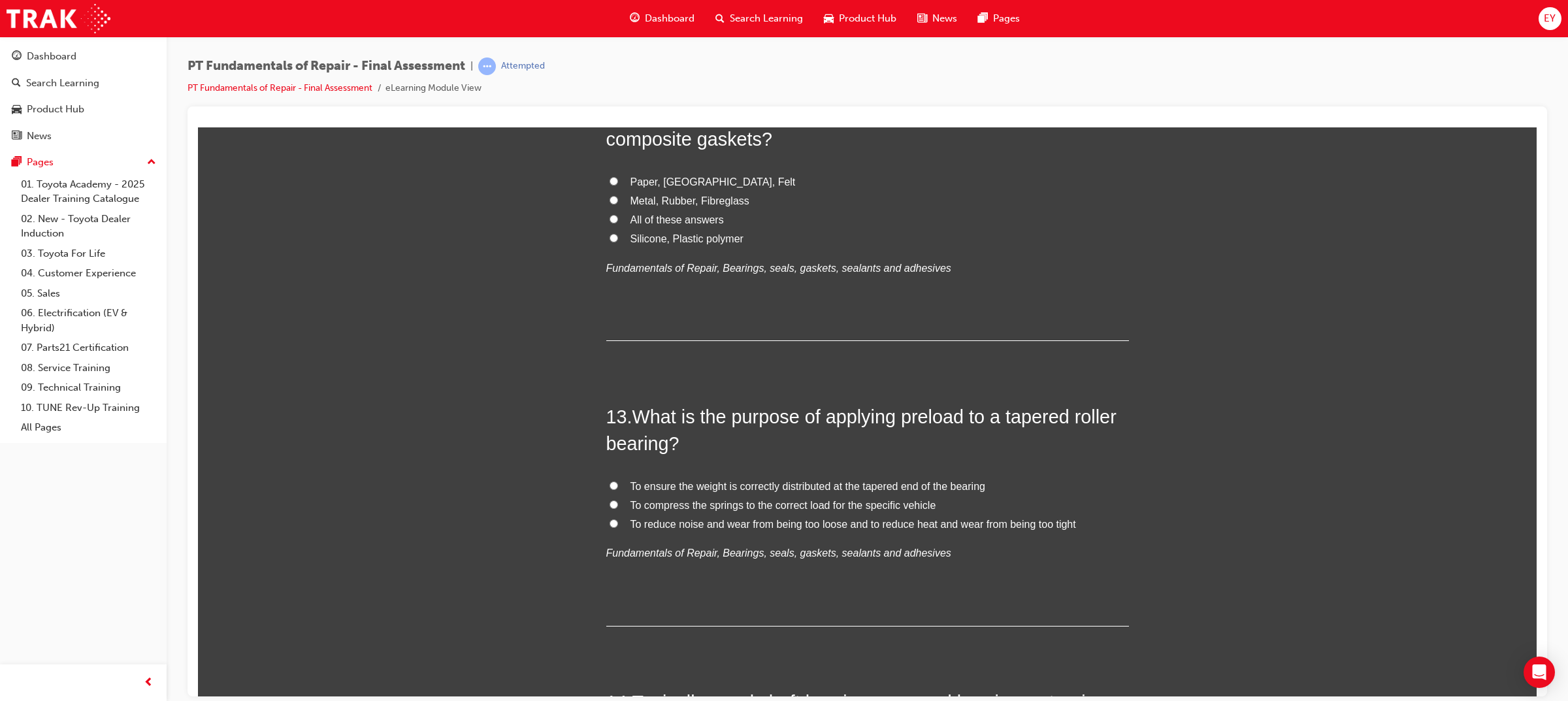
scroll to position [3281, 0]
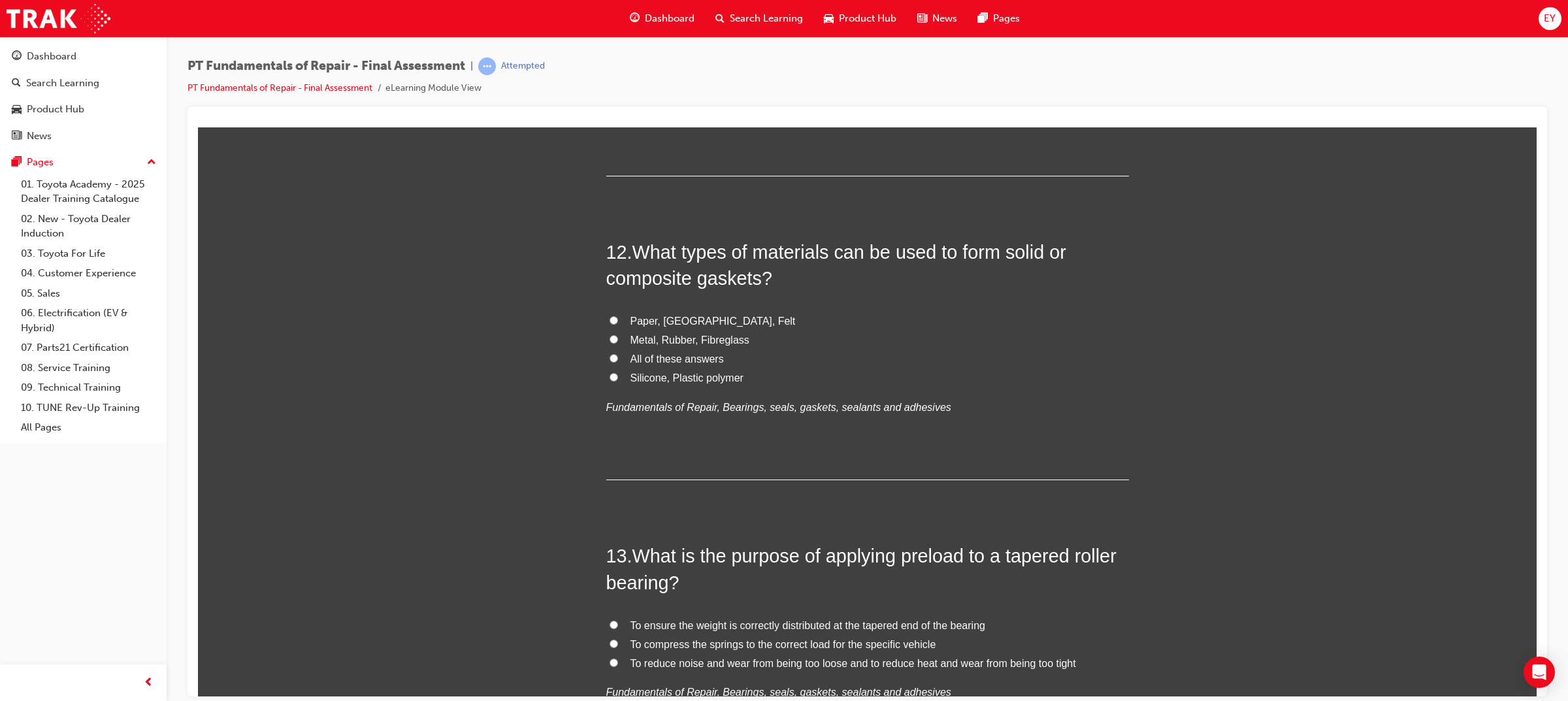
click at [635, 354] on span "All of these answers" at bounding box center [677, 358] width 93 height 11
click at [618, 354] on input "All of these answers" at bounding box center [614, 358] width 9 height 9
radio input "true"
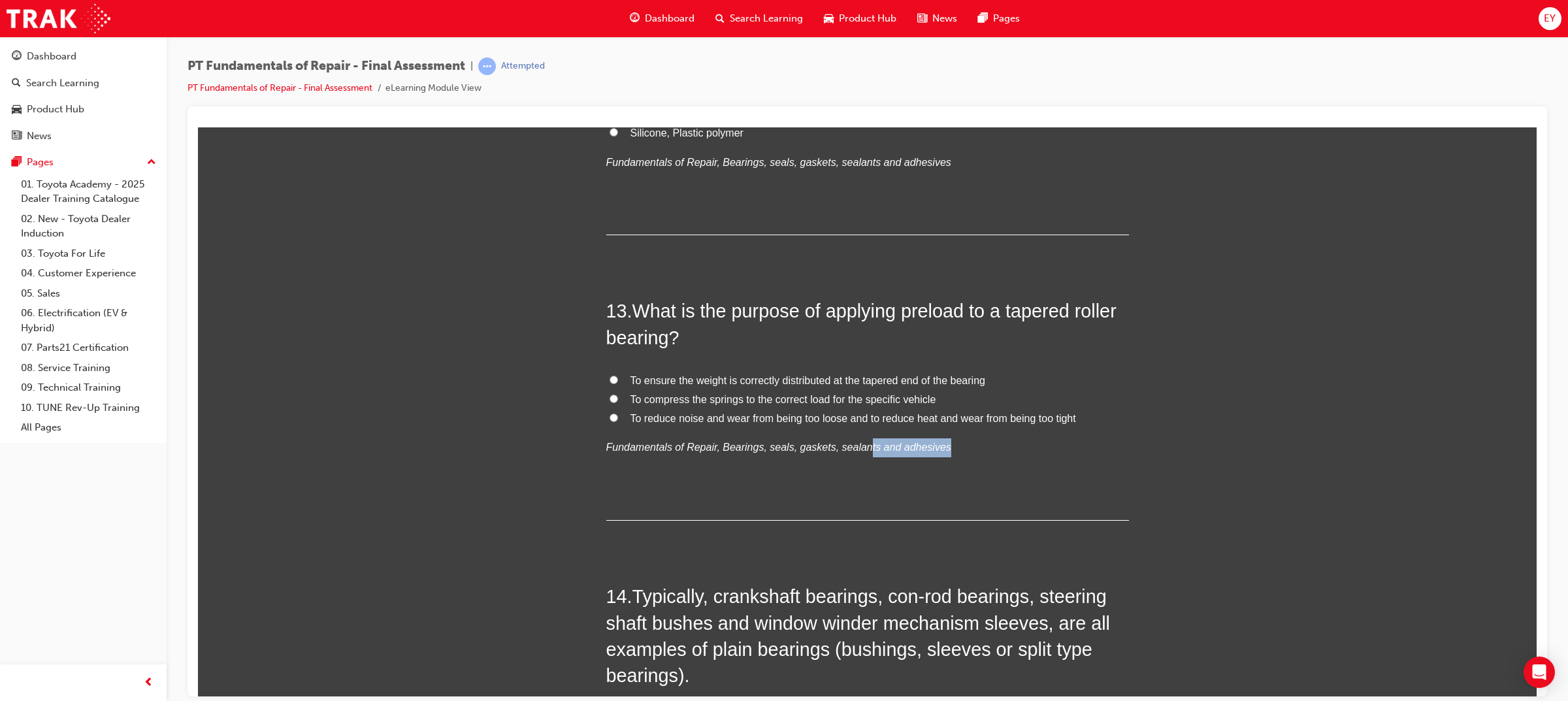
drag, startPoint x: 921, startPoint y: 454, endPoint x: 840, endPoint y: 434, distance: 83.4
click at [840, 434] on div "To ensure the weight is correctly distributed at the tapered end of the bearing…" at bounding box center [868, 413] width 523 height 85
click at [974, 454] on p "Fundamentals of Repair, Bearings, seals, gaskets, sealants and adhesives" at bounding box center [868, 447] width 523 height 19
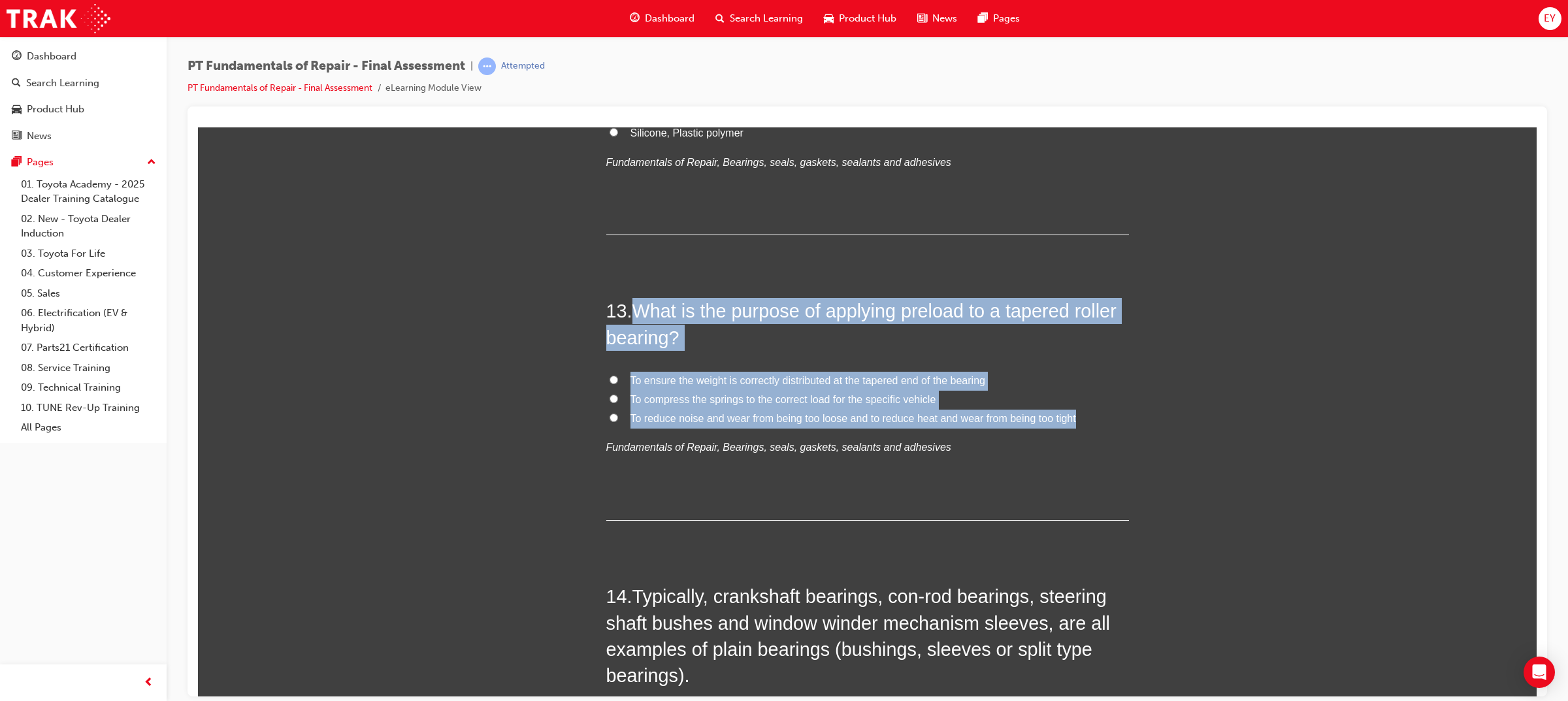
drag, startPoint x: 1081, startPoint y: 414, endPoint x: 627, endPoint y: 317, distance: 464.2
click at [627, 317] on div "13 . What is the purpose of applying preload to a tapered roller bearing? To en…" at bounding box center [868, 408] width 523 height 223
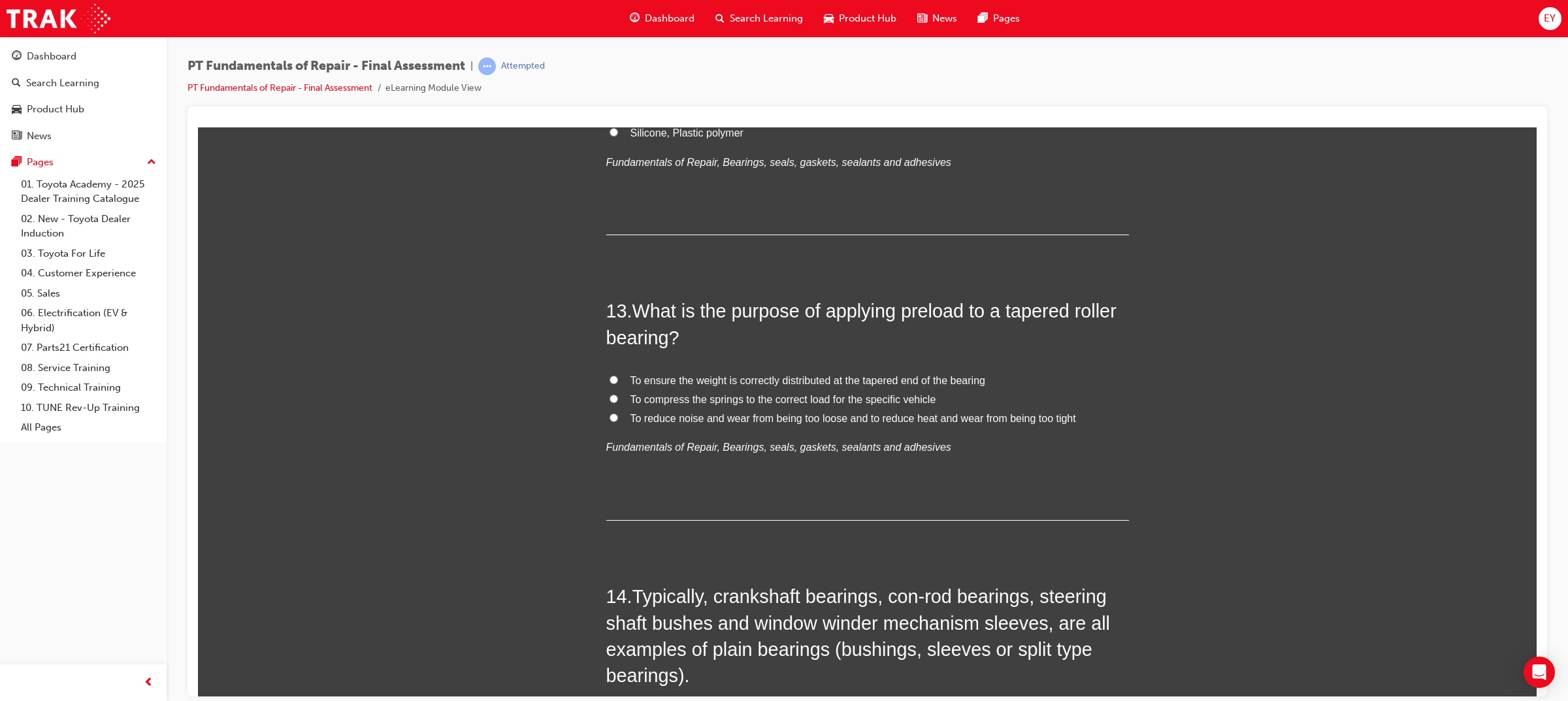
click at [693, 420] on span "To reduce noise and wear from being too loose and to reduce heat and wear from …" at bounding box center [853, 417] width 445 height 11
click at [618, 420] on input "To reduce noise and wear from being too loose and to reduce heat and wear from …" at bounding box center [614, 417] width 9 height 9
radio input "true"
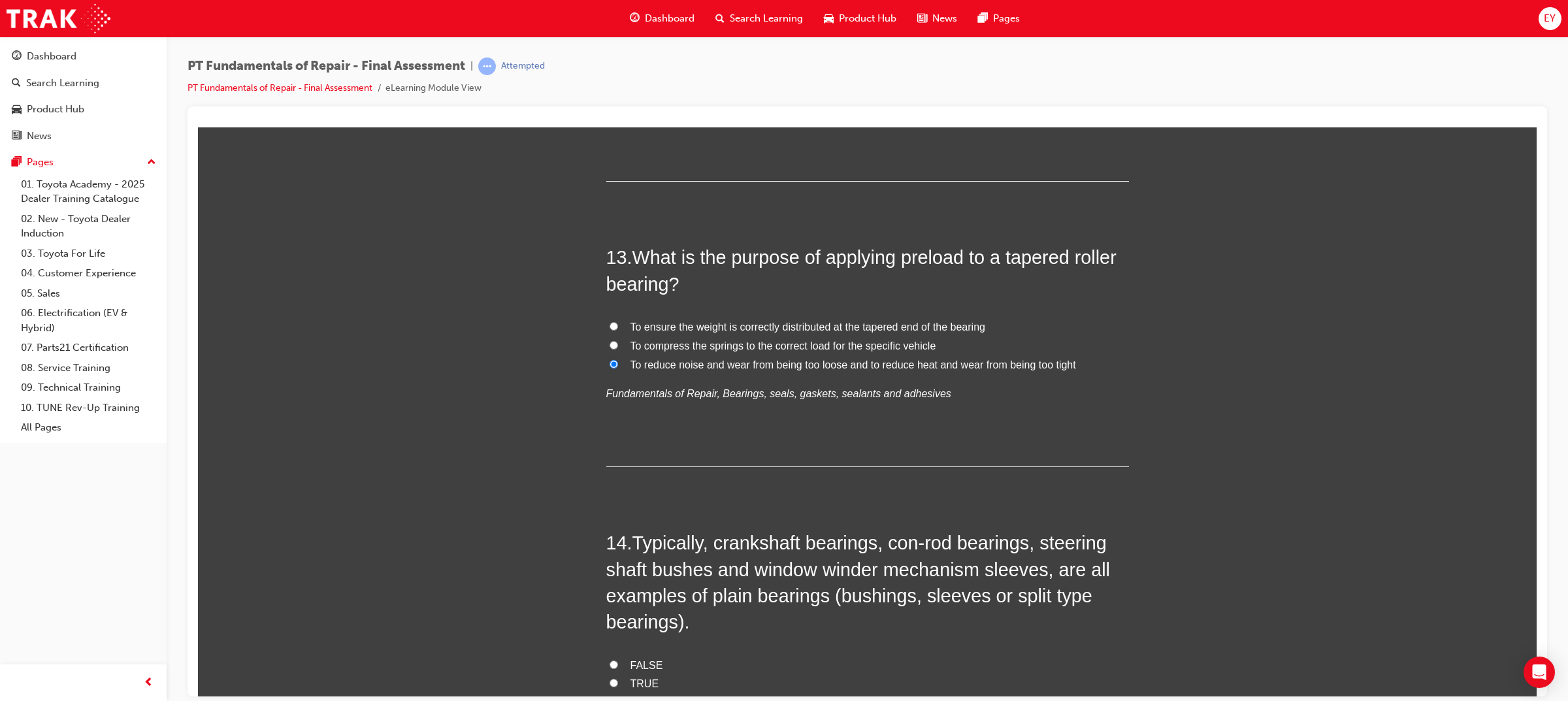
scroll to position [3771, 0]
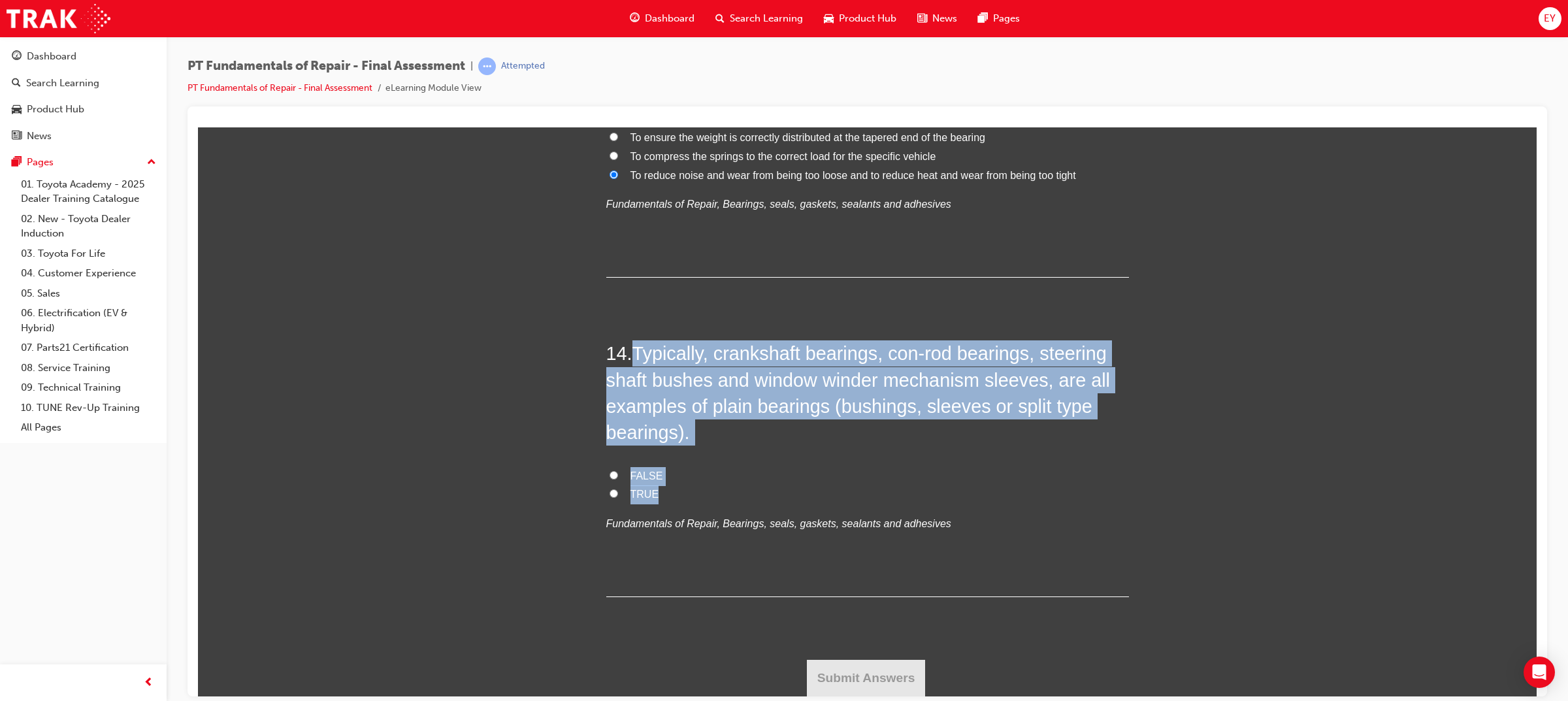
drag, startPoint x: 673, startPoint y: 491, endPoint x: 634, endPoint y: 354, distance: 142.4
click at [634, 354] on div "14 . Typically, crankshaft bearings, con-rod bearings, steering shaft bushes an…" at bounding box center [868, 468] width 523 height 257
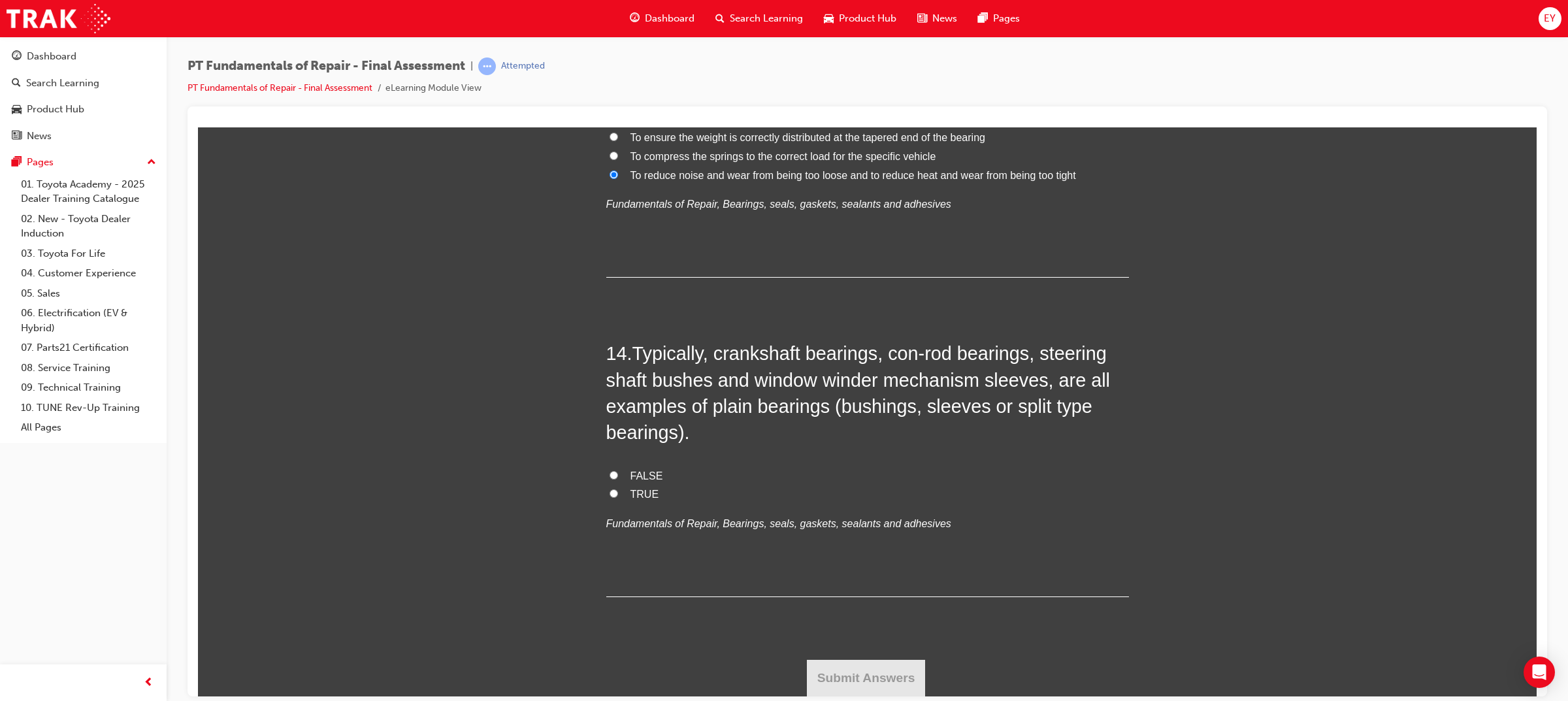
click at [615, 497] on label "TRUE" at bounding box center [868, 494] width 523 height 19
click at [615, 497] on input "TRUE" at bounding box center [614, 493] width 9 height 9
radio input "true"
click at [857, 685] on button "Submit Answers" at bounding box center [866, 677] width 119 height 37
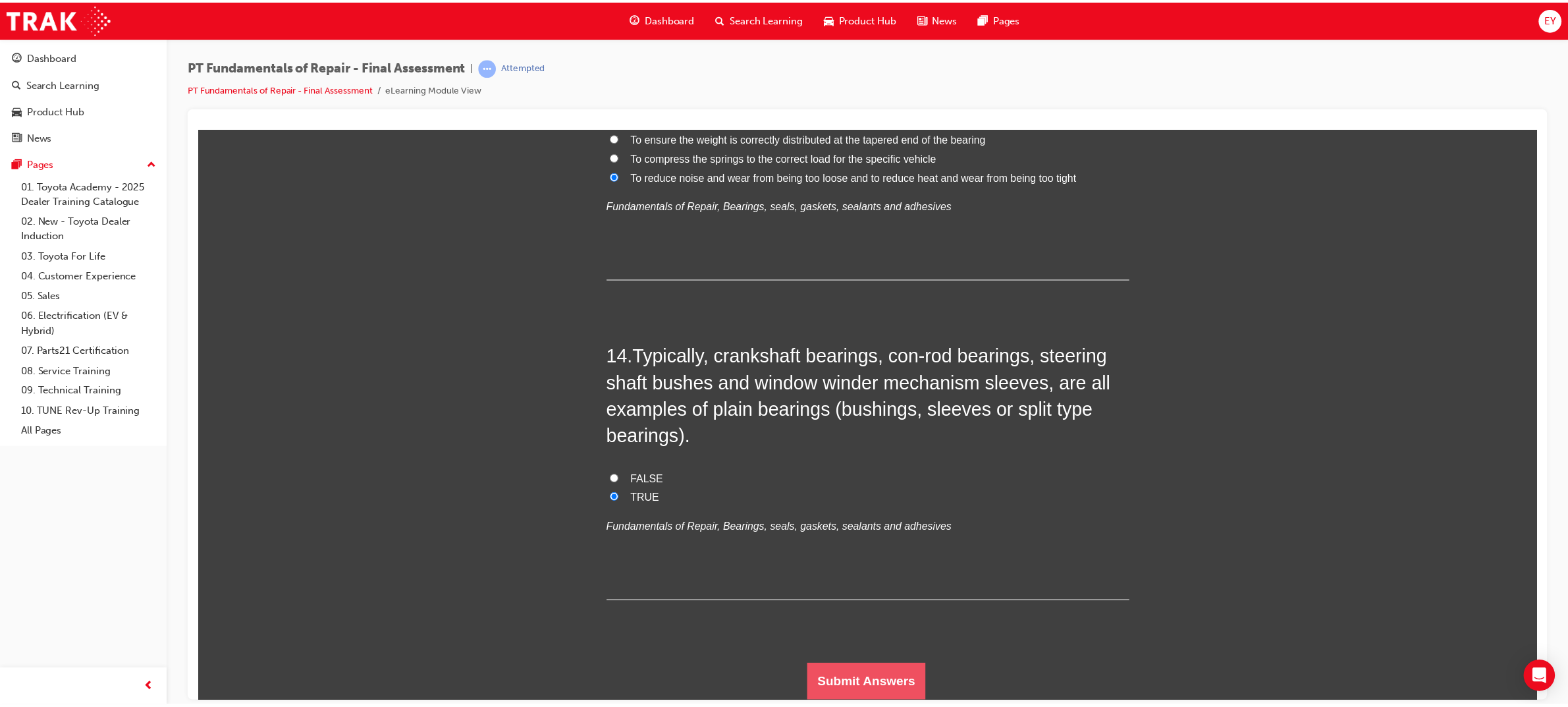
scroll to position [0, 0]
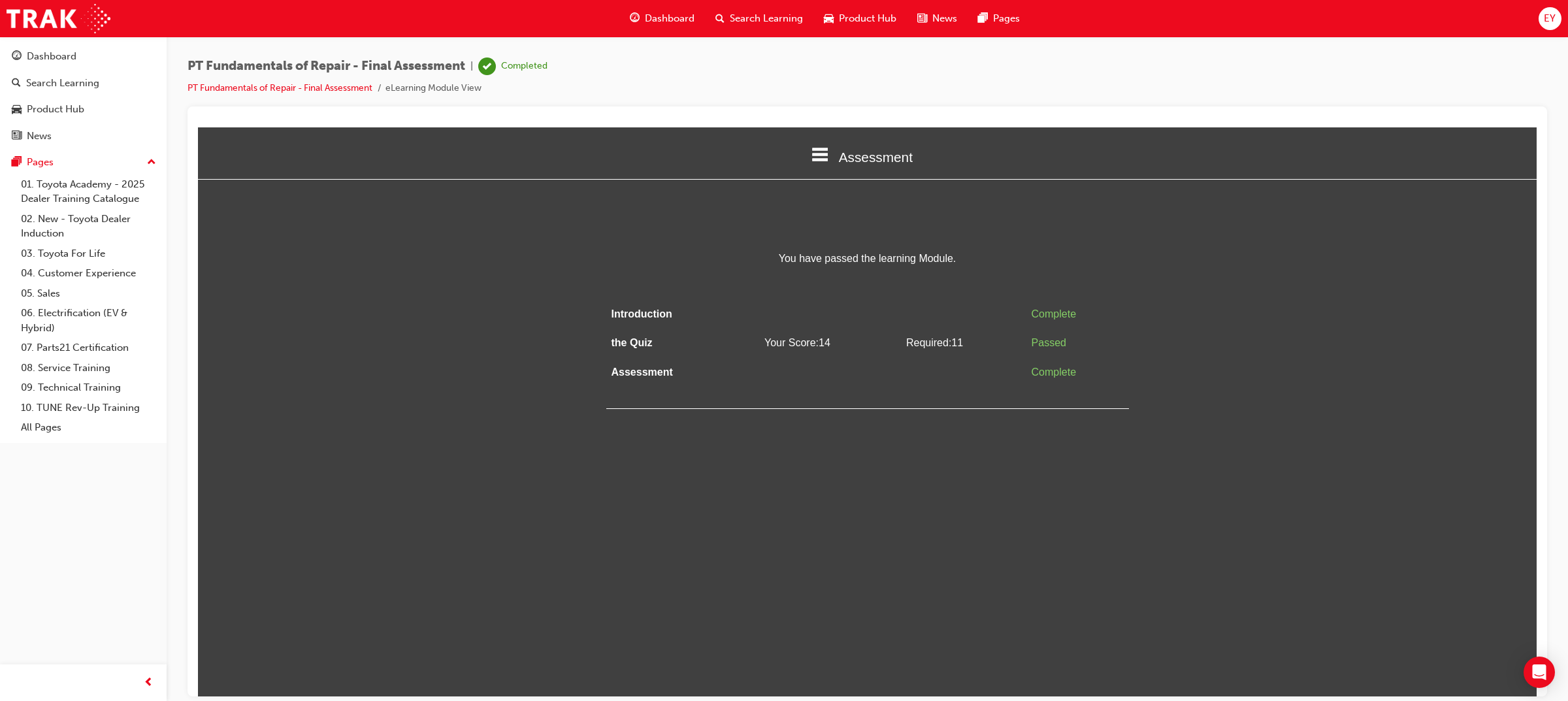
click at [678, 20] on span "Dashboard" at bounding box center [670, 18] width 49 height 15
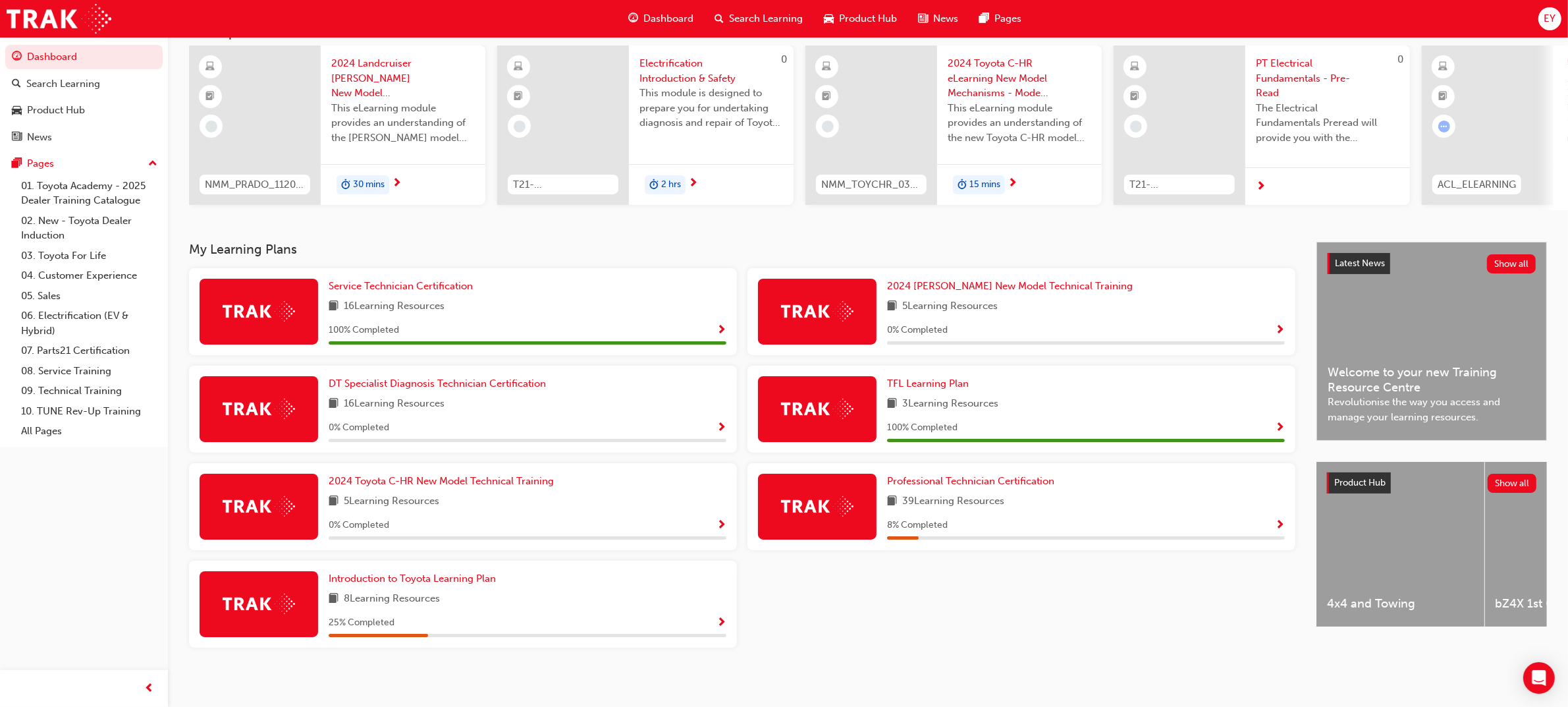
scroll to position [103, 0]
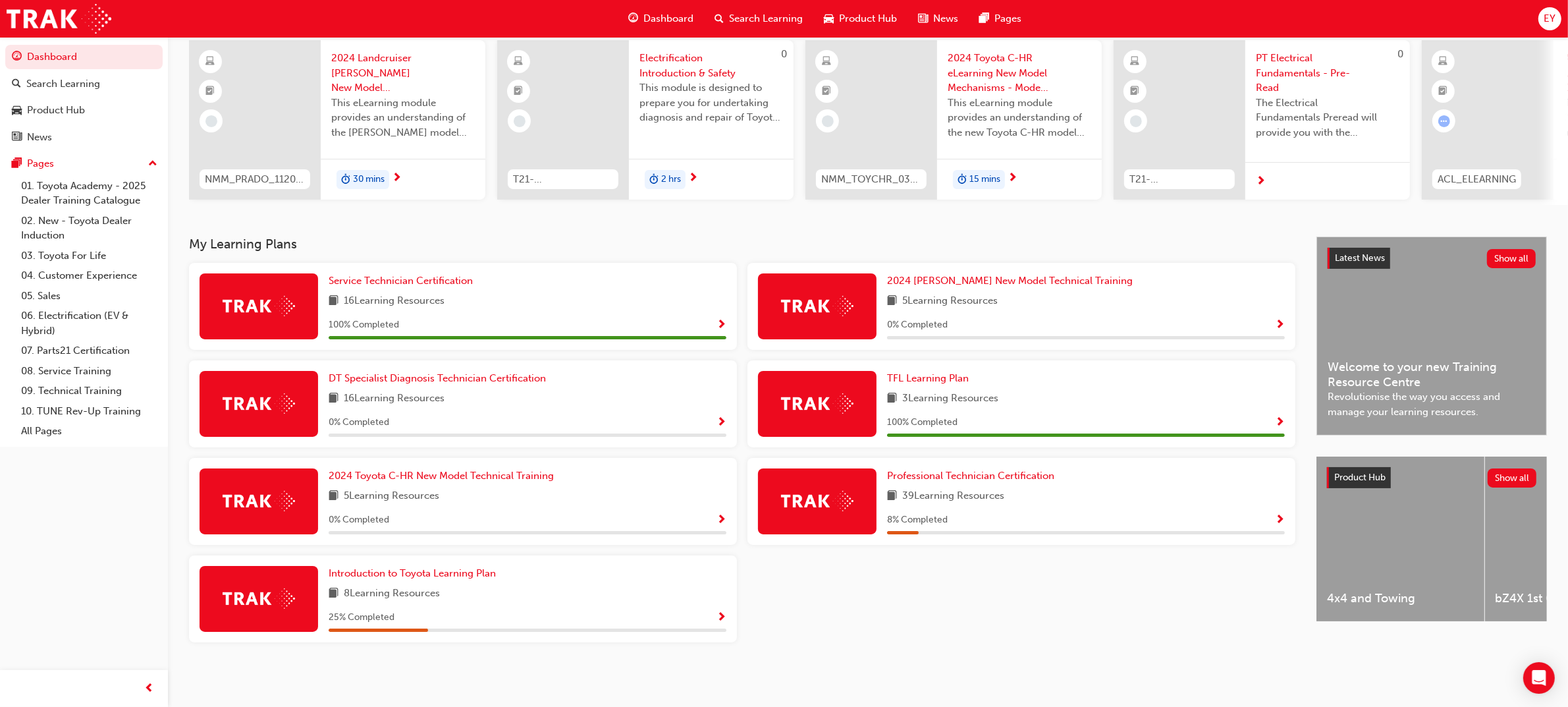
click at [717, 423] on span "Show Progress" at bounding box center [721, 422] width 10 height 12
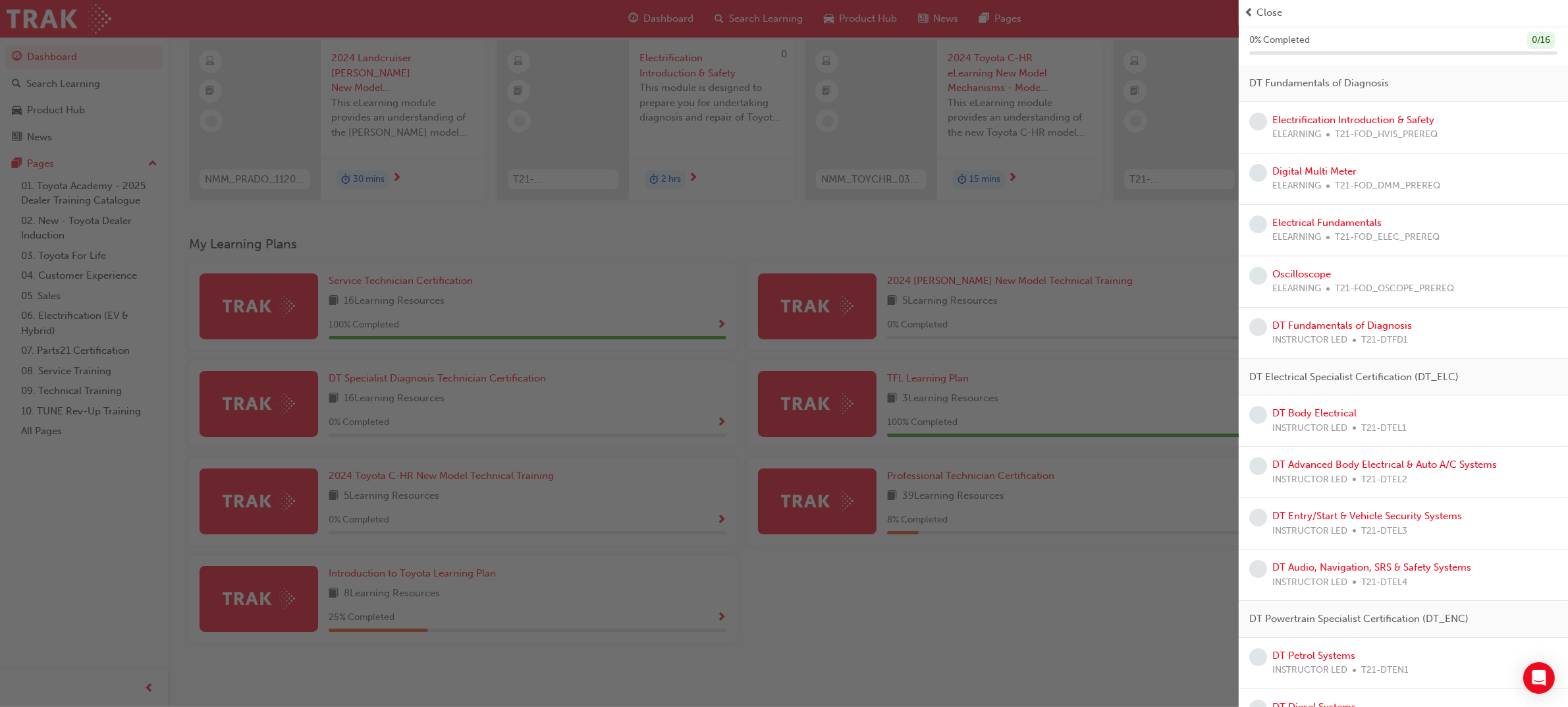
scroll to position [0, 0]
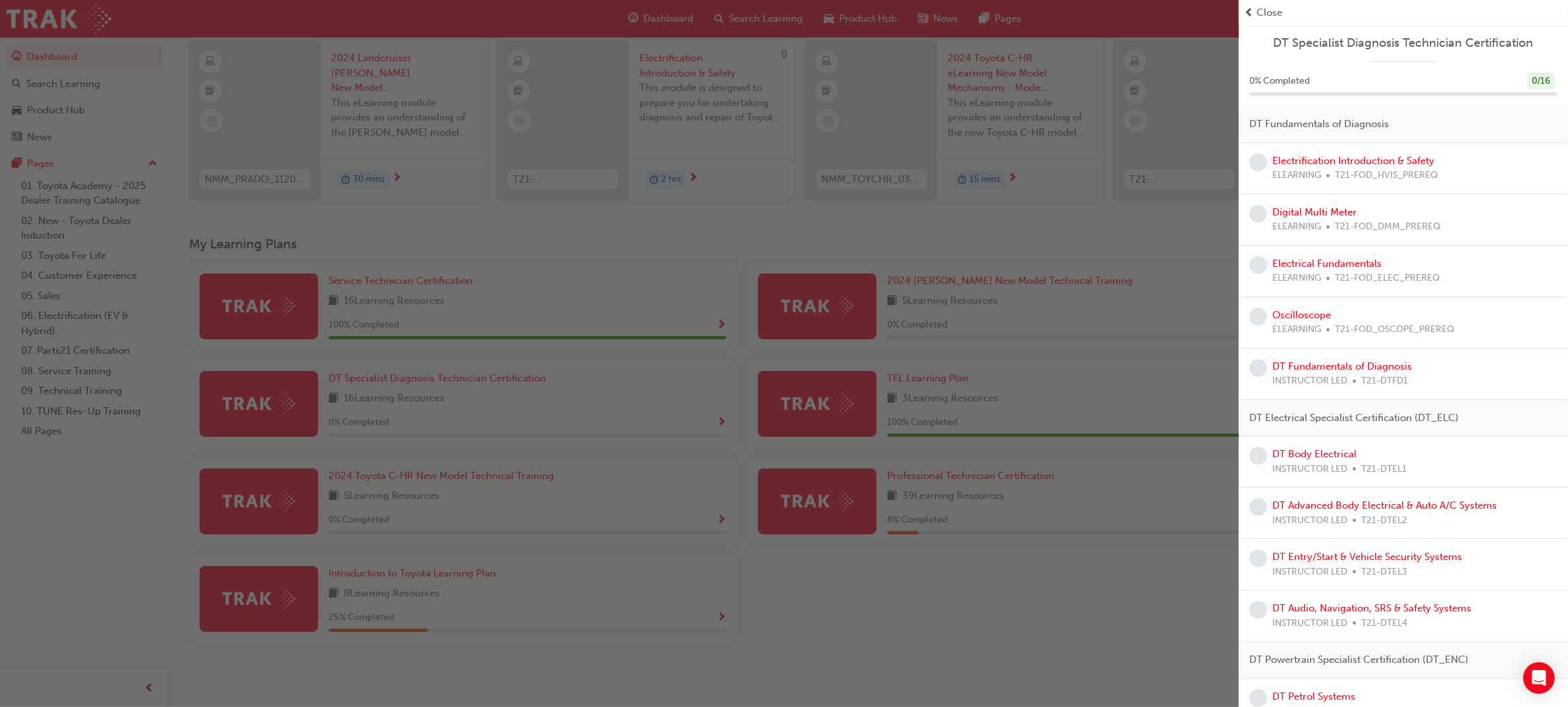
click at [1391, 168] on span "T21-FOD_HVIS_PREREQ" at bounding box center [1386, 175] width 103 height 15
click at [1389, 165] on link "Electrification Introduction & Safety" at bounding box center [1352, 160] width 162 height 12
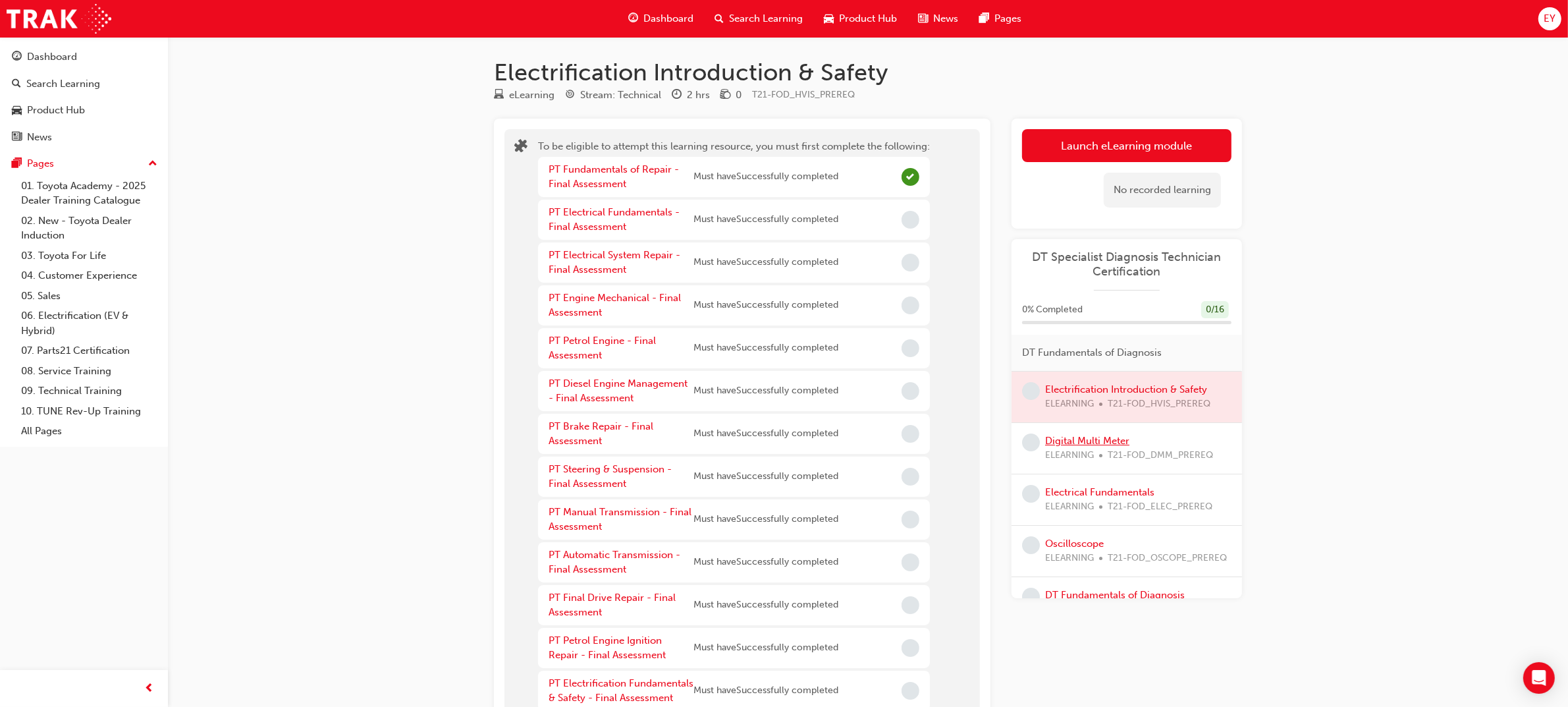
click at [1064, 441] on link "Digital Multi Meter" at bounding box center [1086, 440] width 84 height 12
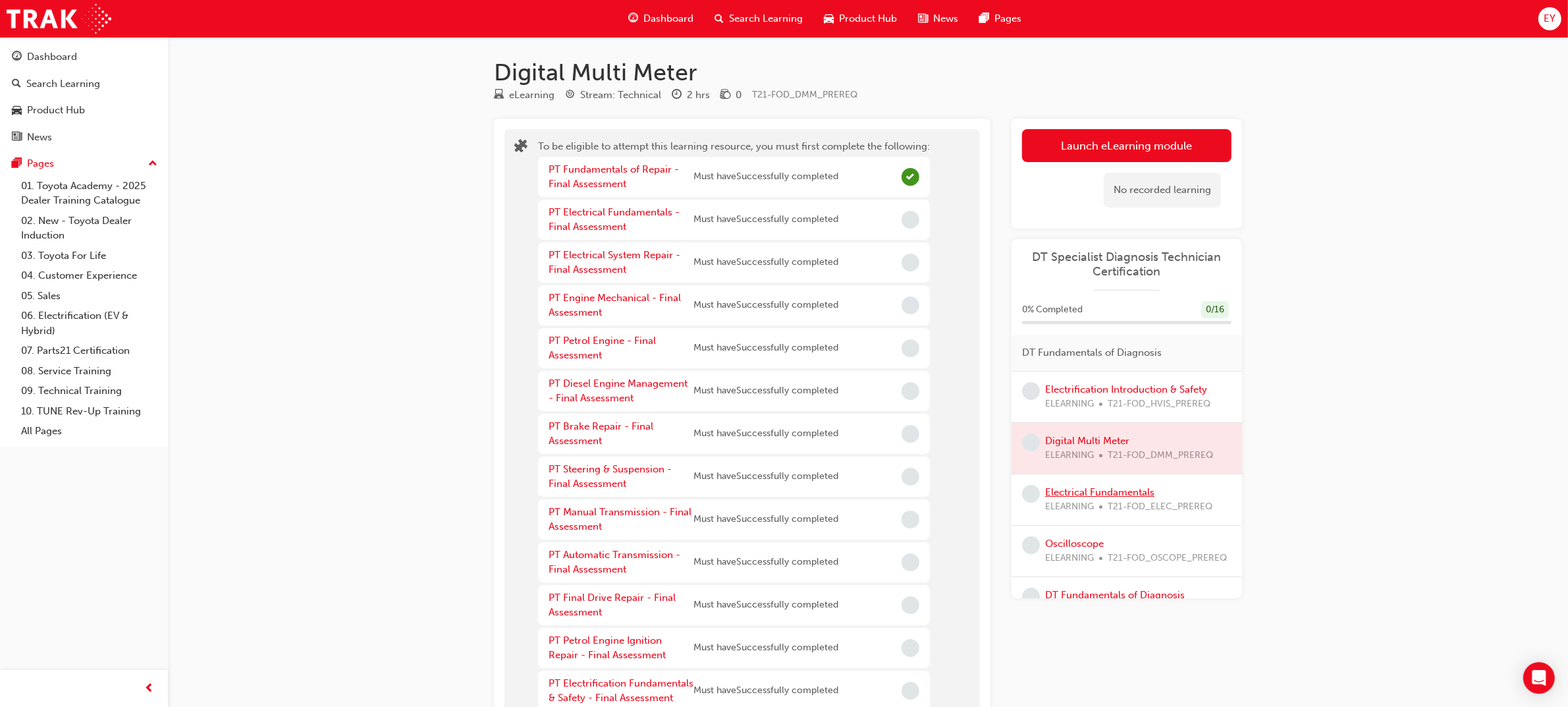
click at [1078, 491] on link "Electrical Fundamentals" at bounding box center [1099, 491] width 109 height 12
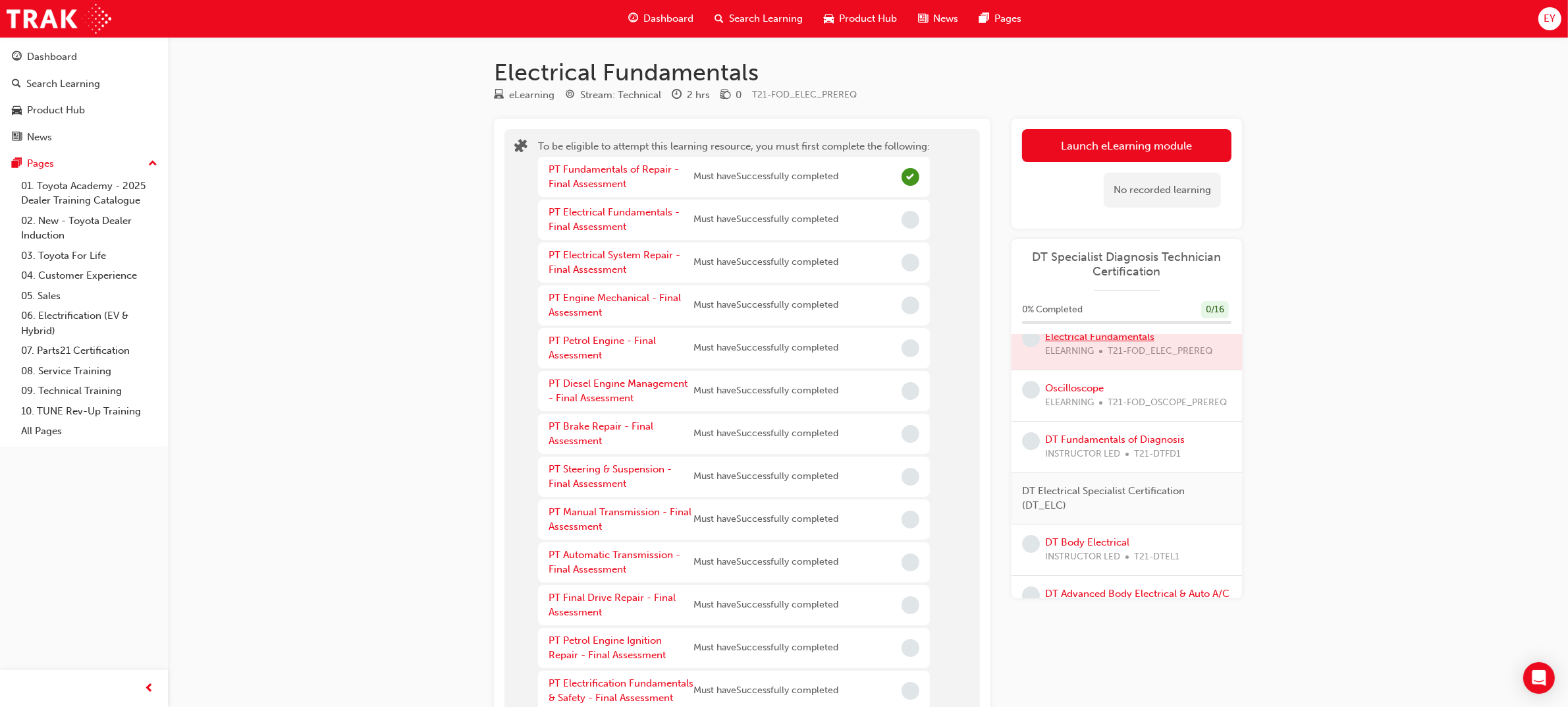
scroll to position [82, 0]
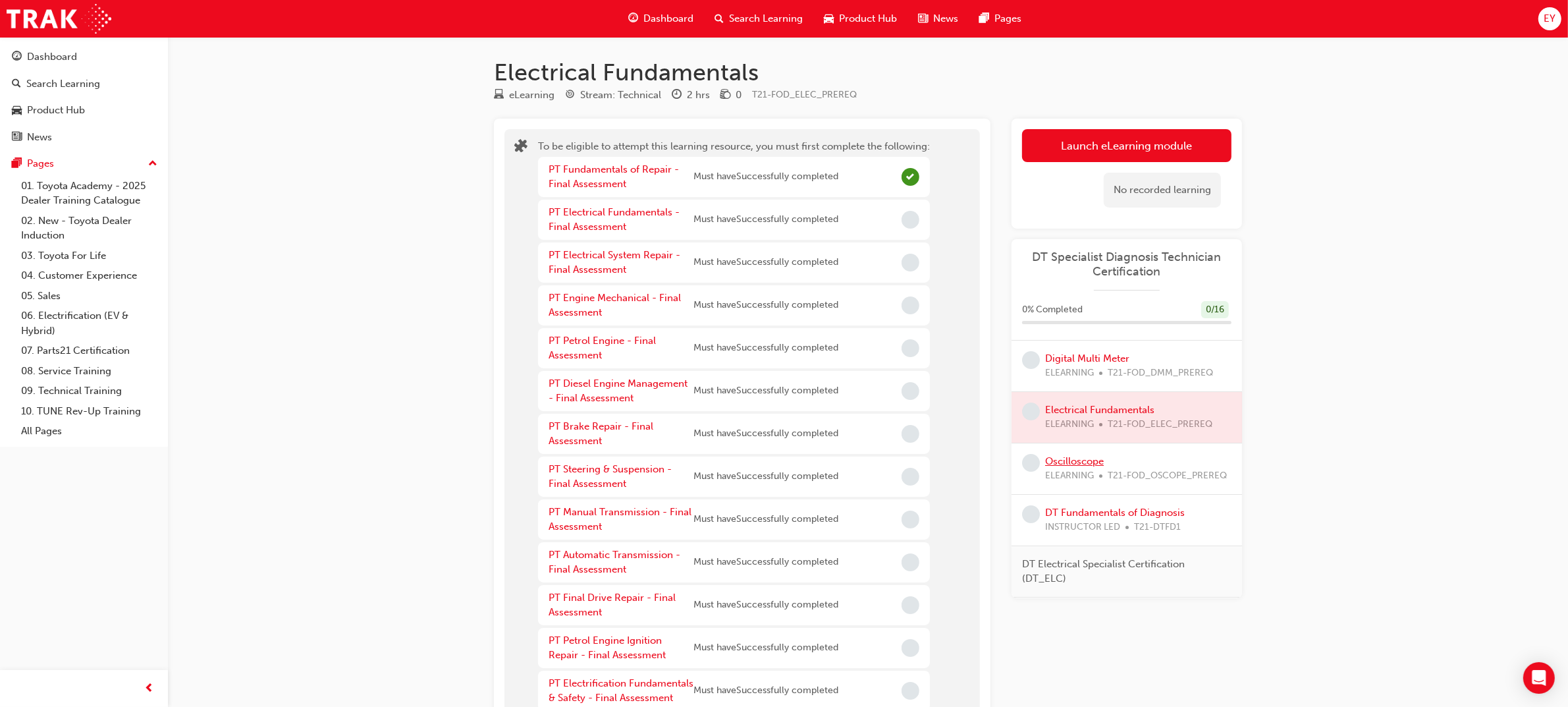
click at [1085, 462] on link "Oscilloscope" at bounding box center [1074, 460] width 59 height 12
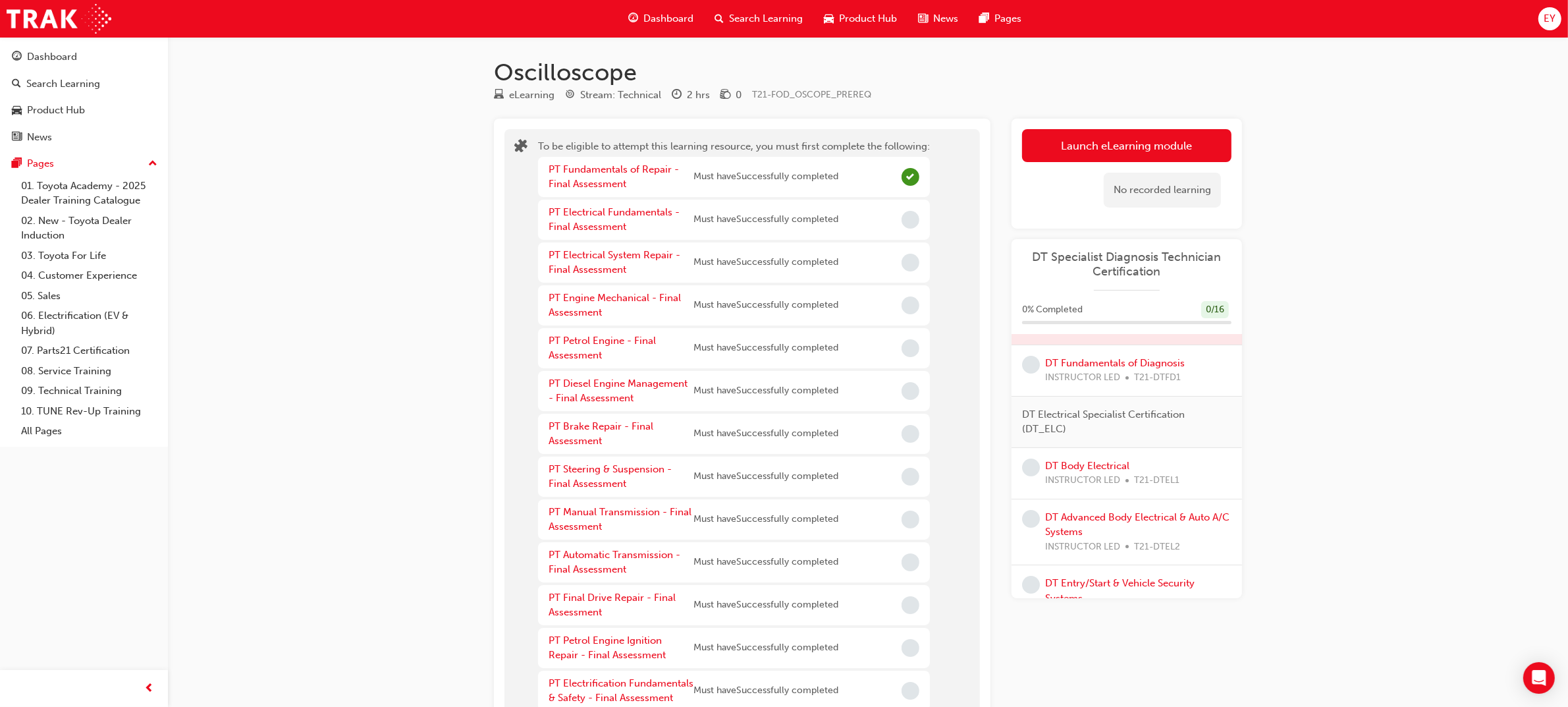
scroll to position [247, 0]
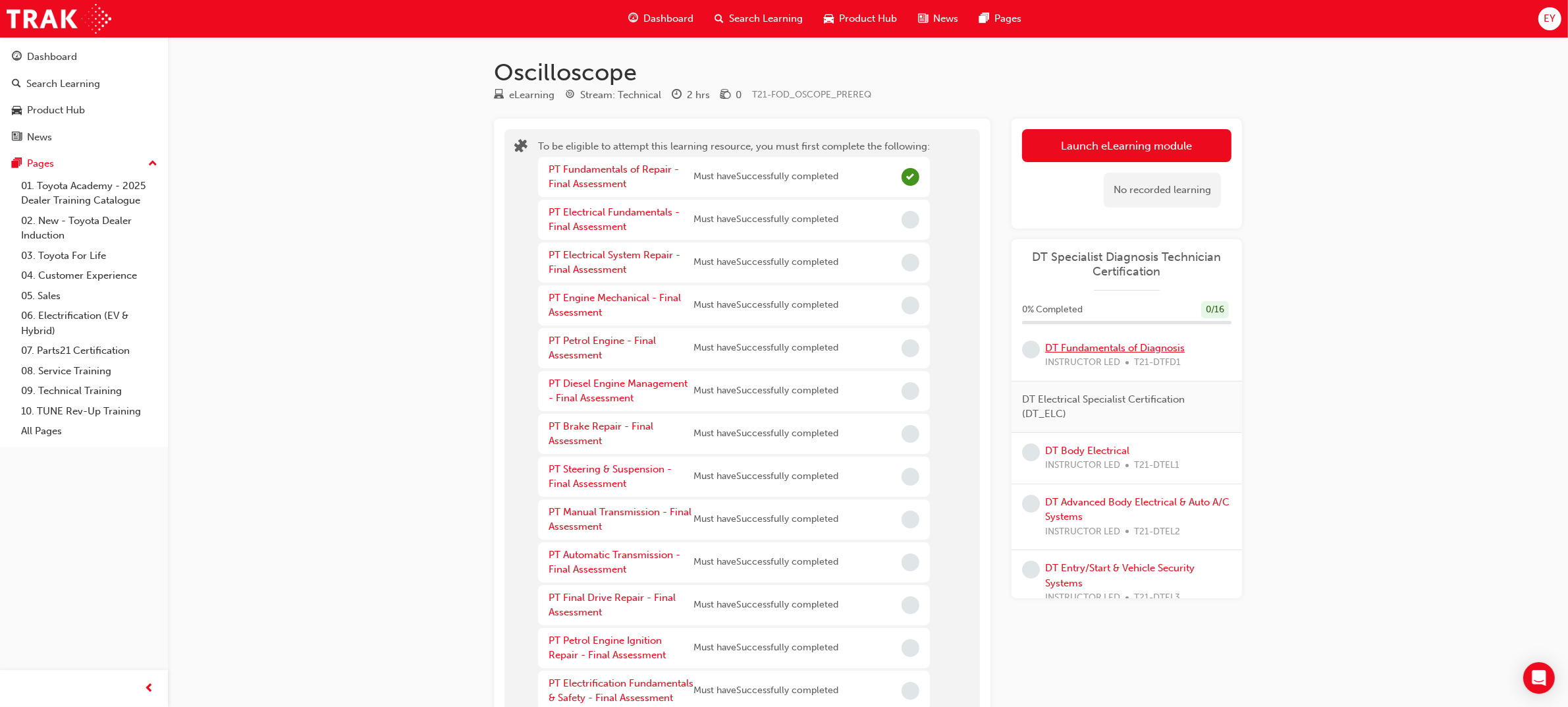
click at [1086, 354] on link "DT Fundamentals of Diagnosis" at bounding box center [1114, 347] width 139 height 12
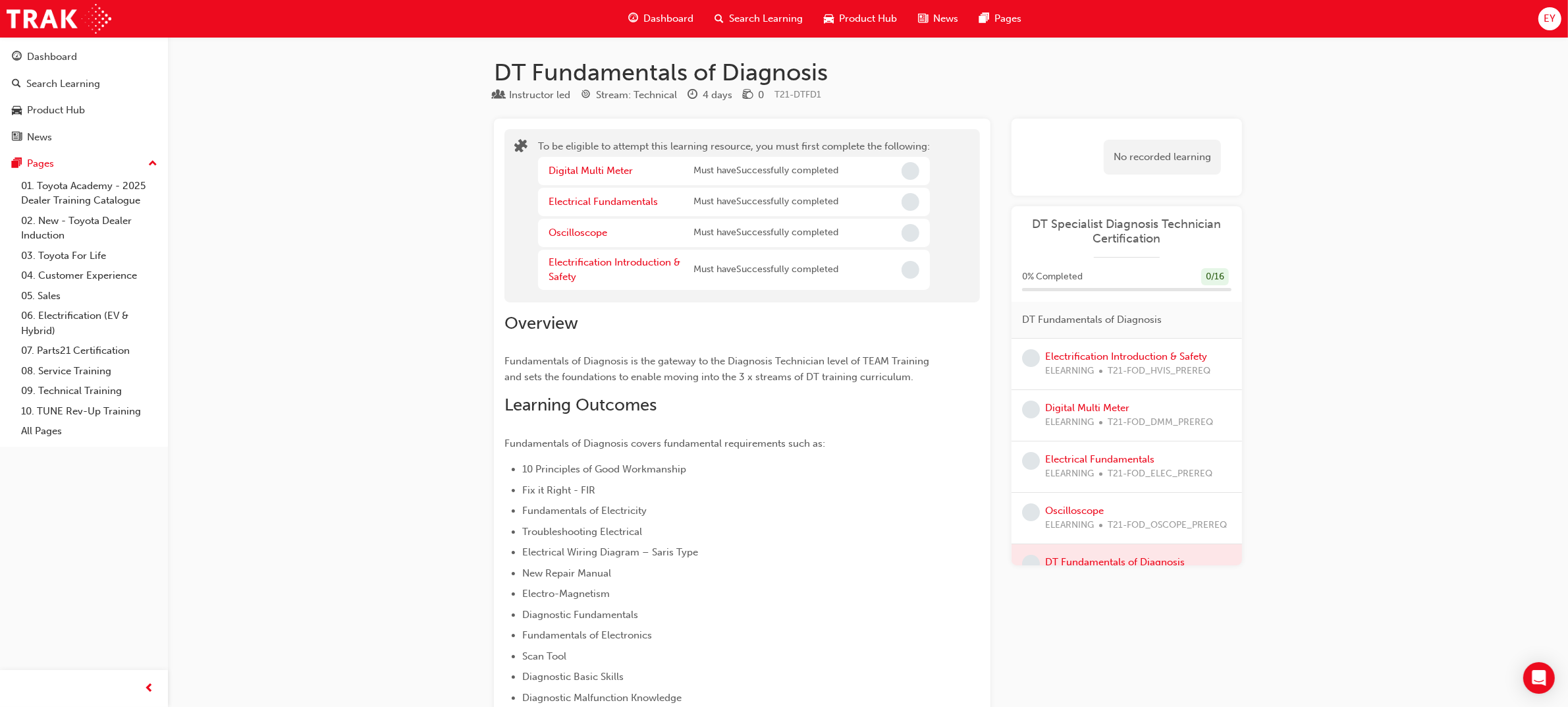
click at [1144, 349] on div "Electrification Introduction & Safety ELEARNING T21-FOD_HVIS_PREREQ" at bounding box center [1127, 363] width 165 height 29
click at [1143, 354] on link "Electrification Introduction & Safety" at bounding box center [1125, 356] width 162 height 12
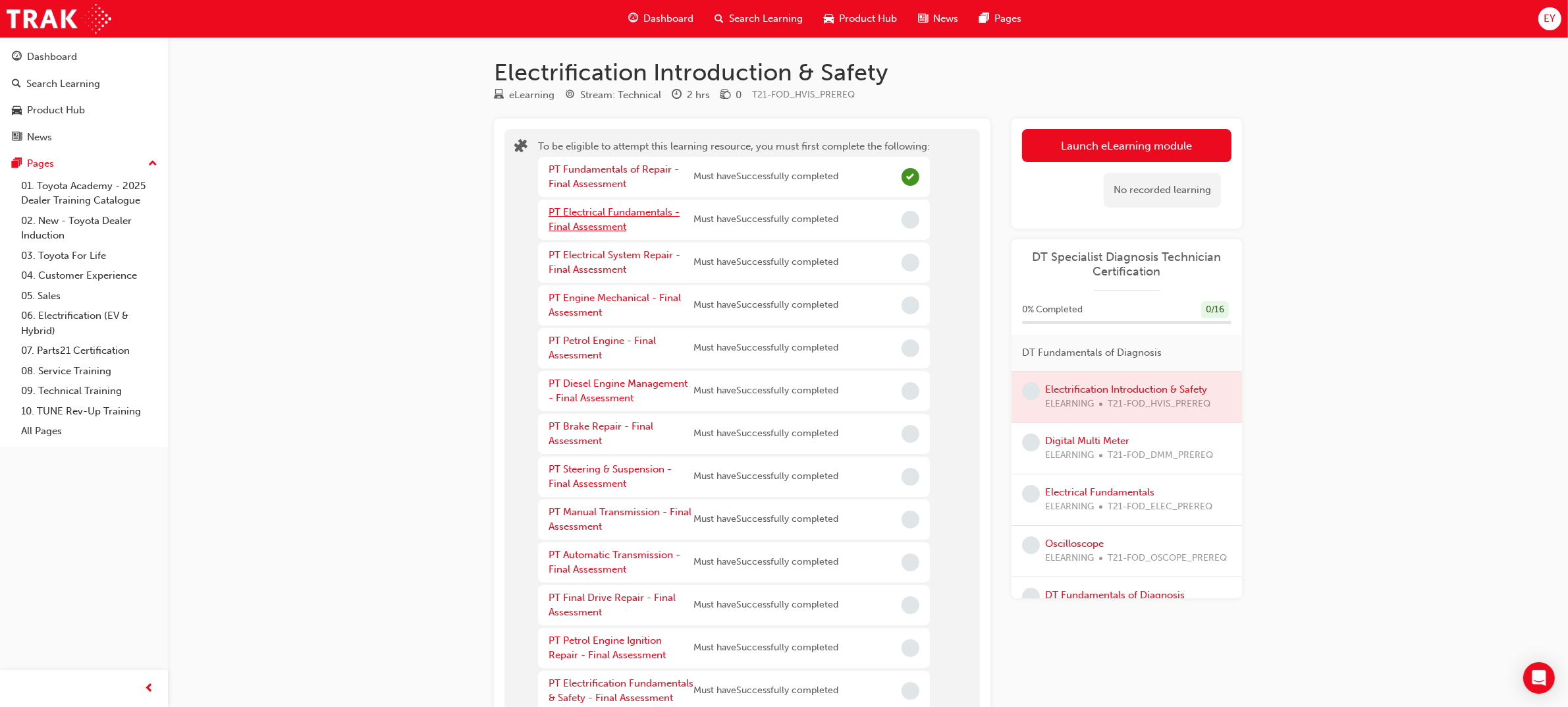
click at [639, 208] on link "PT Electrical Fundamentals - Final Assessment" at bounding box center [614, 219] width 131 height 27
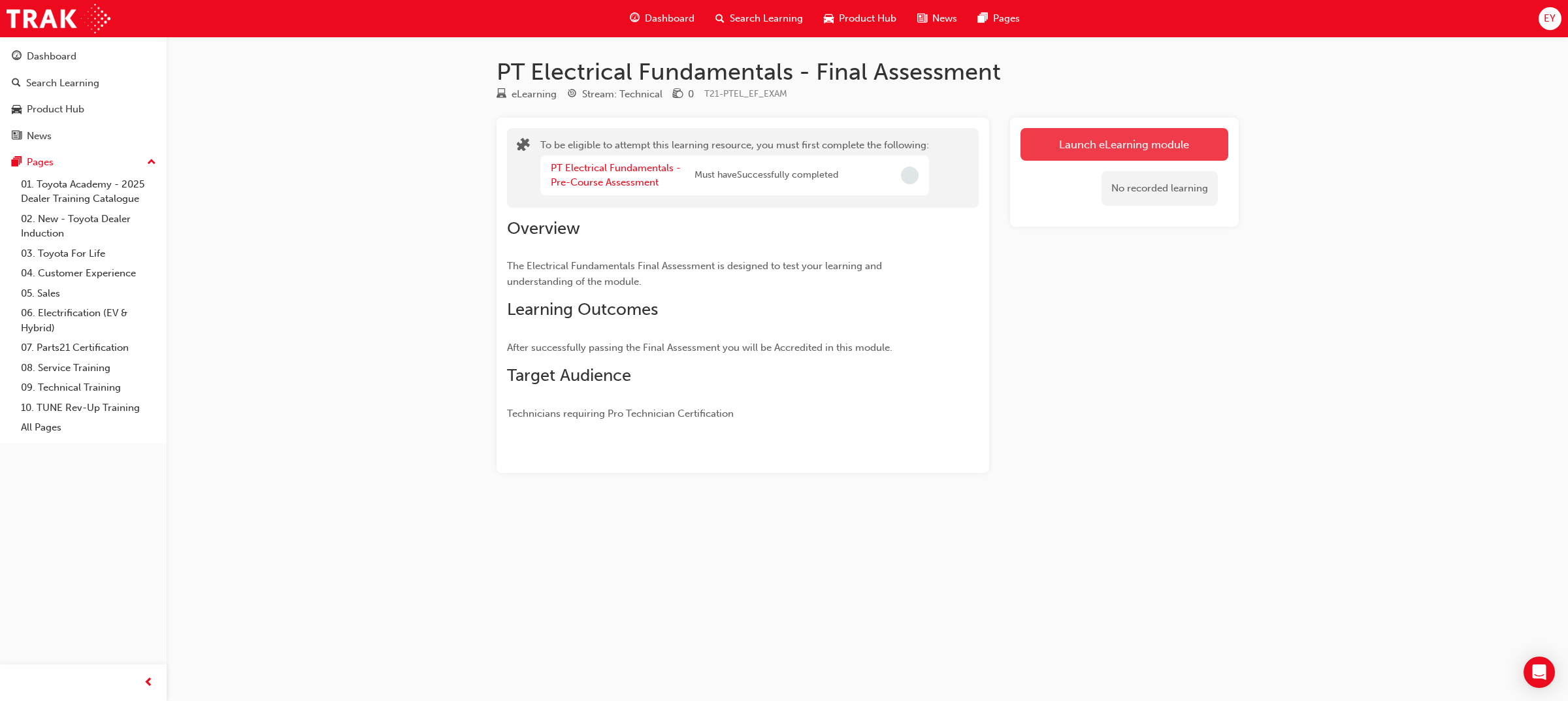
click at [1097, 131] on button "Launch eLearning module" at bounding box center [1125, 144] width 208 height 33
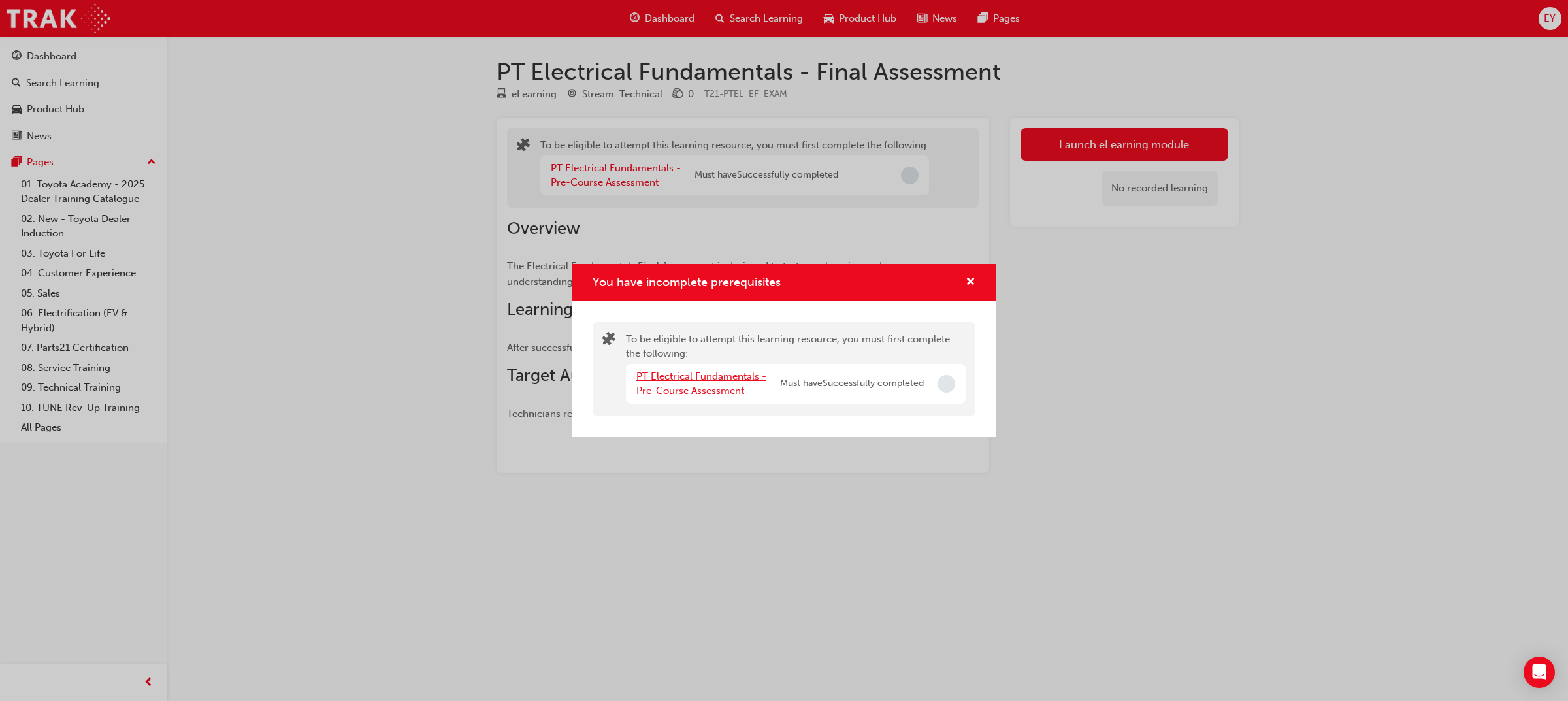
click at [648, 379] on link "PT Electrical Fundamentals - Pre-Course Assessment" at bounding box center [701, 383] width 130 height 26
click at [942, 207] on div "You have incomplete prerequisites To be eligible to attempt this learning resou…" at bounding box center [784, 350] width 1568 height 701
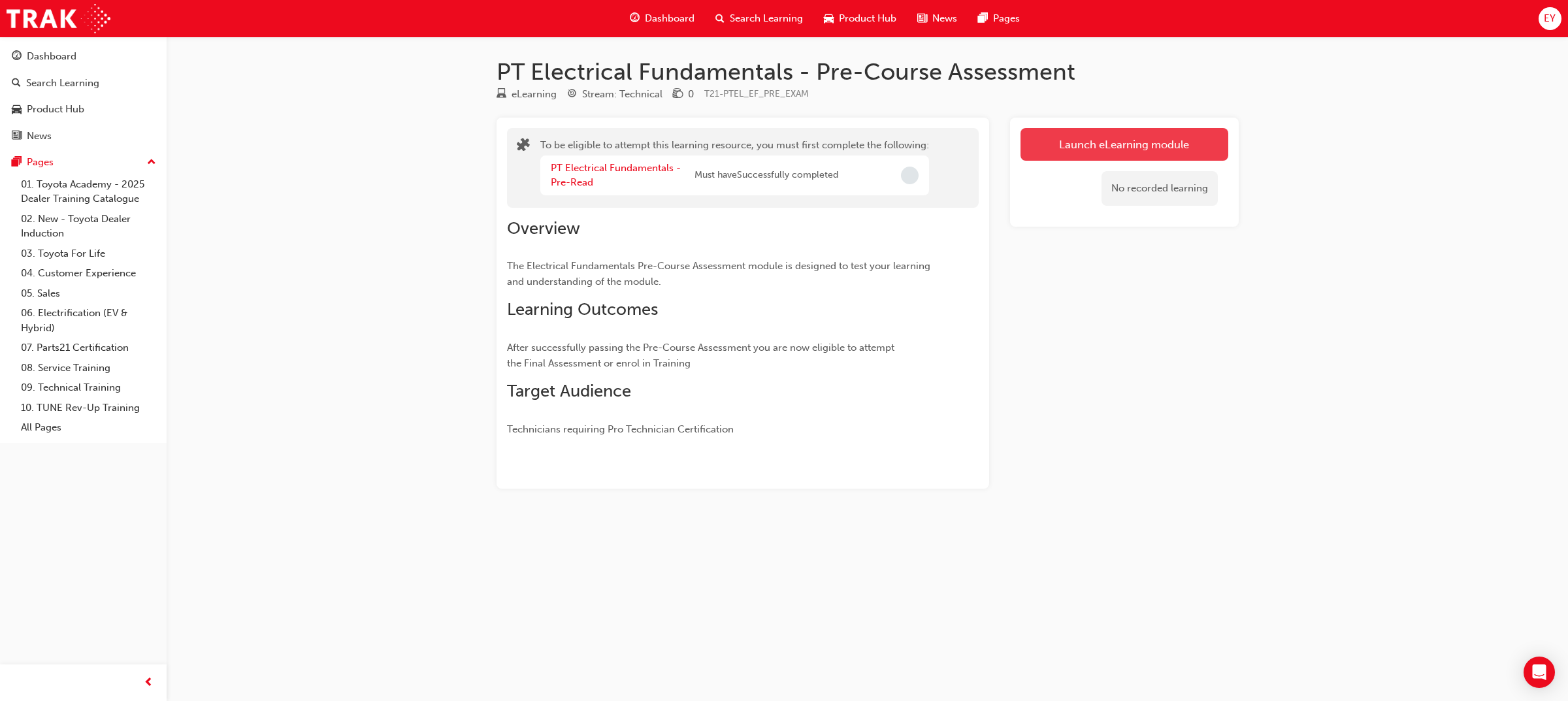
click at [1107, 138] on button "Launch eLearning module" at bounding box center [1125, 144] width 208 height 33
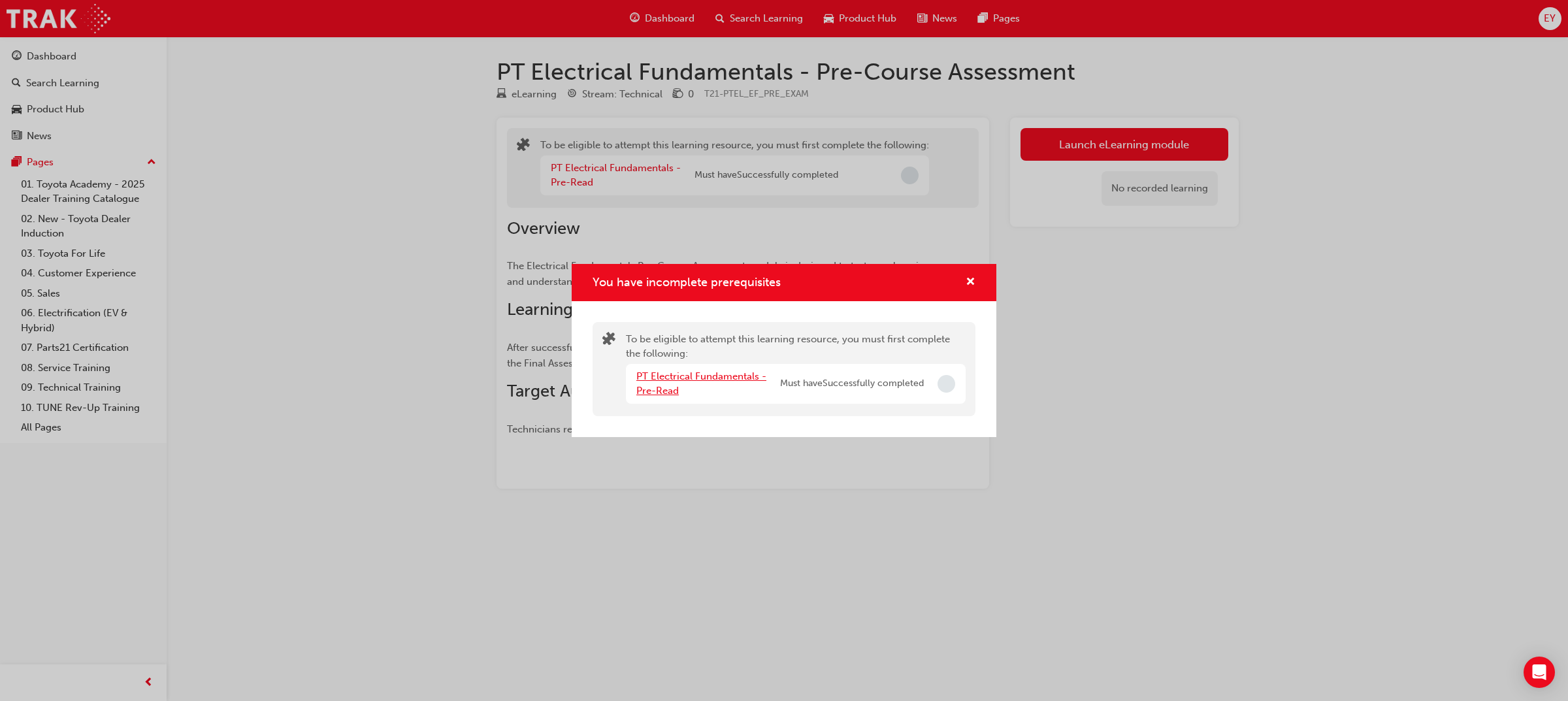
click at [704, 370] on link "PT Electrical Fundamentals - Pre-Read" at bounding box center [701, 383] width 130 height 26
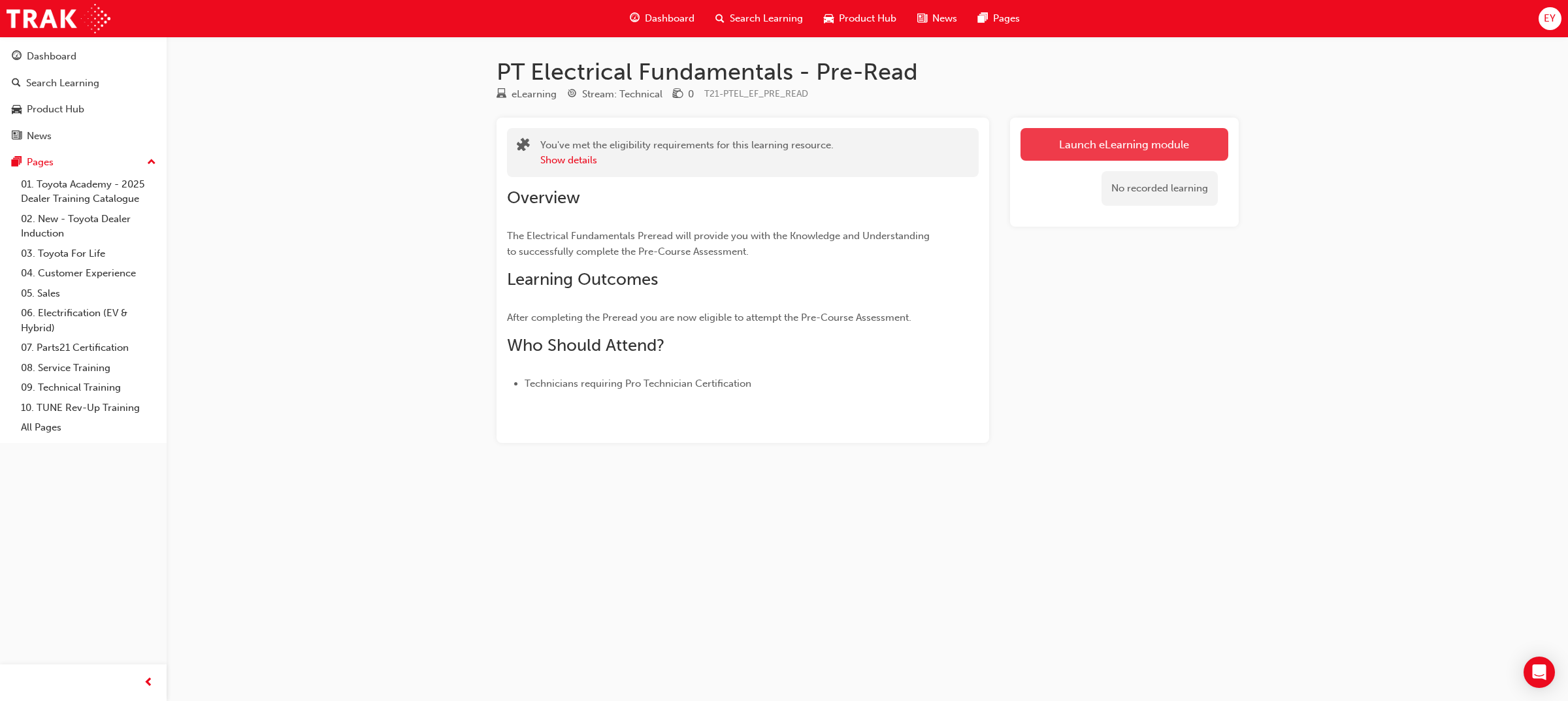
click at [1082, 147] on link "Launch eLearning module" at bounding box center [1125, 144] width 208 height 33
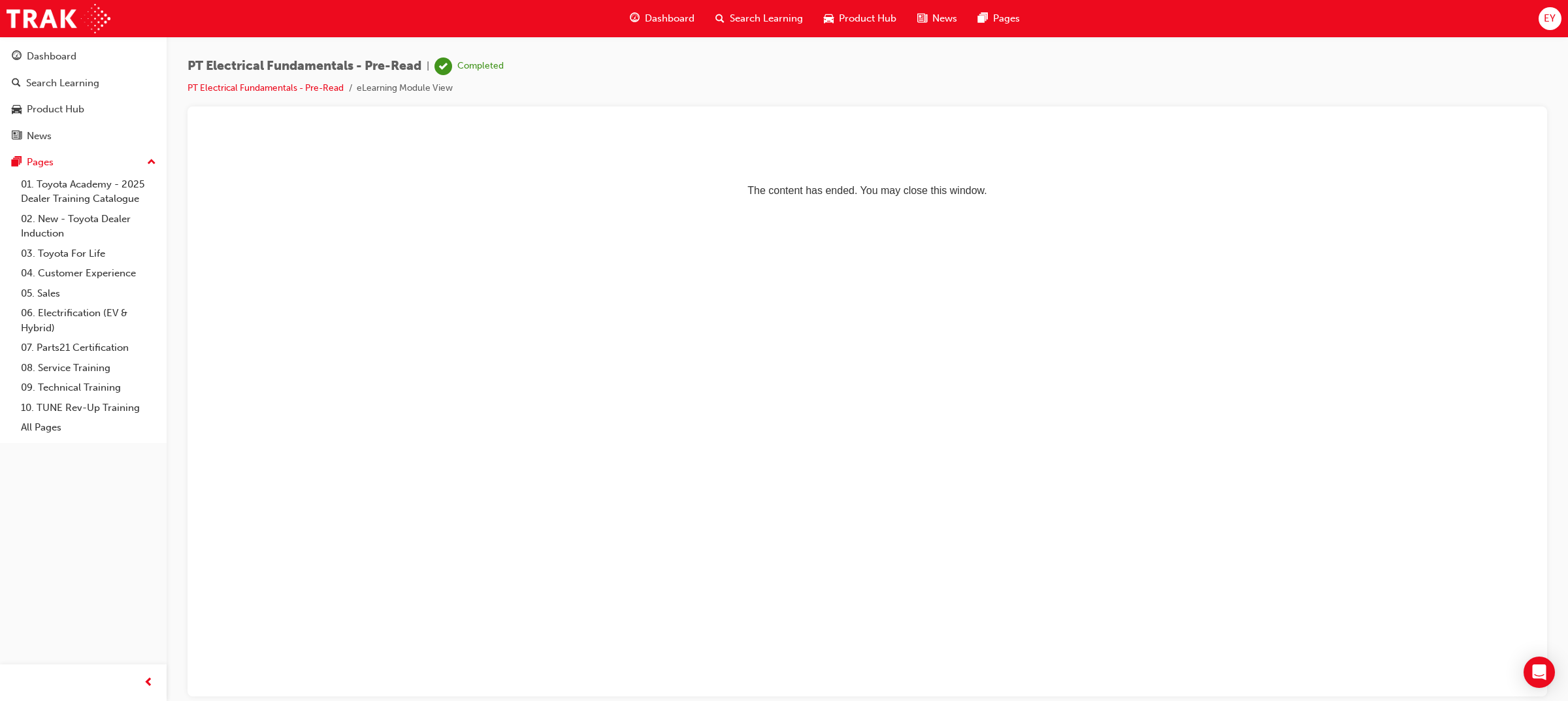
click at [681, 14] on span "Dashboard" at bounding box center [670, 18] width 49 height 15
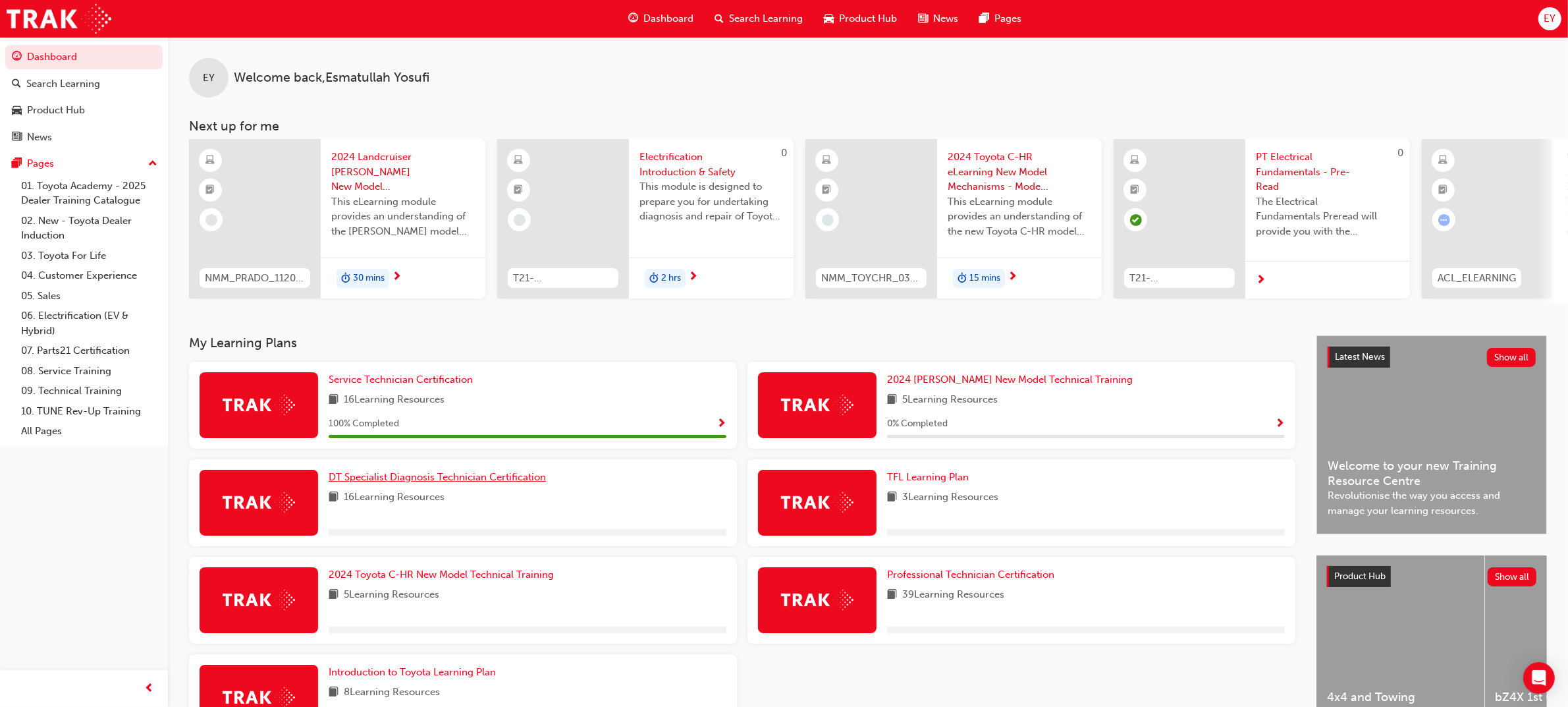
click at [400, 483] on span "DT Specialist Diagnosis Technician Certification" at bounding box center [436, 476] width 217 height 12
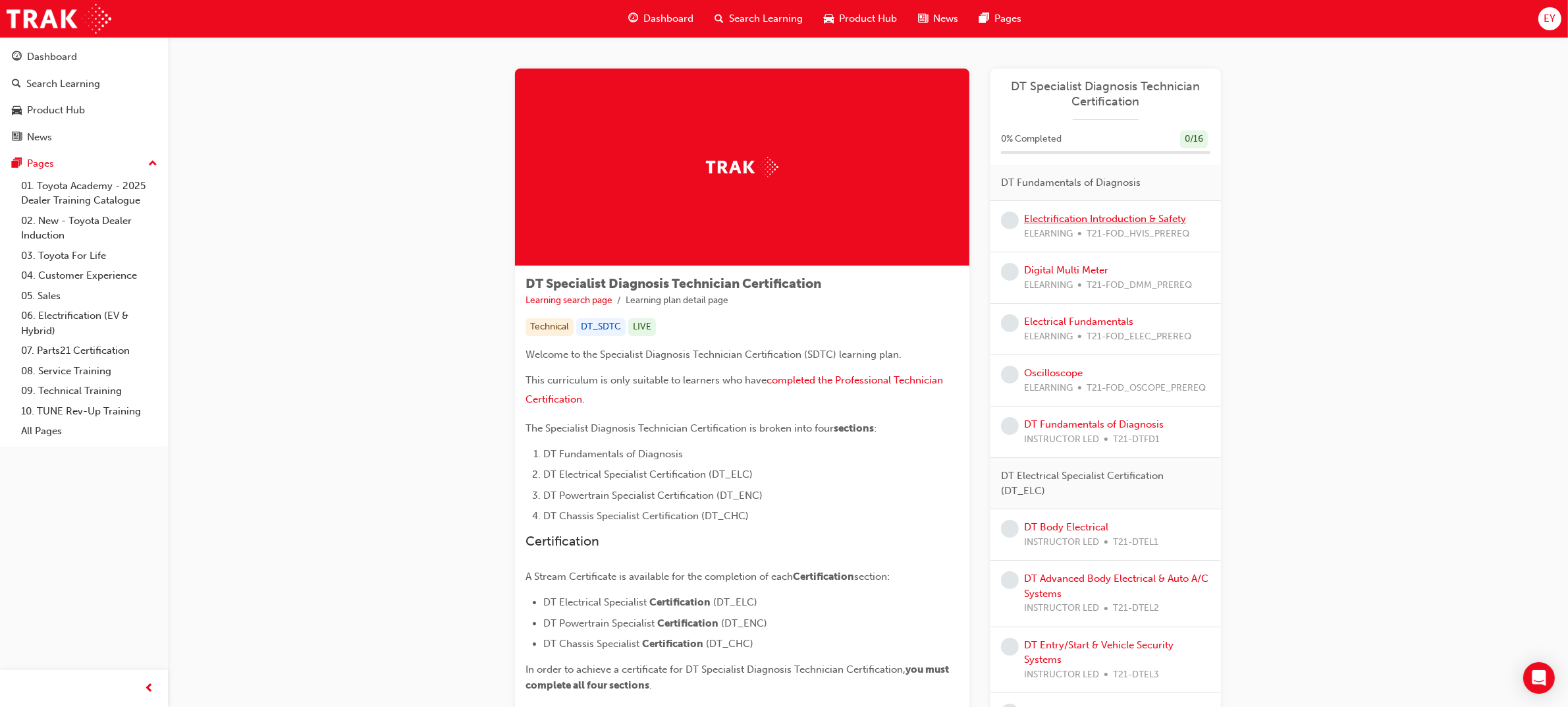
click at [1080, 214] on link "Electrification Introduction & Safety" at bounding box center [1104, 218] width 162 height 12
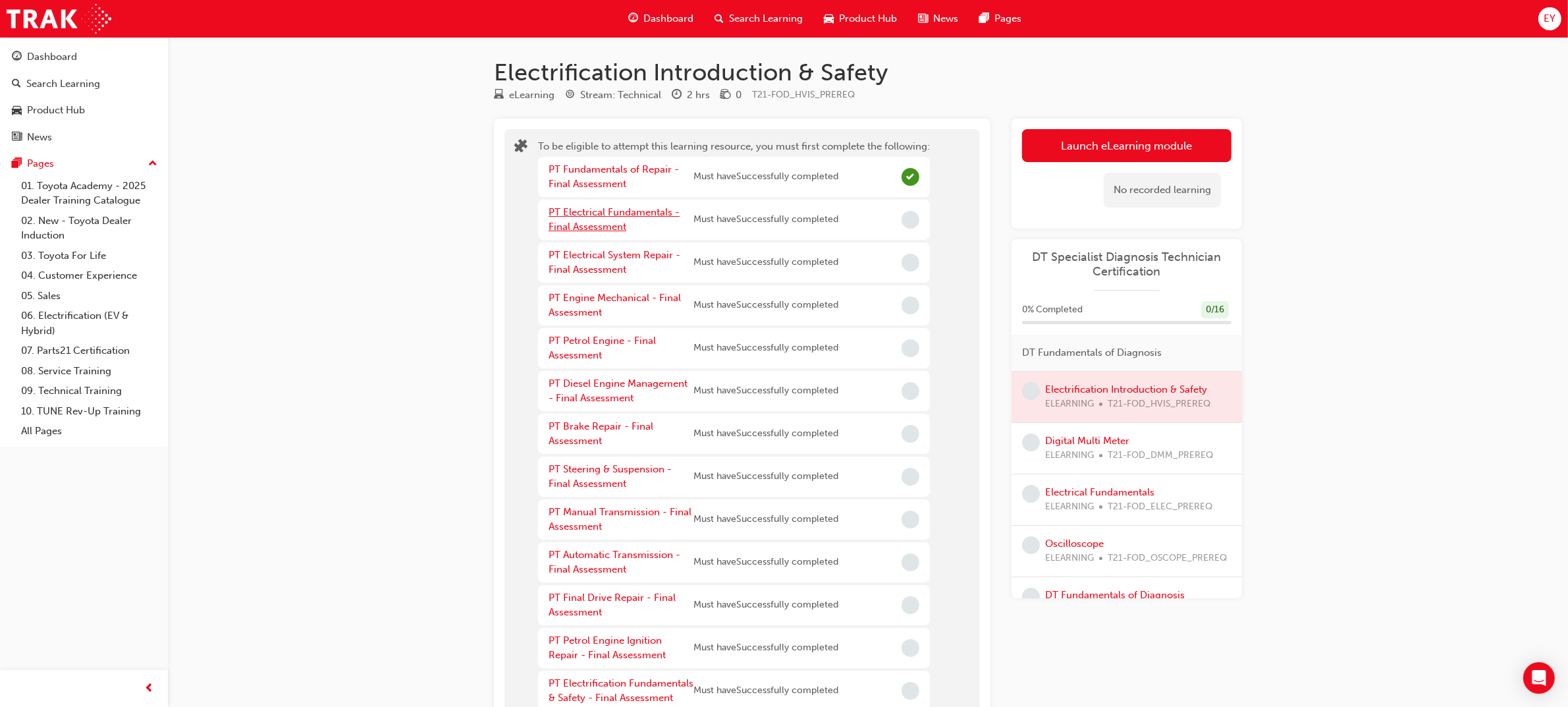
click at [615, 208] on link "PT Electrical Fundamentals - Final Assessment" at bounding box center [614, 219] width 131 height 27
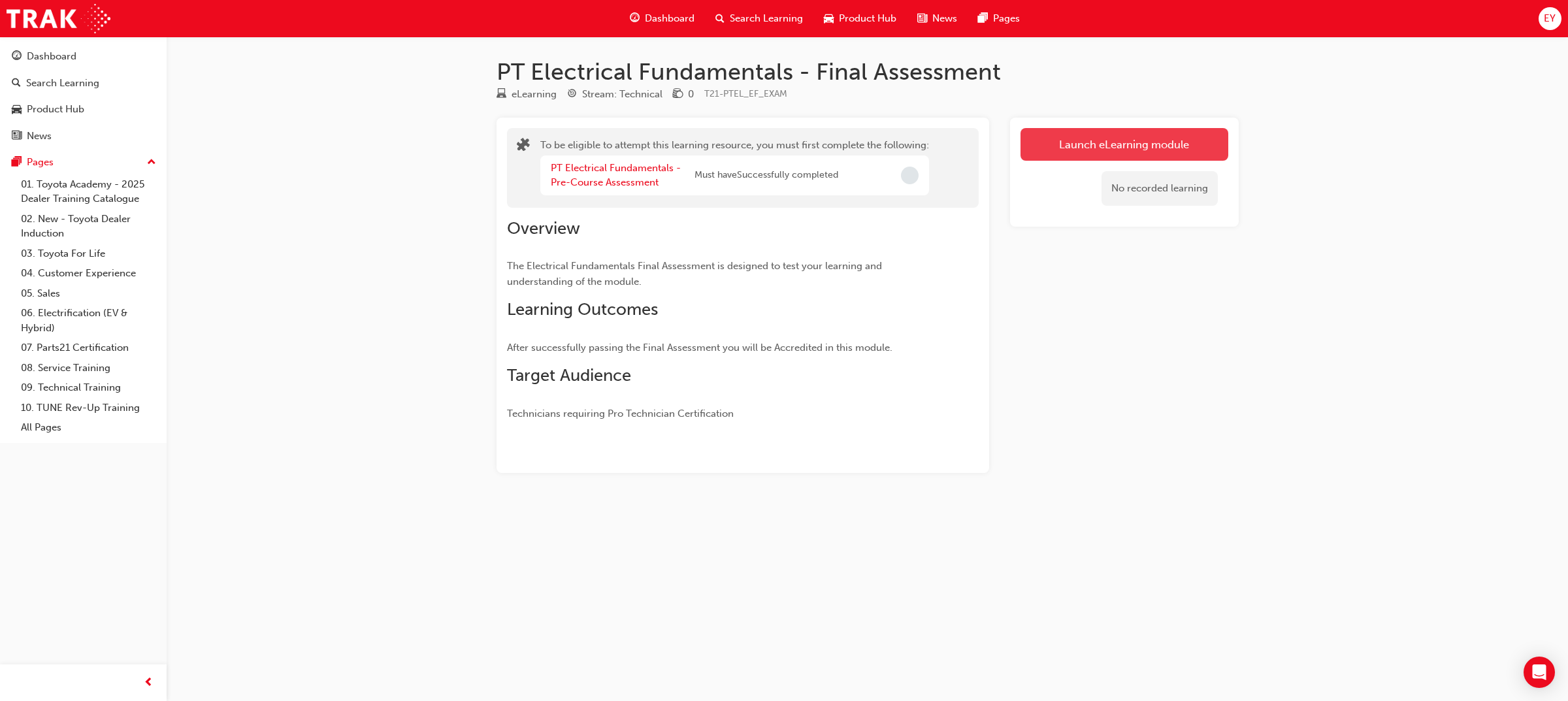
click at [1073, 141] on button "Launch eLearning module" at bounding box center [1125, 144] width 208 height 33
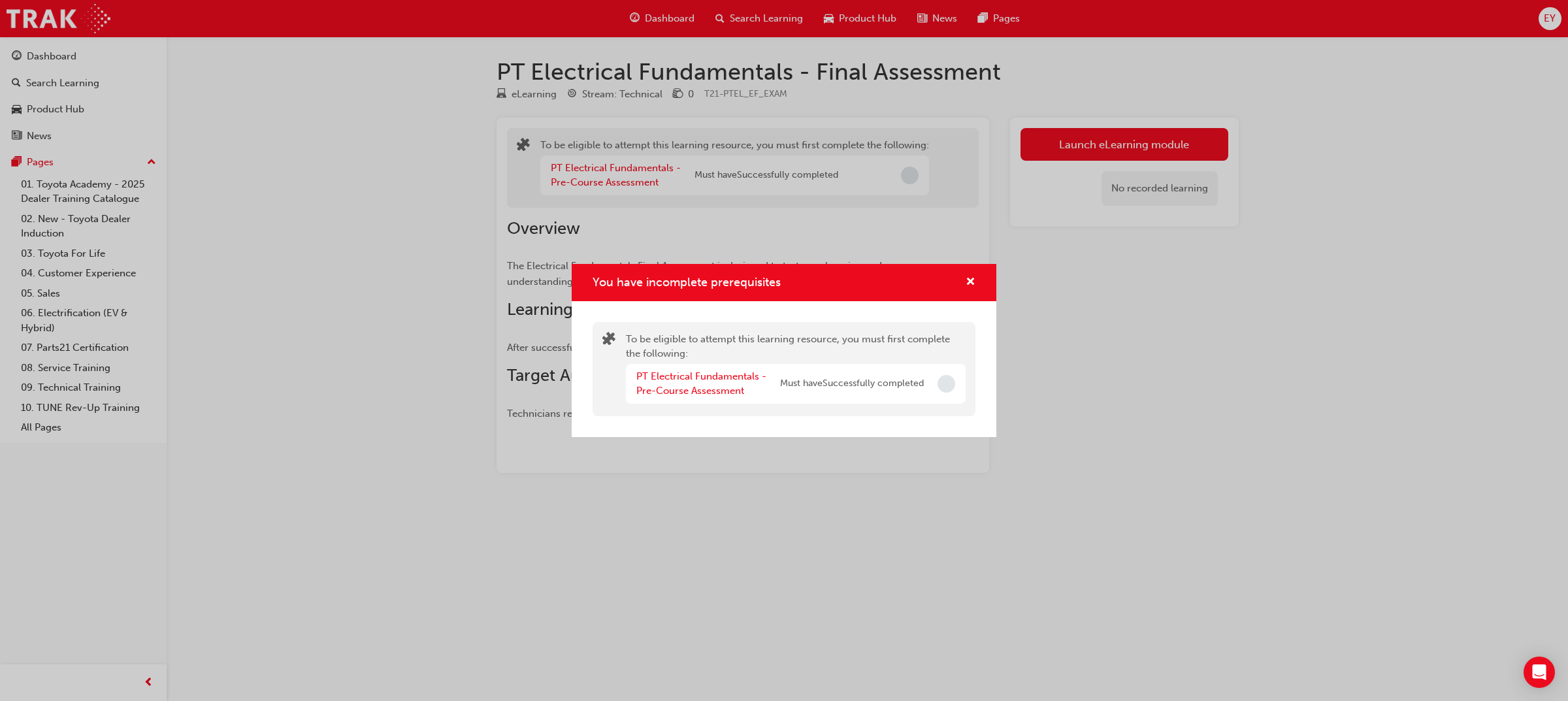
click at [707, 383] on div "PT Electrical Fundamentals - Pre-Course Assessment" at bounding box center [707, 383] width 143 height 29
click at [706, 369] on div "PT Electrical Fundamentals - Pre-Course Assessment" at bounding box center [707, 383] width 143 height 29
click at [702, 376] on link "PT Electrical Fundamentals - Pre-Course Assessment" at bounding box center [701, 383] width 130 height 26
click at [703, 376] on link "PT Electrical Fundamentals - Pre-Read" at bounding box center [701, 383] width 130 height 26
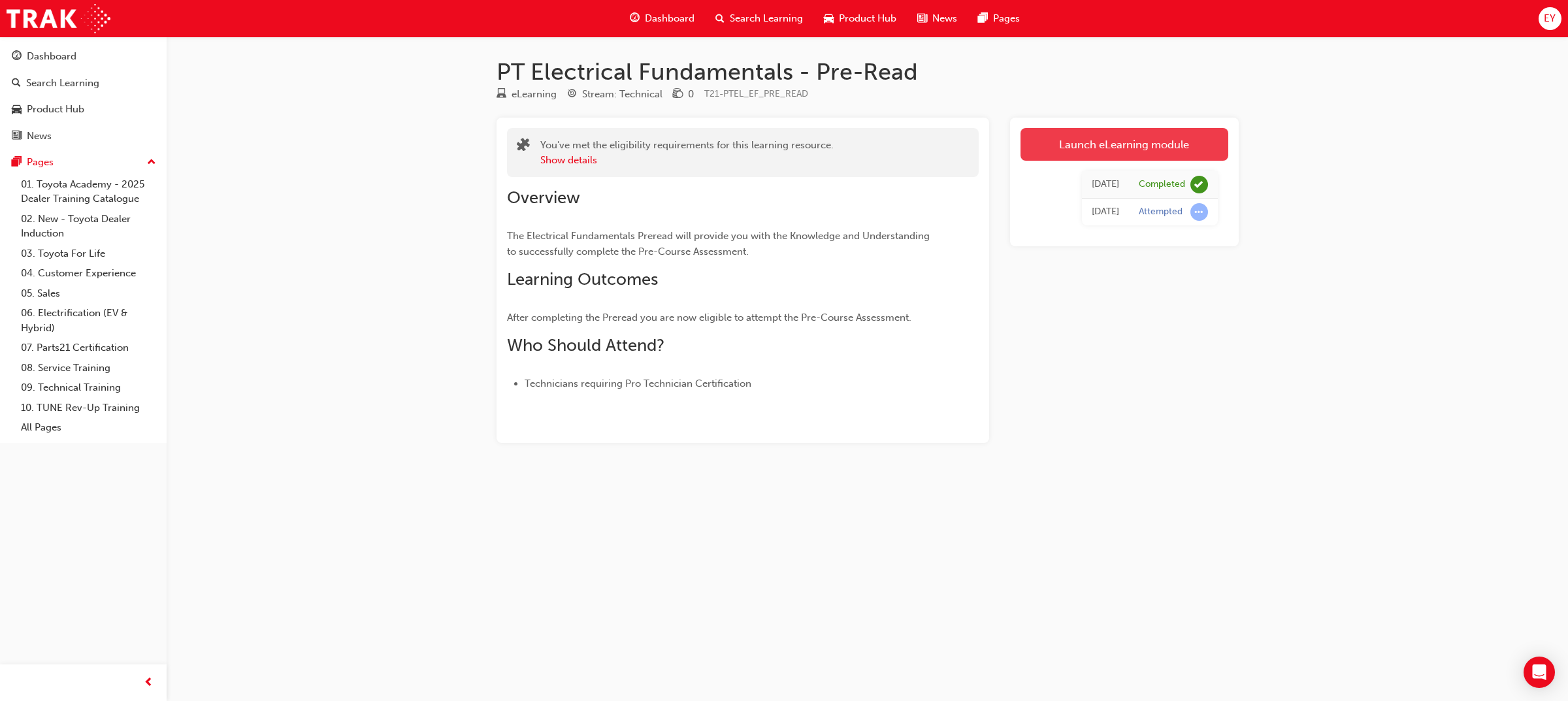
click at [1049, 139] on link "Launch eLearning module" at bounding box center [1125, 144] width 208 height 33
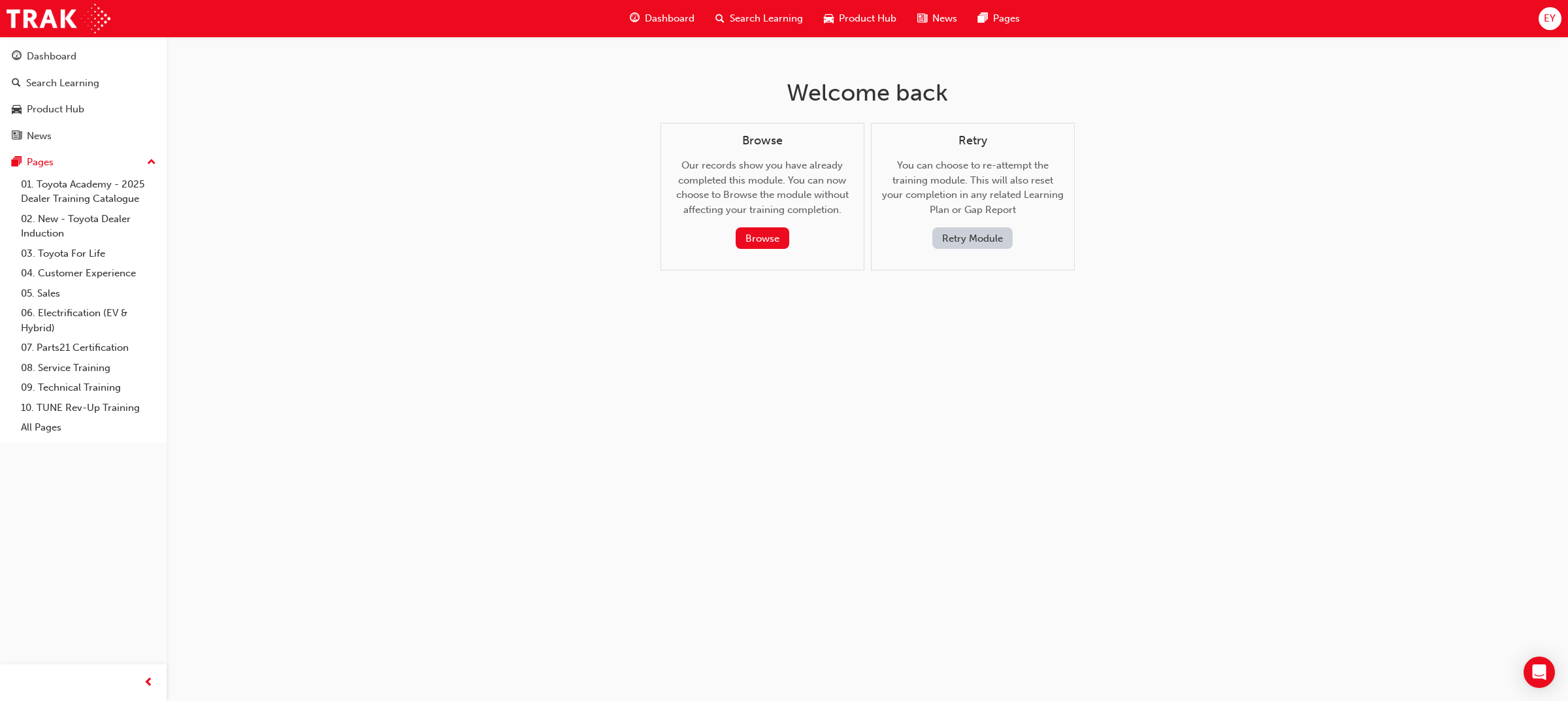
click at [951, 234] on button "Retry Module" at bounding box center [971, 237] width 80 height 21
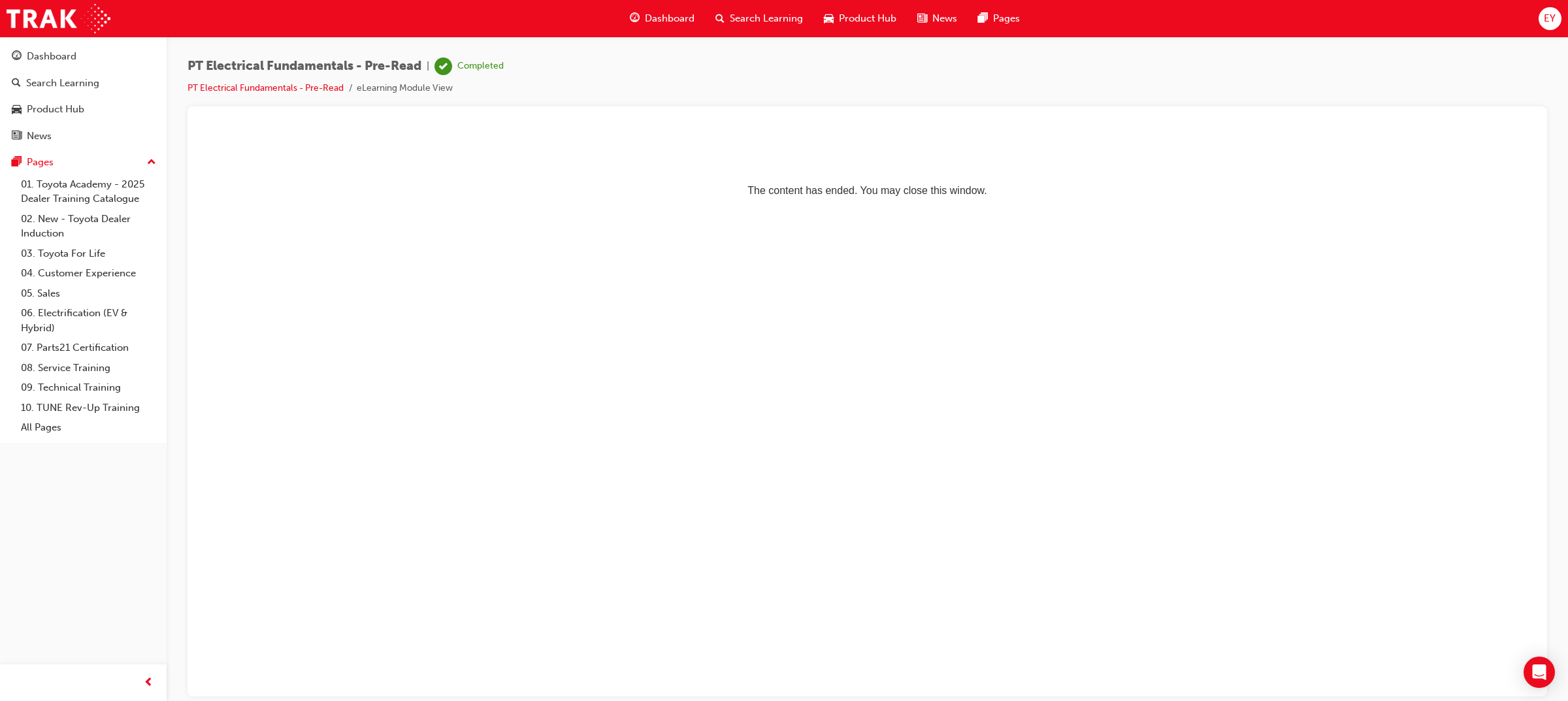
click at [663, 23] on span "Dashboard" at bounding box center [670, 18] width 49 height 15
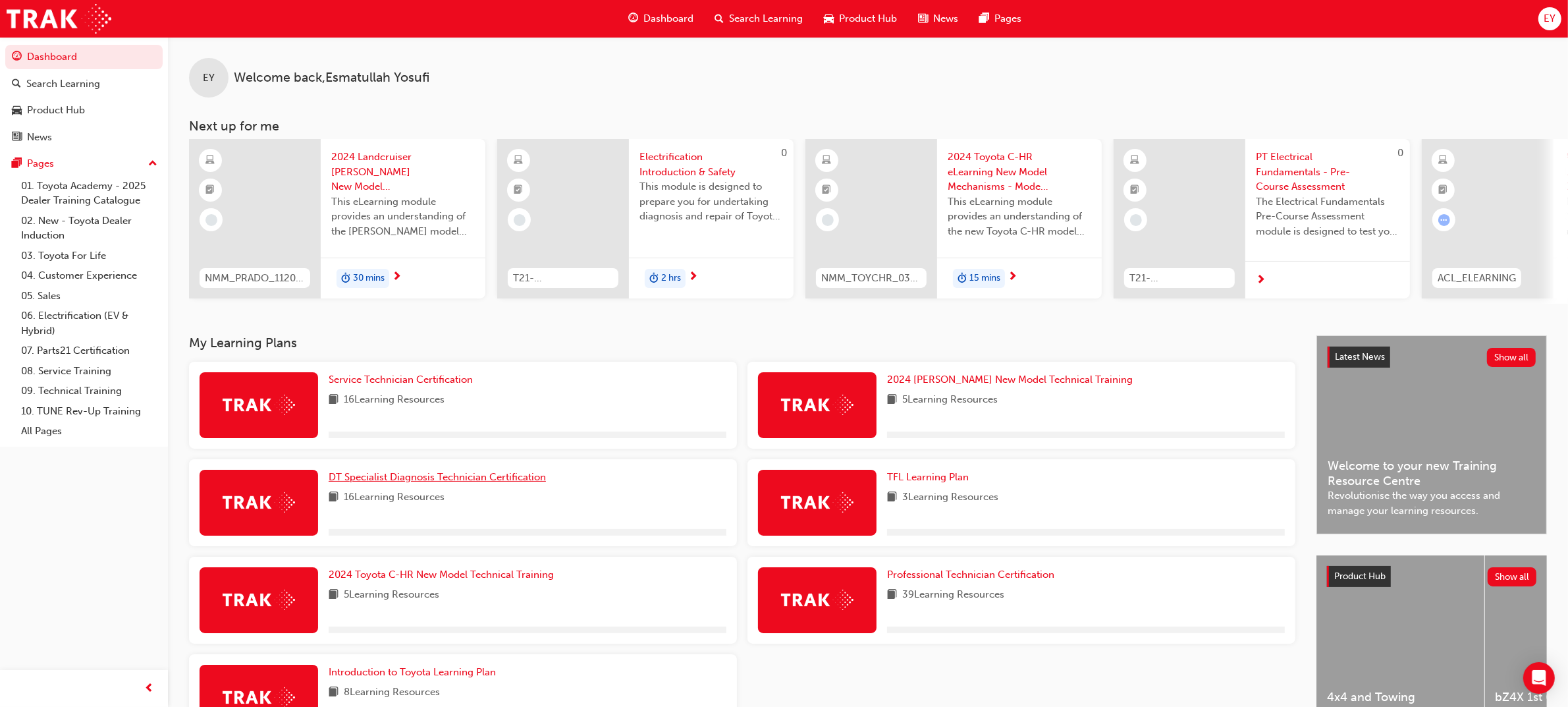
click at [365, 482] on span "DT Specialist Diagnosis Technician Certification" at bounding box center [436, 476] width 217 height 12
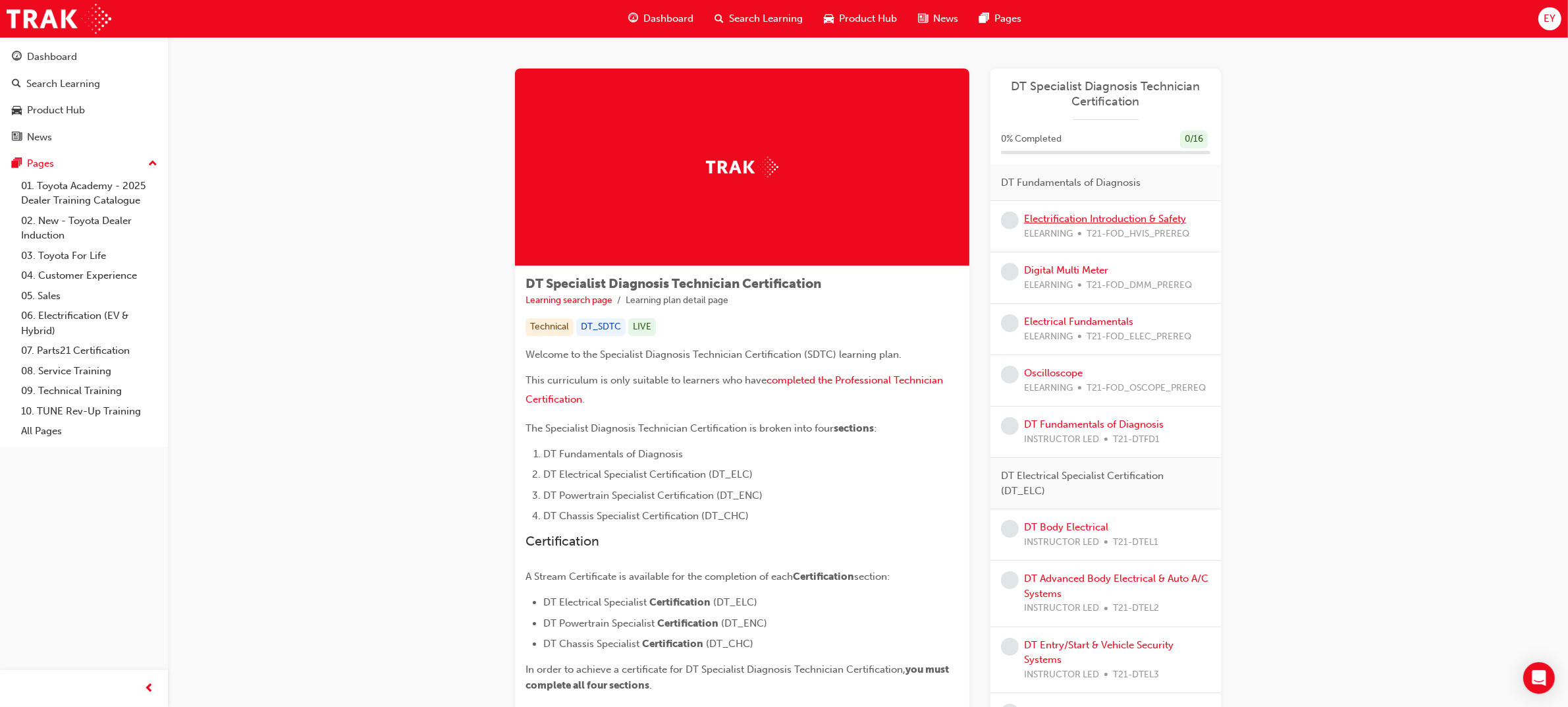
click at [1085, 217] on link "Electrification Introduction & Safety" at bounding box center [1104, 218] width 162 height 12
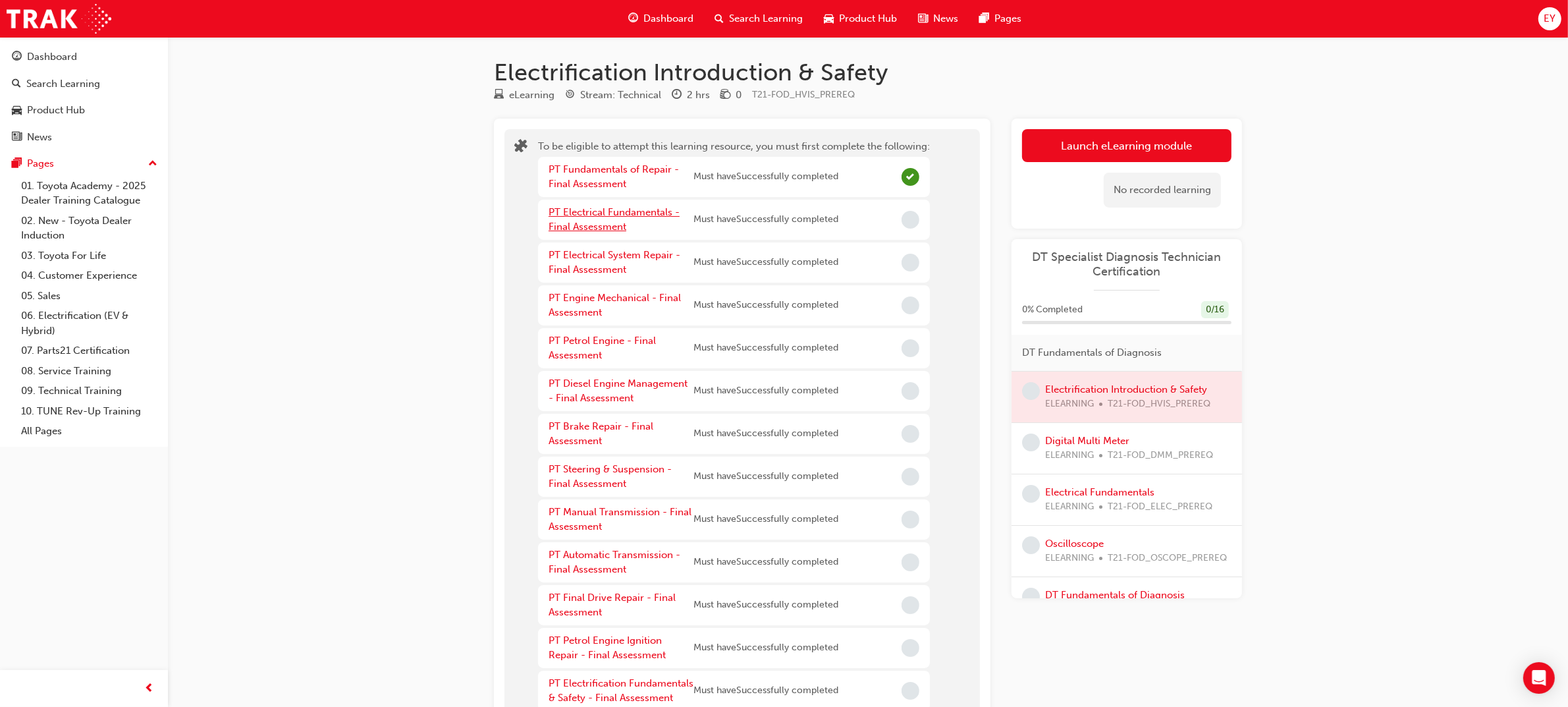
click at [625, 208] on link "PT Electrical Fundamentals - Final Assessment" at bounding box center [614, 219] width 131 height 27
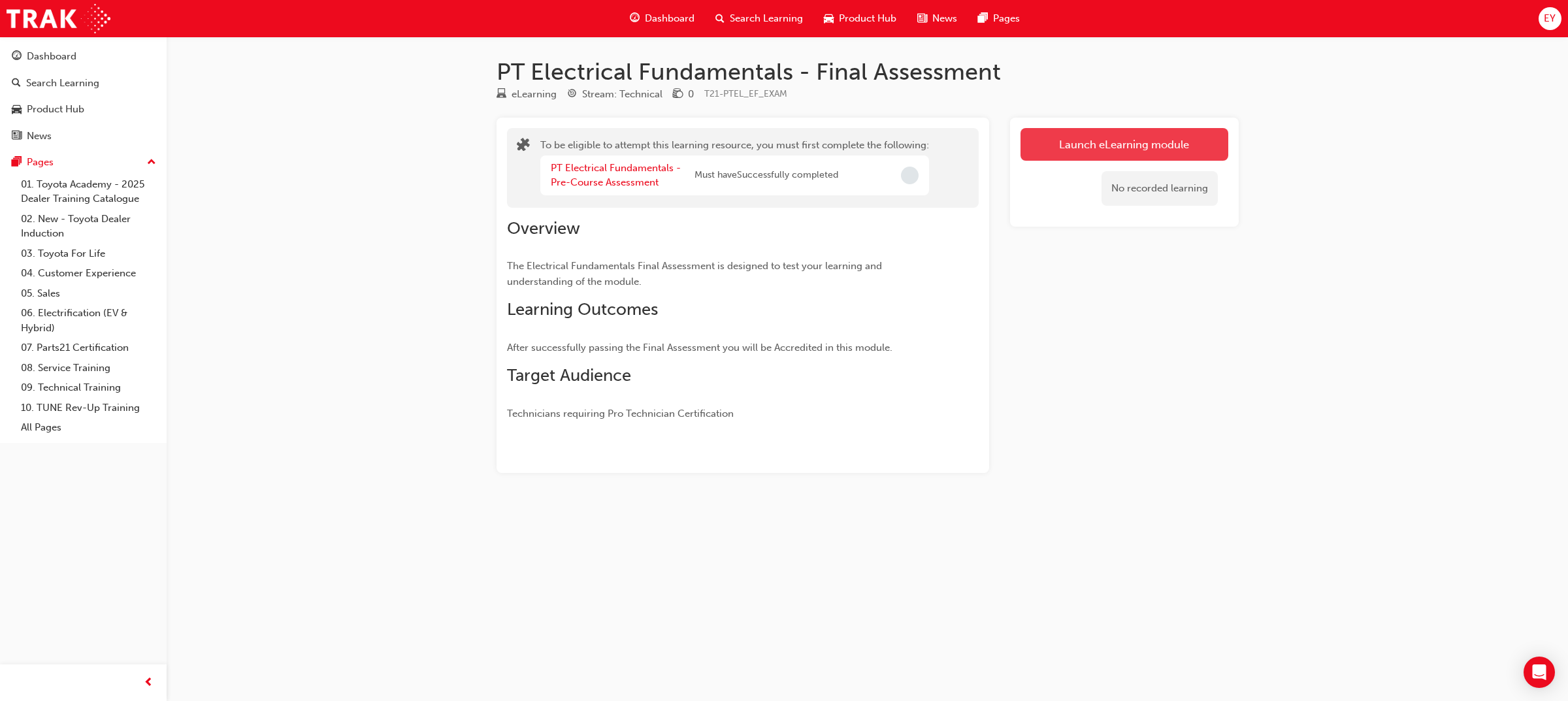
click at [1114, 143] on button "Launch eLearning module" at bounding box center [1125, 144] width 208 height 33
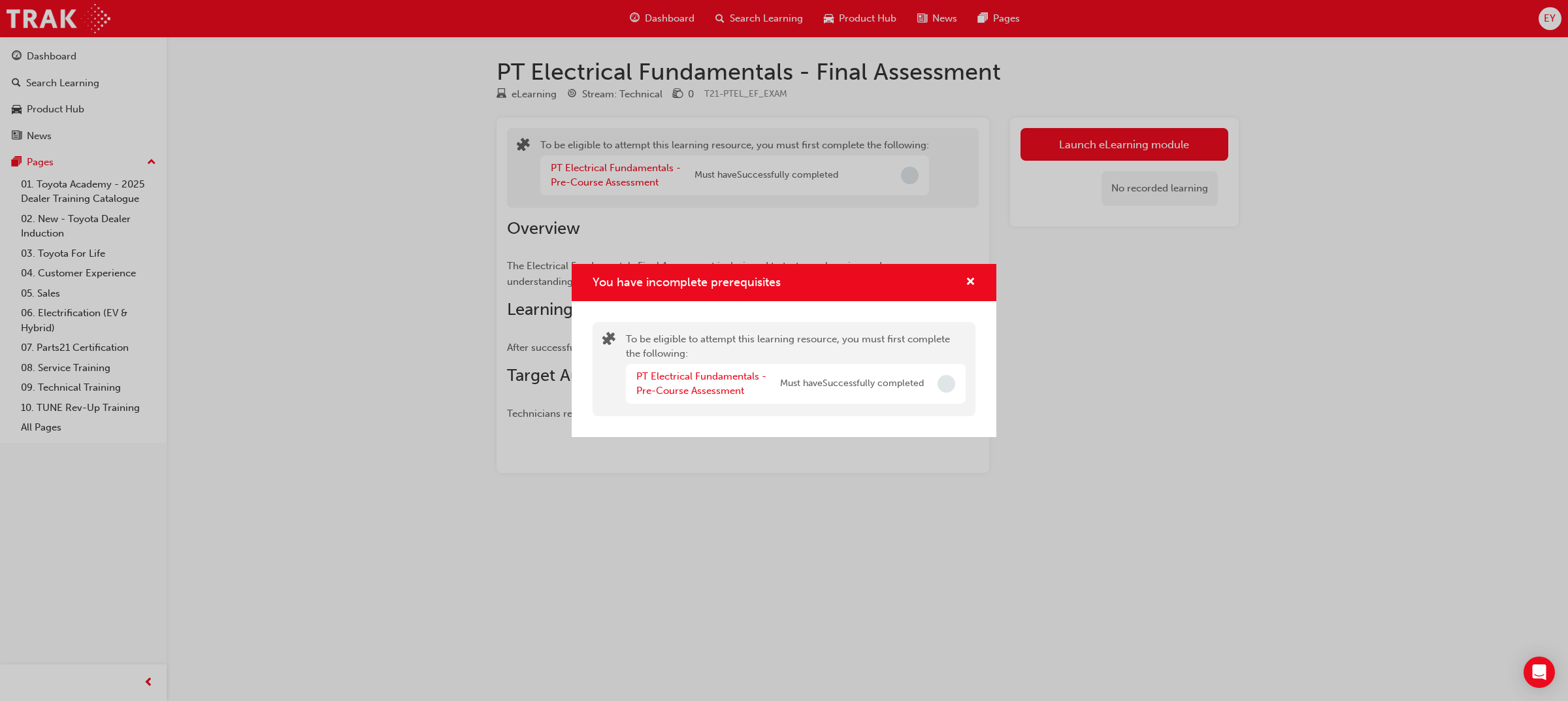
click at [934, 387] on div "PT Electrical Fundamentals - Pre-Course Assessment Must have Successfully compl…" at bounding box center [795, 383] width 340 height 40
click at [719, 376] on link "PT Electrical Fundamentals - Pre-Course Assessment" at bounding box center [701, 383] width 130 height 26
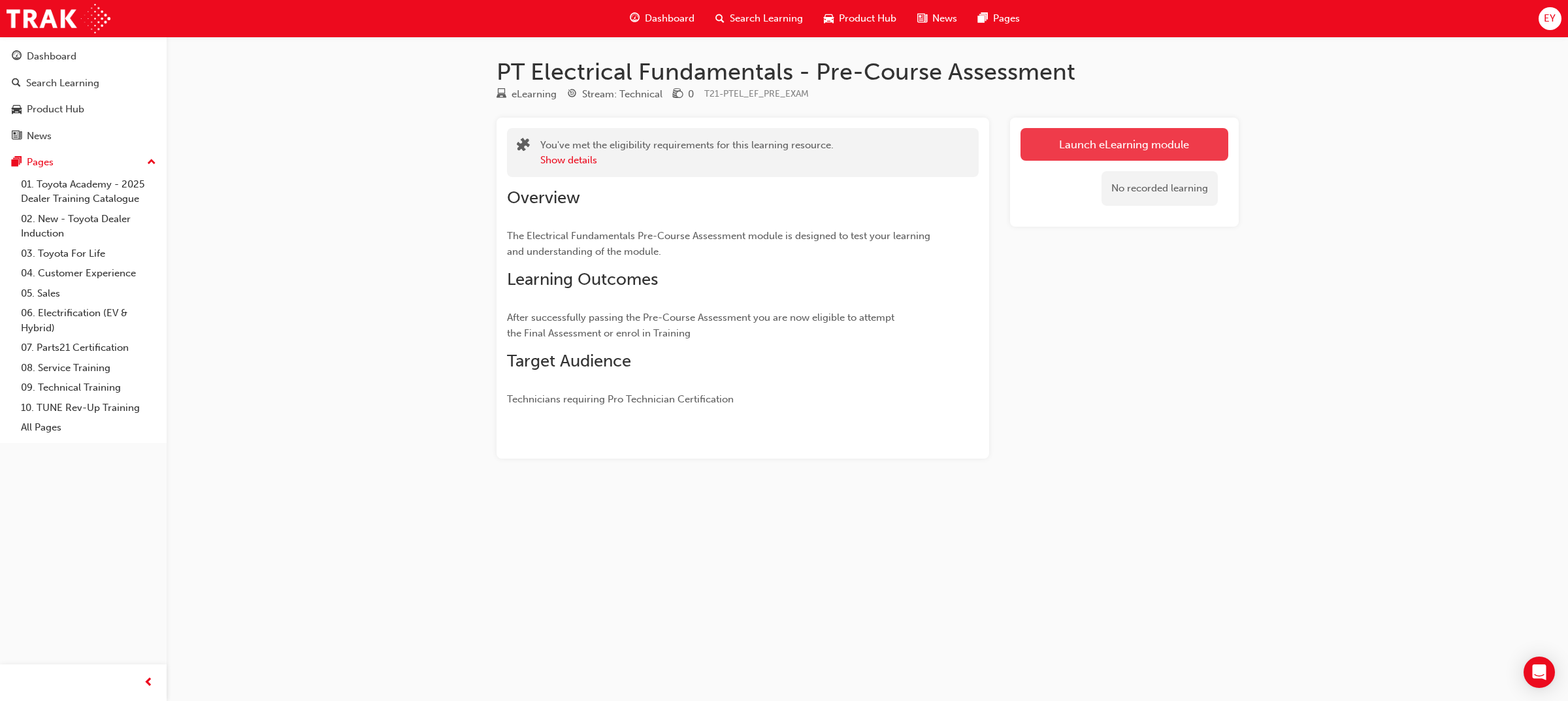
click at [1125, 148] on link "Launch eLearning module" at bounding box center [1125, 144] width 208 height 33
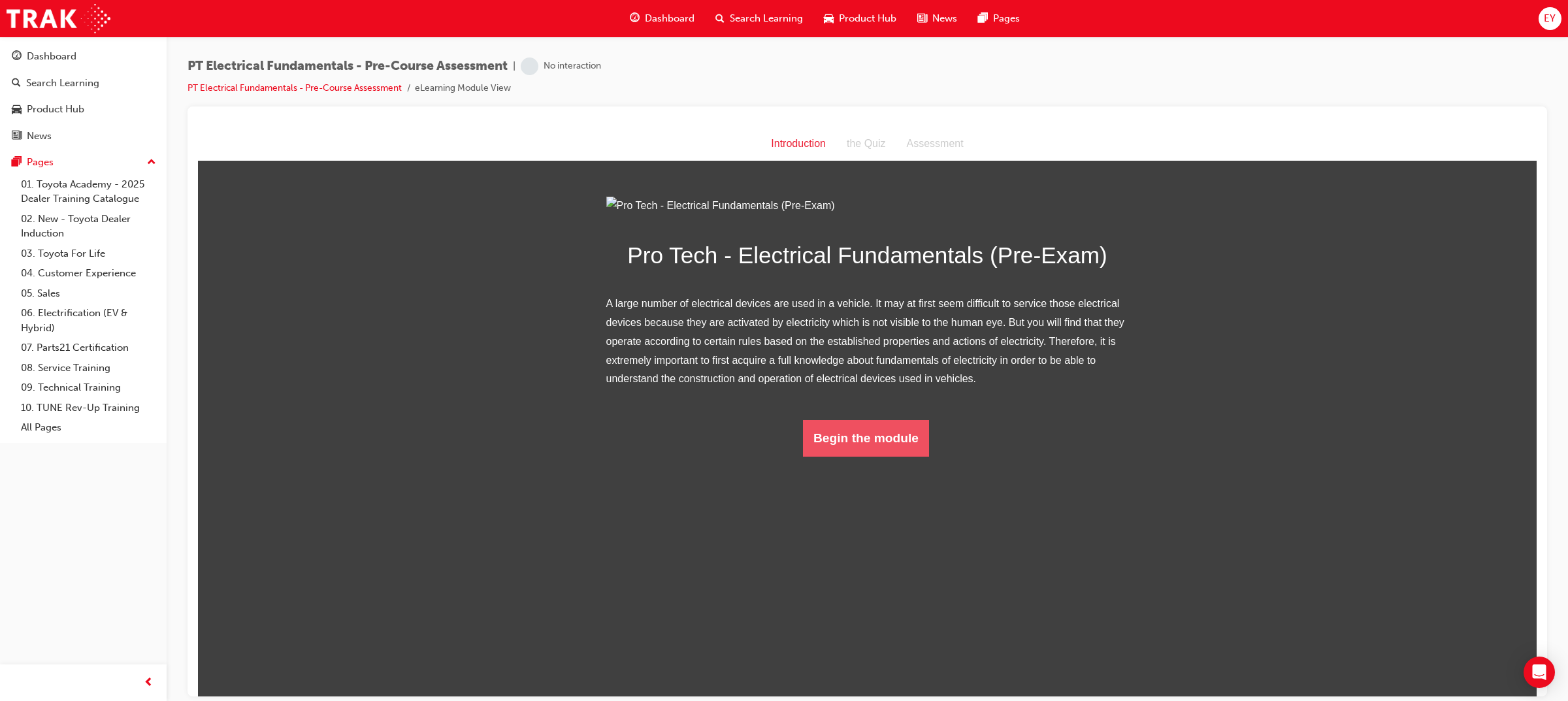
click at [859, 456] on button "Begin the module" at bounding box center [865, 438] width 126 height 37
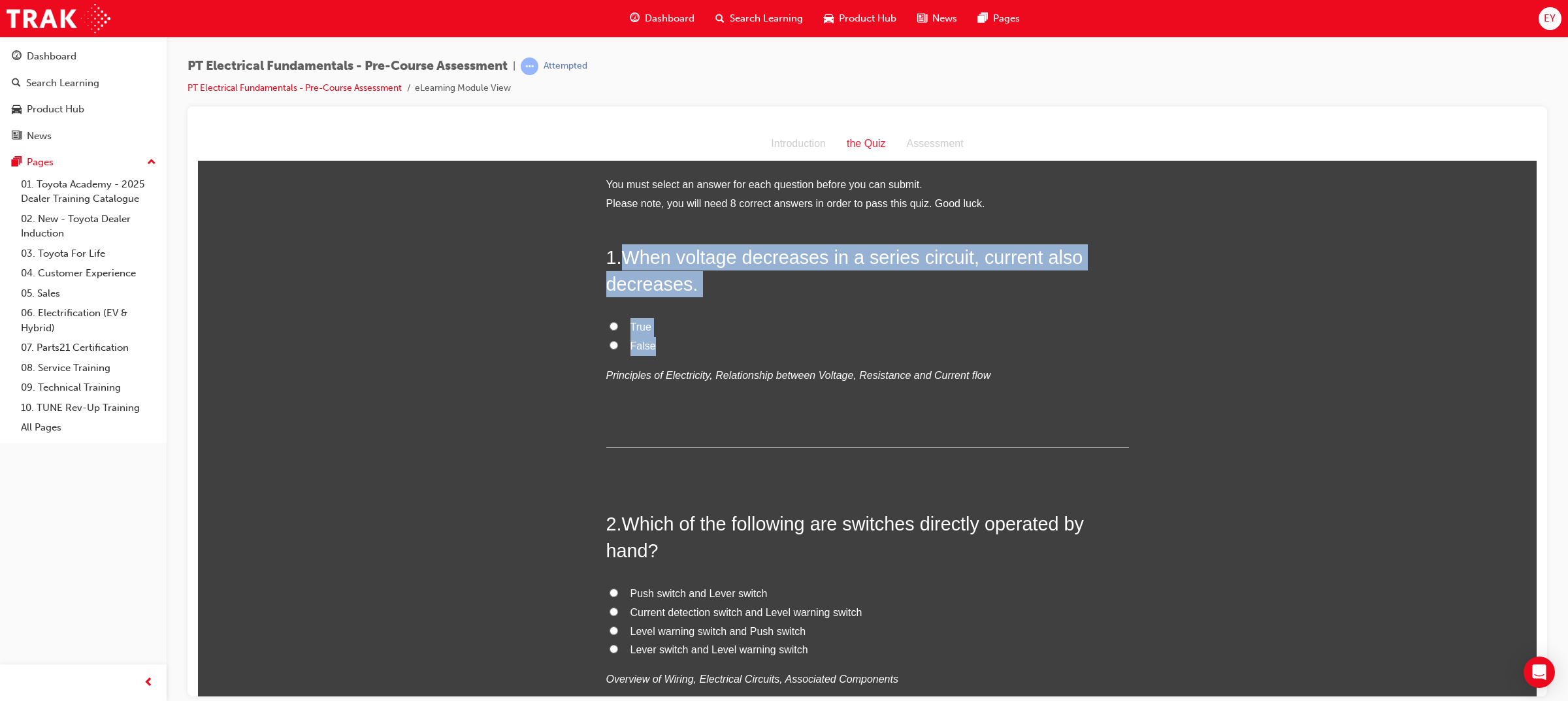
drag, startPoint x: 652, startPoint y: 345, endPoint x: 624, endPoint y: 258, distance: 91.4
click at [624, 258] on div "1 . When voltage decreases in a series circuit, current also decreases. True Fa…" at bounding box center [868, 346] width 523 height 204
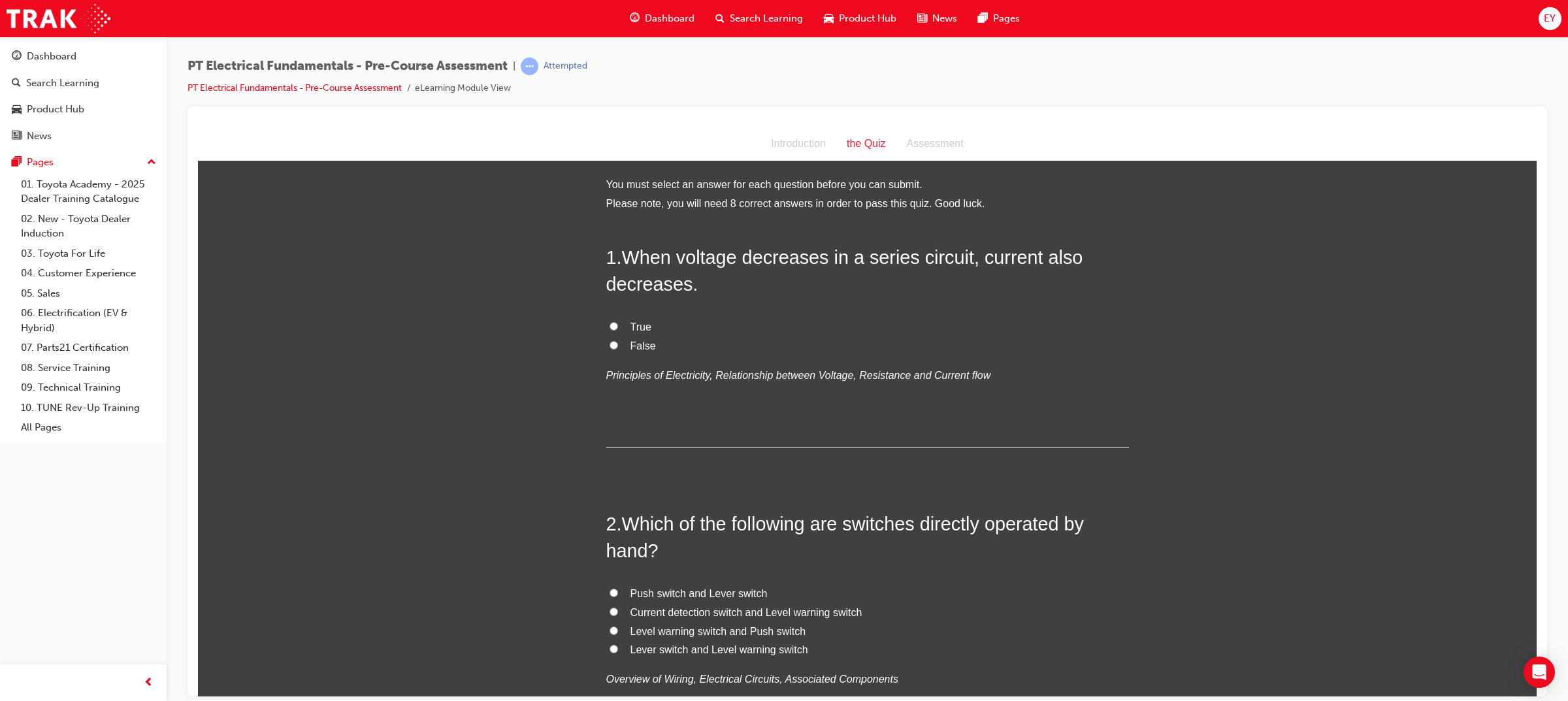
click at [622, 323] on label "True" at bounding box center [868, 327] width 523 height 19
click at [618, 323] on input "True" at bounding box center [614, 325] width 9 height 9
radio input "true"
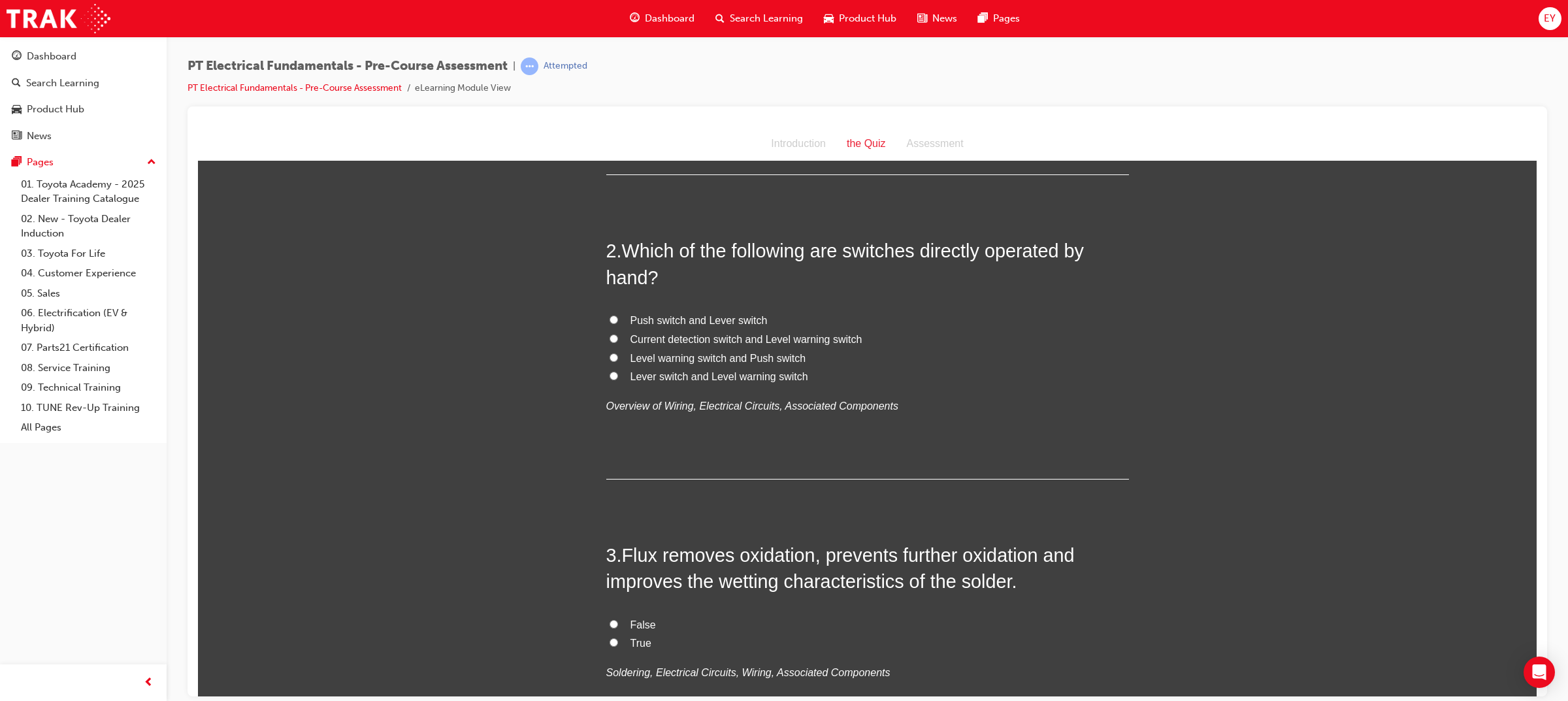
scroll to position [245, 0]
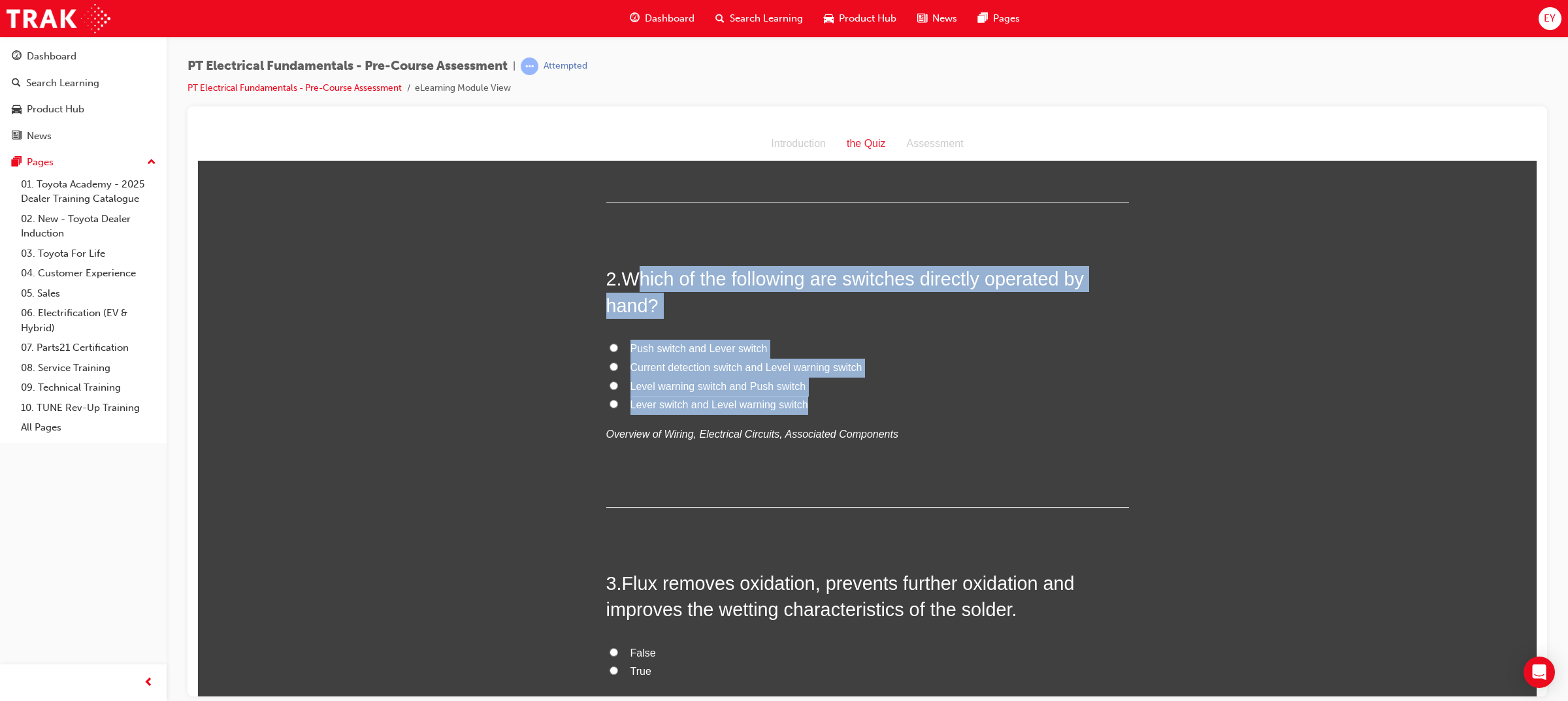
drag, startPoint x: 817, startPoint y: 402, endPoint x: 627, endPoint y: 282, distance: 224.7
click at [627, 282] on div "2 . Which of the following are switches directly operated by hand? Push switch …" at bounding box center [868, 385] width 523 height 242
drag, startPoint x: 620, startPoint y: 278, endPoint x: 800, endPoint y: 412, distance: 224.4
click at [800, 412] on div "2 . Which of the following are switches directly operated by hand? Push switch …" at bounding box center [868, 385] width 523 height 242
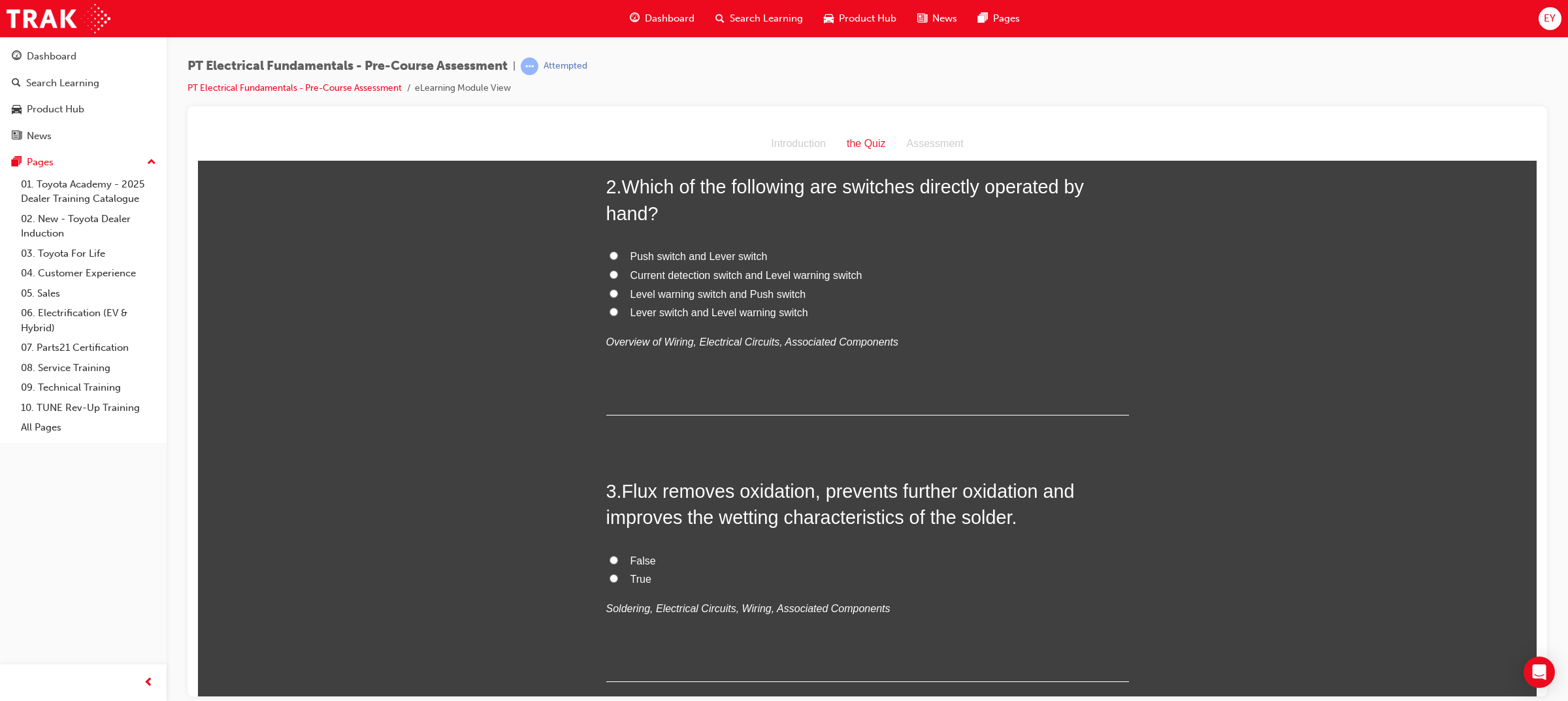
scroll to position [490, 0]
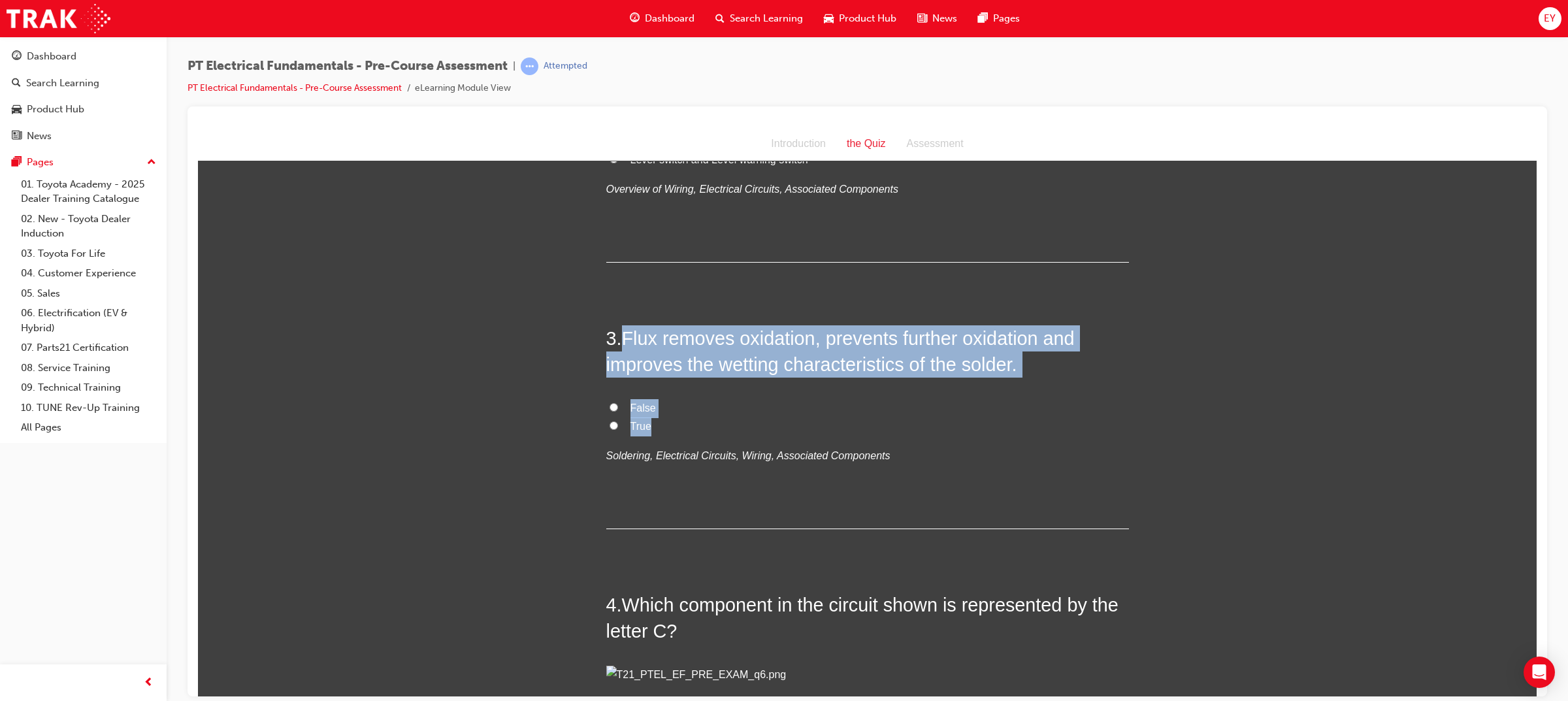
drag, startPoint x: 622, startPoint y: 424, endPoint x: 619, endPoint y: 336, distance: 88.1
click at [619, 336] on div "3 . Flux removes oxidation, prevents further oxidation and improves the wetting…" at bounding box center [868, 427] width 523 height 204
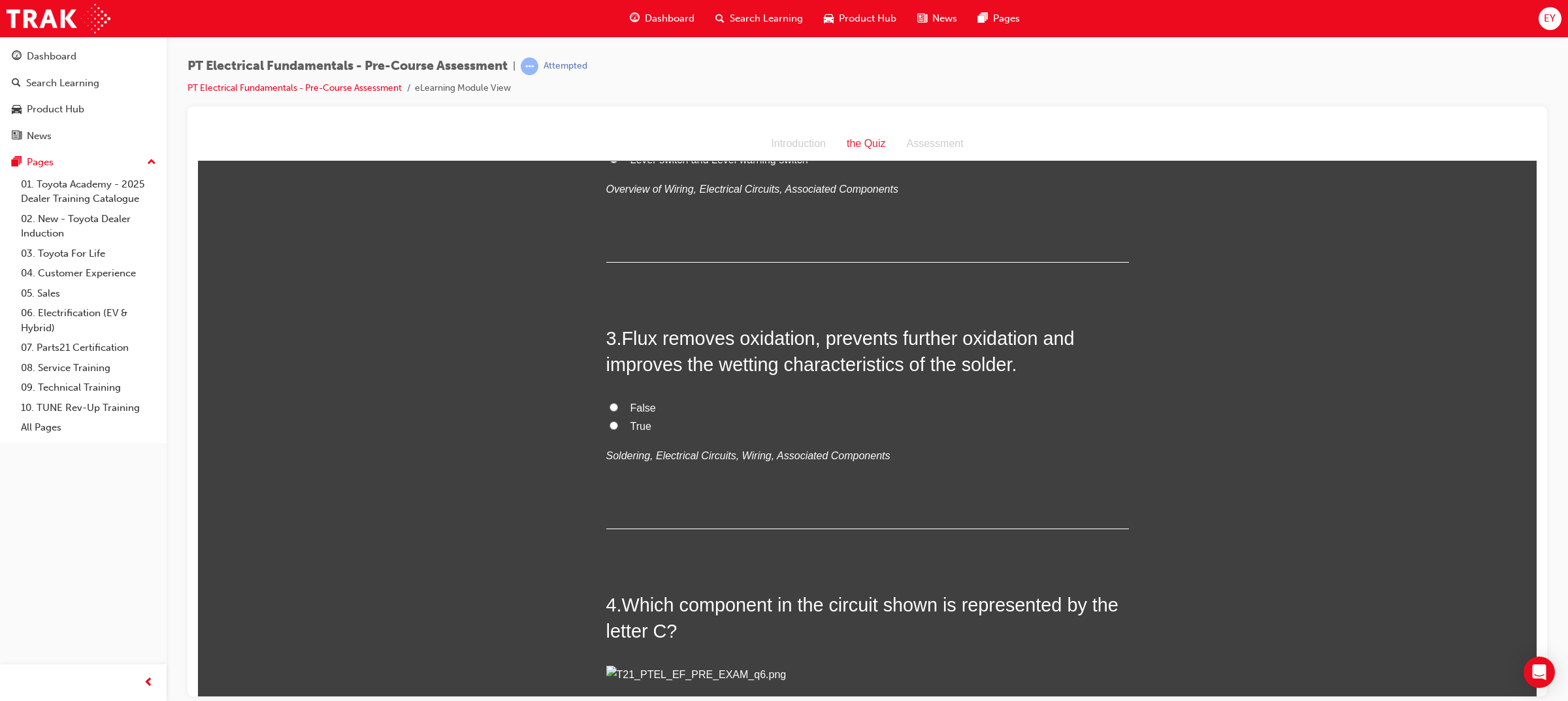
click at [630, 421] on span "True" at bounding box center [641, 425] width 21 height 11
click at [618, 421] on input "True" at bounding box center [614, 425] width 9 height 9
radio input "true"
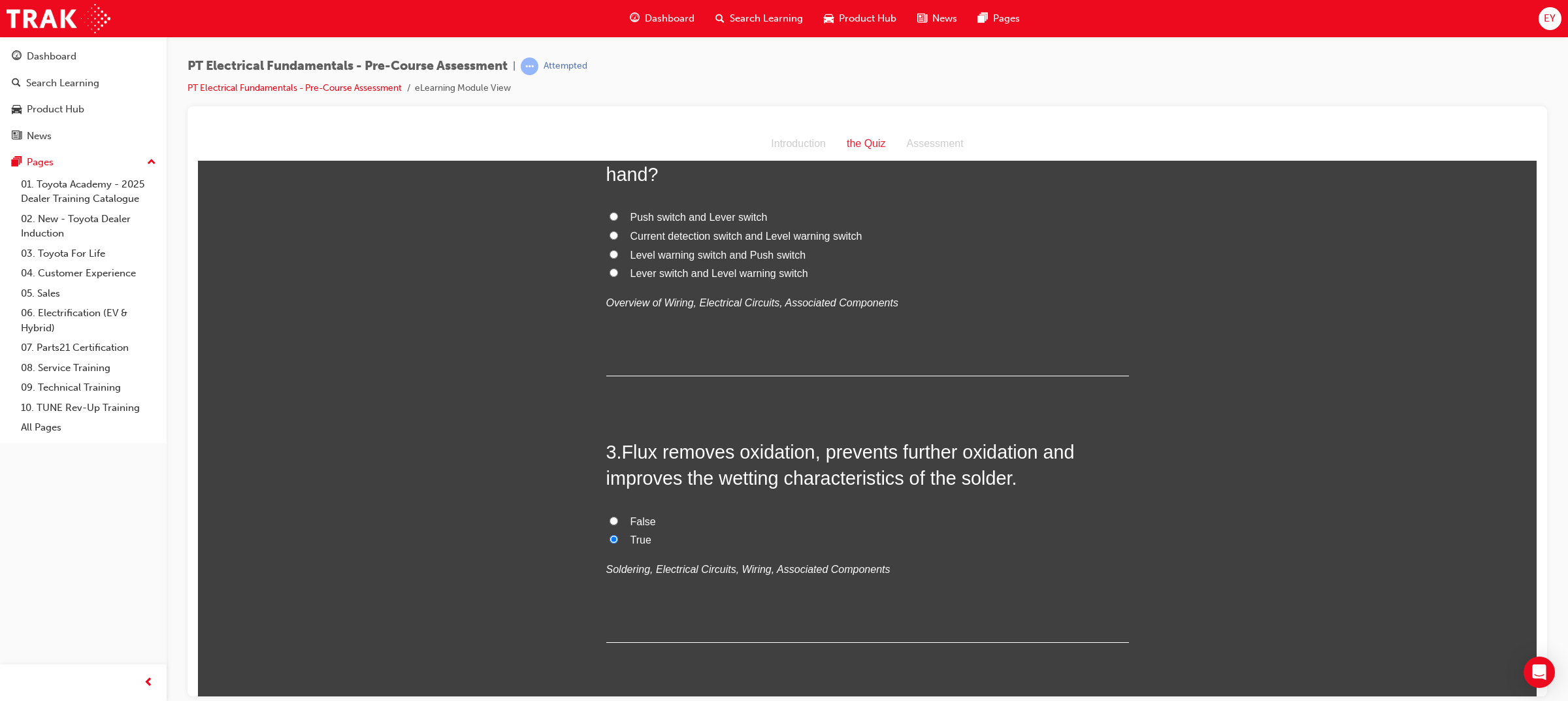
scroll to position [164, 0]
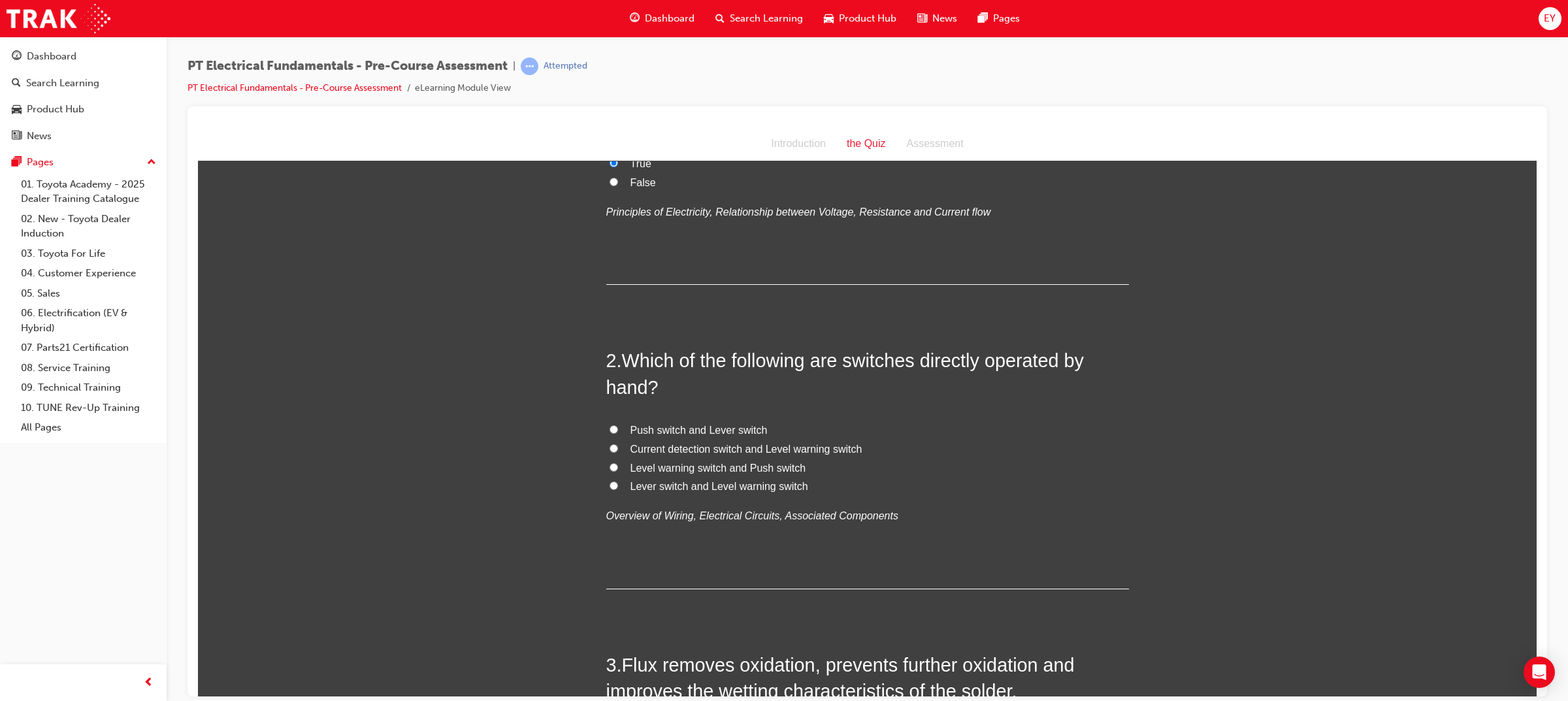
click at [645, 430] on span "Push switch and Lever switch" at bounding box center [699, 429] width 137 height 11
click at [618, 430] on input "Push switch and Lever switch" at bounding box center [614, 429] width 9 height 9
radio input "true"
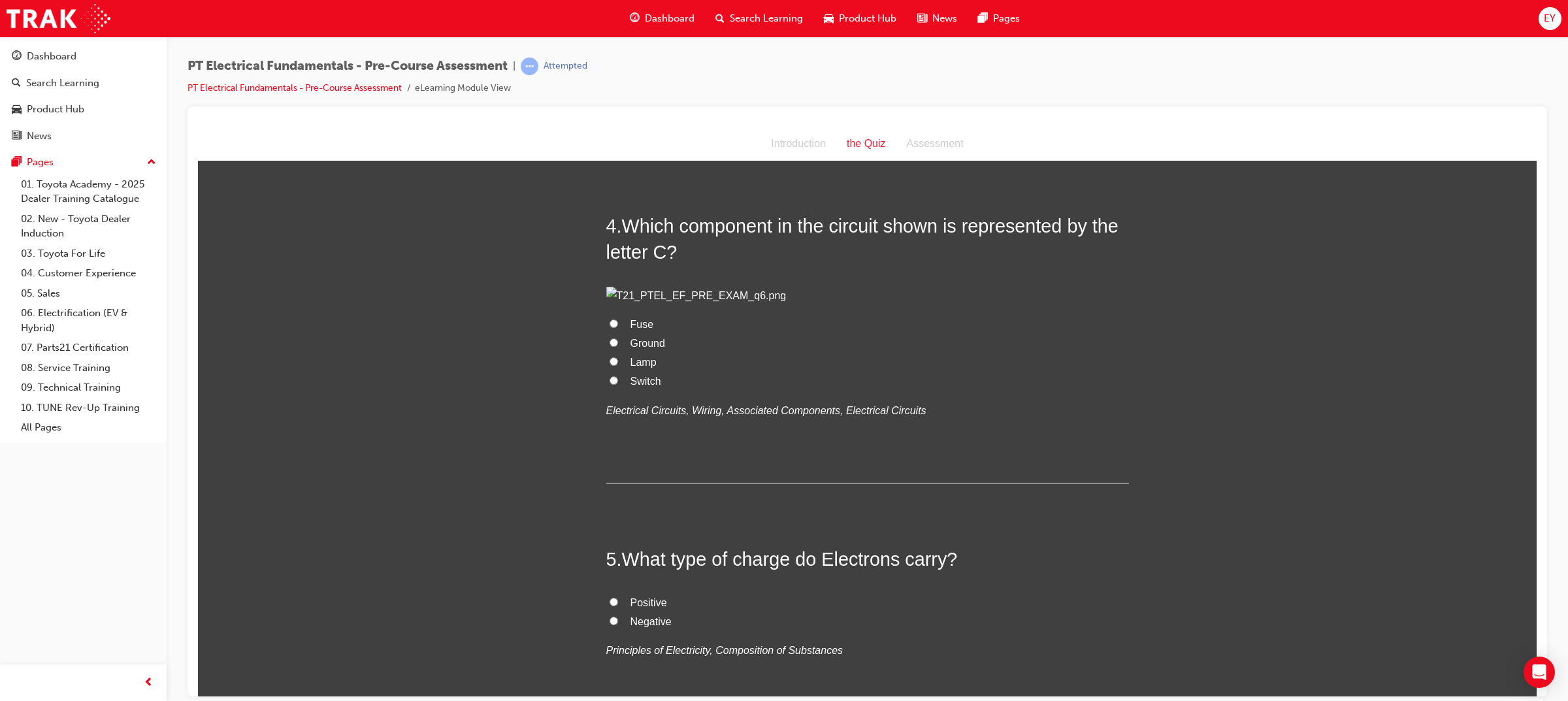
scroll to position [816, 0]
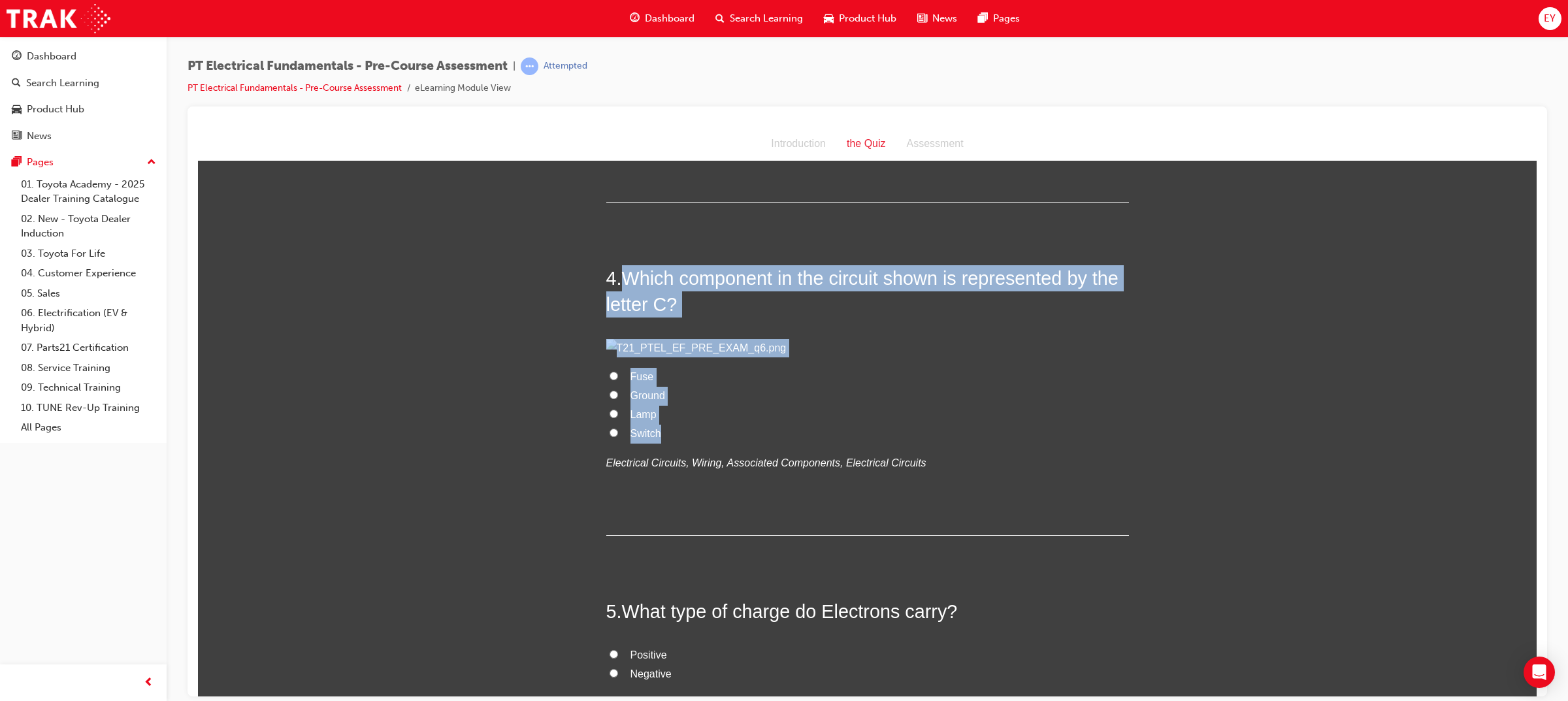
drag, startPoint x: 618, startPoint y: 278, endPoint x: 658, endPoint y: 587, distance: 311.6
click at [658, 535] on div "4 . Which component in the circuit shown is represented by the letter C? Fuse G…" at bounding box center [868, 399] width 523 height 270
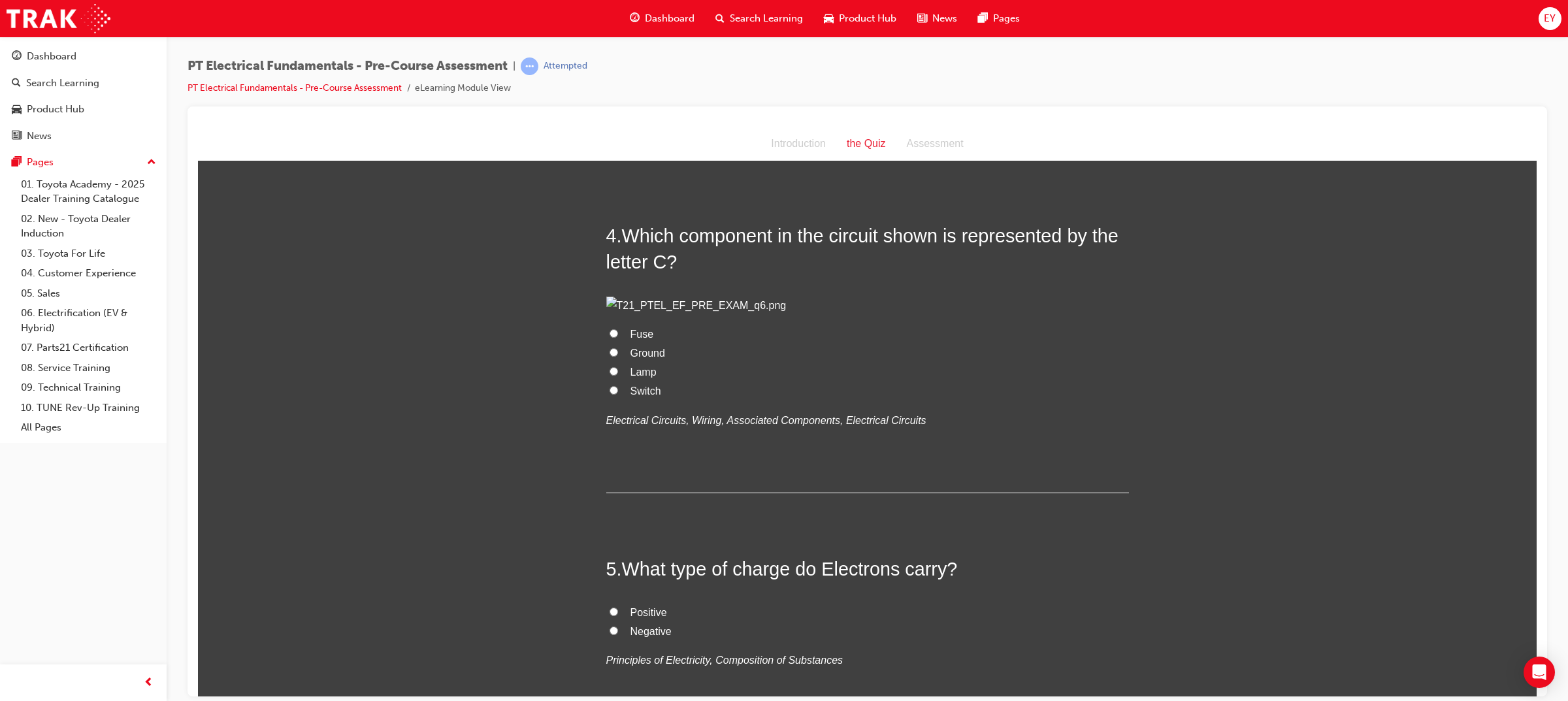
scroll to position [980, 0]
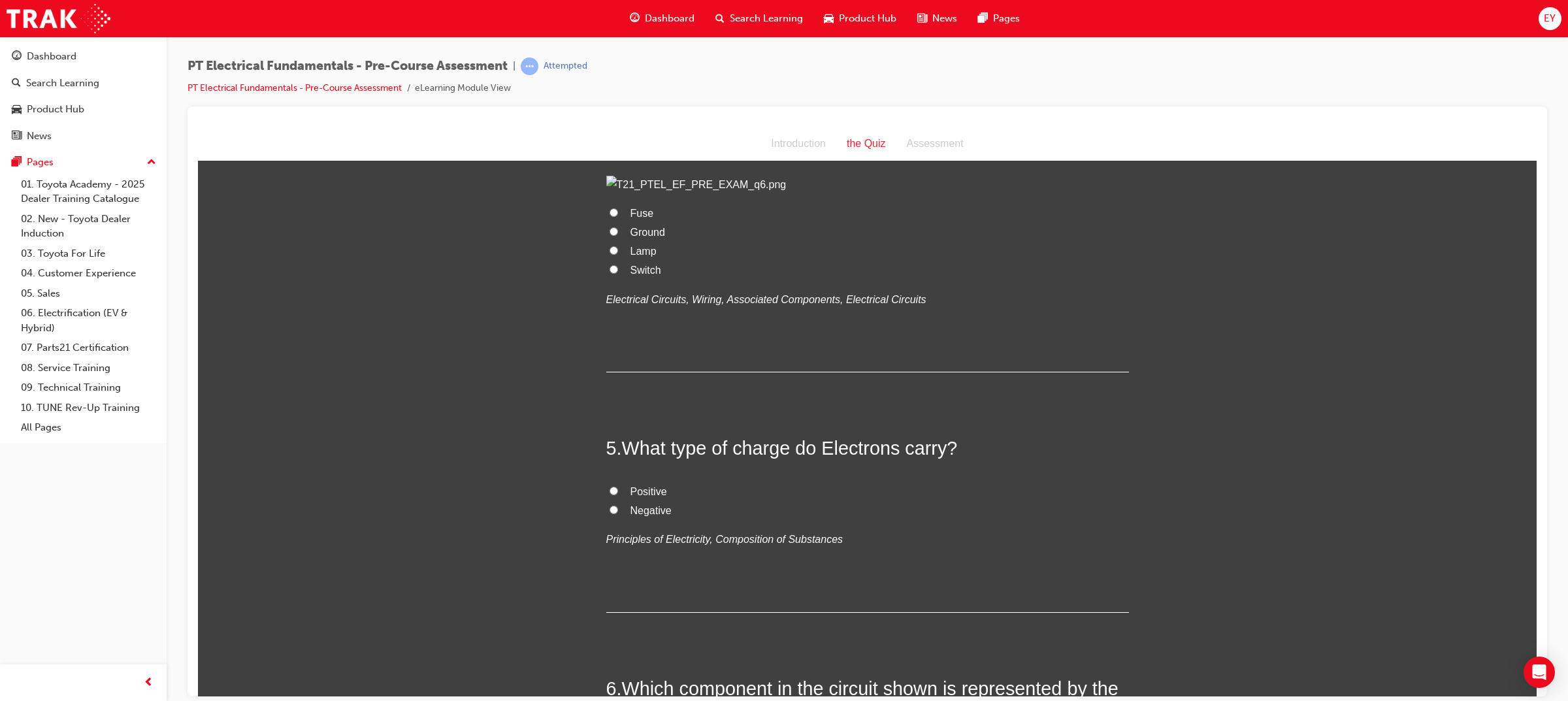
click at [639, 237] on span "Ground" at bounding box center [647, 231] width 34 height 11
click at [618, 235] on input "Ground" at bounding box center [614, 231] width 9 height 9
radio input "true"
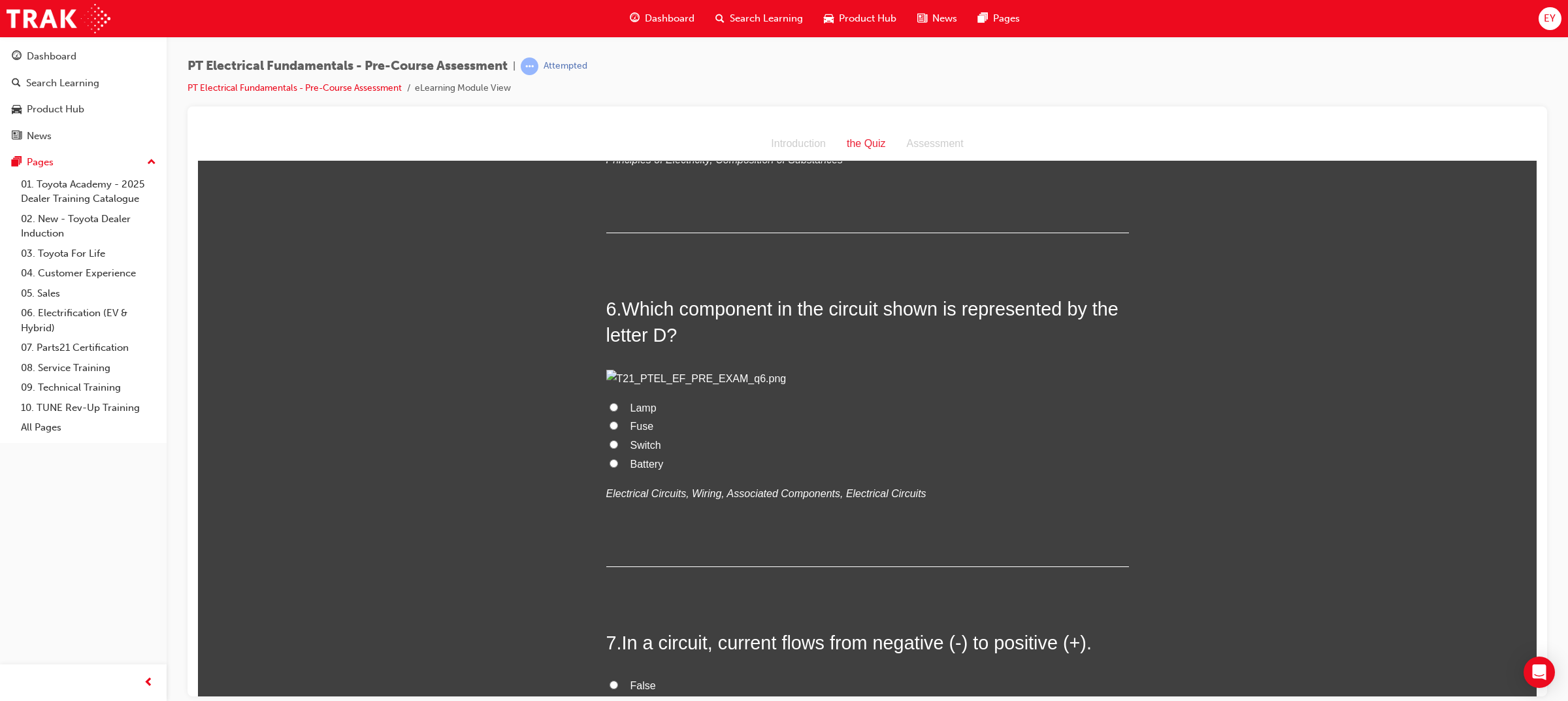
scroll to position [1632, 0]
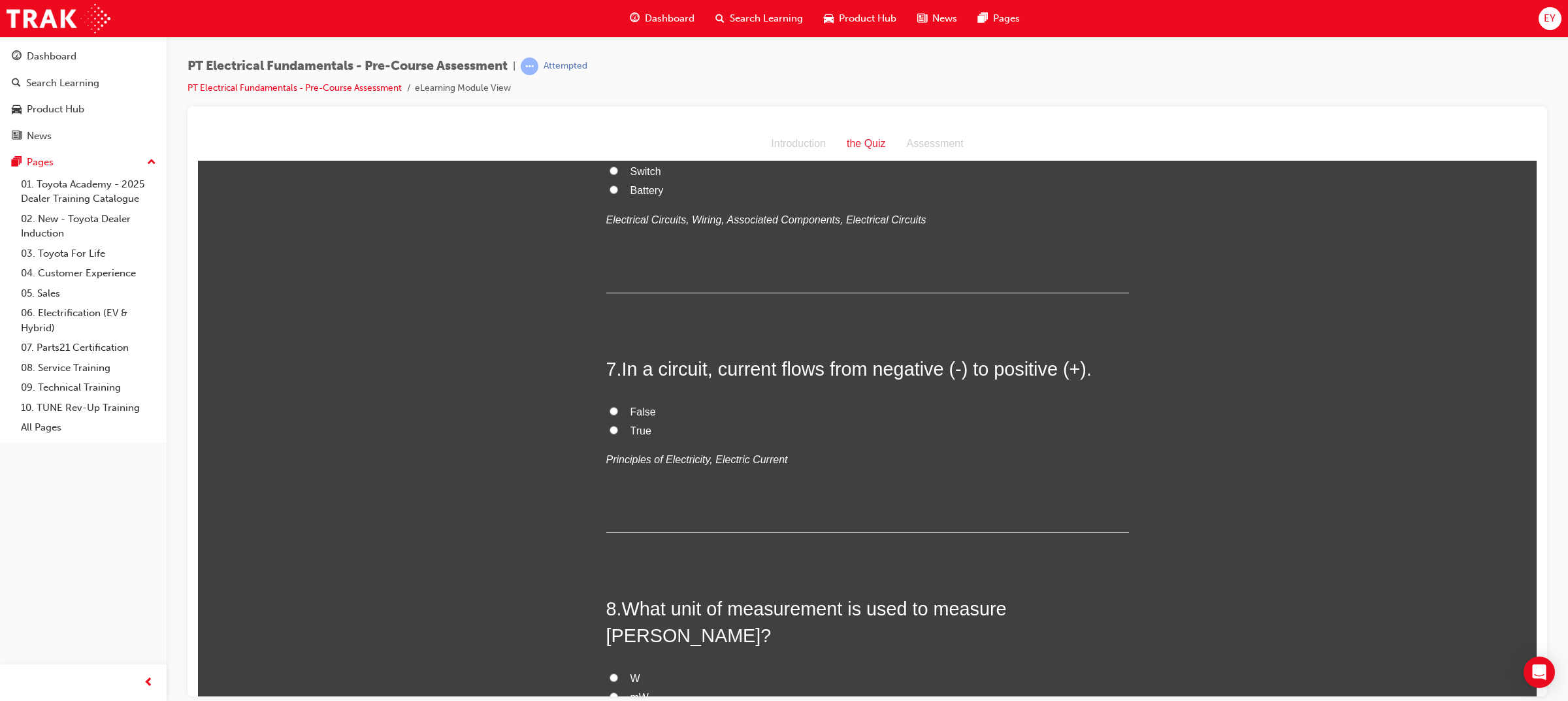
click at [641, 176] on span "Switch" at bounding box center [645, 171] width 31 height 11
click at [618, 174] on input "Switch" at bounding box center [614, 171] width 9 height 9
radio input "true"
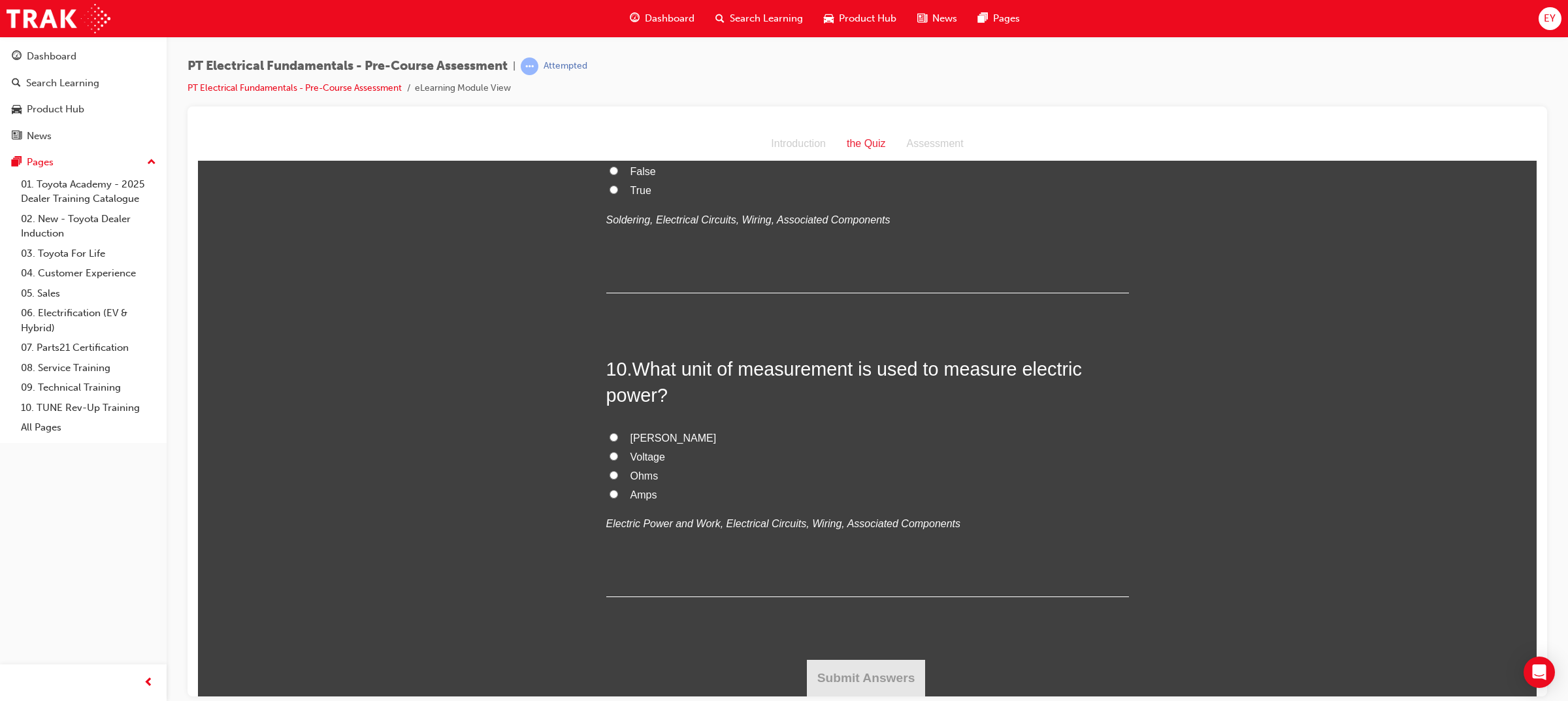
scroll to position [2691, 0]
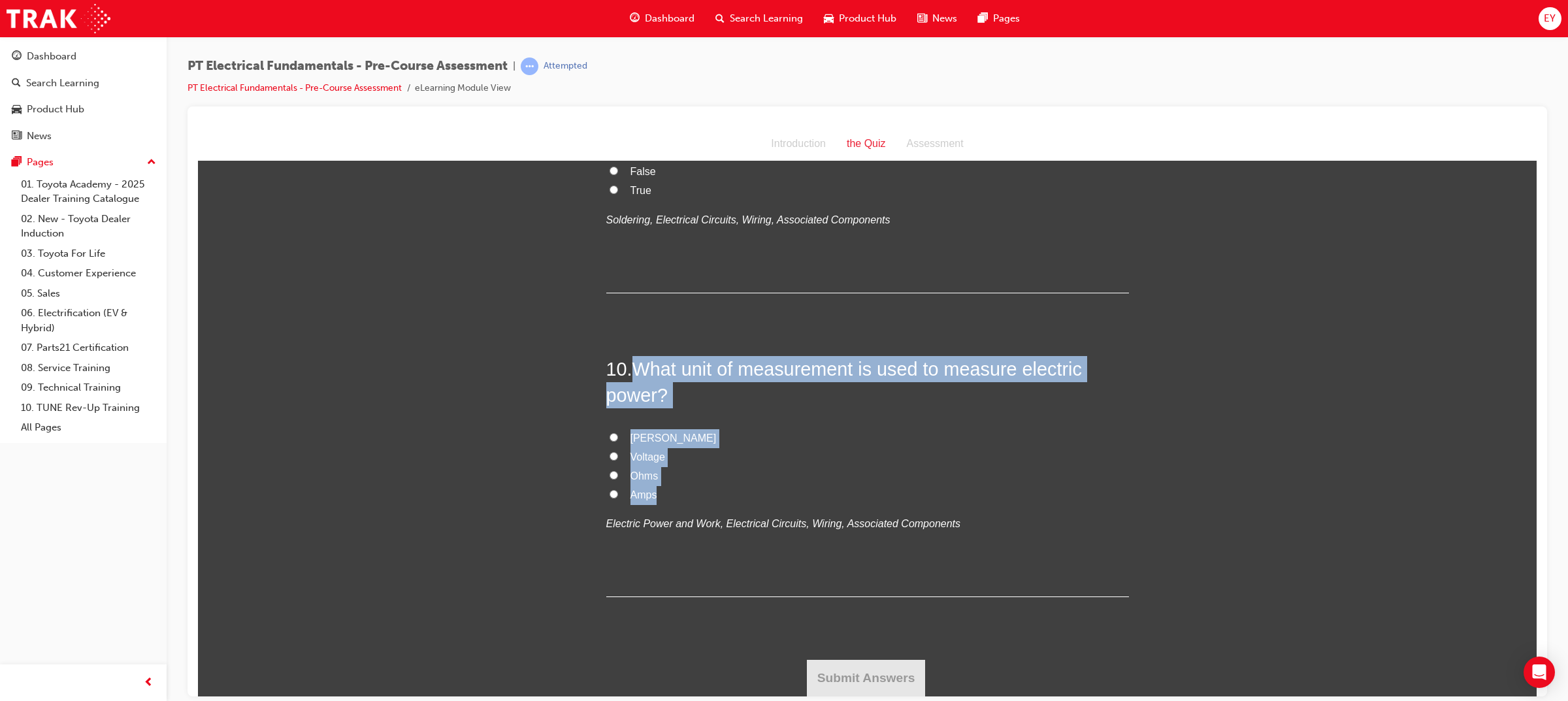
drag, startPoint x: 655, startPoint y: 493, endPoint x: 635, endPoint y: 346, distance: 148.4
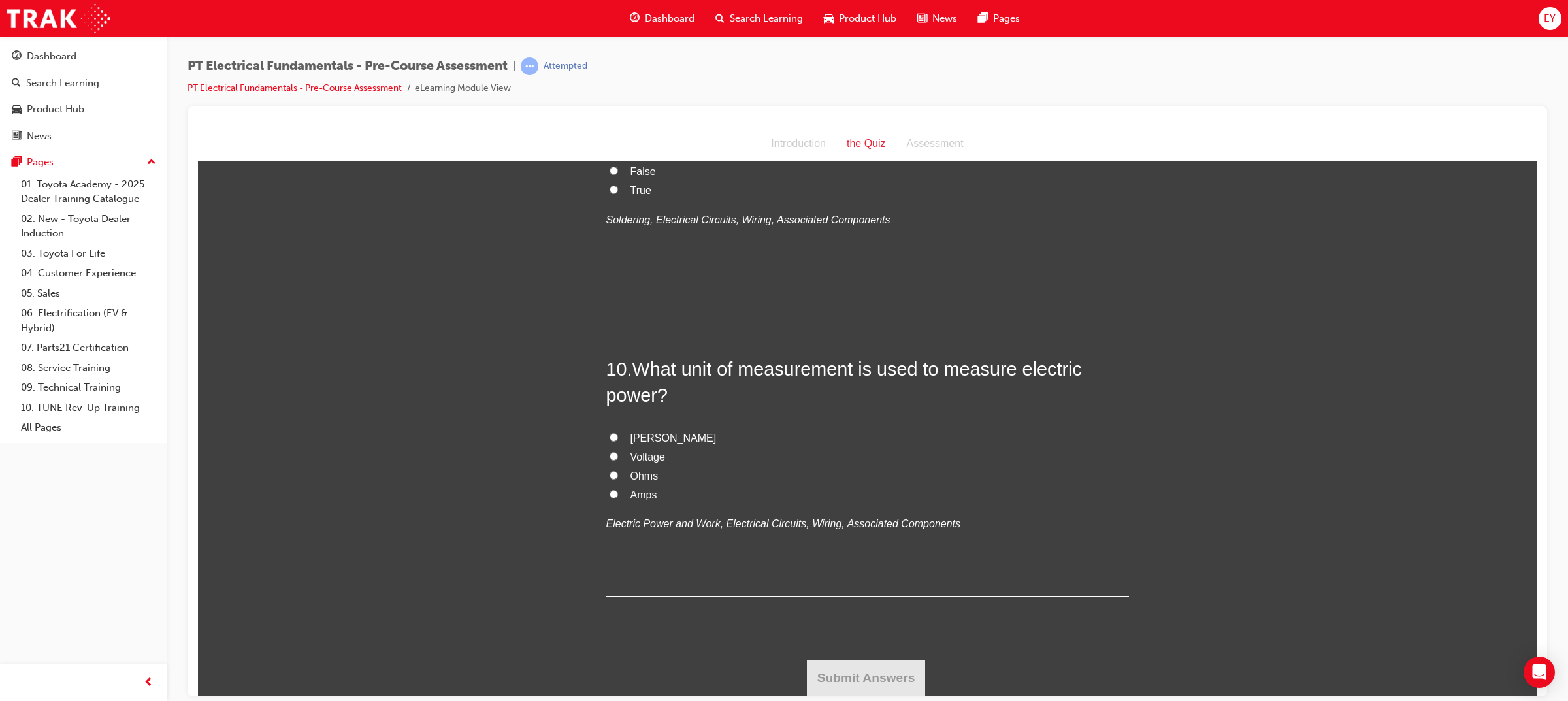
click at [651, 440] on label "[PERSON_NAME]" at bounding box center [868, 438] width 523 height 19
click at [618, 440] on input "[PERSON_NAME]" at bounding box center [614, 436] width 9 height 9
radio input "true"
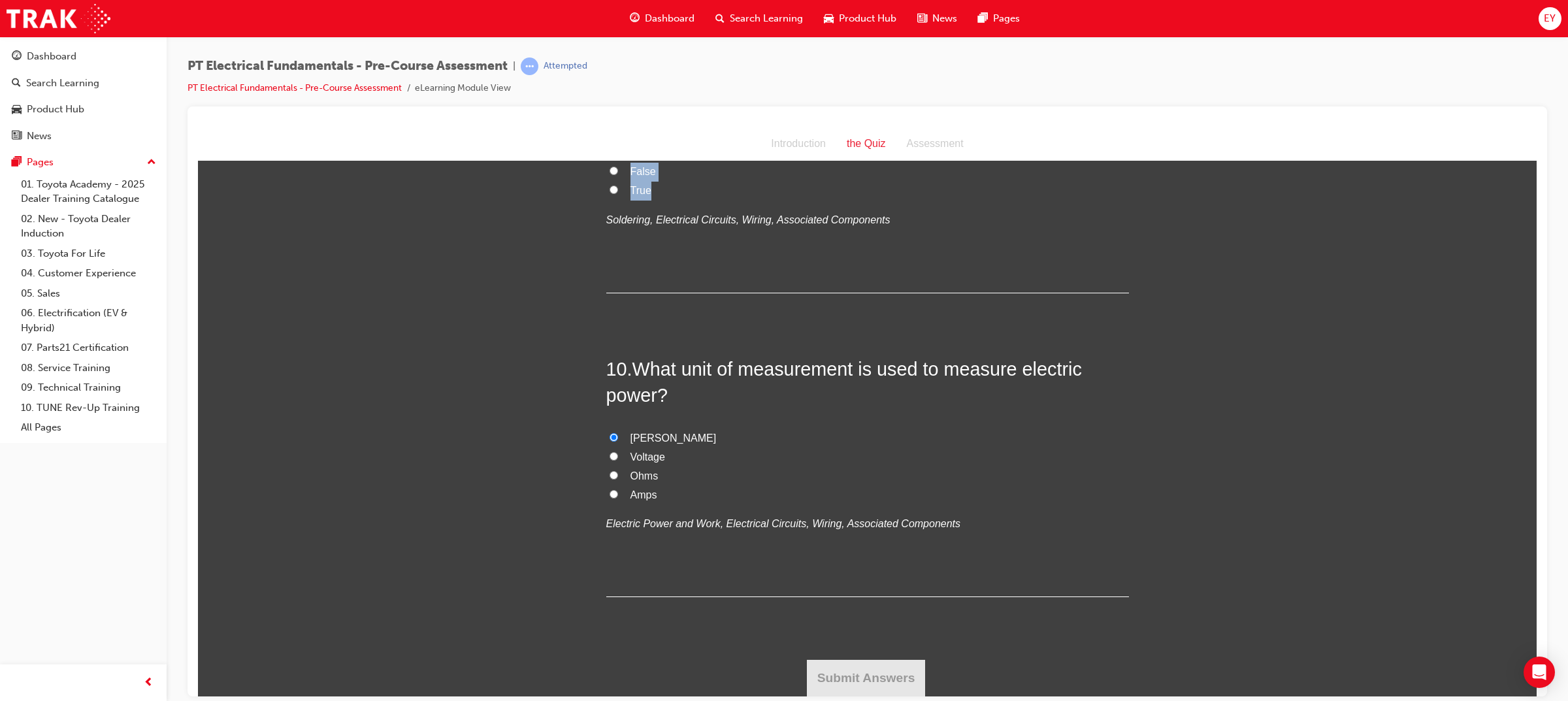
drag, startPoint x: 662, startPoint y: 432, endPoint x: 621, endPoint y: 364, distance: 79.4
click at [621, 293] on div "9 . Flux removes oxides during soldering. False True Soldering, Electrical Circ…" at bounding box center [868, 204] width 523 height 178
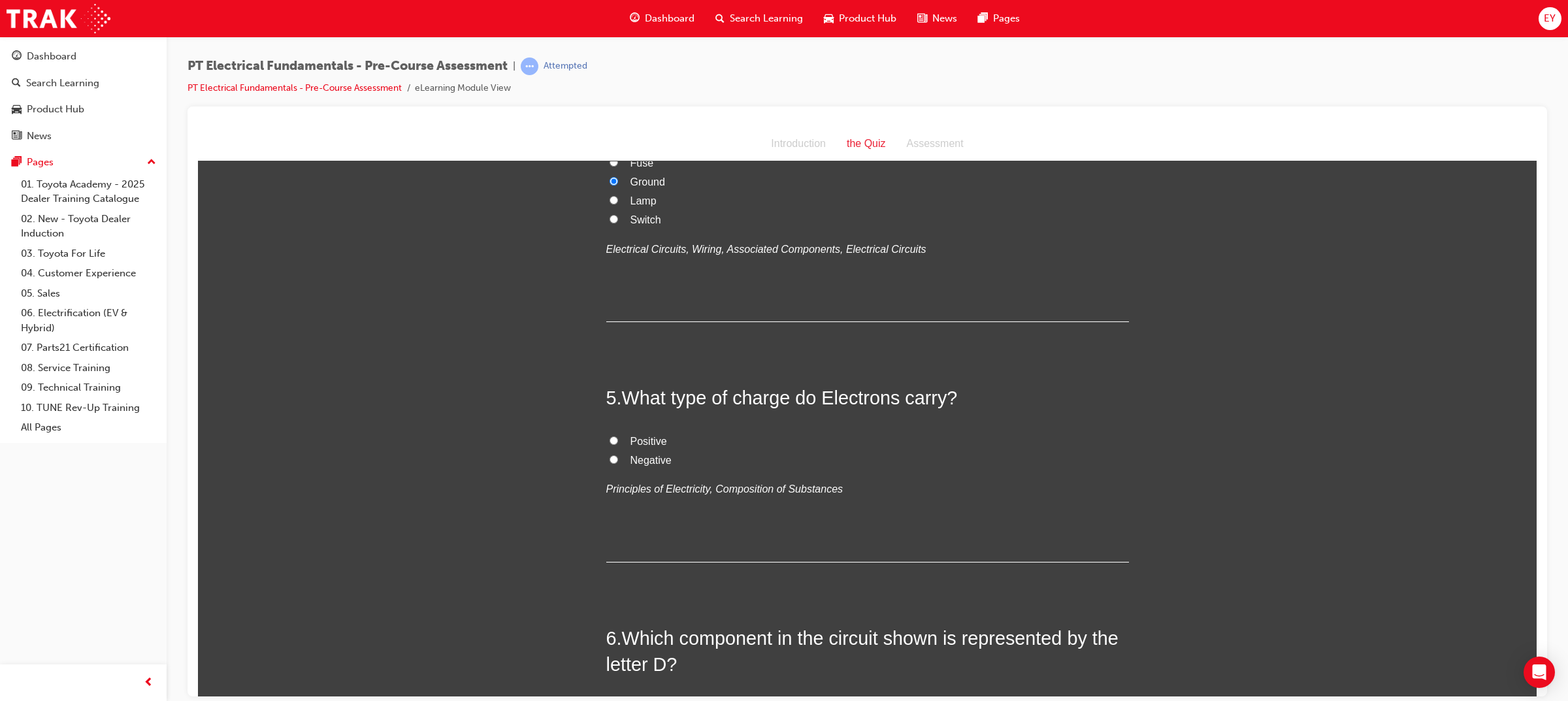
scroll to position [1059, 0]
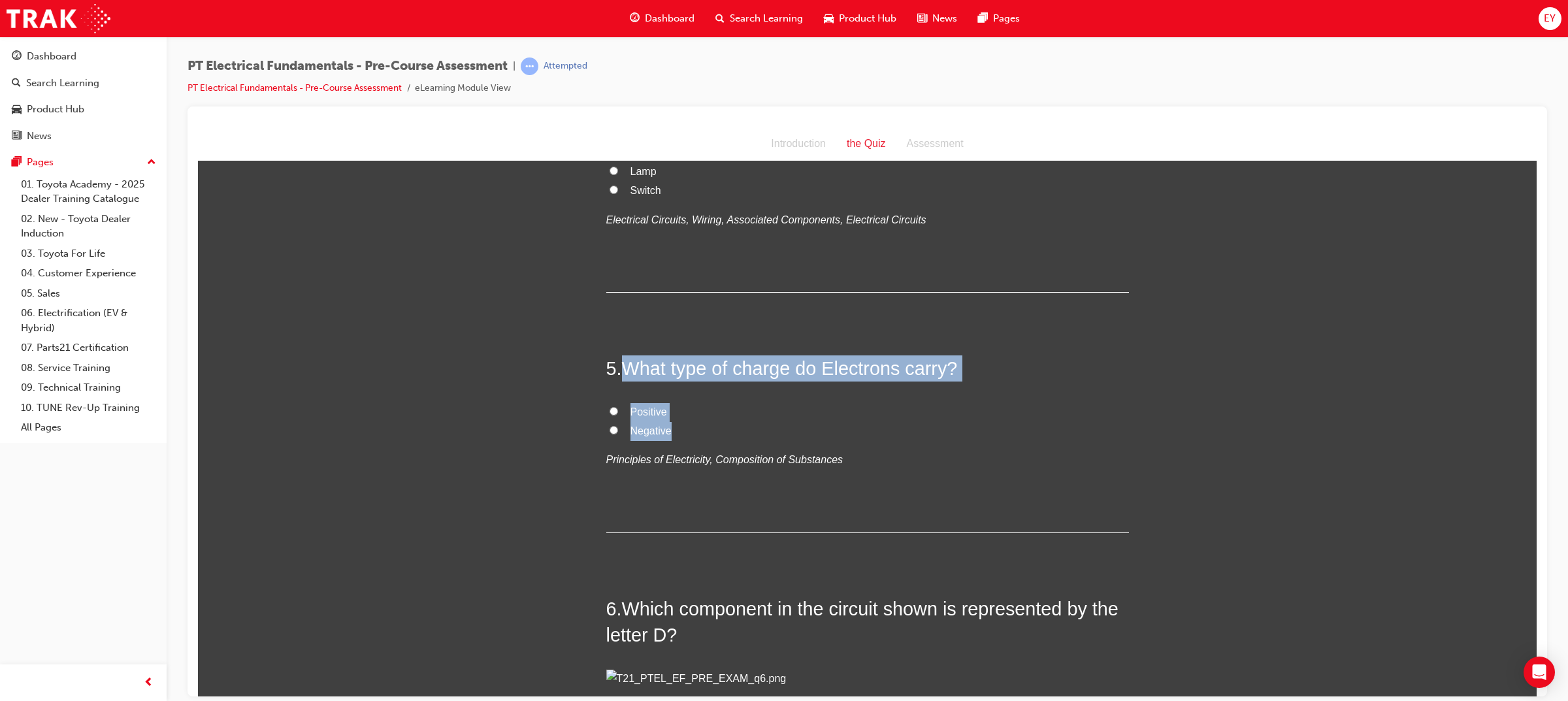
drag, startPoint x: 670, startPoint y: 583, endPoint x: 621, endPoint y: 510, distance: 87.9
click at [621, 510] on div "5 . What type of charge do Electrons carry? Positive Negative Principles of Ele…" at bounding box center [868, 443] width 523 height 178
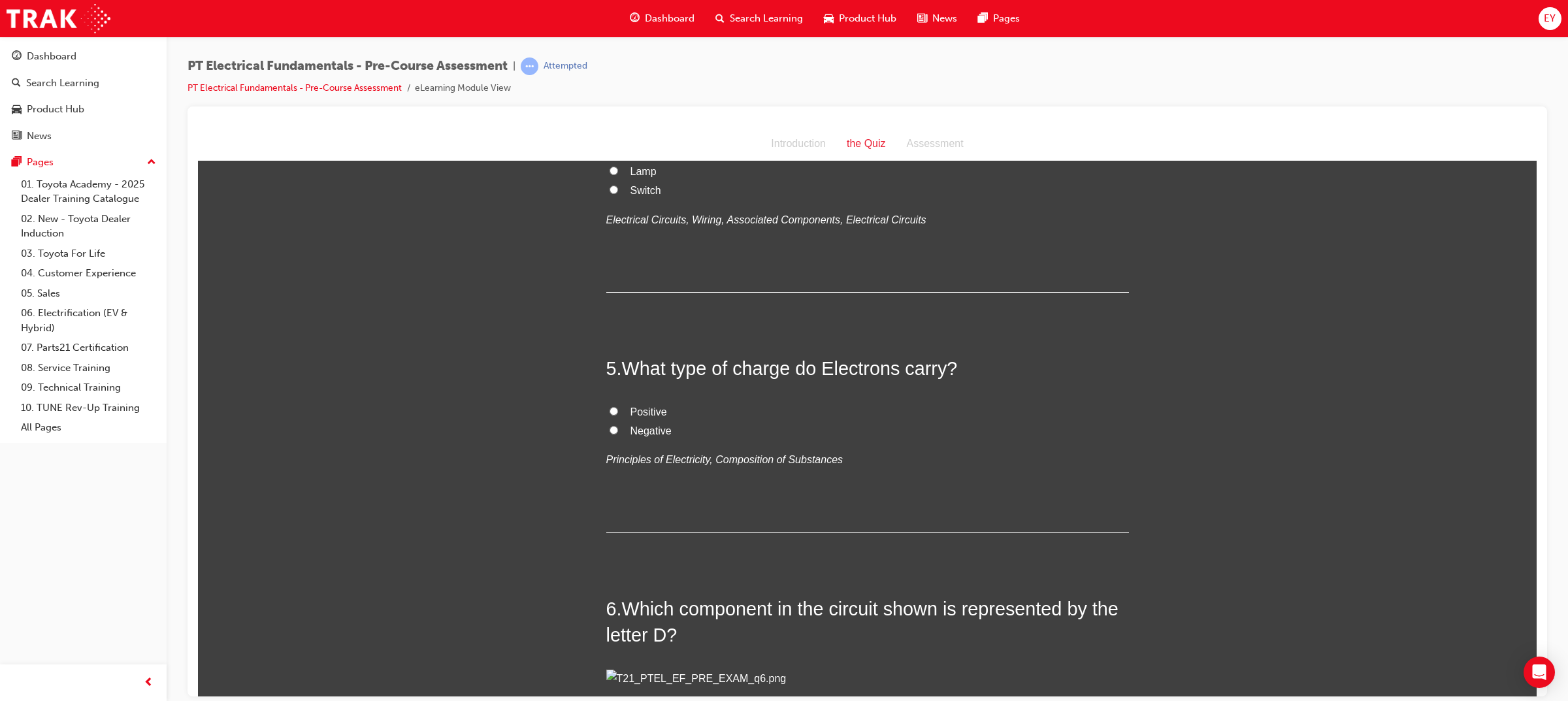
click at [355, 427] on div "You must select an answer for each question before you can submit. Please note,…" at bounding box center [867, 584] width 1338 height 2937
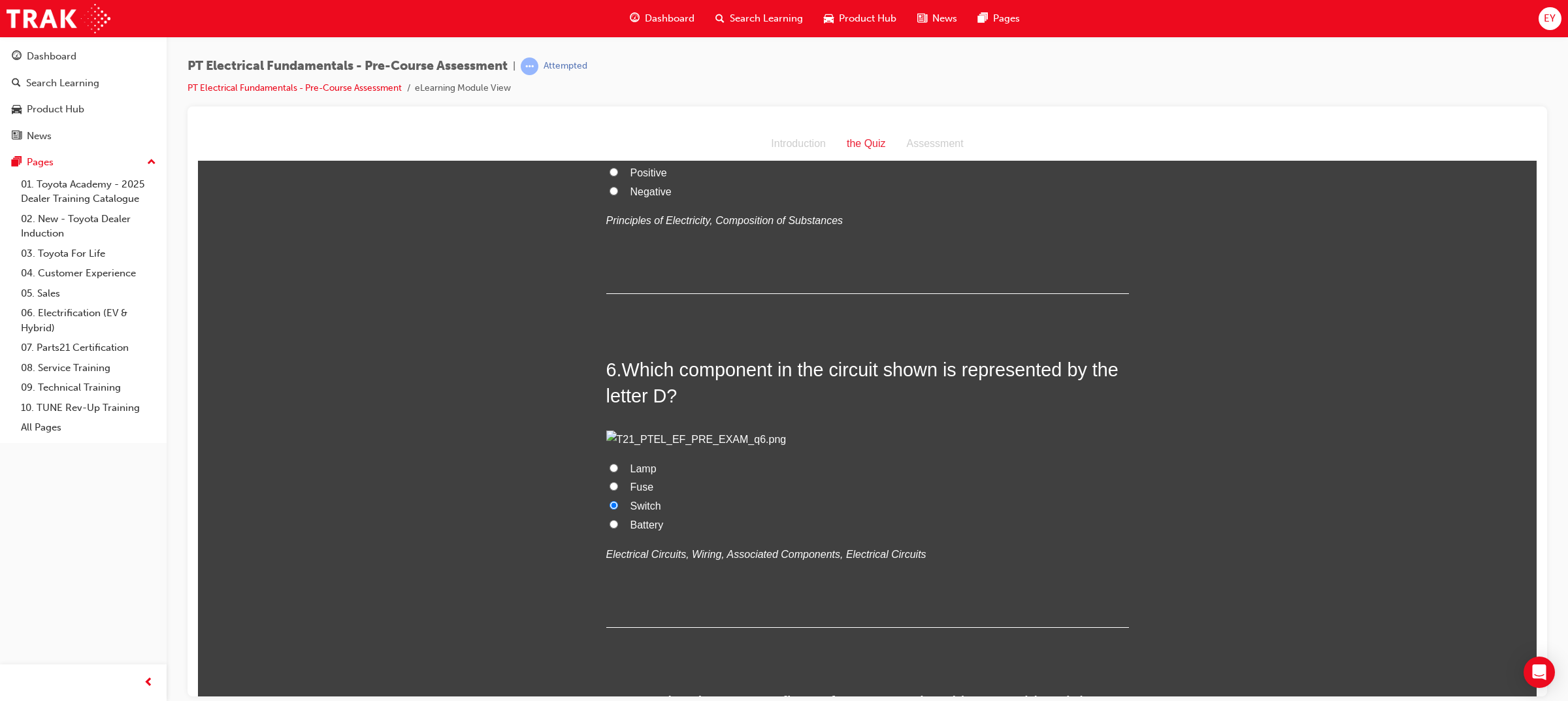
scroll to position [1303, 0]
click at [654, 191] on span "Negative" at bounding box center [650, 185] width 41 height 11
click at [618, 189] on input "Negative" at bounding box center [614, 185] width 9 height 9
radio input "true"
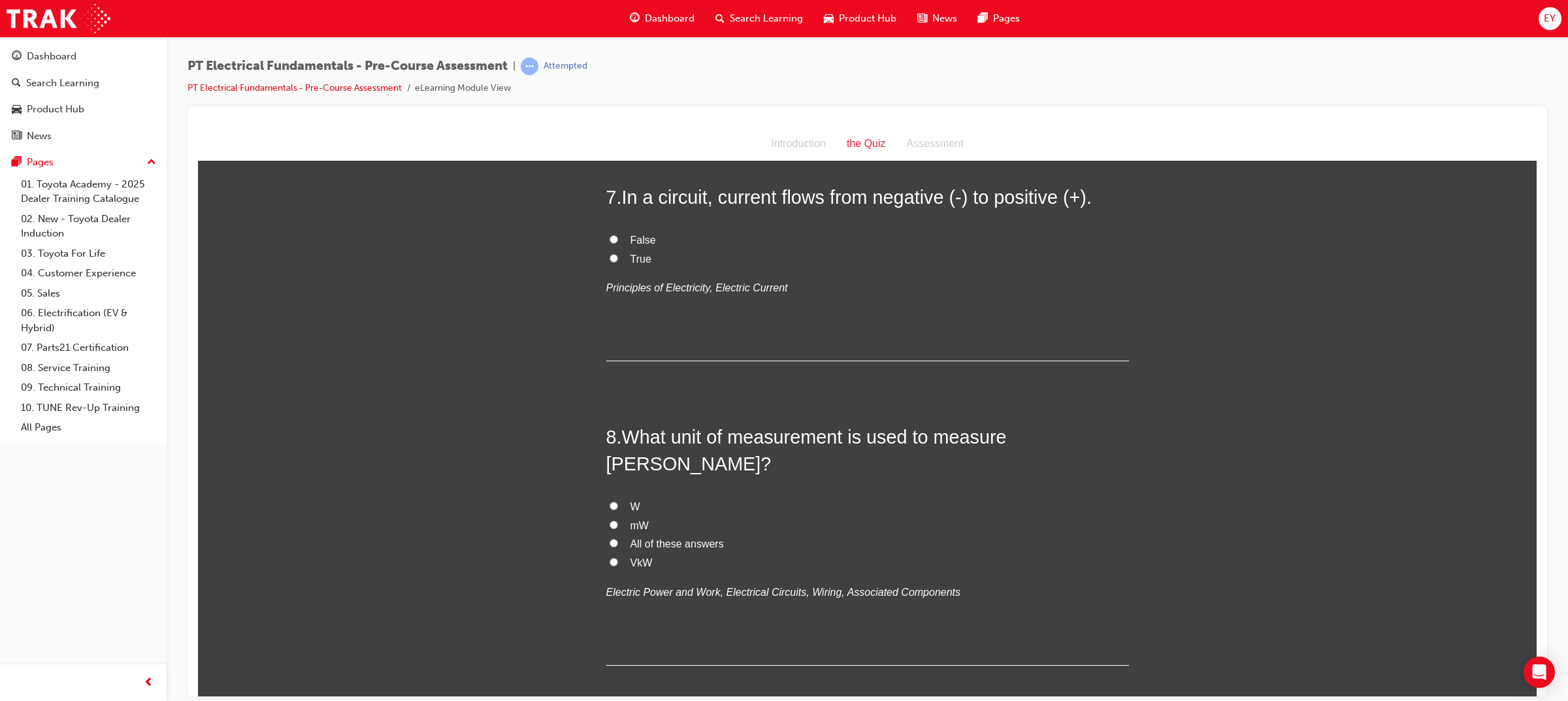
scroll to position [1957, 0]
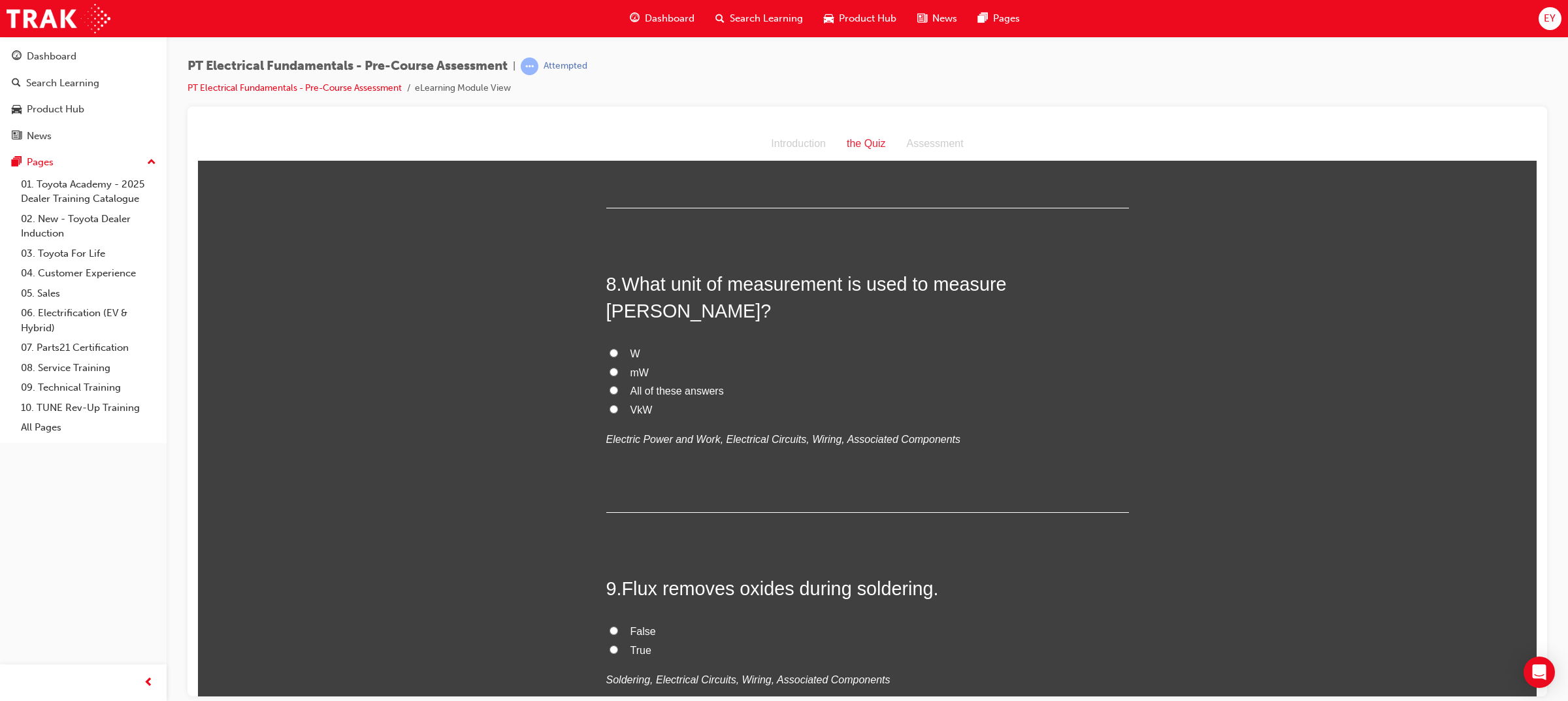
drag, startPoint x: 645, startPoint y: 405, endPoint x: 619, endPoint y: 346, distance: 64.5
click at [619, 208] on div "7 . In a circuit, current flows from negative (-) to positive (+). False True P…" at bounding box center [868, 120] width 523 height 178
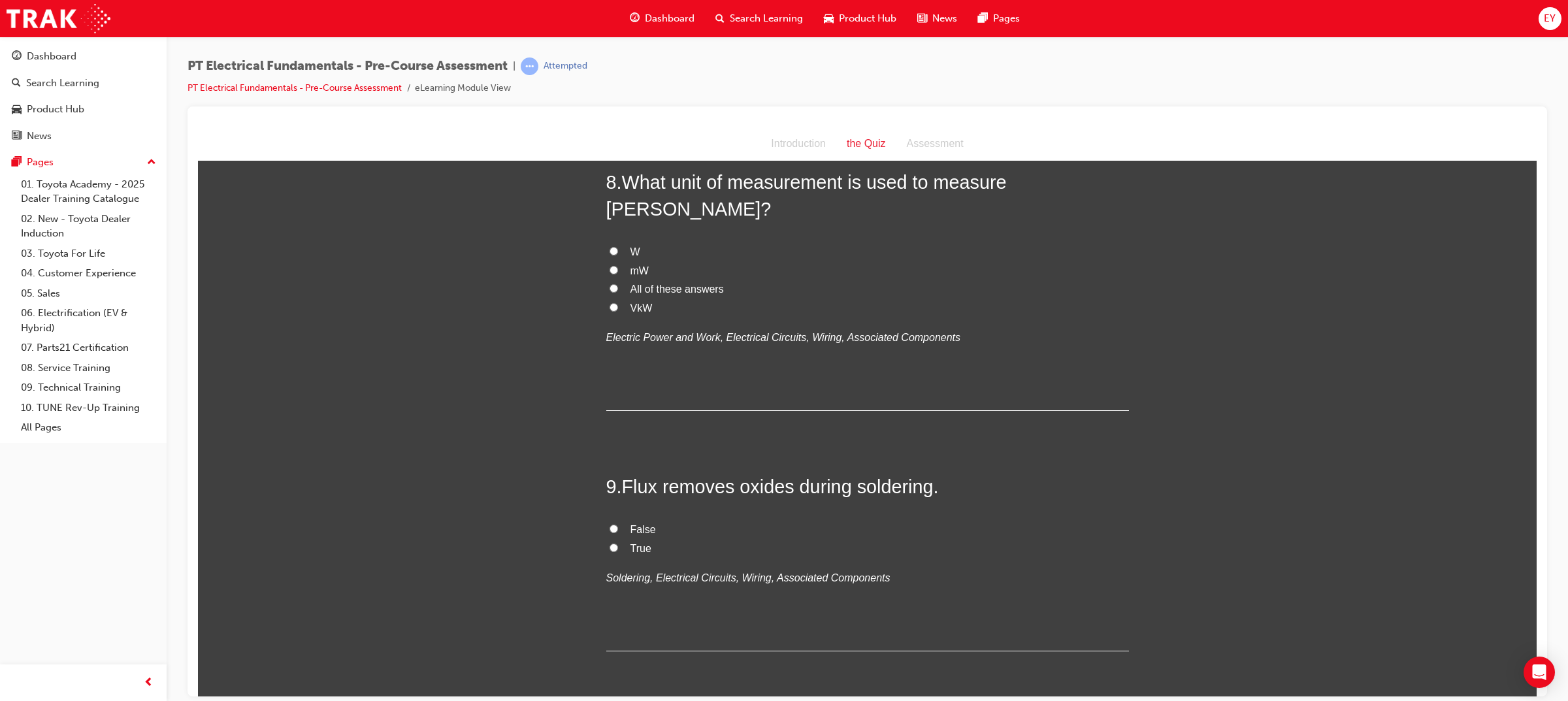
scroll to position [2202, 0]
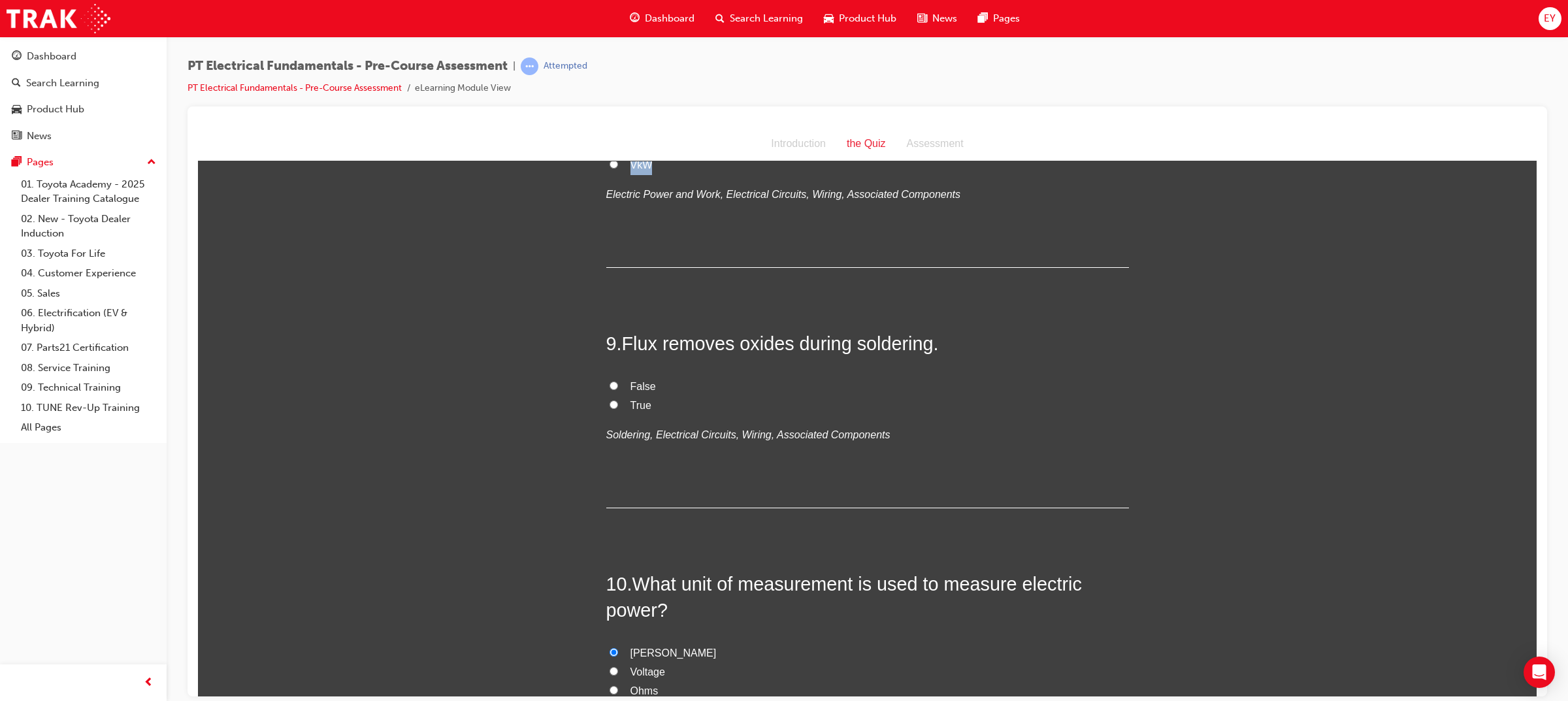
drag, startPoint x: 650, startPoint y: 436, endPoint x: 625, endPoint y: 340, distance: 99.2
click at [625, 267] on div "8 . What unit of measurement is used to measure [PERSON_NAME]? W mW All of thes…" at bounding box center [868, 146] width 523 height 242
drag, startPoint x: 950, startPoint y: 464, endPoint x: 921, endPoint y: 463, distance: 29.0
click at [950, 204] on p "Electric Power and Work, Electrical Circuits, Wiring, Associated Components" at bounding box center [868, 194] width 523 height 19
click at [698, 150] on span "All of these answers" at bounding box center [677, 145] width 93 height 11
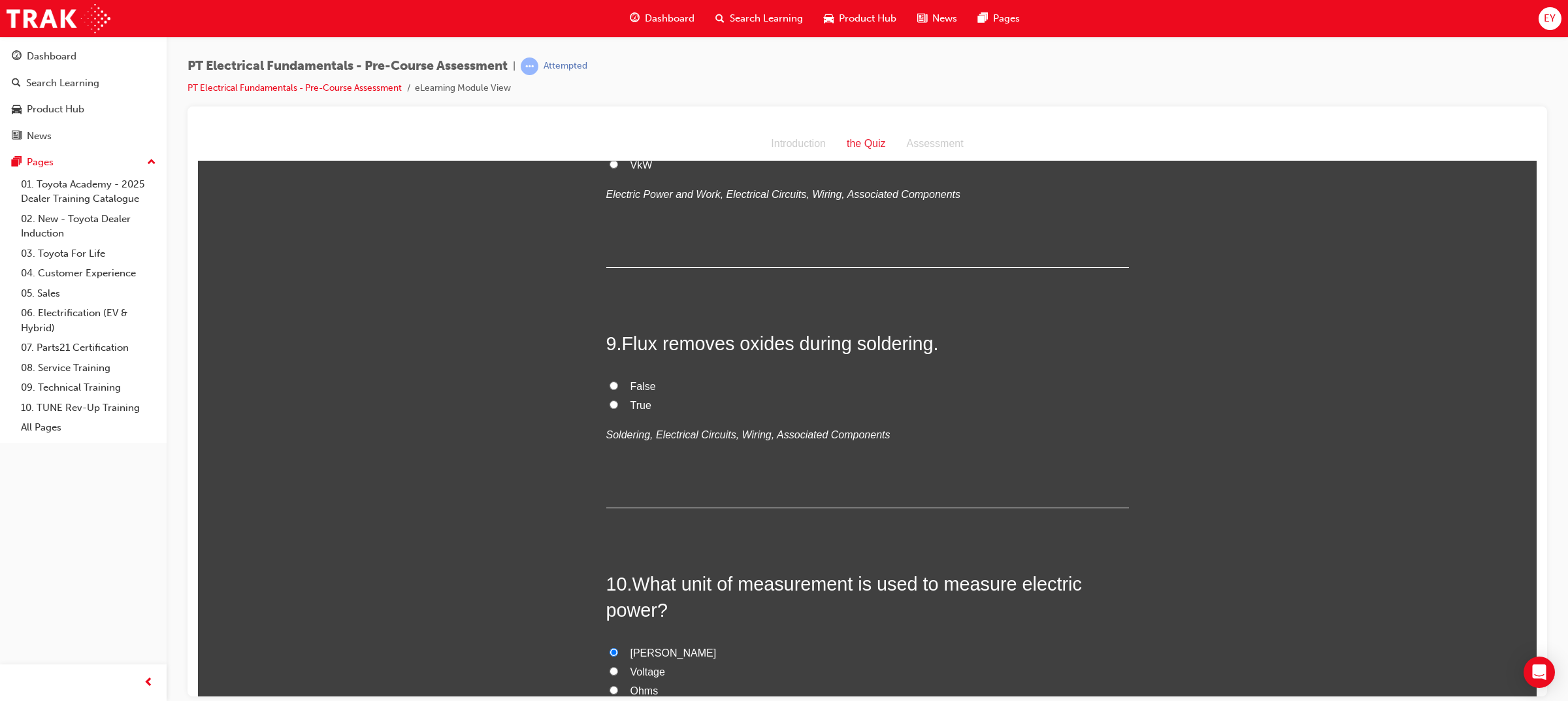
click at [618, 149] on input "All of these answers" at bounding box center [614, 145] width 9 height 9
radio input "true"
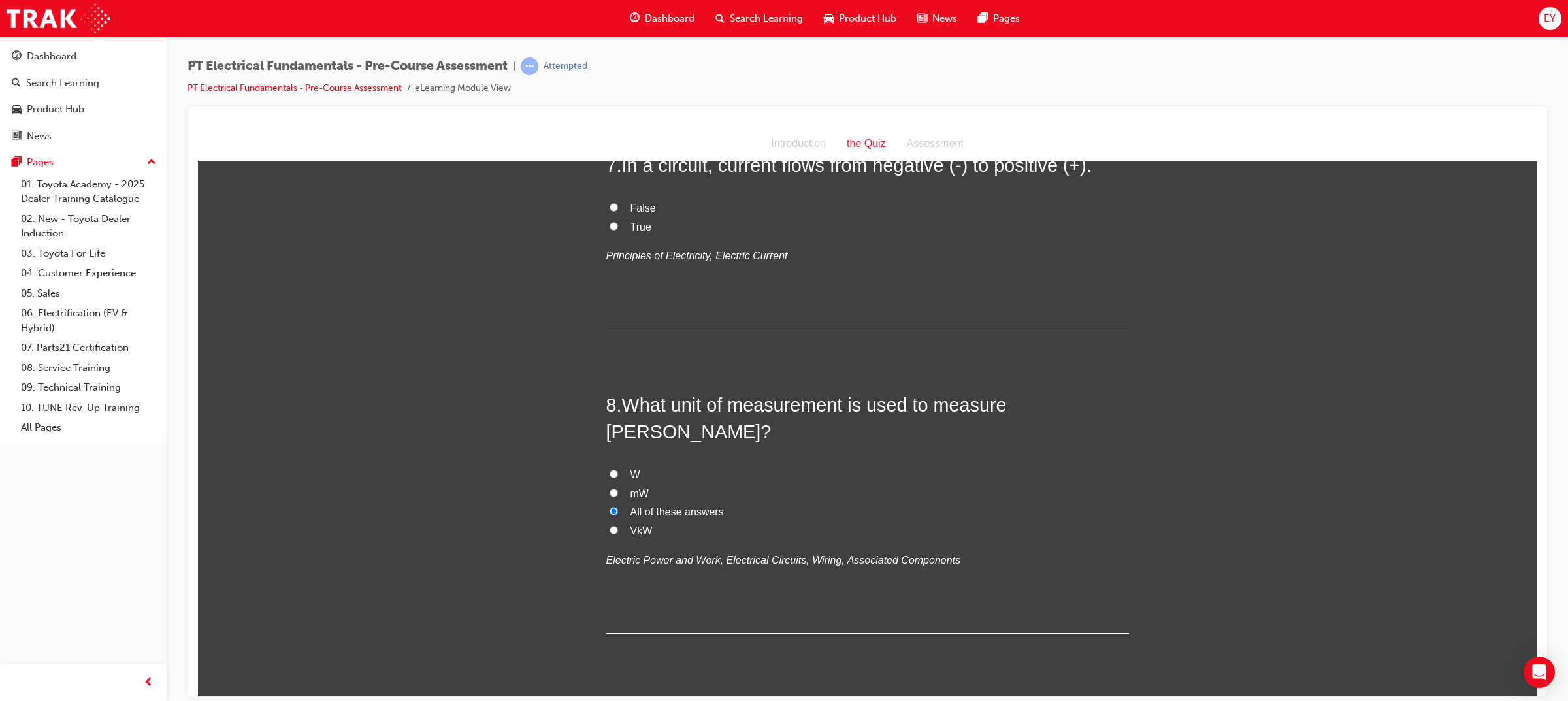
scroll to position [1875, 0]
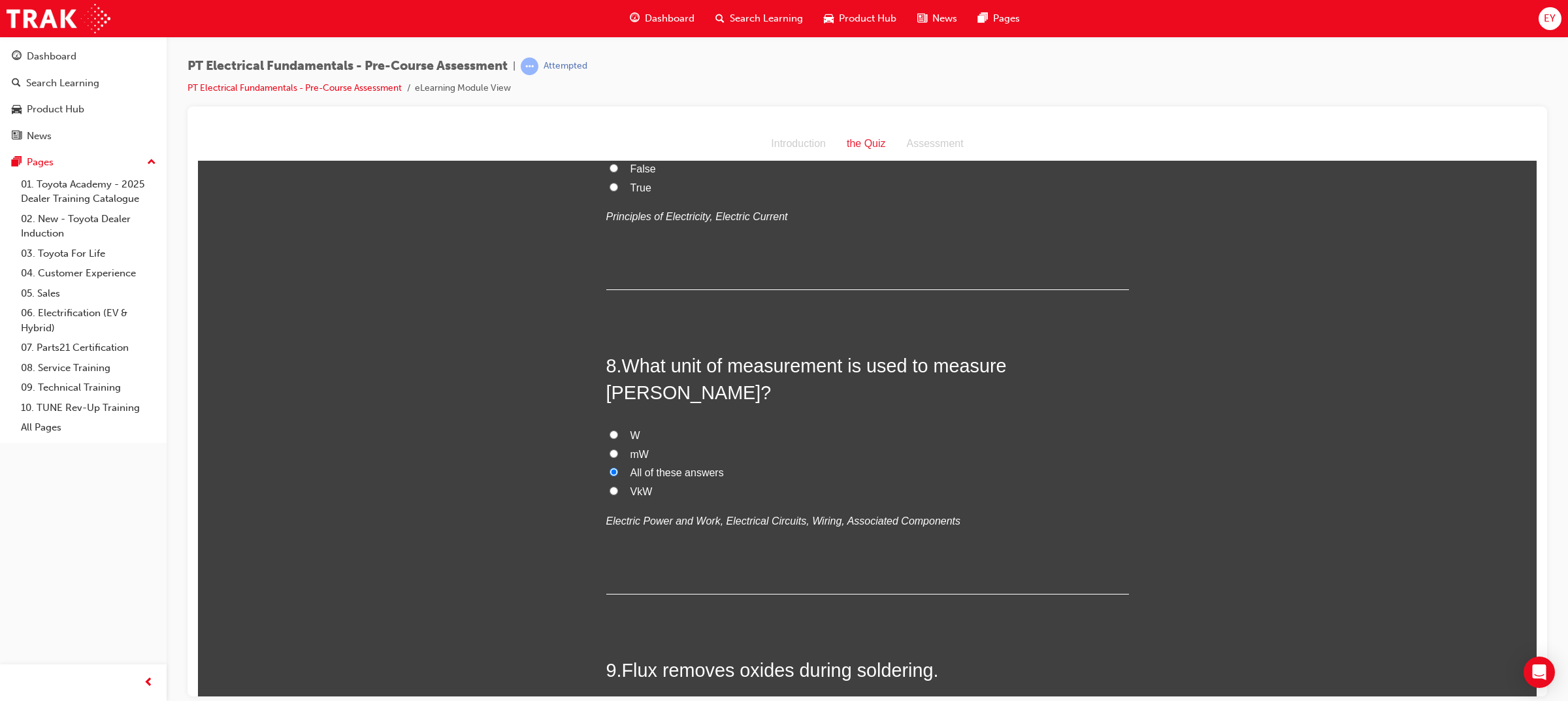
click at [648, 197] on label "True" at bounding box center [868, 188] width 523 height 19
click at [618, 191] on input "True" at bounding box center [614, 186] width 9 height 9
radio input "true"
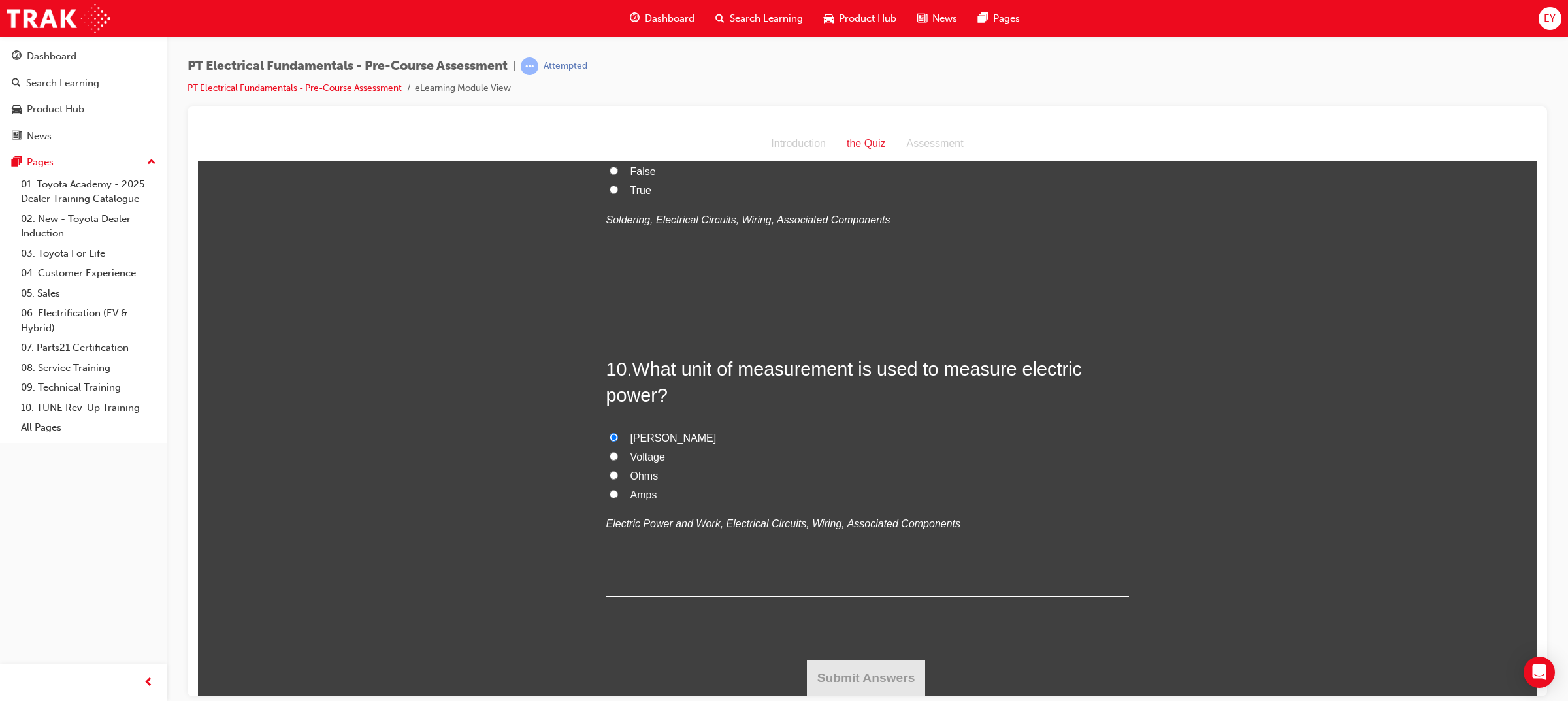
scroll to position [2365, 0]
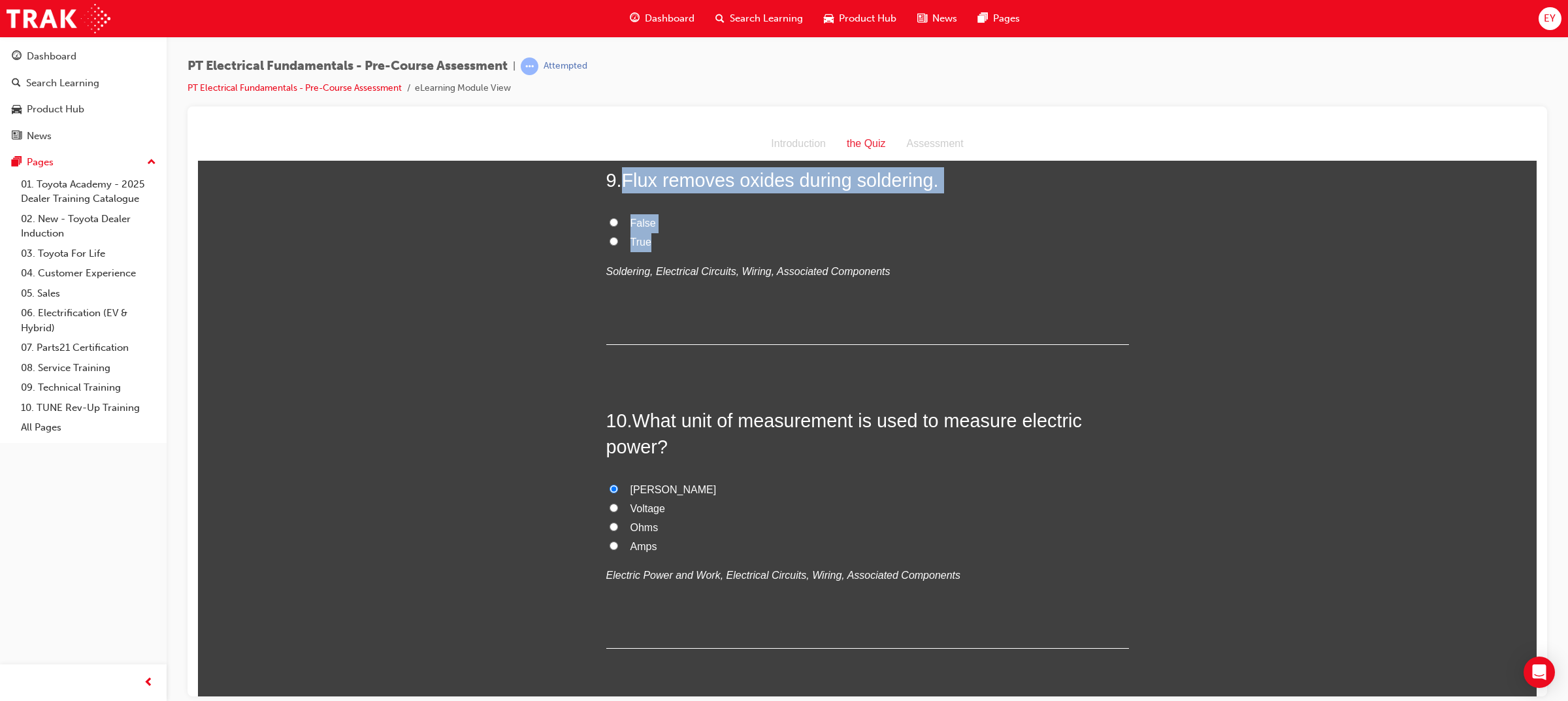
drag, startPoint x: 645, startPoint y: 515, endPoint x: 624, endPoint y: 449, distance: 69.3
click at [624, 344] on div "9 . Flux removes oxides during soldering. False True Soldering, Electrical Circ…" at bounding box center [868, 255] width 523 height 178
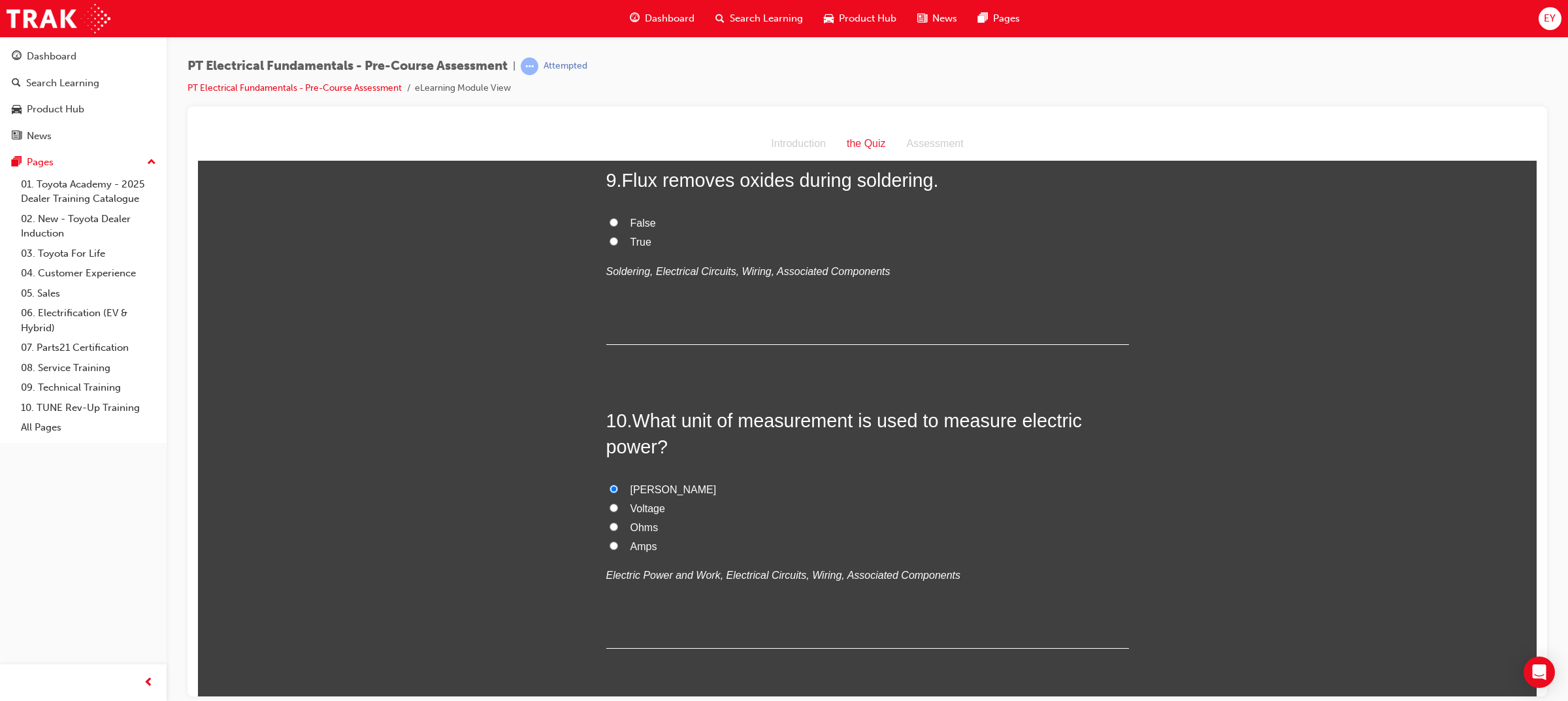
click at [638, 247] on span "True" at bounding box center [641, 241] width 21 height 11
click at [618, 245] on input "True" at bounding box center [614, 241] width 9 height 9
radio input "true"
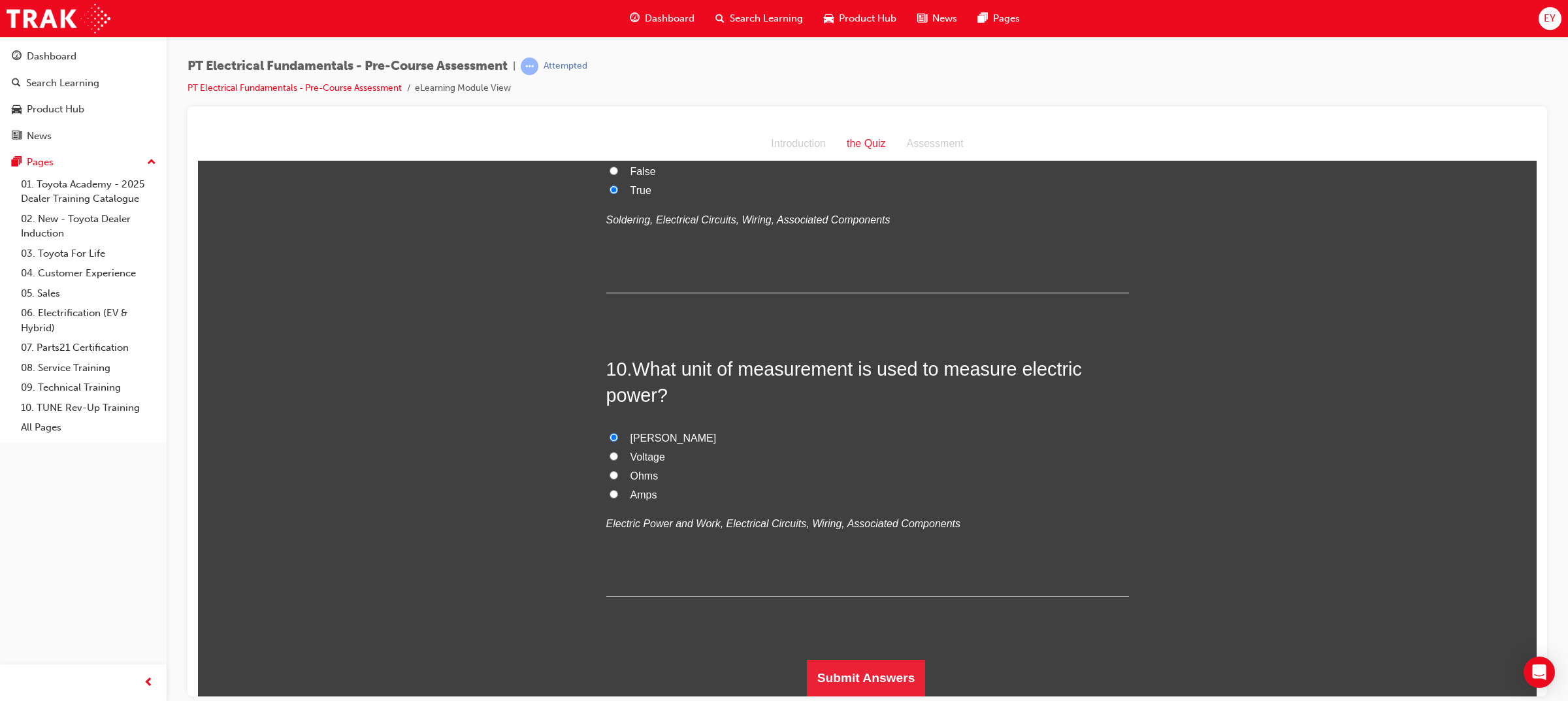
scroll to position [2691, 0]
click at [864, 675] on button "Submit Answers" at bounding box center [866, 677] width 119 height 37
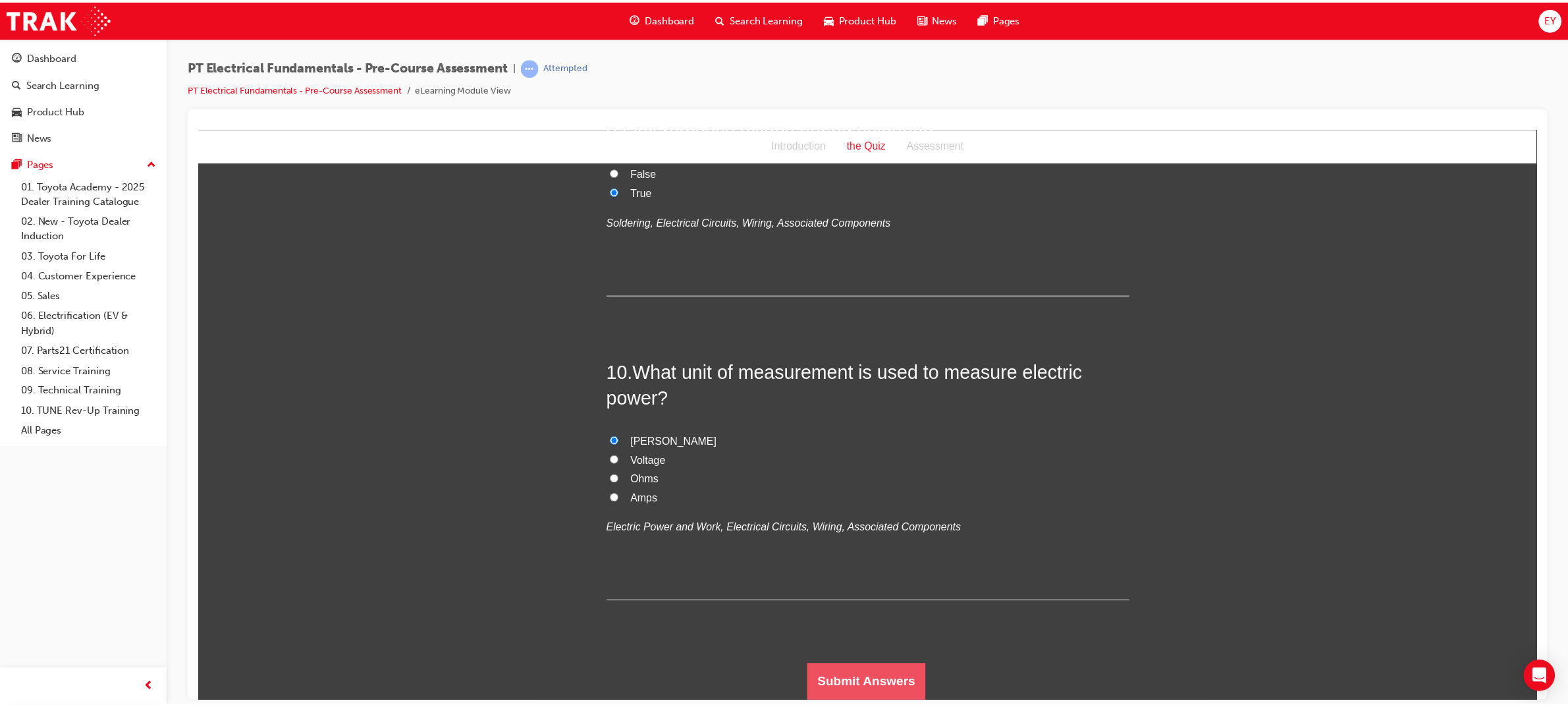
scroll to position [0, 0]
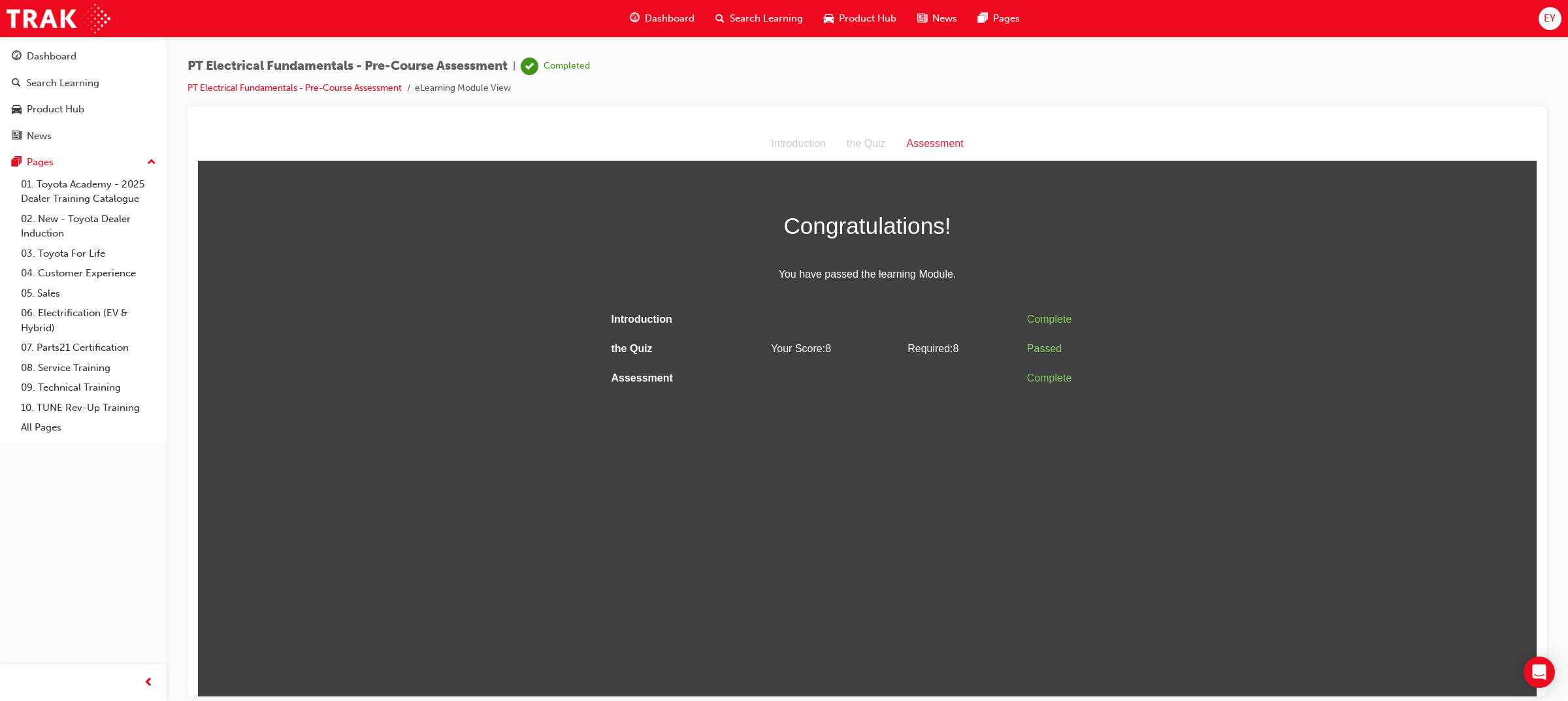
click at [662, 17] on span "Dashboard" at bounding box center [670, 18] width 49 height 15
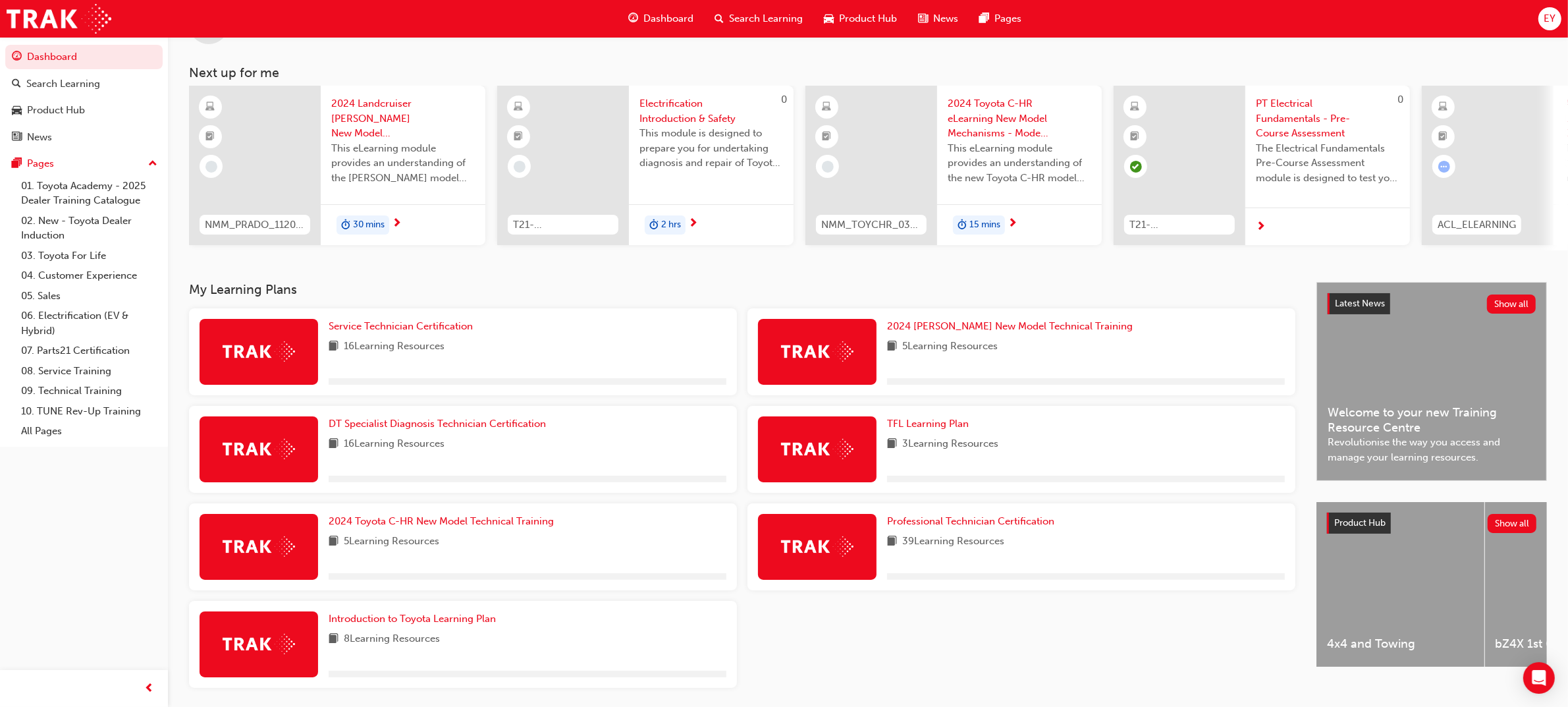
scroll to position [82, 0]
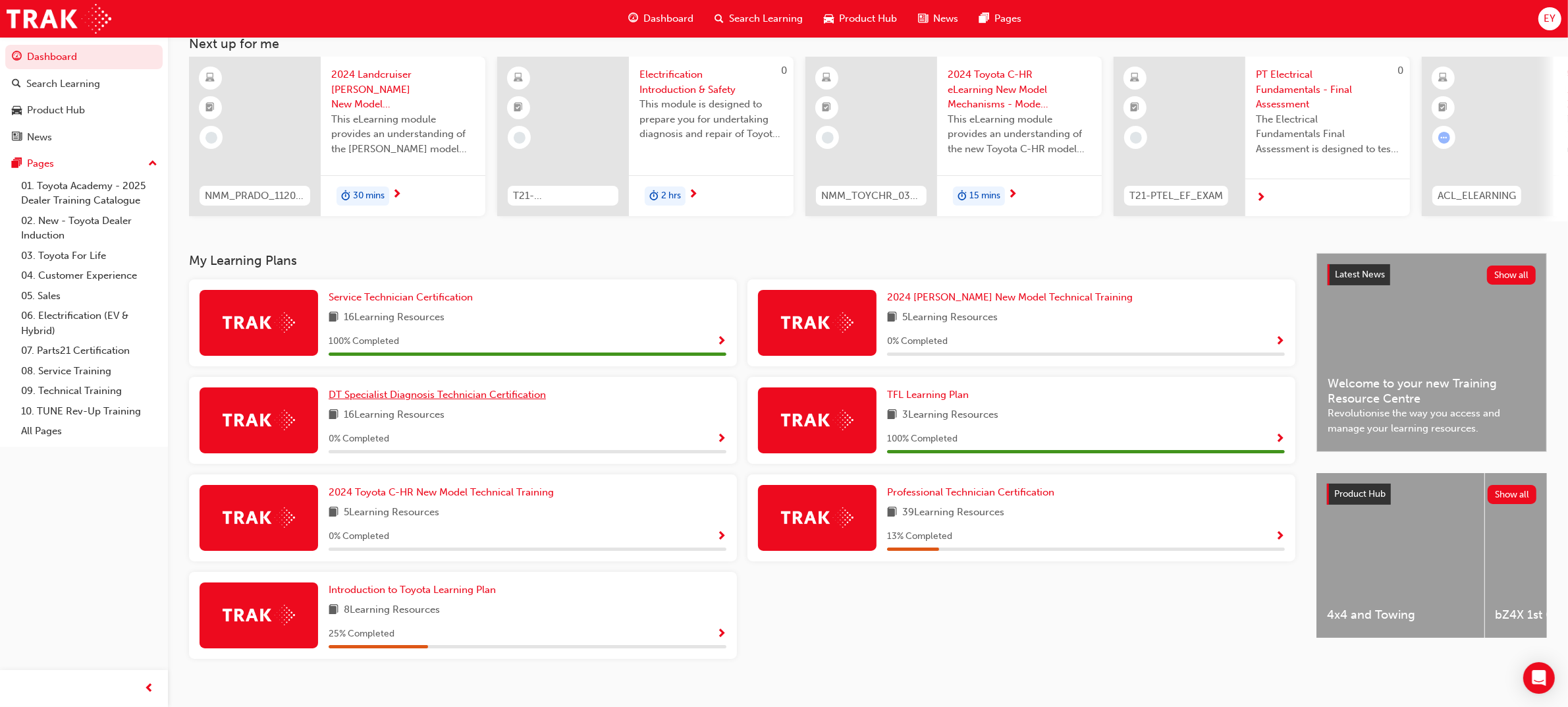
click at [389, 397] on span "DT Specialist Diagnosis Technician Certification" at bounding box center [436, 394] width 217 height 12
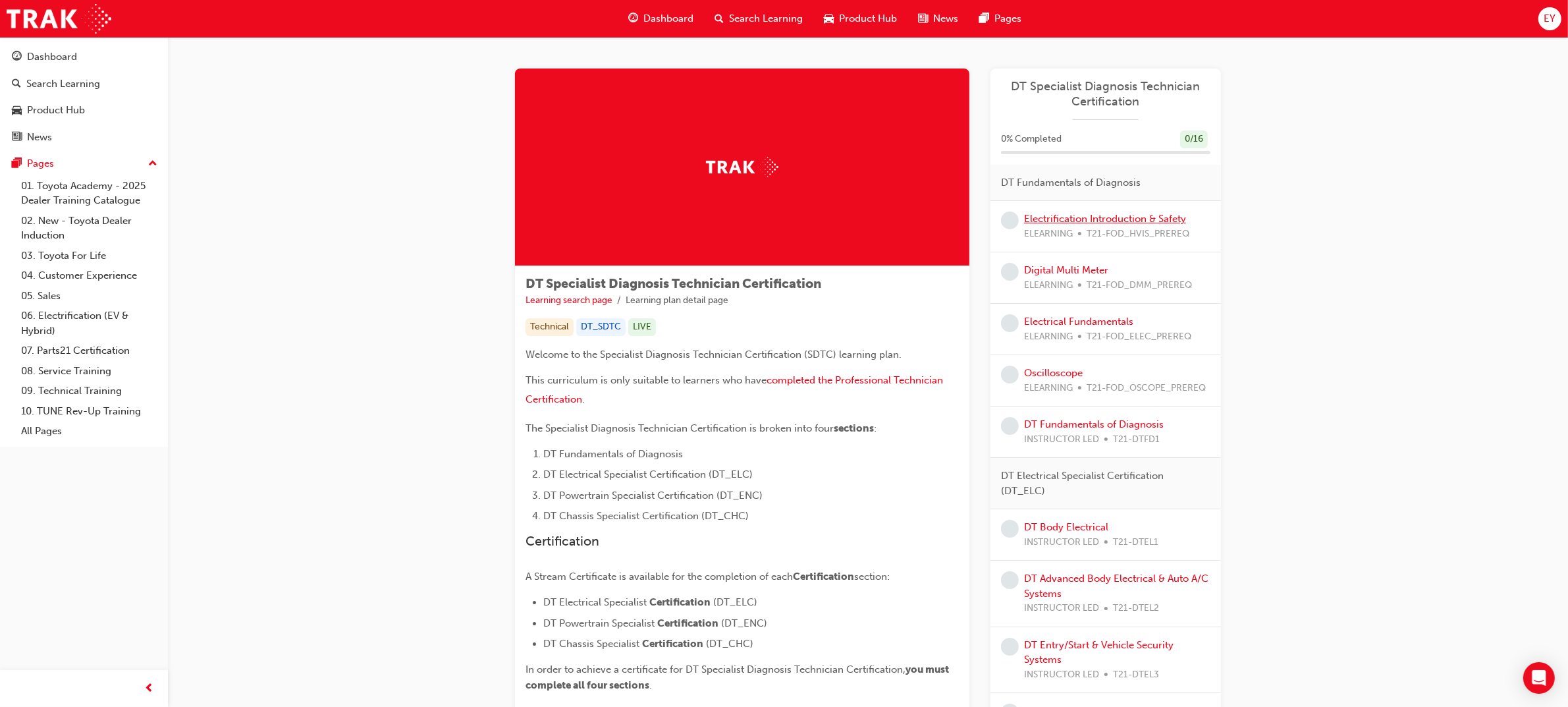
click at [1102, 215] on link "Electrification Introduction & Safety" at bounding box center [1104, 218] width 162 height 12
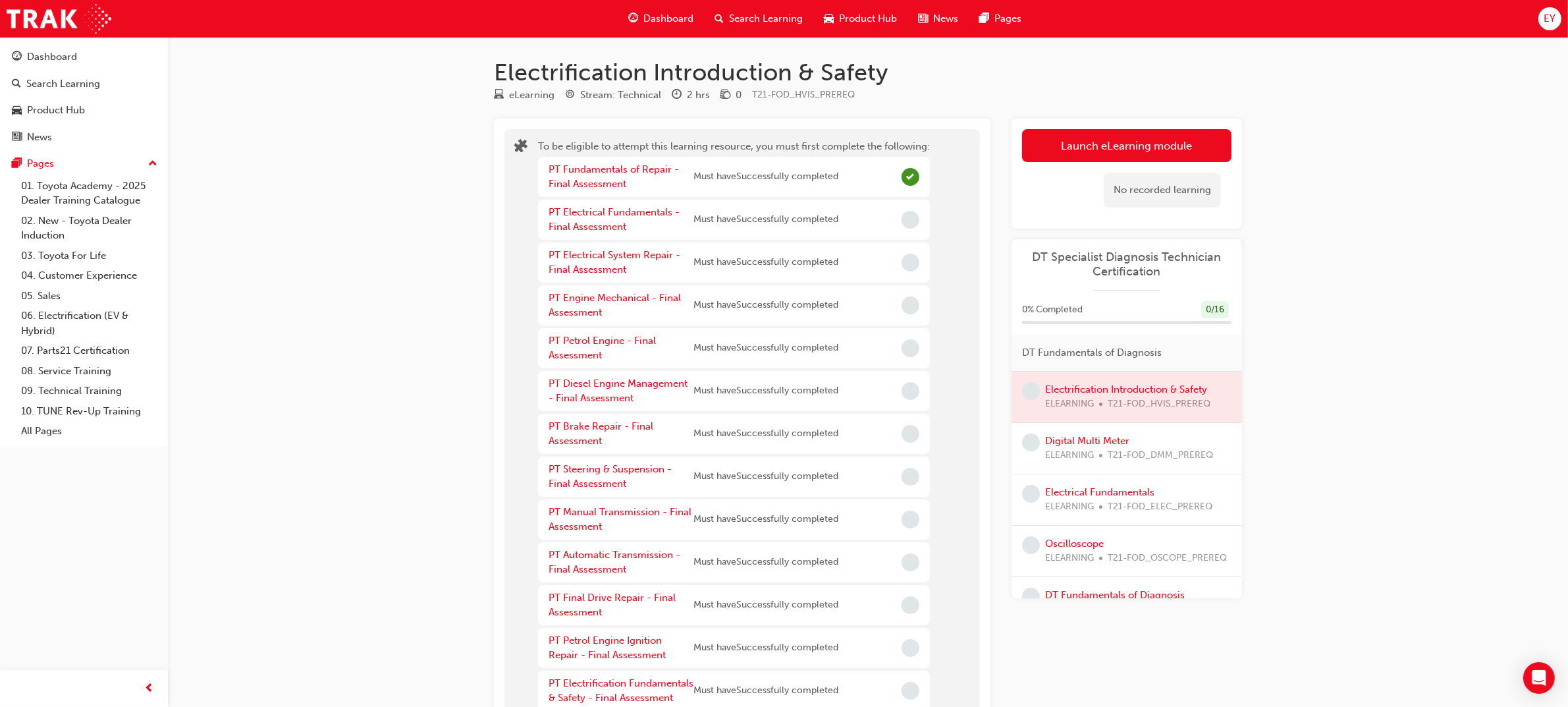
click at [757, 224] on span "Must have Successfully completed" at bounding box center [765, 219] width 145 height 15
click at [615, 215] on link "PT Electrical Fundamentals - Final Assessment" at bounding box center [614, 219] width 131 height 27
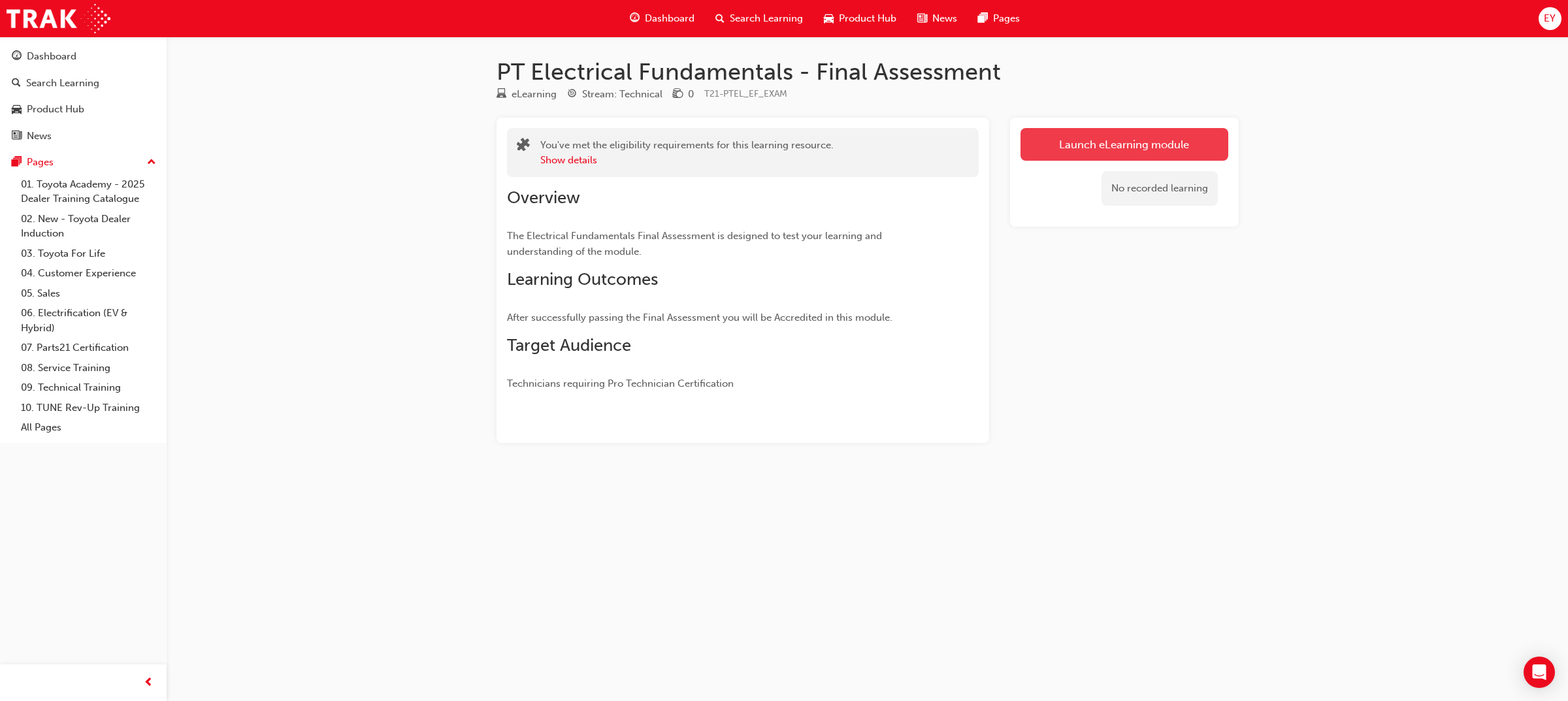
click at [1156, 135] on link "Launch eLearning module" at bounding box center [1125, 144] width 208 height 33
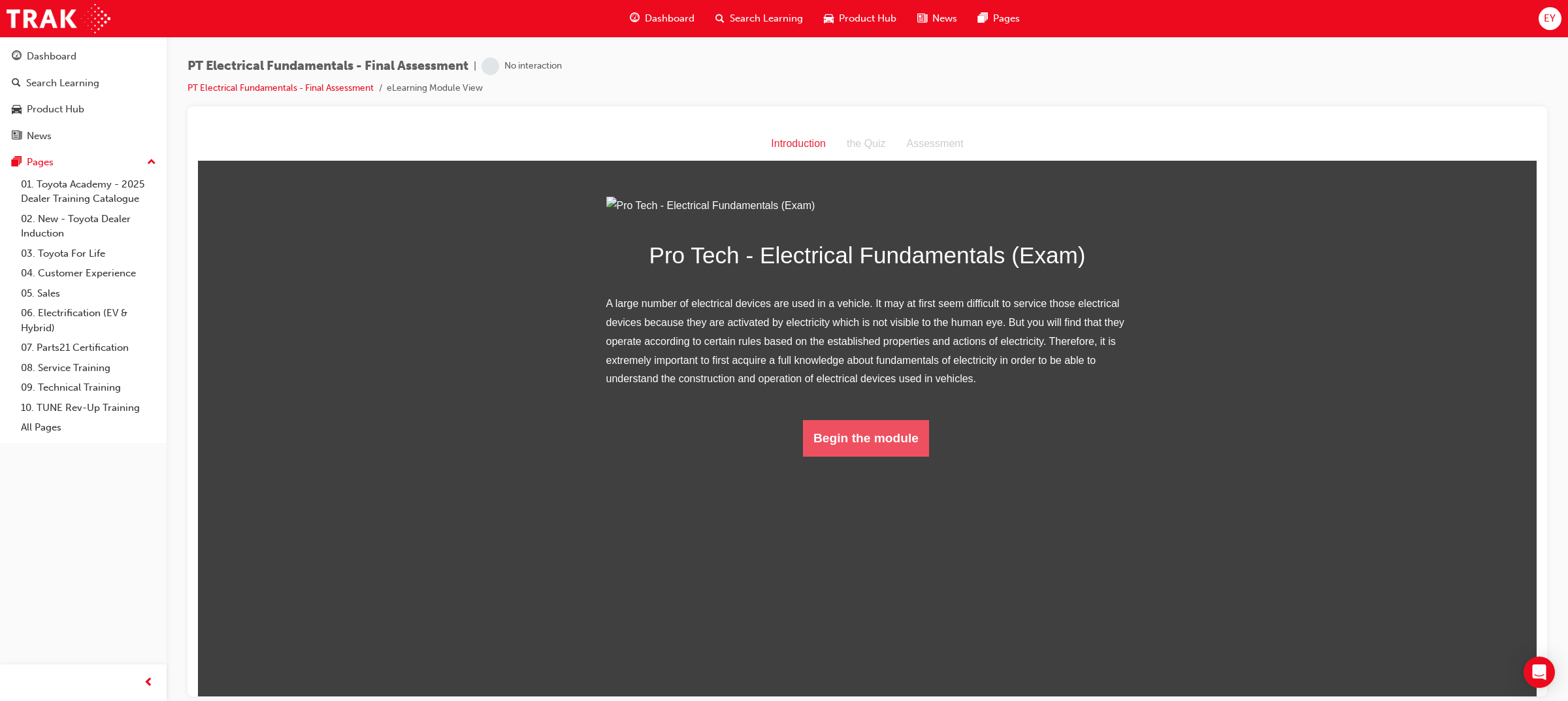
click at [854, 456] on button "Begin the module" at bounding box center [865, 438] width 126 height 37
